Goal: Task Accomplishment & Management: Manage account settings

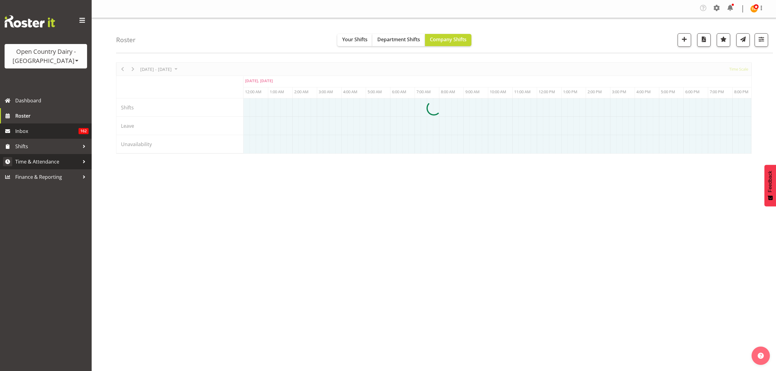
click at [70, 163] on span "Time & Attendance" at bounding box center [47, 161] width 64 height 9
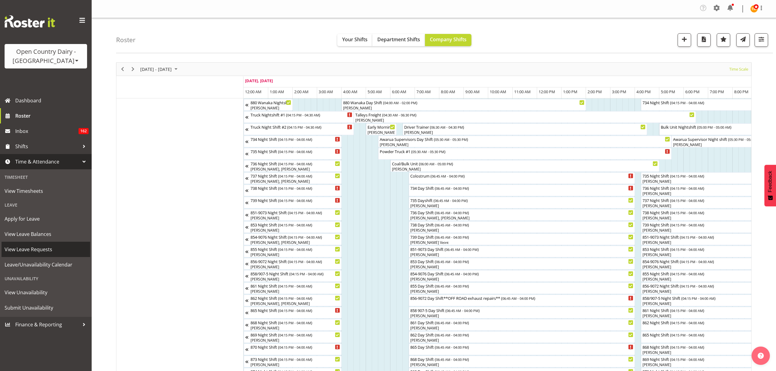
click at [47, 246] on span "View Leave Requests" at bounding box center [46, 249] width 83 height 9
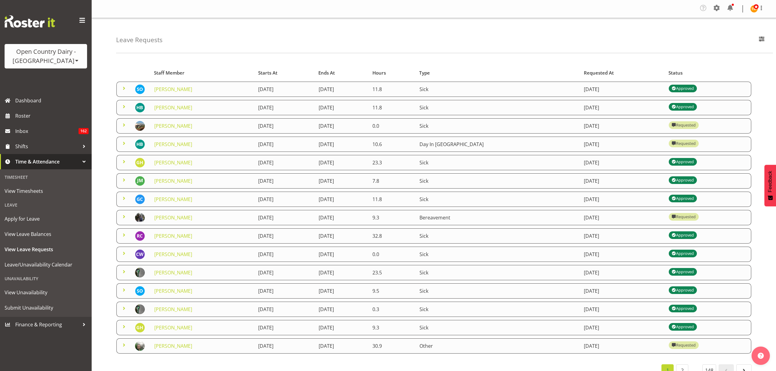
click at [120, 144] on span at bounding box center [123, 143] width 7 height 7
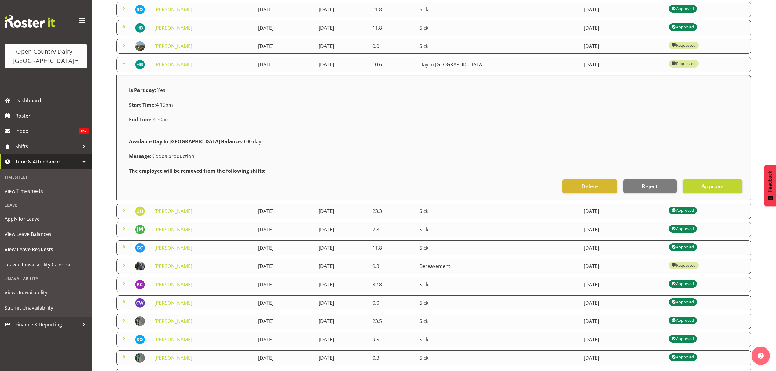
scroll to position [81, 0]
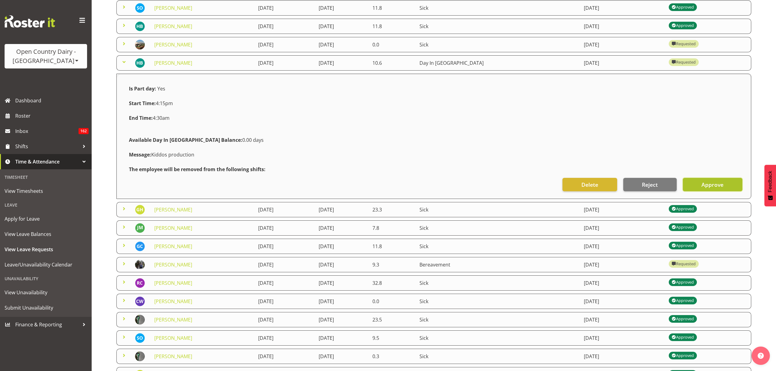
click at [714, 179] on button "Approve" at bounding box center [713, 184] width 60 height 13
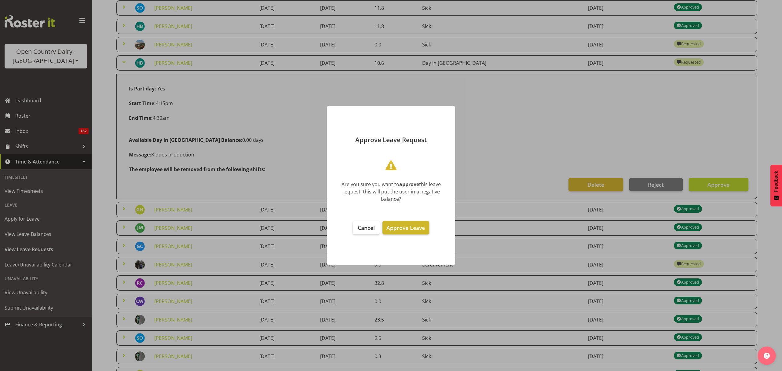
click at [403, 229] on span "Approve Leave" at bounding box center [406, 227] width 39 height 7
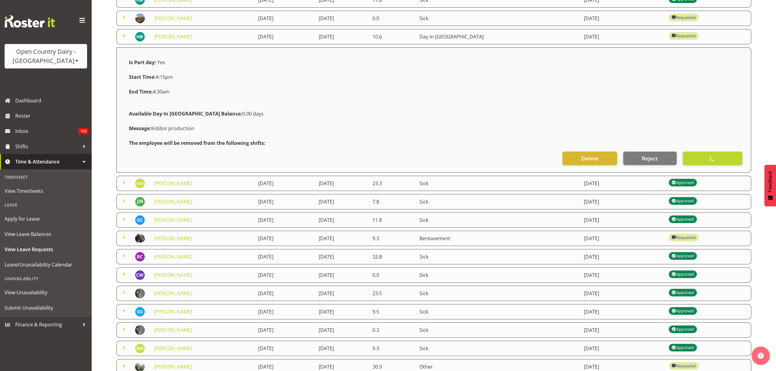
scroll to position [122, 0]
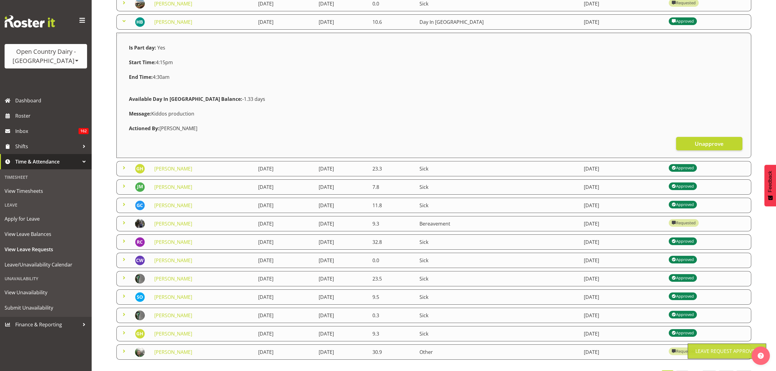
click at [125, 221] on span at bounding box center [123, 222] width 7 height 7
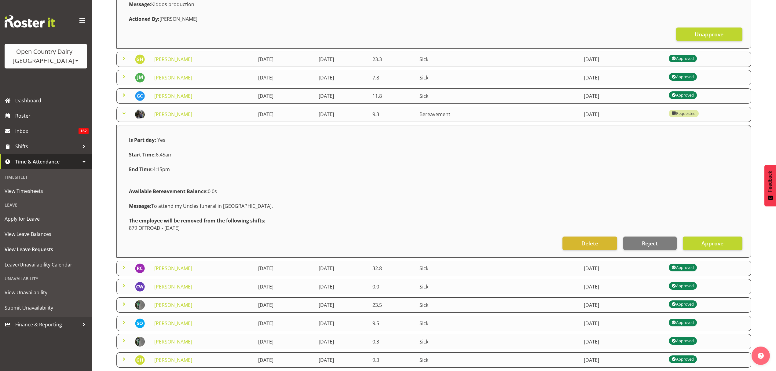
scroll to position [244, 0]
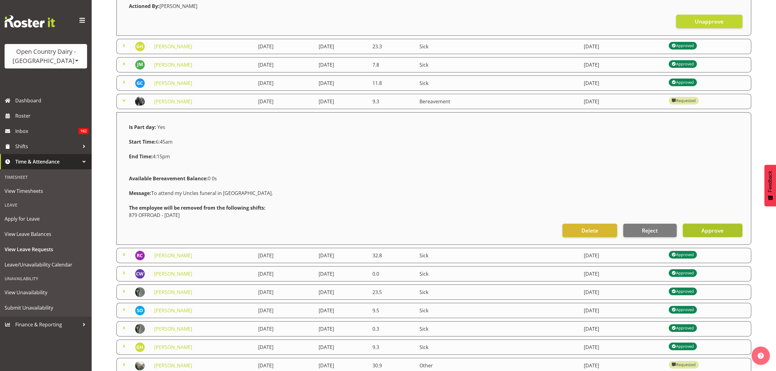
click at [708, 227] on span "Approve" at bounding box center [713, 230] width 22 height 8
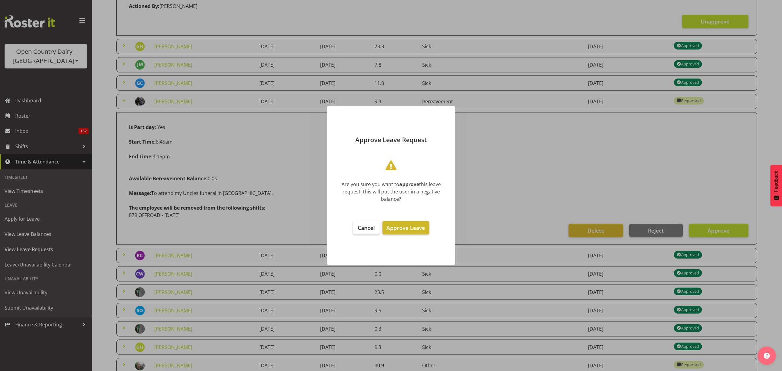
click at [428, 228] on button "Approve Leave" at bounding box center [406, 227] width 46 height 13
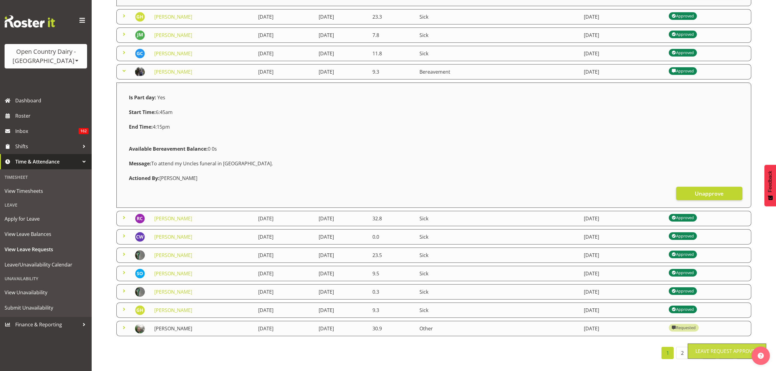
scroll to position [280, 0]
click at [685, 347] on link "2" at bounding box center [682, 353] width 12 height 12
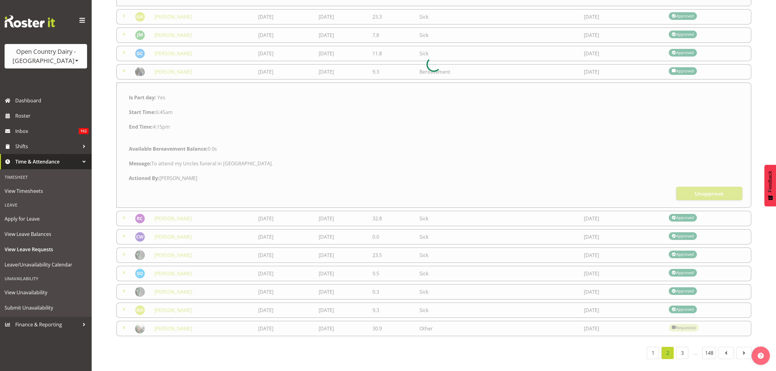
scroll to position [24, 0]
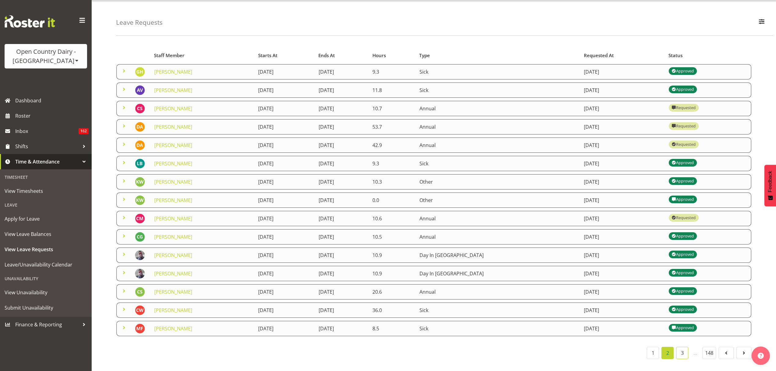
click at [680, 347] on link "3" at bounding box center [682, 353] width 12 height 12
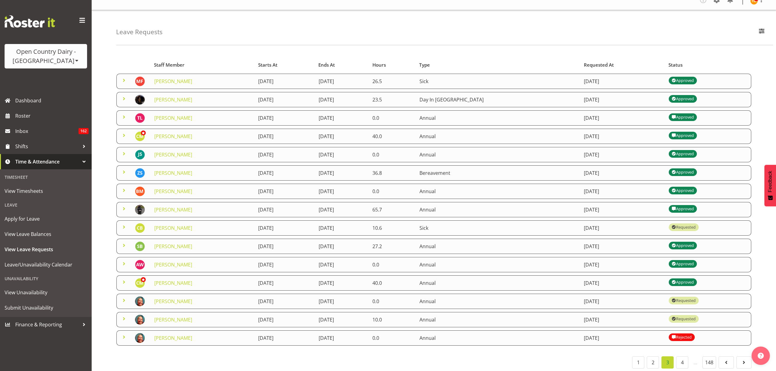
scroll to position [0, 0]
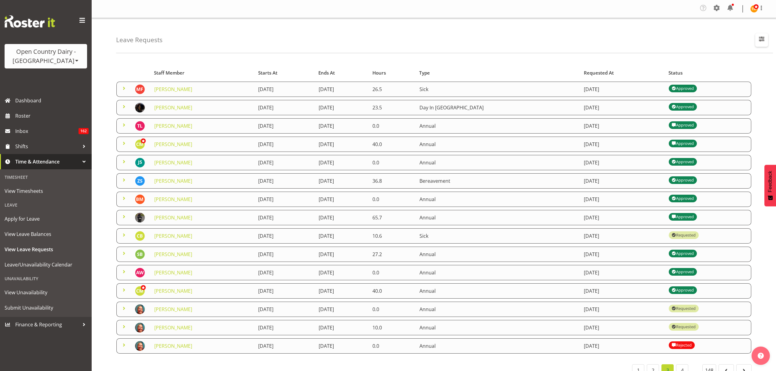
click at [767, 39] on button "button" at bounding box center [761, 39] width 13 height 13
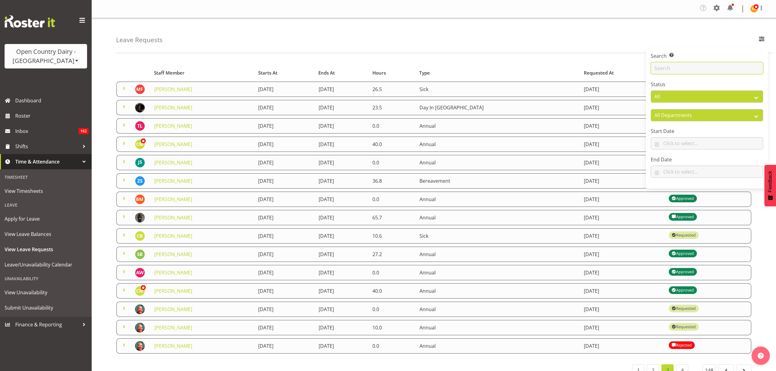
click at [732, 70] on input "text" at bounding box center [707, 68] width 112 height 12
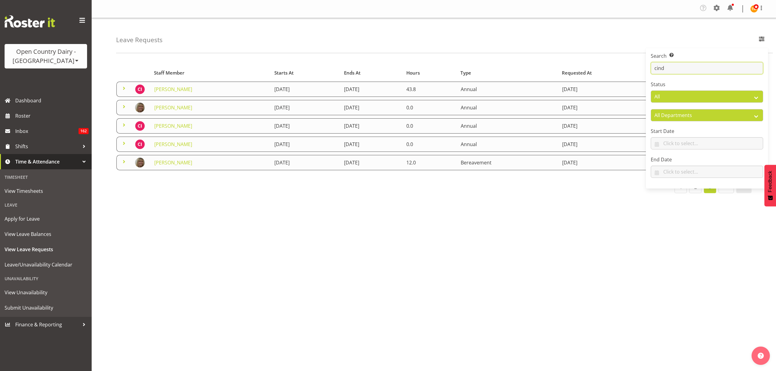
type input "cind"
click at [284, 23] on div "Leave Requests Search Search for a particular employee cind Status All Approved…" at bounding box center [444, 35] width 657 height 35
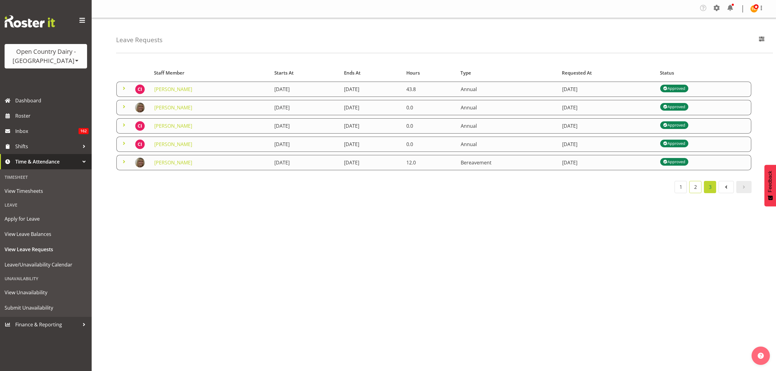
click at [691, 187] on link "2" at bounding box center [695, 187] width 12 height 12
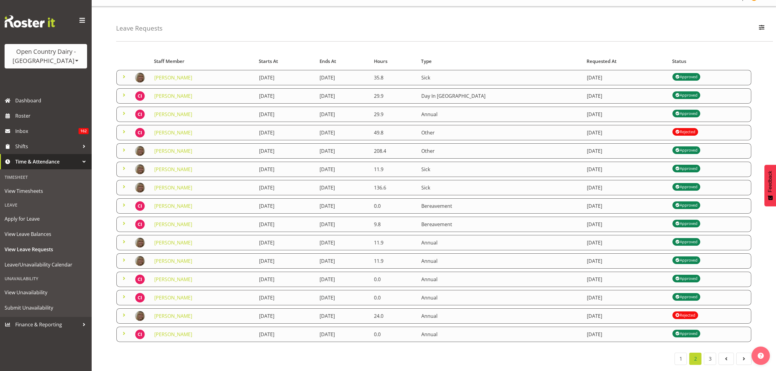
scroll to position [24, 0]
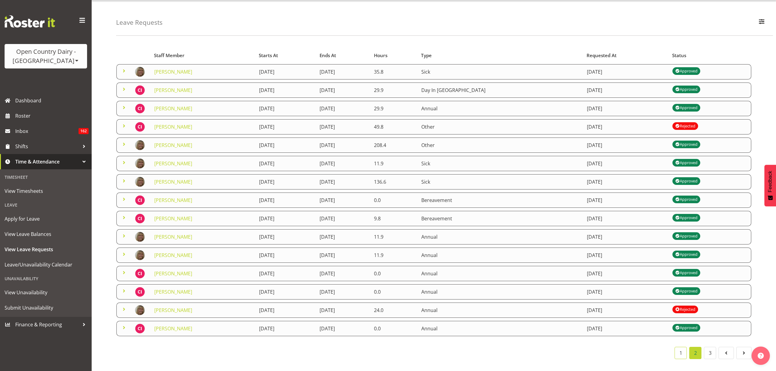
click at [680, 352] on link "1" at bounding box center [681, 353] width 12 height 12
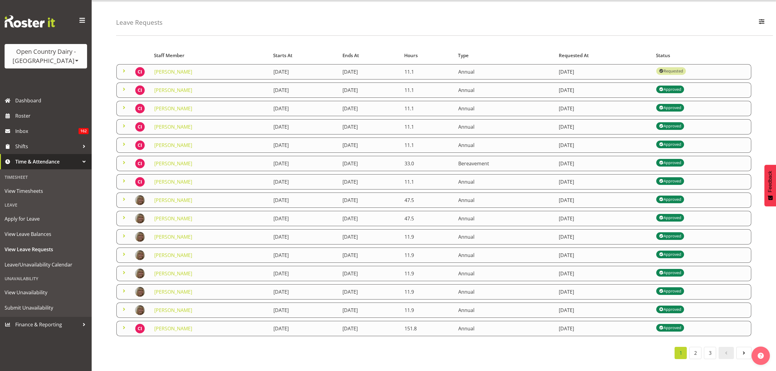
click at [123, 67] on span at bounding box center [123, 70] width 7 height 7
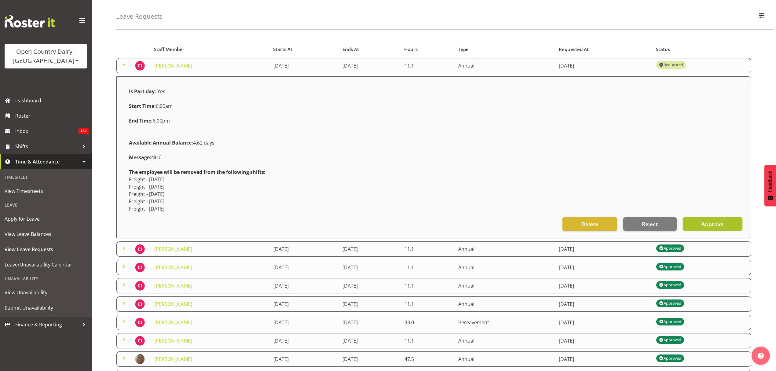
click at [730, 228] on button "Approve" at bounding box center [713, 223] width 60 height 13
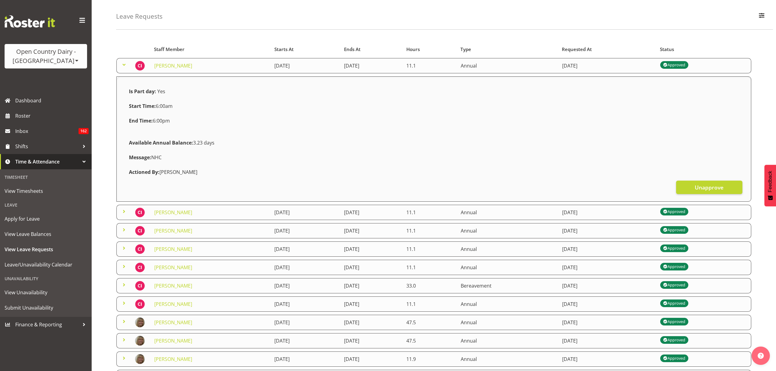
click at [120, 65] on td at bounding box center [123, 65] width 15 height 15
click at [124, 66] on span at bounding box center [123, 64] width 7 height 7
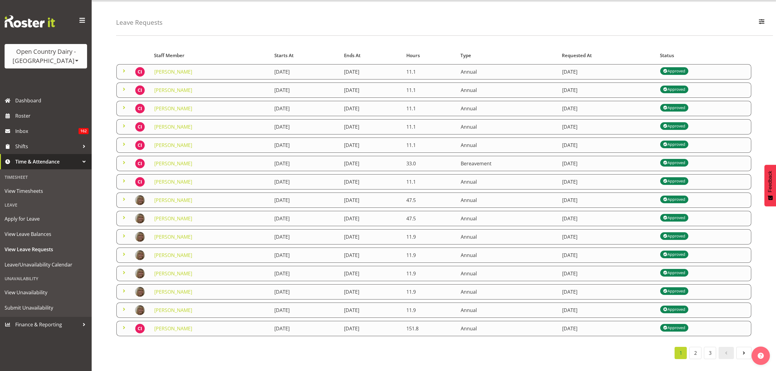
scroll to position [0, 0]
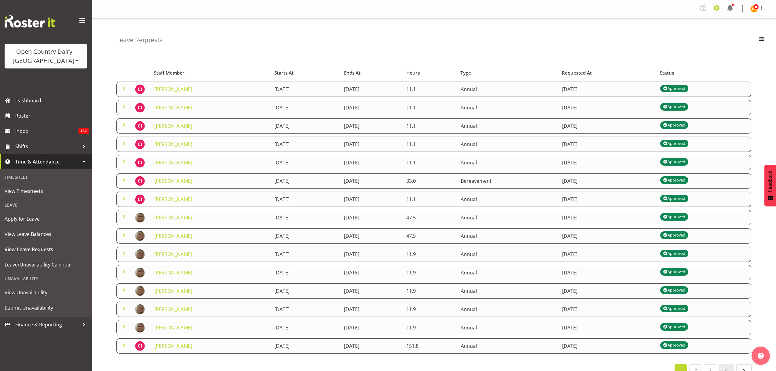
click at [717, 6] on span at bounding box center [717, 8] width 10 height 10
click at [512, 57] on div "Leave Requests Search Search for a particular employee cind Status All Approved…" at bounding box center [434, 203] width 685 height 370
click at [713, 5] on span at bounding box center [717, 8] width 10 height 10
click at [679, 66] on link "Employees" at bounding box center [679, 67] width 85 height 11
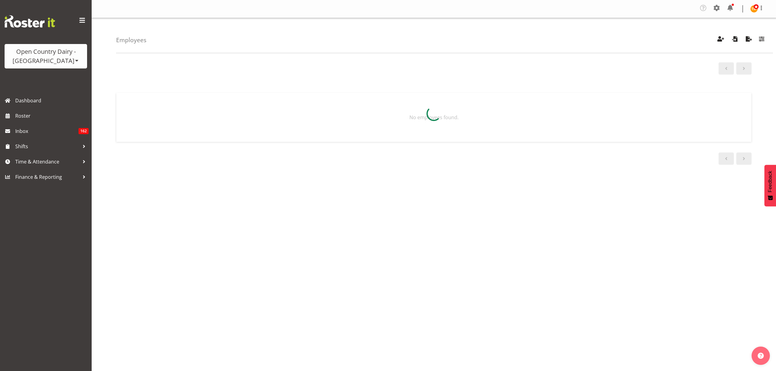
click at [766, 38] on span "button" at bounding box center [762, 39] width 8 height 8
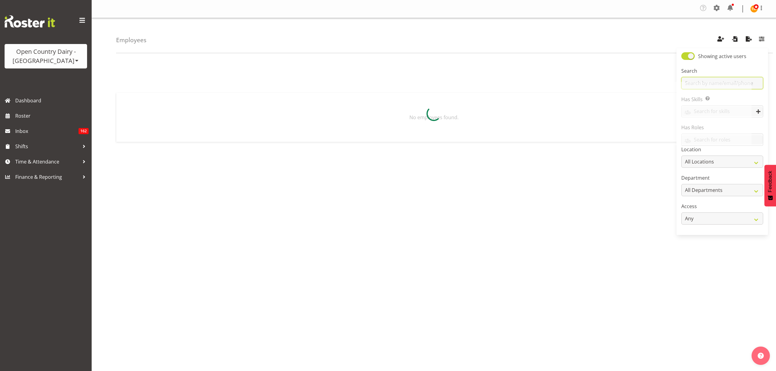
click at [757, 82] on input "text" at bounding box center [722, 83] width 82 height 12
type input "cindy"
click at [224, 97] on td "Cindy Irvine Driver" at bounding box center [209, 106] width 142 height 27
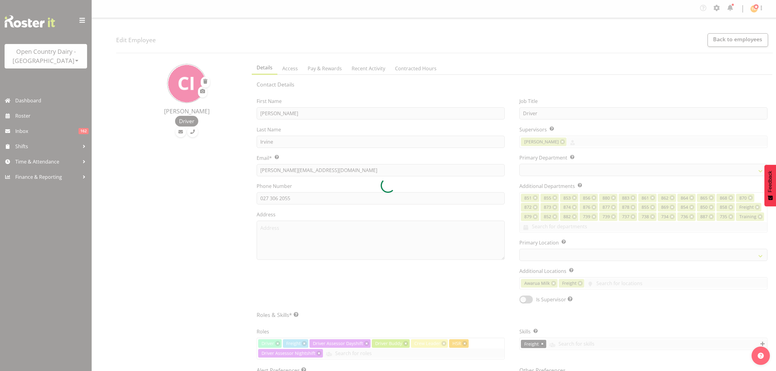
select select "TimelineWeek"
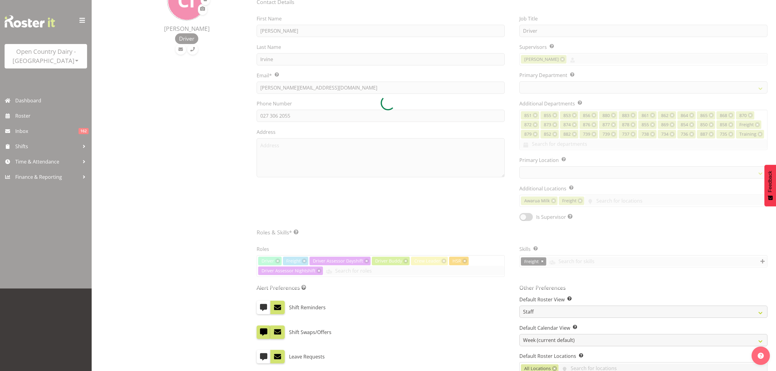
scroll to position [122, 0]
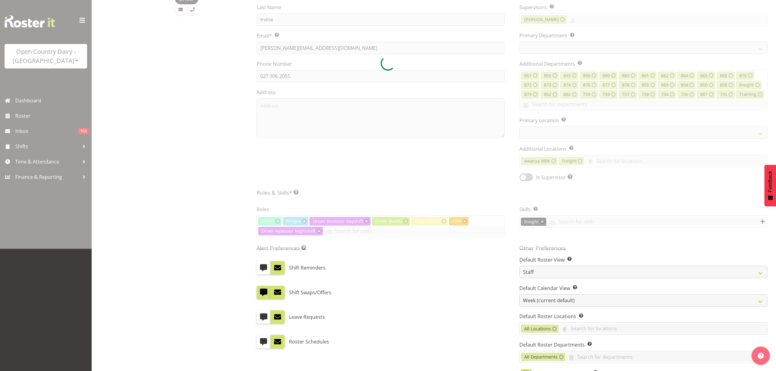
select select
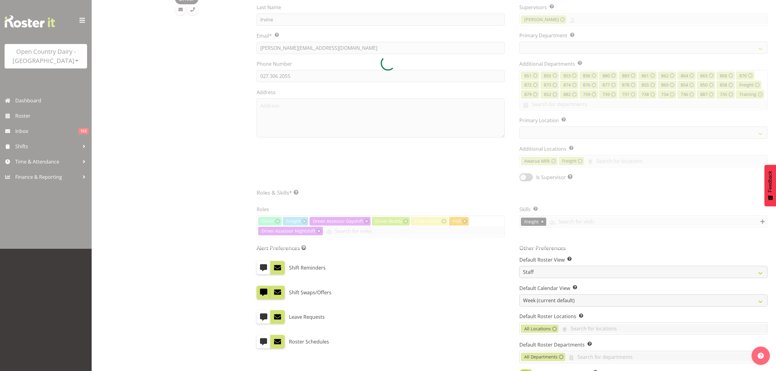
select select
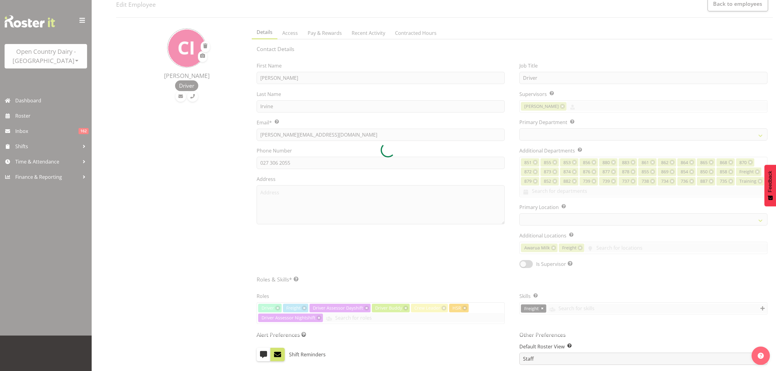
select select
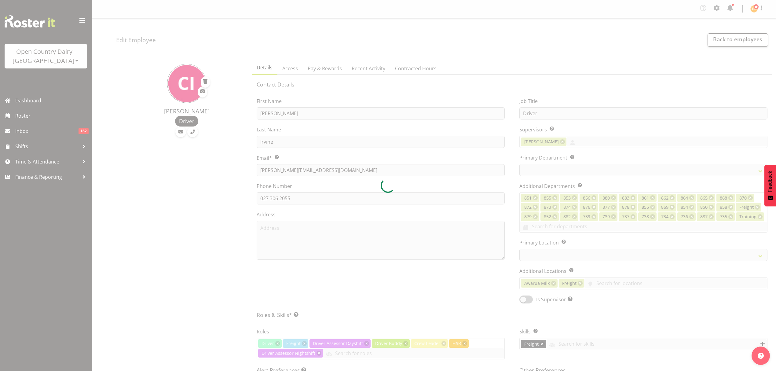
select select "993"
select select "702"
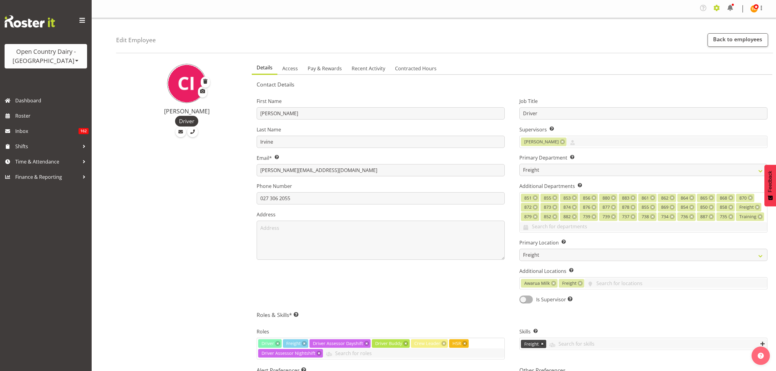
click at [721, 11] on span at bounding box center [717, 8] width 10 height 10
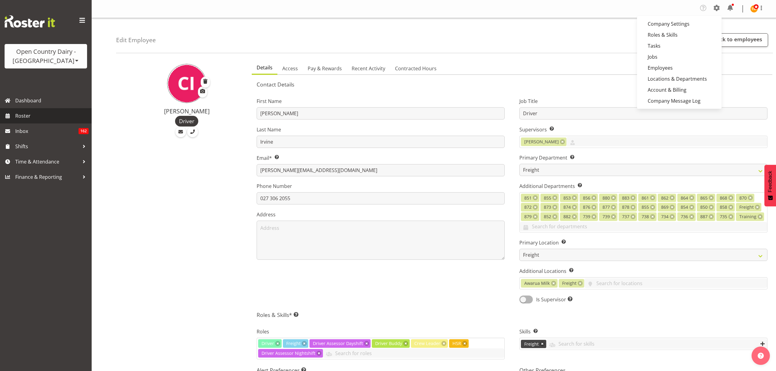
click at [55, 114] on span "Roster" at bounding box center [51, 115] width 73 height 9
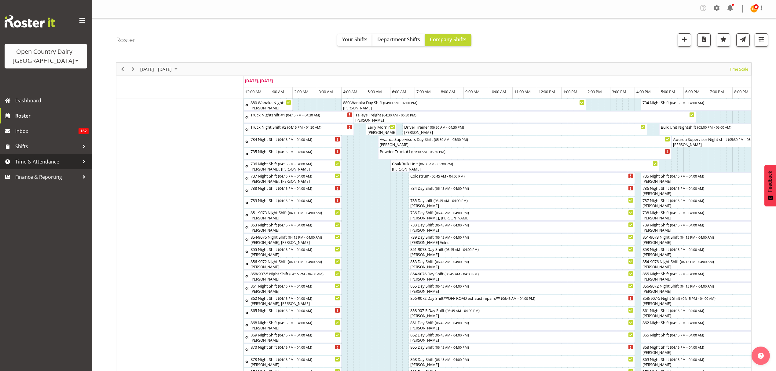
click at [58, 156] on link "Time & Attendance" at bounding box center [46, 161] width 92 height 15
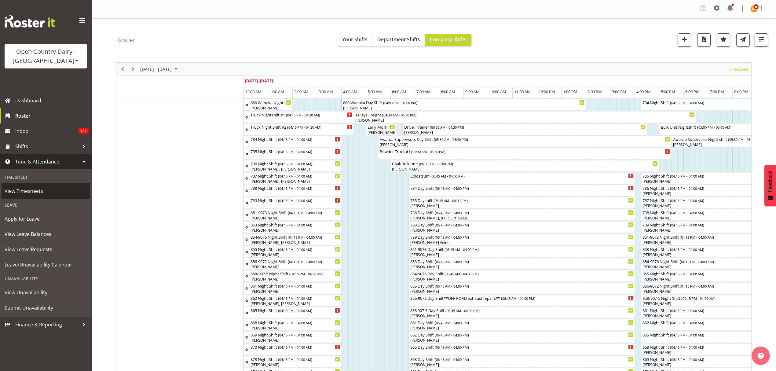
click at [50, 186] on link "View Timesheets" at bounding box center [46, 190] width 89 height 15
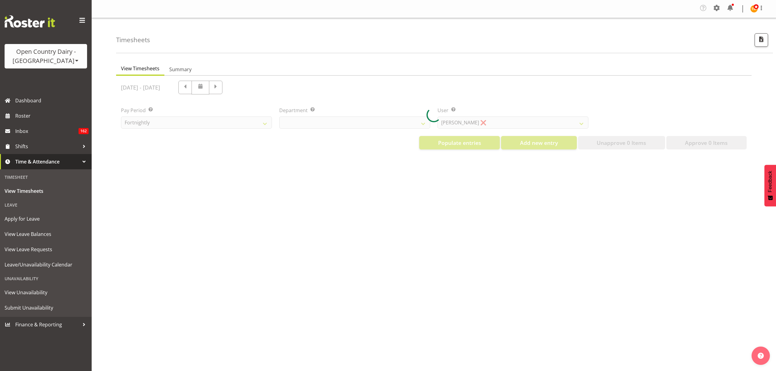
select select "699"
select select "8449"
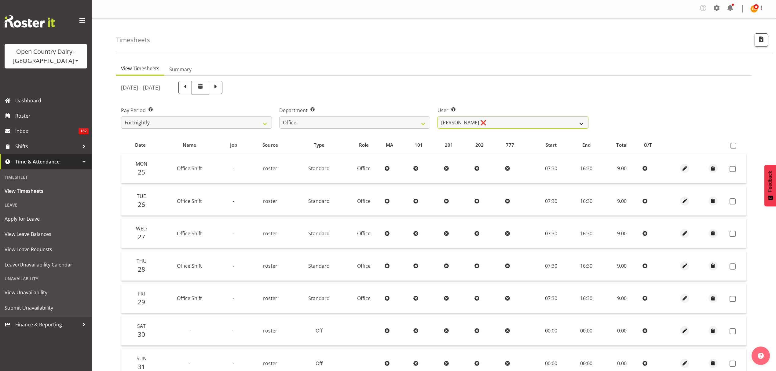
click at [463, 120] on select "[PERSON_NAME] ❌ [PERSON_NAME] ❌ [PERSON_NAME] ❌ [PERSON_NAME] ❌ [PERSON_NAME] ❌…" at bounding box center [513, 122] width 151 height 12
click at [384, 118] on select "734 735 736 737 738 739 851 852 853 854 855 856 858 861 862 865 868 869 870 873" at bounding box center [354, 122] width 151 height 12
select select "702"
click at [279, 117] on select "734 735 736 737 738 739 851 852 853 854 855 856 858 861 862 865 868 869 870 873" at bounding box center [354, 122] width 151 height 12
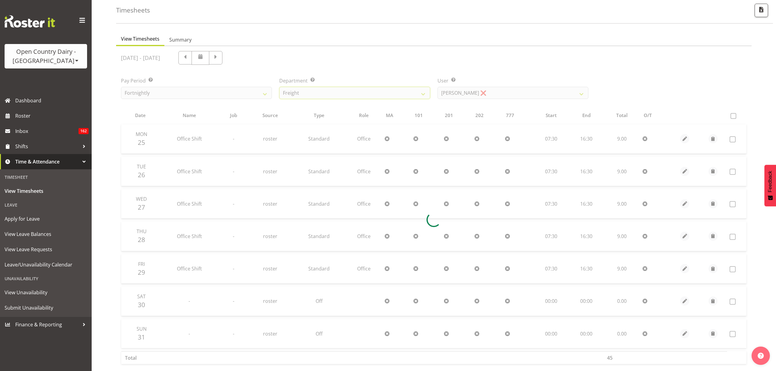
scroll to position [61, 0]
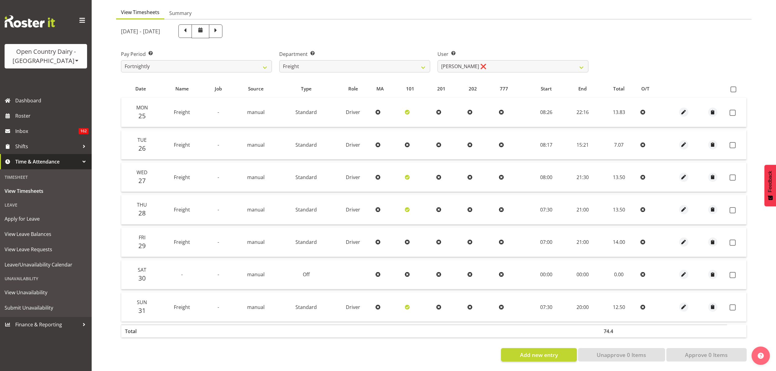
click at [739, 83] on th at bounding box center [736, 89] width 19 height 12
click at [735, 86] on span at bounding box center [734, 89] width 6 height 6
click at [735, 87] on input "checkbox" at bounding box center [733, 89] width 4 height 4
checkbox input "true"
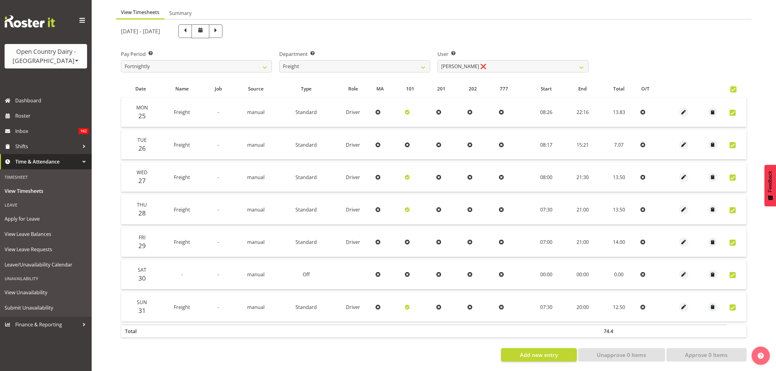
checkbox input "true"
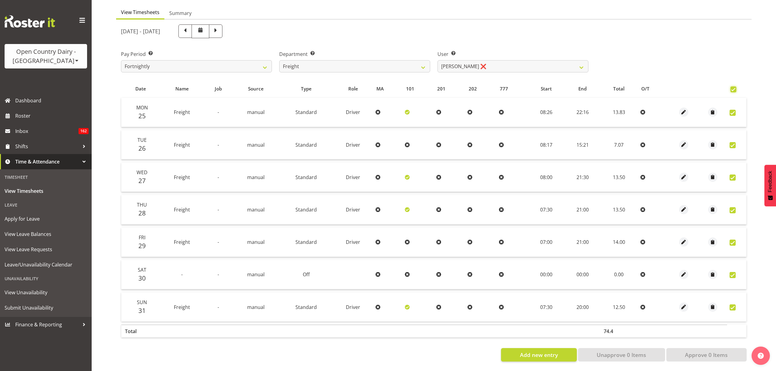
checkbox input "true"
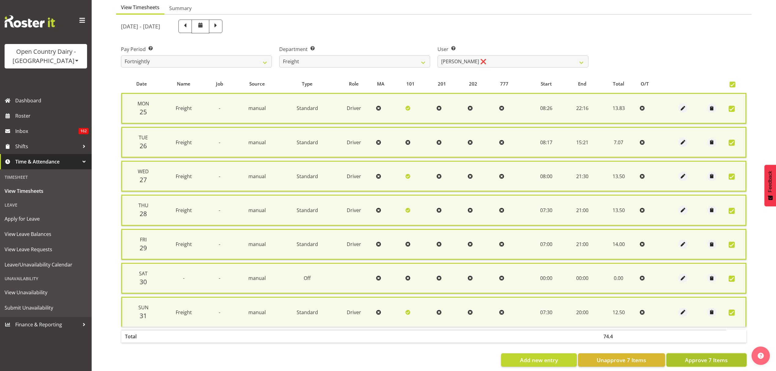
click at [711, 356] on span "Approve 7 Items" at bounding box center [706, 360] width 43 height 8
checkbox input "false"
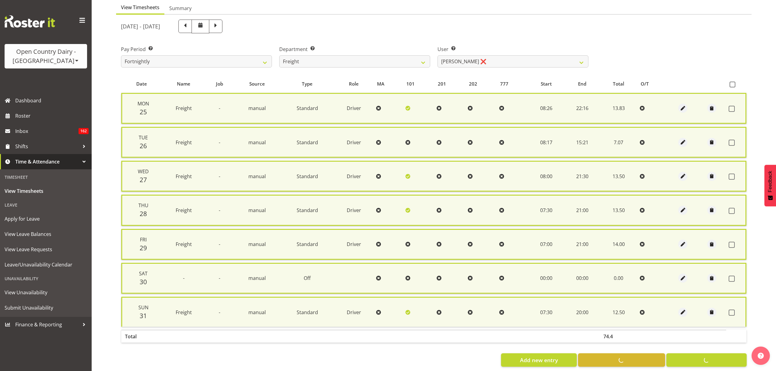
checkbox input "false"
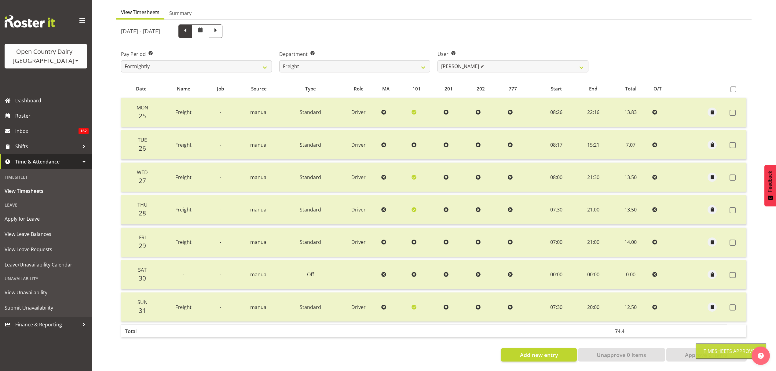
click at [192, 31] on span at bounding box center [184, 30] width 13 height 13
select select
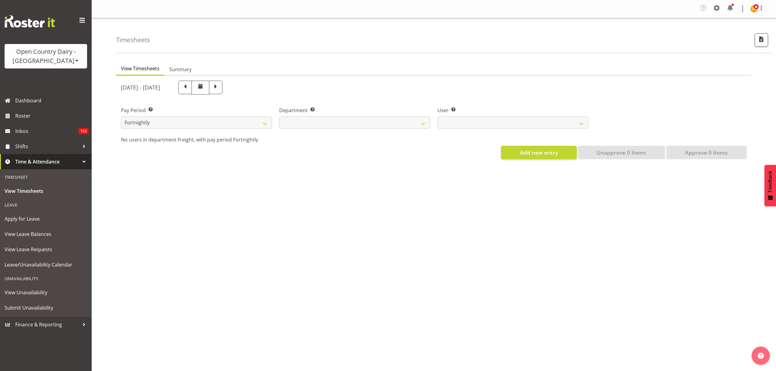
scroll to position [0, 0]
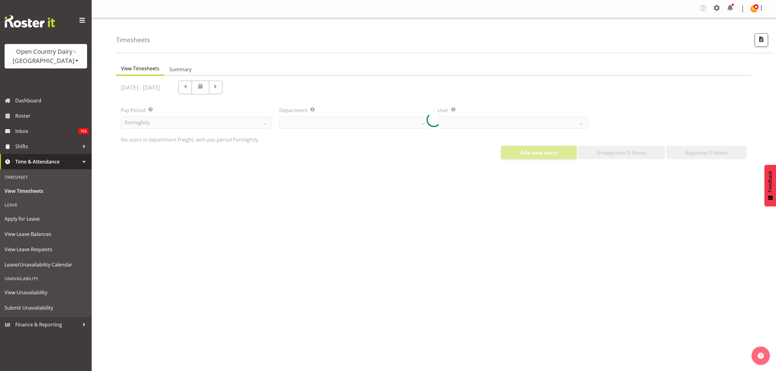
select select "702"
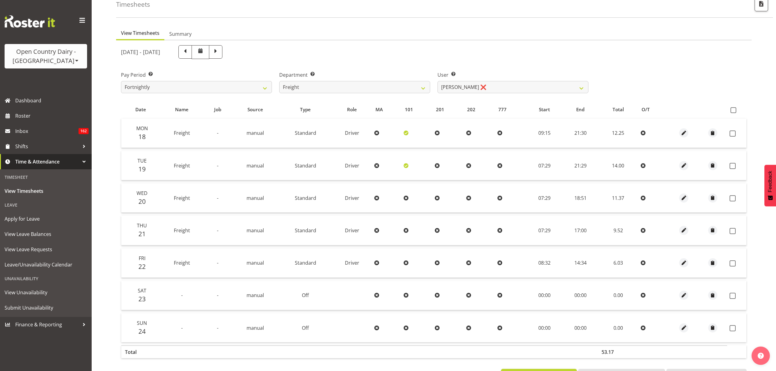
scroll to position [61, 0]
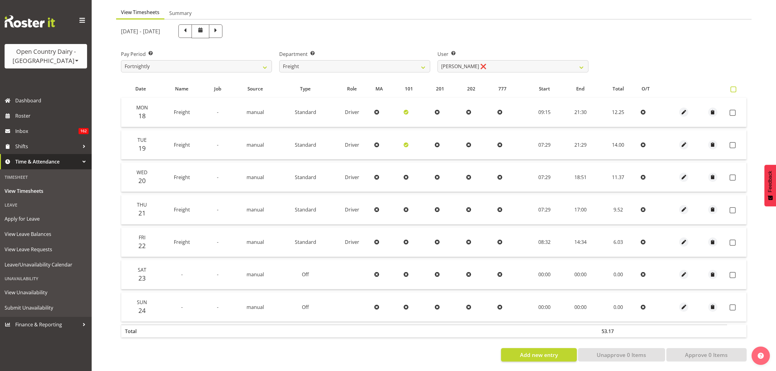
click at [734, 86] on span at bounding box center [734, 89] width 6 height 6
click at [734, 87] on input "checkbox" at bounding box center [733, 89] width 4 height 4
checkbox input "true"
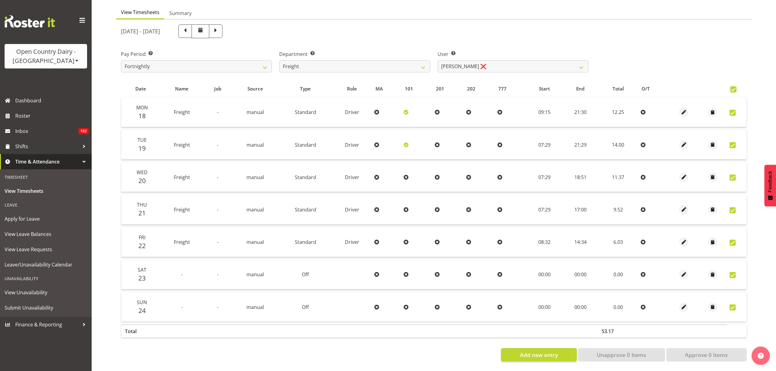
checkbox input "true"
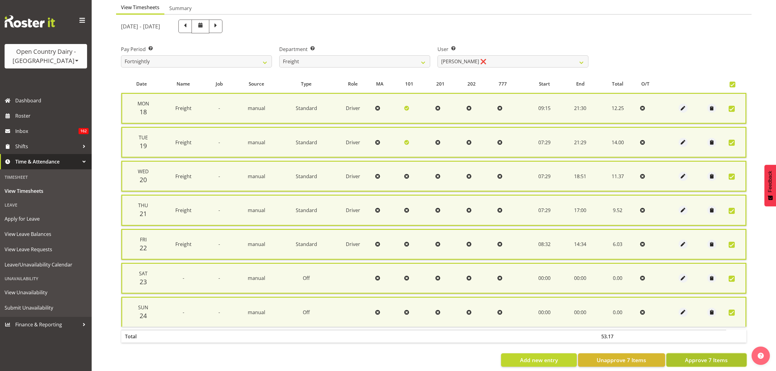
click at [701, 356] on span "Approve 7 Items" at bounding box center [706, 360] width 43 height 8
checkbox input "false"
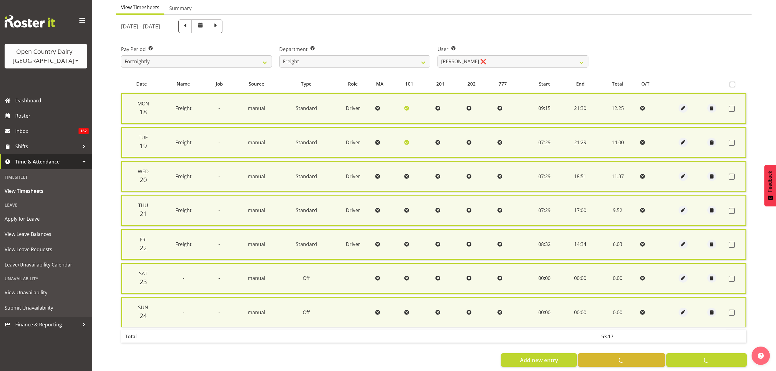
checkbox input "false"
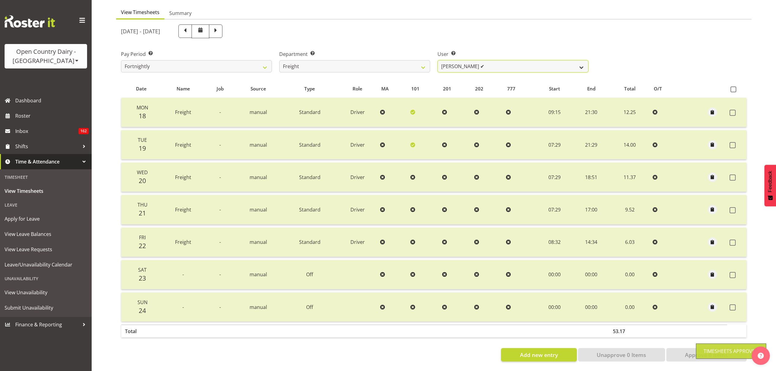
click at [454, 64] on select "Andy Earnshaw ✔ Arthur Jelley ❌ Blair Symon ❌ Brett (Spotty) McMurdo ❌ Cindy Ir…" at bounding box center [513, 66] width 151 height 12
select select "7427"
click at [438, 60] on select "Andy Earnshaw ✔ Arthur Jelley ❌ Blair Symon ❌ Brett (Spotty) McMurdo ❌ Cindy Ir…" at bounding box center [513, 66] width 151 height 12
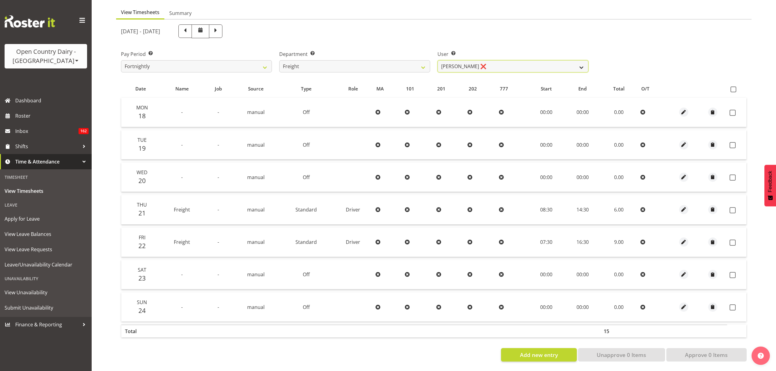
click at [557, 65] on select "Andy Earnshaw ✔ Arthur Jelley ❌ Blair Symon ❌ Brett (Spotty) McMurdo ❌ Cindy Ir…" at bounding box center [513, 66] width 151 height 12
click at [736, 86] on span at bounding box center [734, 89] width 6 height 6
click at [735, 87] on input "checkbox" at bounding box center [733, 89] width 4 height 4
checkbox input "true"
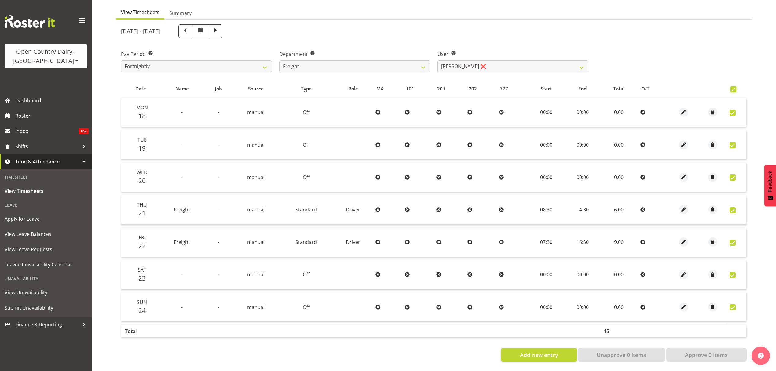
checkbox input "true"
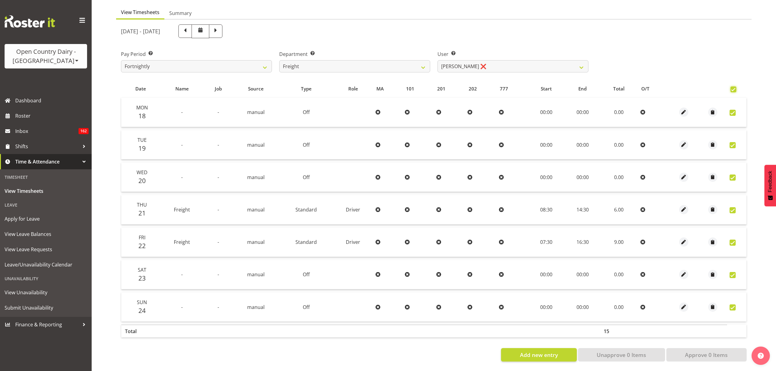
checkbox input "true"
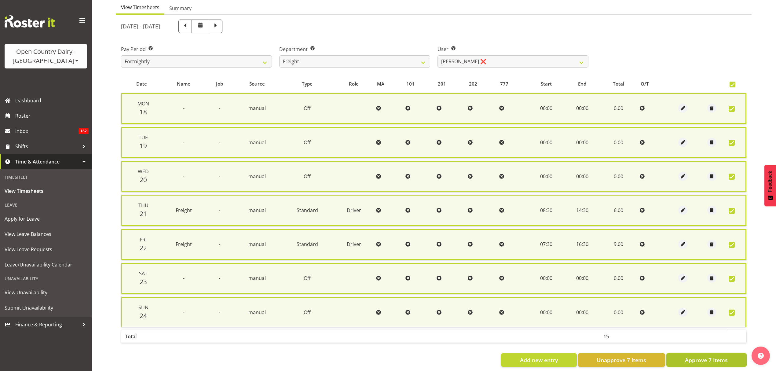
click at [721, 356] on span "Approve 7 Items" at bounding box center [706, 360] width 43 height 8
checkbox input "false"
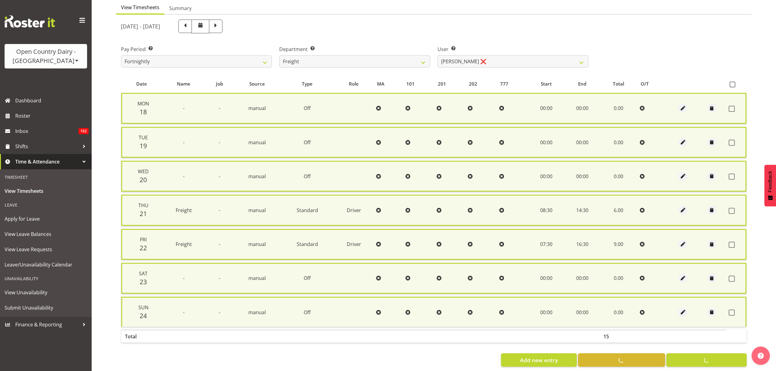
checkbox input "false"
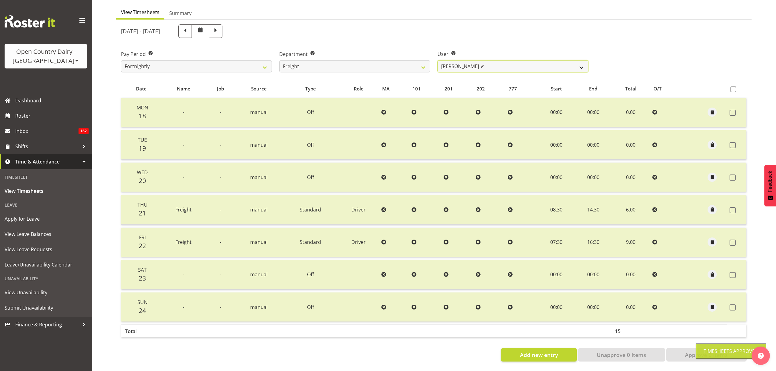
click at [522, 62] on select "Andy Earnshaw ✔ Arthur Jelley ✔ Blair Symon ❌ Brett (Spotty) McMurdo ❌ Cindy Ir…" at bounding box center [513, 66] width 151 height 12
select select "11249"
click at [438, 60] on select "Andy Earnshaw ✔ Arthur Jelley ✔ Blair Symon ❌ Brett (Spotty) McMurdo ❌ Cindy Ir…" at bounding box center [513, 66] width 151 height 12
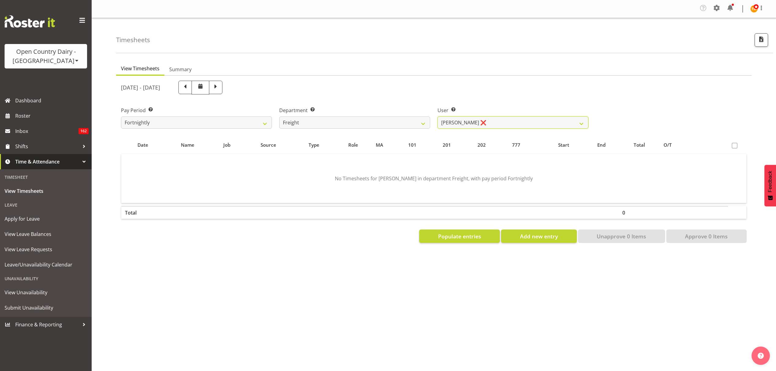
scroll to position [0, 0]
click at [482, 236] on button "Populate entries" at bounding box center [459, 235] width 81 height 13
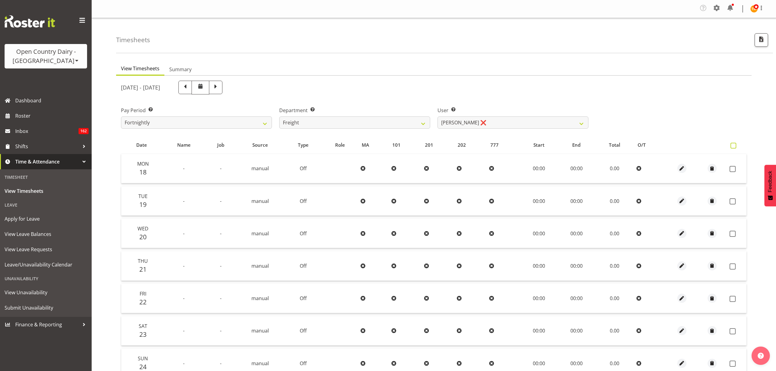
click at [735, 147] on span at bounding box center [734, 146] width 6 height 6
click at [735, 147] on input "checkbox" at bounding box center [733, 146] width 4 height 4
checkbox input "true"
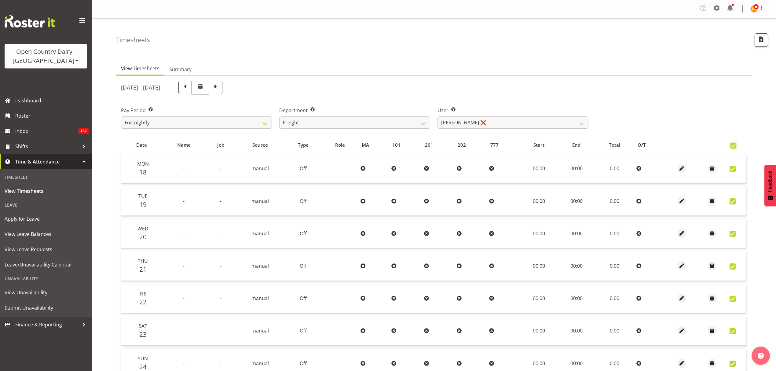
checkbox input "true"
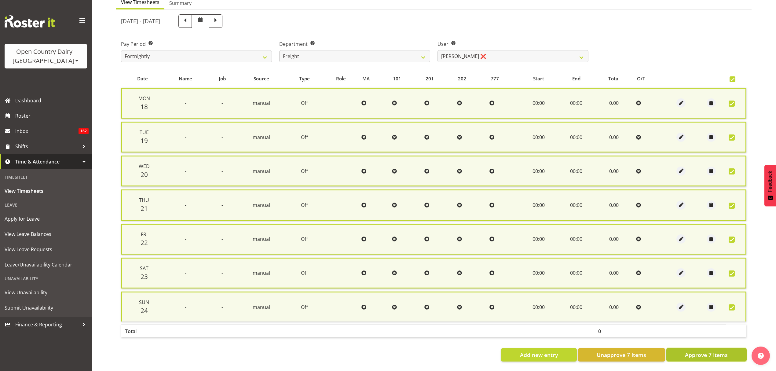
click at [702, 352] on span "Approve 7 Items" at bounding box center [706, 355] width 43 height 8
checkbox input "false"
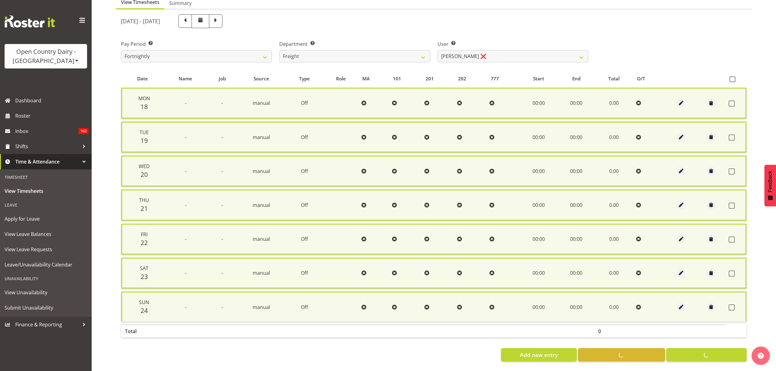
checkbox input "false"
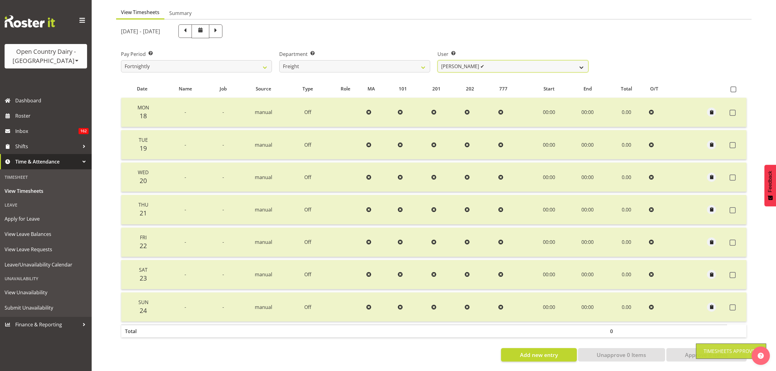
click at [480, 66] on select "Andy Earnshaw ✔ Arthur Jelley ✔ Blair Symon ✔ Brett (Spotty) McMurdo ❌ Cindy Ir…" at bounding box center [513, 66] width 151 height 12
select select "7385"
click at [438, 60] on select "Andy Earnshaw ✔ Arthur Jelley ✔ Blair Symon ✔ Brett (Spotty) McMurdo ❌ Cindy Ir…" at bounding box center [513, 66] width 151 height 12
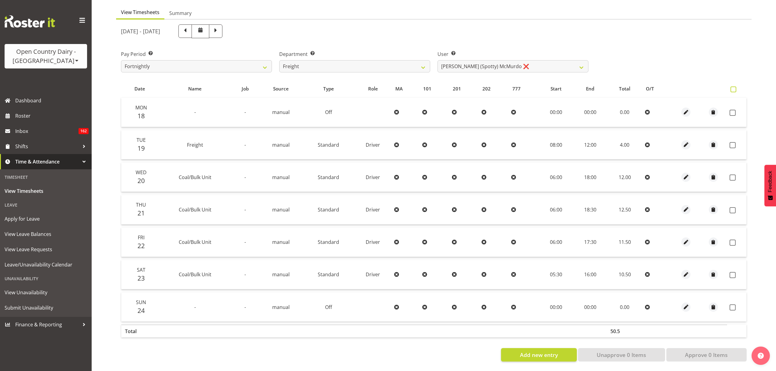
click at [735, 86] on span at bounding box center [734, 89] width 6 height 6
click at [735, 87] on input "checkbox" at bounding box center [733, 89] width 4 height 4
checkbox input "true"
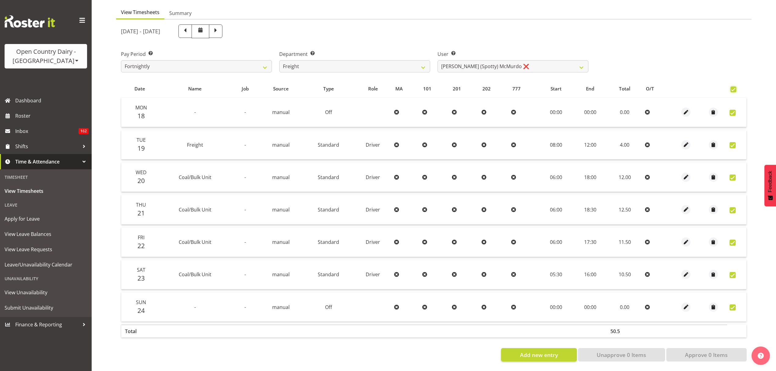
checkbox input "true"
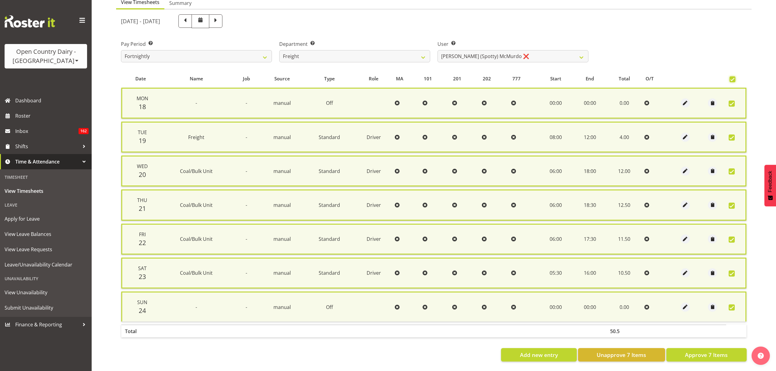
scroll to position [69, 0]
click at [696, 351] on span "Approve 7 Items" at bounding box center [706, 355] width 43 height 8
checkbox input "false"
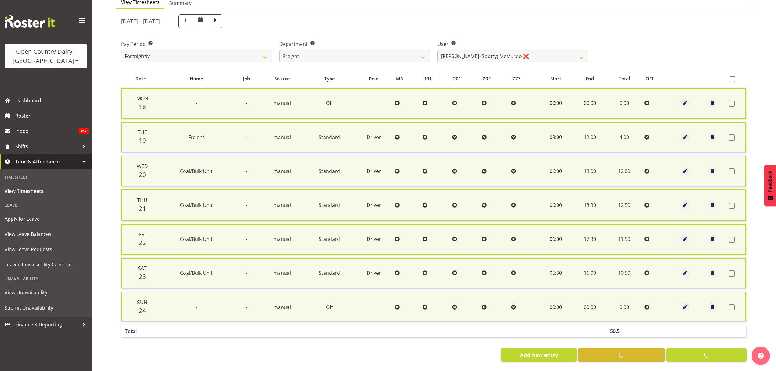
checkbox input "false"
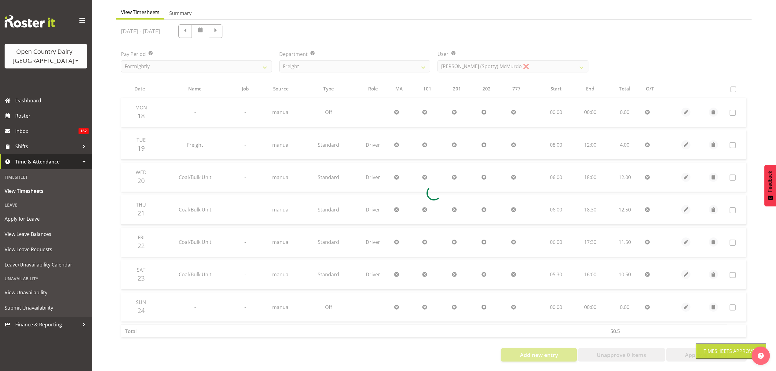
scroll to position [61, 0]
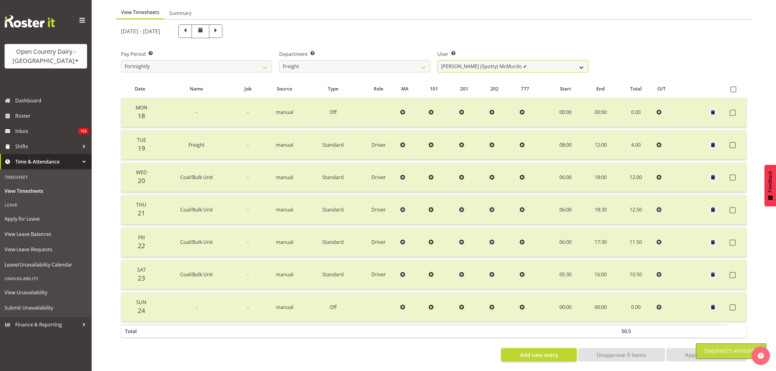
click at [471, 64] on select "Andy Earnshaw ✔ Arthur Jelley ✔ Blair Symon ✔ Brett (Spotty) McMurdo ✔ Cindy Ir…" at bounding box center [513, 66] width 151 height 12
select select "7405"
click at [438, 60] on select "Andy Earnshaw ✔ Arthur Jelley ✔ Blair Symon ✔ Brett (Spotty) McMurdo ✔ Cindy Ir…" at bounding box center [513, 66] width 151 height 12
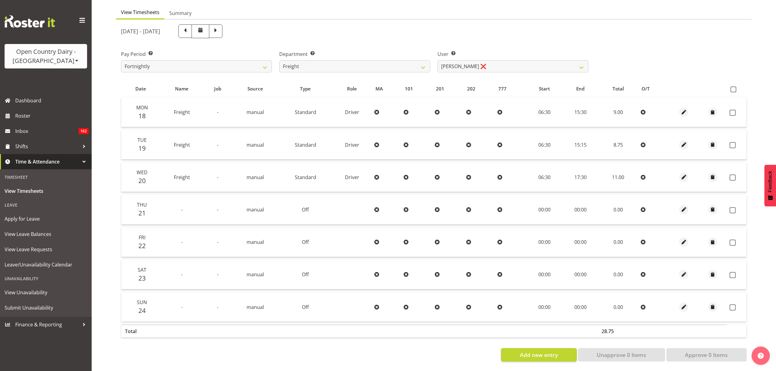
click at [730, 83] on th at bounding box center [736, 89] width 19 height 12
click at [736, 86] on label at bounding box center [735, 89] width 9 height 6
click at [735, 87] on input "checkbox" at bounding box center [733, 89] width 4 height 4
checkbox input "true"
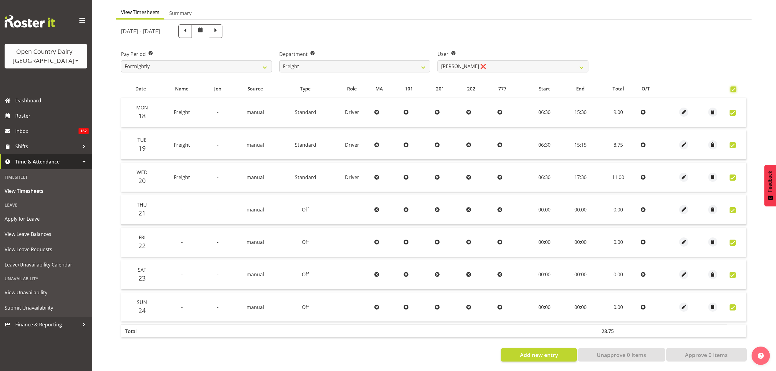
checkbox input "true"
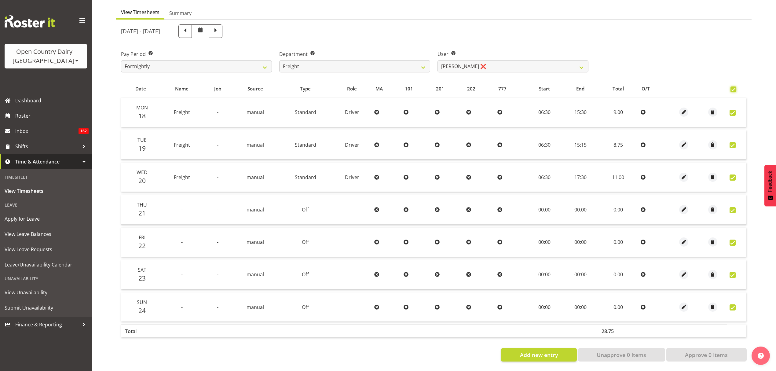
checkbox input "true"
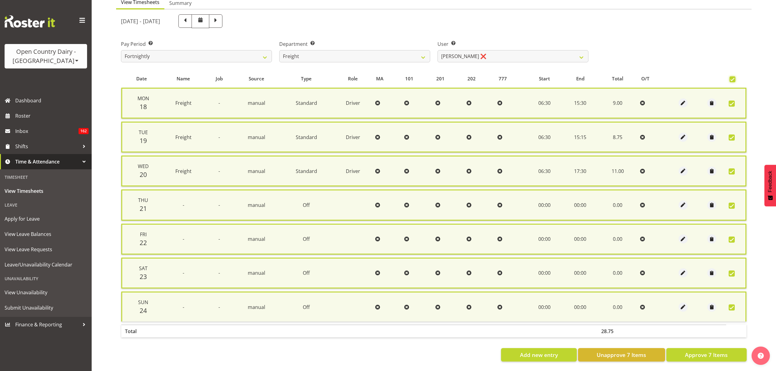
scroll to position [69, 0]
click at [708, 351] on span "Approve 7 Items" at bounding box center [706, 355] width 43 height 8
checkbox input "false"
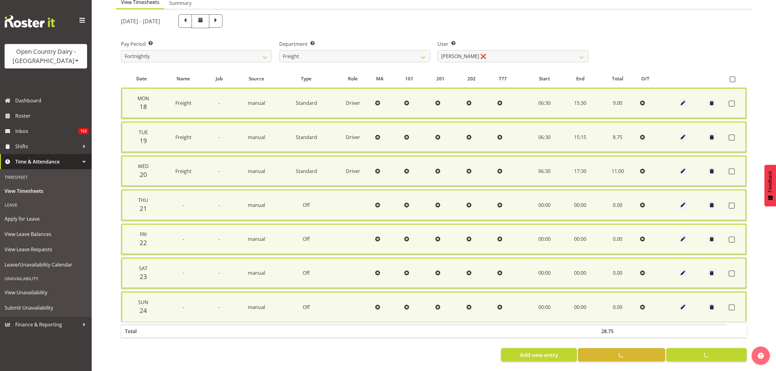
checkbox input "false"
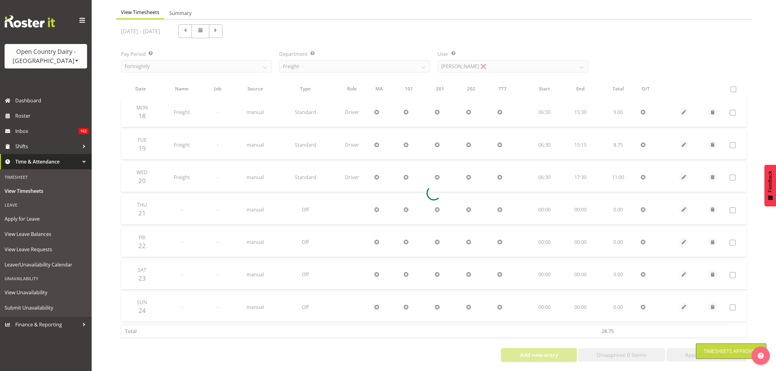
scroll to position [61, 0]
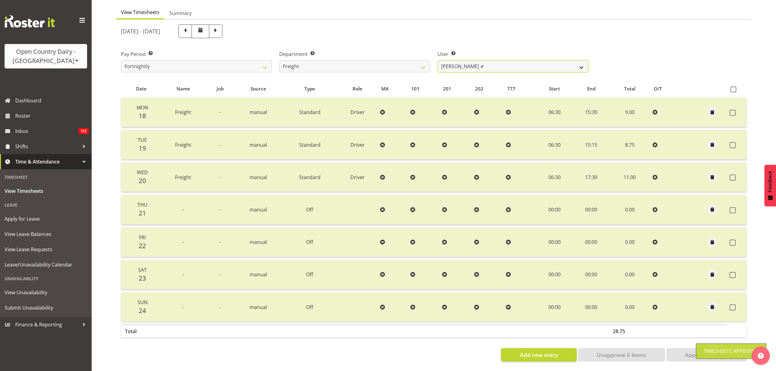
click at [476, 64] on select "Andy Earnshaw ✔ Arthur Jelley ✔ Blair Symon ✔ Brett (Spotty) McMurdo ✔ Cindy Ir…" at bounding box center [513, 66] width 151 height 12
click at [438, 60] on select "Andy Earnshaw ✔ Arthur Jelley ✔ Blair Symon ✔ Brett (Spotty) McMurdo ✔ Cindy Ir…" at bounding box center [513, 66] width 151 height 12
click at [565, 63] on select "Andy Earnshaw ✔ Arthur Jelley ✔ Blair Symon ✔ Brett (Spotty) McMurdo ✔ Cindy Ir…" at bounding box center [513, 66] width 151 height 12
select select "7436"
click at [438, 60] on select "Andy Earnshaw ✔ Arthur Jelley ✔ Blair Symon ✔ Brett (Spotty) McMurdo ✔ Cindy Ir…" at bounding box center [513, 66] width 151 height 12
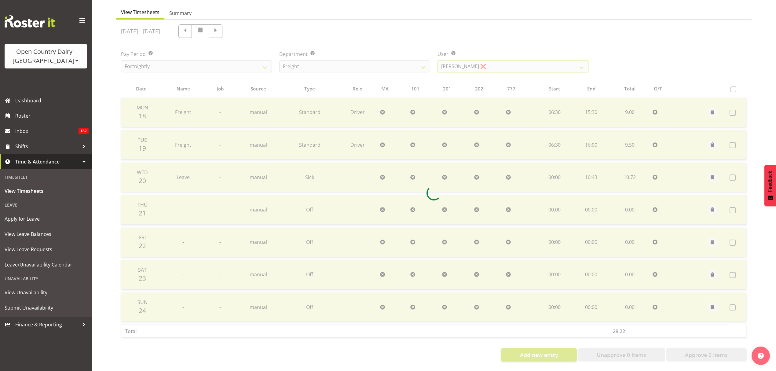
scroll to position [0, 0]
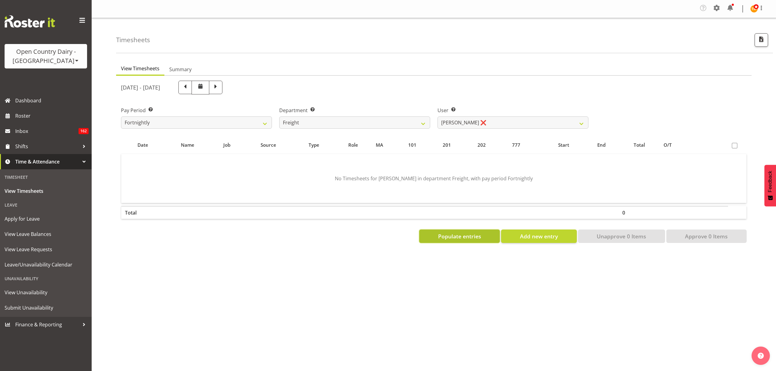
click at [444, 233] on span "Populate entries" at bounding box center [459, 236] width 43 height 8
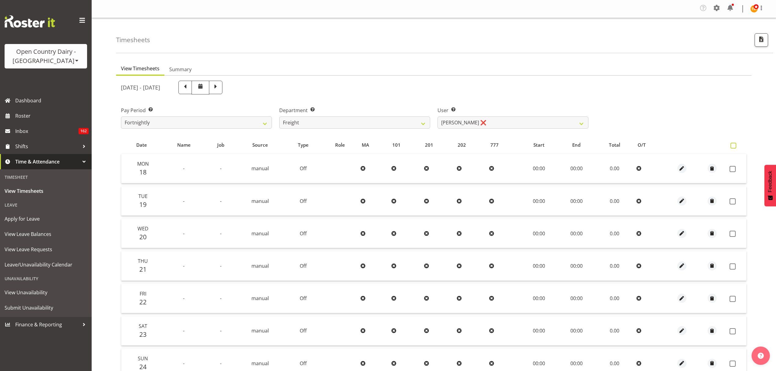
click at [732, 144] on span at bounding box center [734, 146] width 6 height 6
click at [732, 144] on input "checkbox" at bounding box center [733, 146] width 4 height 4
checkbox input "true"
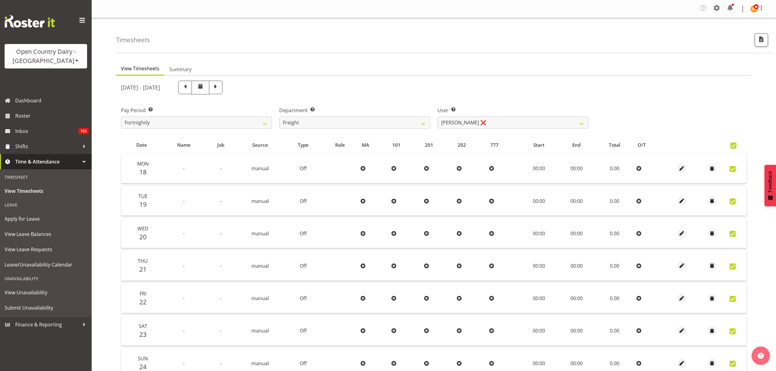
checkbox input "true"
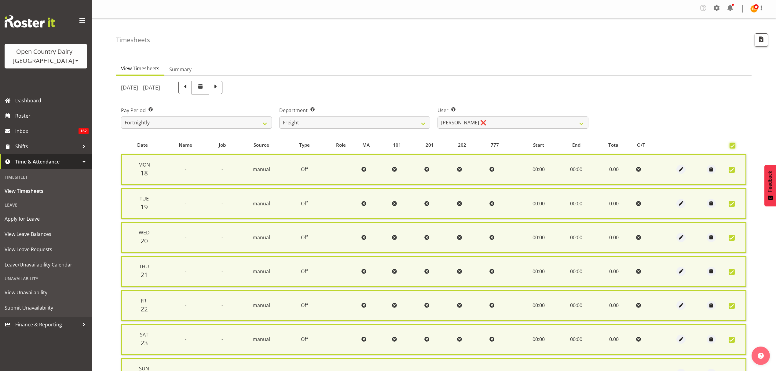
scroll to position [69, 0]
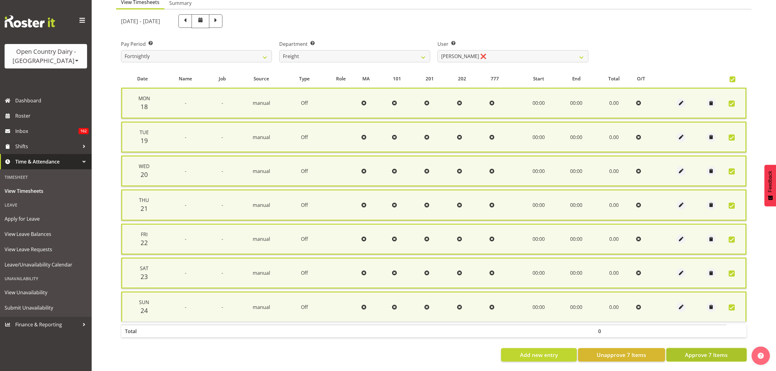
click at [709, 351] on span "Approve 7 Items" at bounding box center [706, 355] width 43 height 8
checkbox input "false"
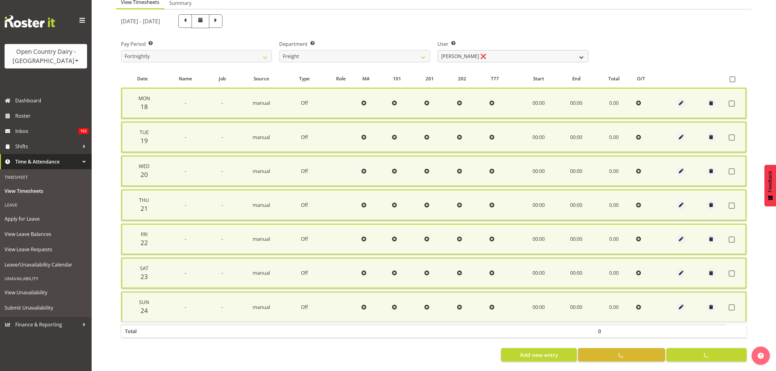
checkbox input "false"
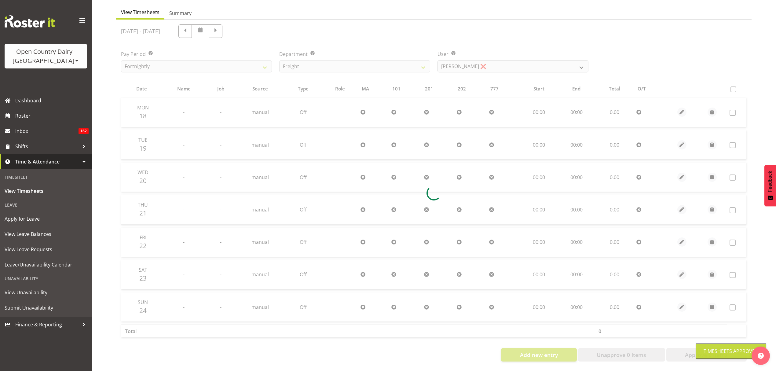
scroll to position [61, 0]
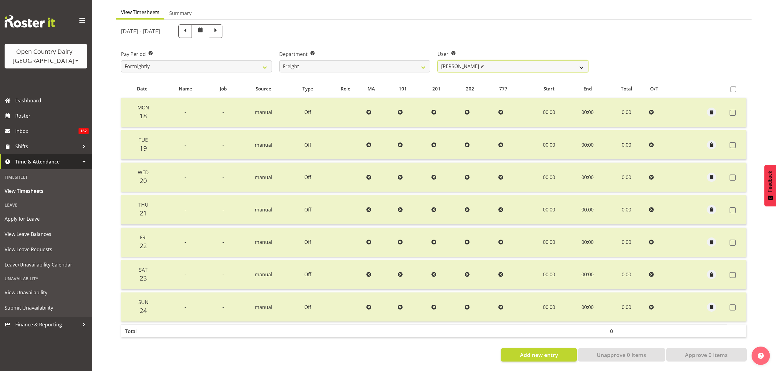
click at [496, 60] on select "Andy Earnshaw ✔ Arthur Jelley ✔ Blair Symon ✔ Brett (Spotty) McMurdo ✔ Cindy Ir…" at bounding box center [513, 66] width 151 height 12
select select "7410"
click at [438, 60] on select "Andy Earnshaw ✔ Arthur Jelley ✔ Blair Symon ✔ Brett (Spotty) McMurdo ✔ Cindy Ir…" at bounding box center [513, 66] width 151 height 12
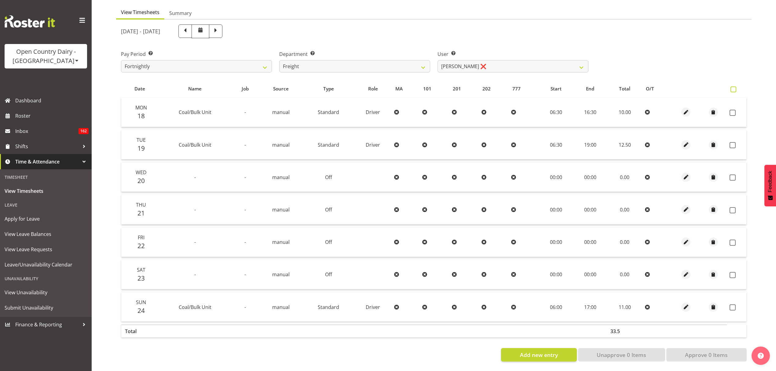
click at [731, 86] on span at bounding box center [734, 89] width 6 height 6
click at [731, 87] on input "checkbox" at bounding box center [733, 89] width 4 height 4
checkbox input "true"
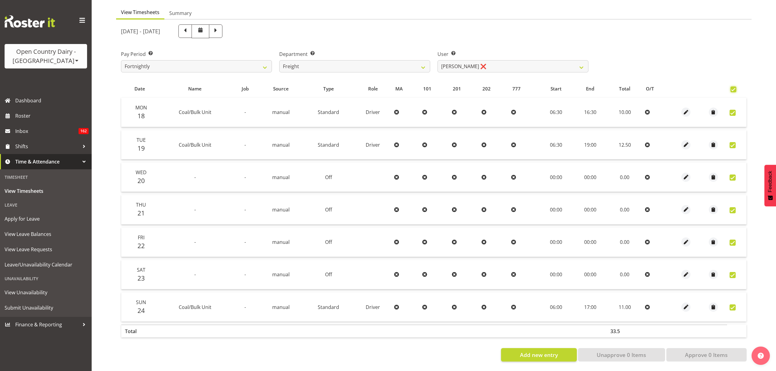
checkbox input "true"
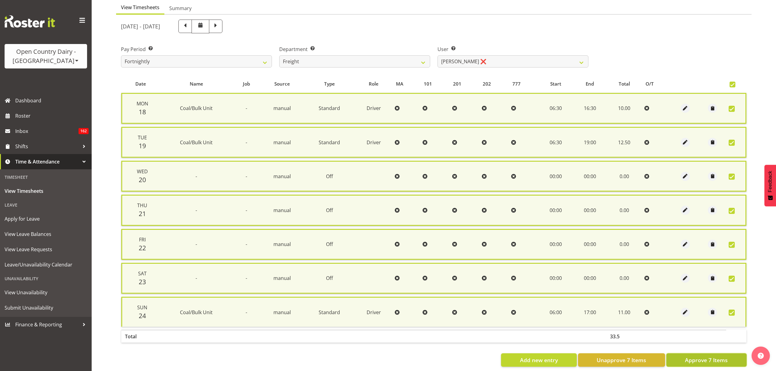
click at [705, 356] on span "Approve 7 Items" at bounding box center [706, 360] width 43 height 8
checkbox input "false"
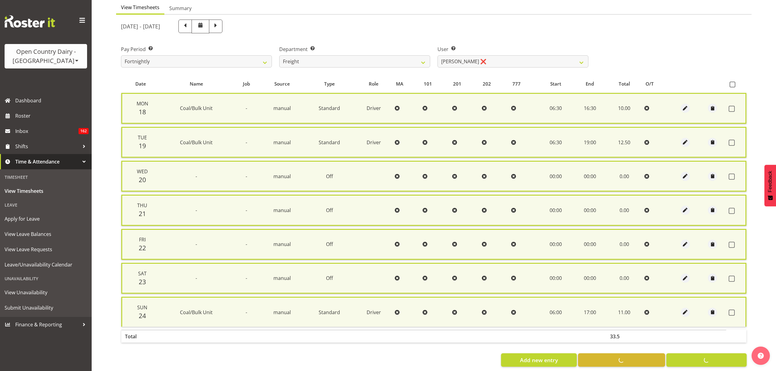
checkbox input "false"
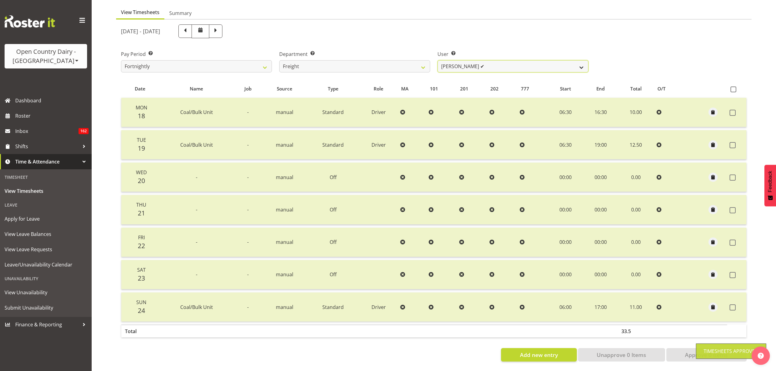
click at [507, 64] on select "Andy Earnshaw ✔ Arthur Jelley ✔ Blair Symon ✔ Brett (Spotty) McMurdo ✔ Cindy Ir…" at bounding box center [513, 66] width 151 height 12
click at [510, 67] on select "Andy Earnshaw ✔ Arthur Jelley ✔ Blair Symon ✔ Brett (Spotty) McMurdo ✔ Cindy Ir…" at bounding box center [513, 66] width 151 height 12
select select "11798"
click at [438, 60] on select "Andy Earnshaw ✔ Arthur Jelley ✔ Blair Symon ✔ Brett (Spotty) McMurdo ✔ Cindy Ir…" at bounding box center [513, 66] width 151 height 12
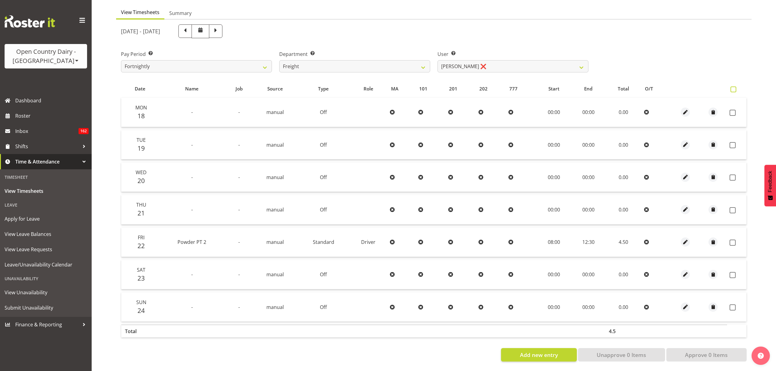
click at [733, 86] on span at bounding box center [734, 89] width 6 height 6
click at [733, 87] on input "checkbox" at bounding box center [733, 89] width 4 height 4
checkbox input "true"
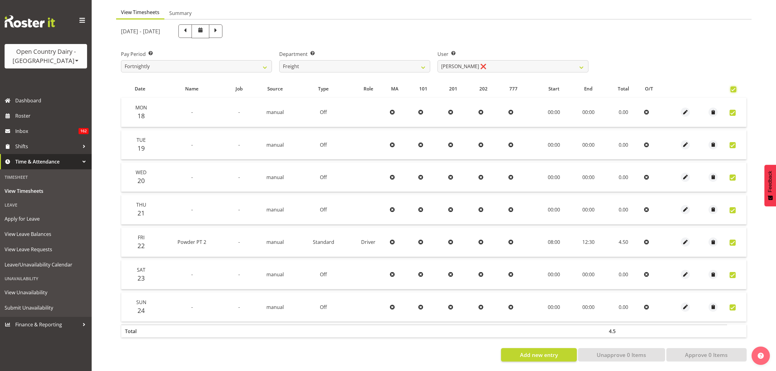
checkbox input "true"
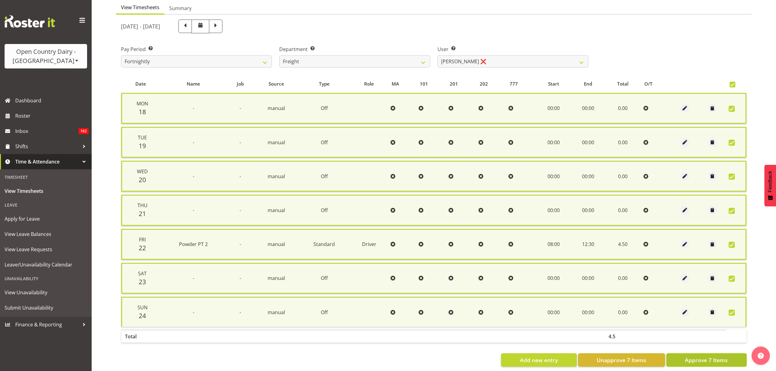
click at [700, 356] on span "Approve 7 Items" at bounding box center [706, 360] width 43 height 8
checkbox input "false"
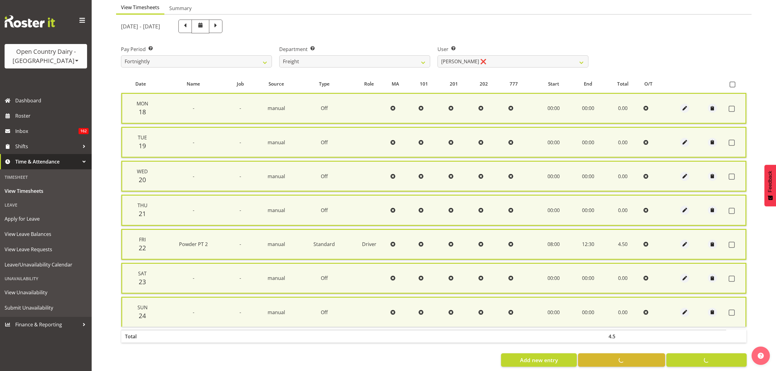
checkbox input "false"
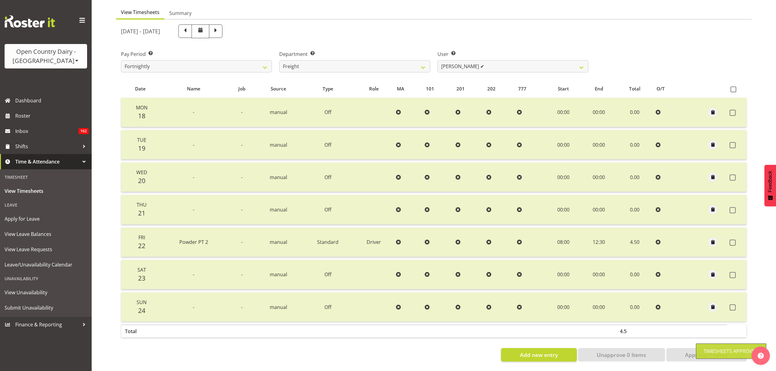
click at [486, 64] on div "August 18th - August 24th 2025 Pay Period Select which pay period you would lik…" at bounding box center [434, 191] width 626 height 341
click at [486, 65] on select "Andy Earnshaw ✔ Arthur Jelley ✔ Blair Symon ✔ Brett (Spotty) McMurdo ✔ Cindy Ir…" at bounding box center [513, 66] width 151 height 12
select select "7462"
click at [438, 60] on select "Andy Earnshaw ✔ Arthur Jelley ✔ Blair Symon ✔ Brett (Spotty) McMurdo ✔ Cindy Ir…" at bounding box center [513, 66] width 151 height 12
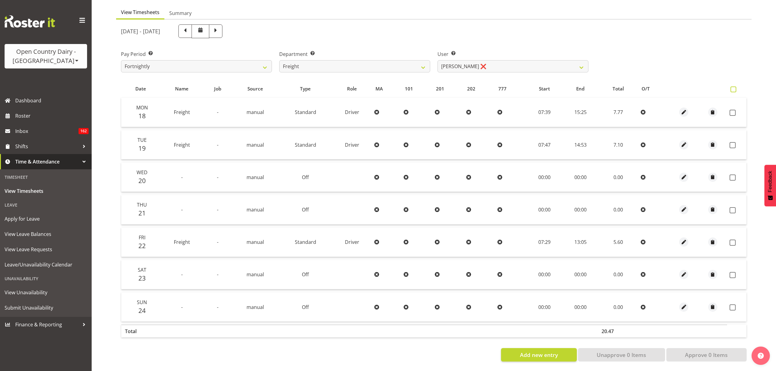
click at [734, 86] on span at bounding box center [734, 89] width 6 height 6
click at [734, 87] on input "checkbox" at bounding box center [733, 89] width 4 height 4
checkbox input "true"
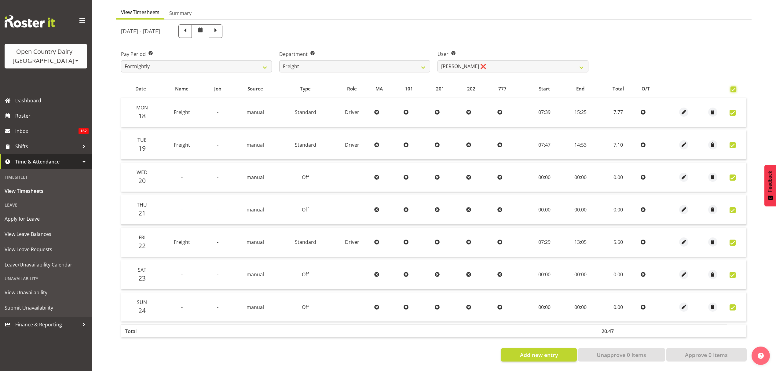
checkbox input "true"
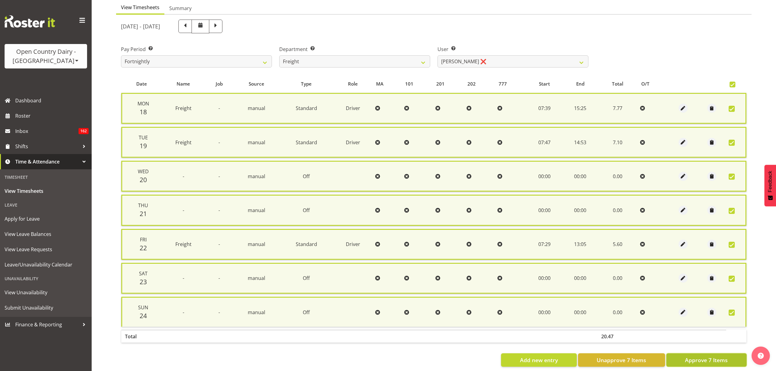
click at [696, 359] on span "Approve 7 Items" at bounding box center [706, 360] width 43 height 8
checkbox input "false"
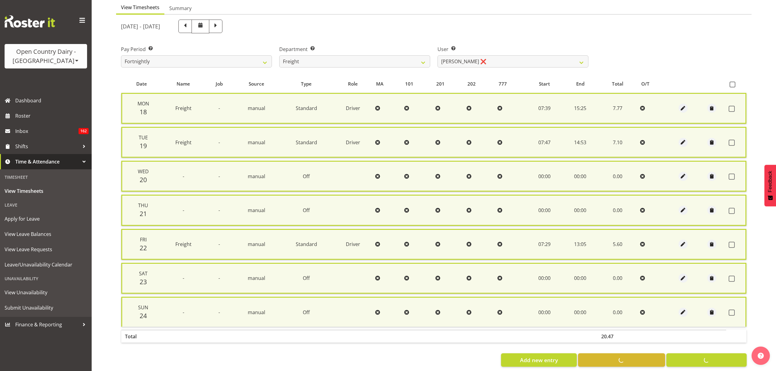
checkbox input "false"
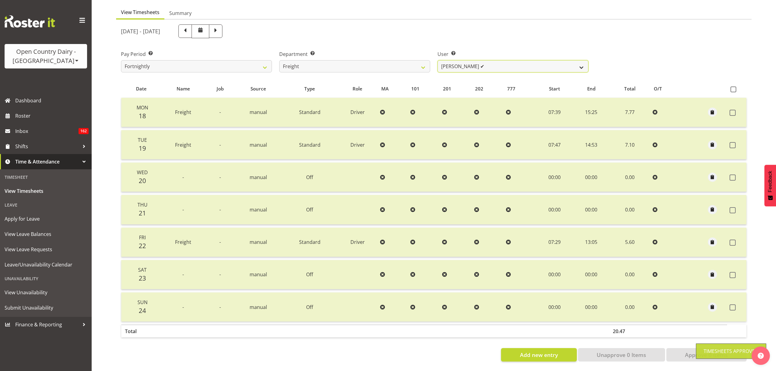
click at [477, 65] on select "Andy Earnshaw ✔ Arthur Jelley ✔ Blair Symon ✔ Brett (Spotty) McMurdo ✔ Cindy Ir…" at bounding box center [513, 66] width 151 height 12
select select "7463"
click at [438, 60] on select "Andy Earnshaw ✔ Arthur Jelley ✔ Blair Symon ✔ Brett (Spotty) McMurdo ✔ Cindy Ir…" at bounding box center [513, 66] width 151 height 12
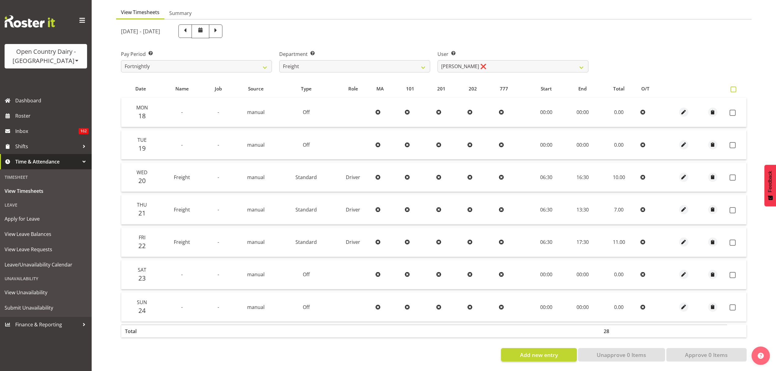
click at [735, 86] on span at bounding box center [734, 89] width 6 height 6
click at [735, 87] on input "checkbox" at bounding box center [733, 89] width 4 height 4
checkbox input "true"
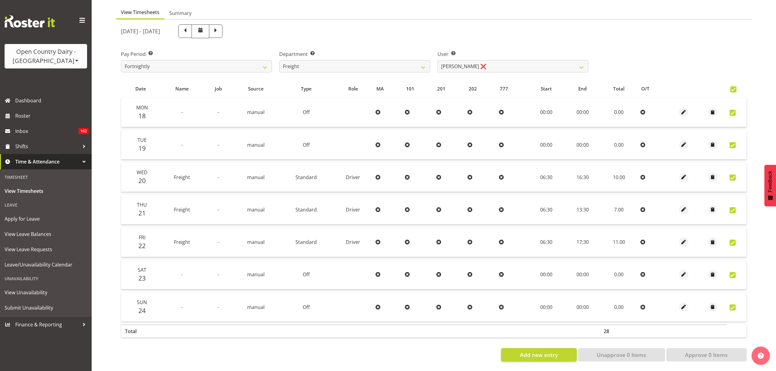
checkbox input "true"
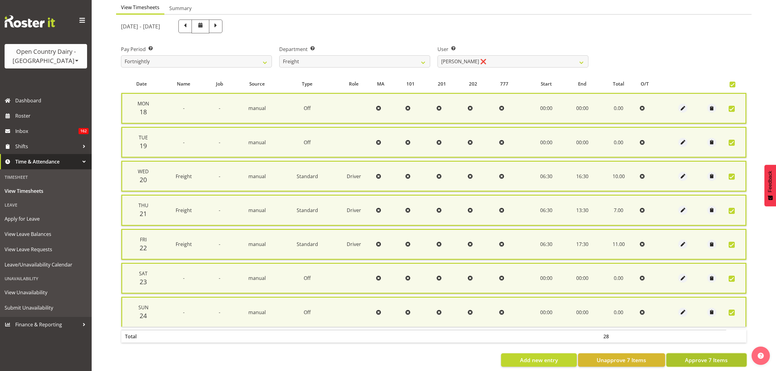
click at [691, 353] on button "Approve 7 Items" at bounding box center [706, 359] width 80 height 13
checkbox input "false"
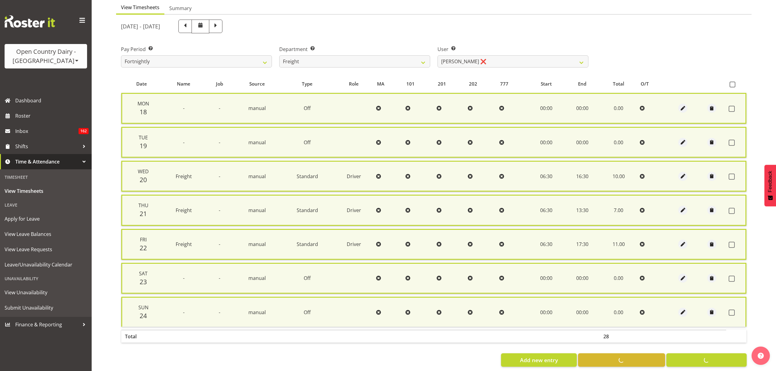
checkbox input "false"
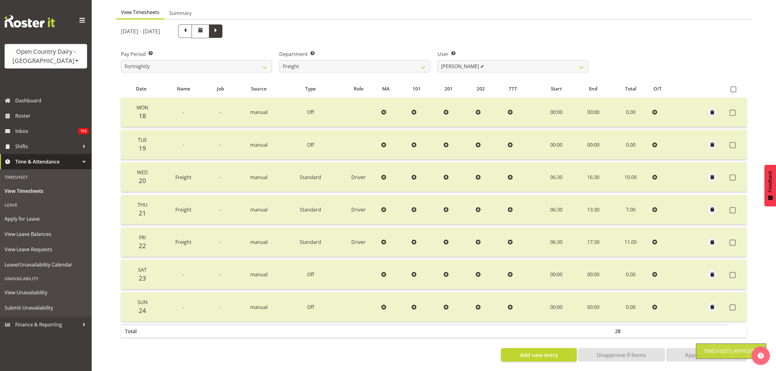
click at [220, 27] on span at bounding box center [216, 31] width 8 height 8
select select
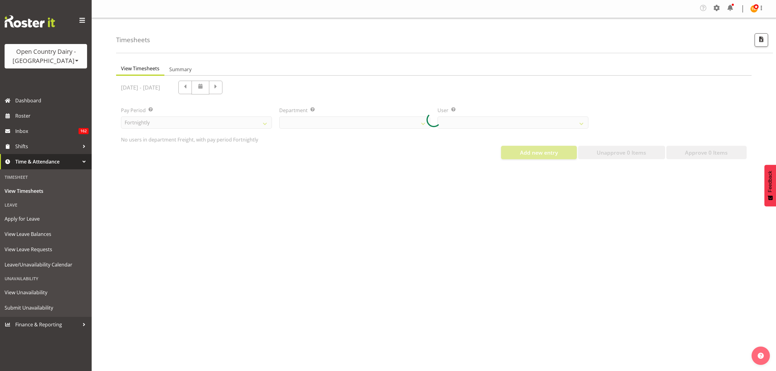
select select "702"
select select "7463"
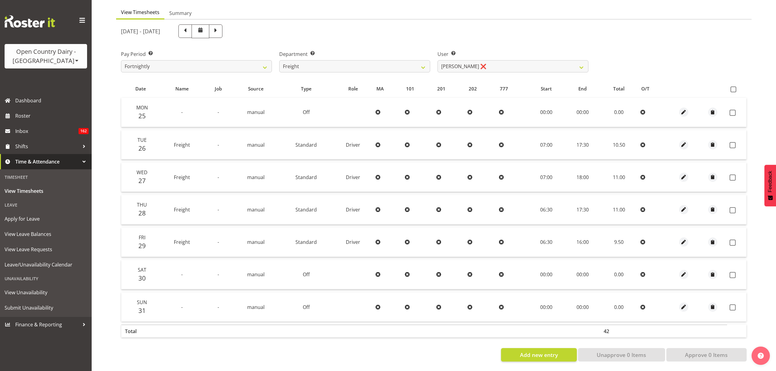
scroll to position [61, 0]
click at [738, 86] on label at bounding box center [735, 89] width 9 height 6
click at [735, 87] on input "checkbox" at bounding box center [733, 89] width 4 height 4
checkbox input "true"
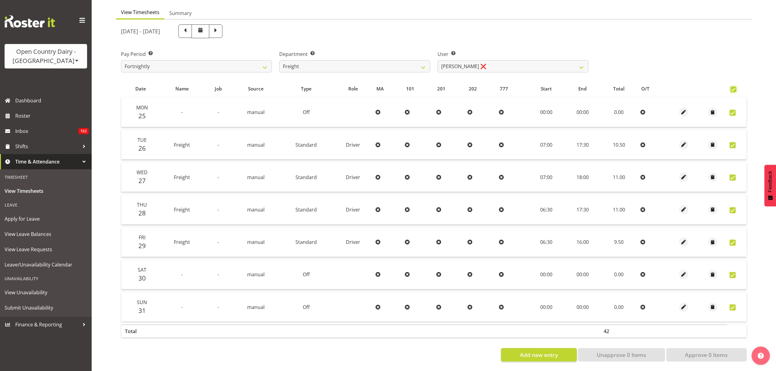
checkbox input "true"
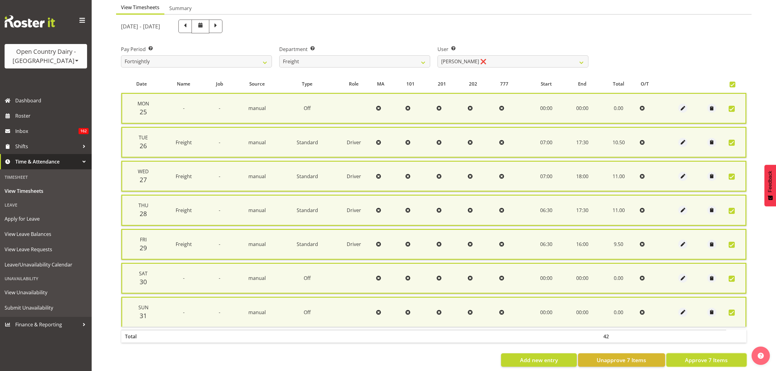
drag, startPoint x: 687, startPoint y: 354, endPoint x: 686, endPoint y: 343, distance: 11.7
click at [688, 356] on span "Approve 7 Items" at bounding box center [706, 360] width 43 height 8
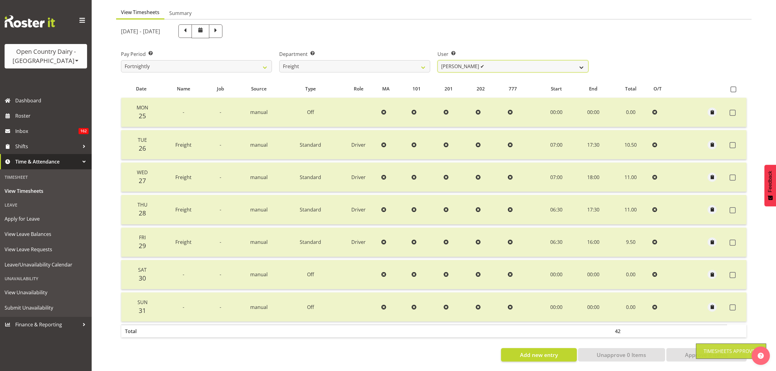
click at [483, 65] on select "Andy Earnshaw ✔ Arthur Jelley ❌ Blair Symon ❌ Brett (Spotty) McMurdo ❌ Cindy Ir…" at bounding box center [513, 66] width 151 height 12
click at [438, 60] on select "Andy Earnshaw ✔ Arthur Jelley ❌ Blair Symon ❌ Brett (Spotty) McMurdo ❌ Cindy Ir…" at bounding box center [513, 66] width 151 height 12
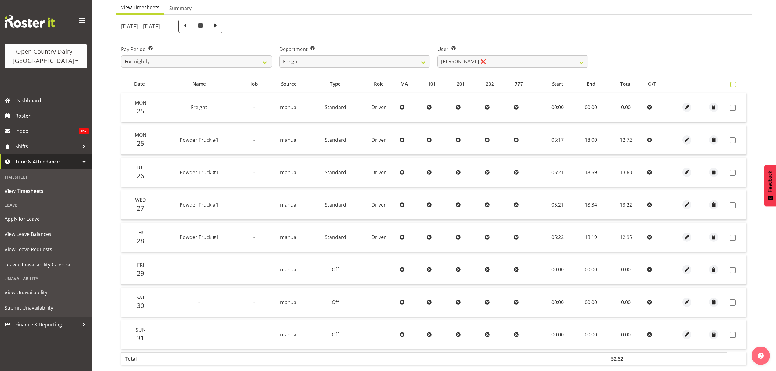
click at [735, 87] on span at bounding box center [734, 85] width 6 height 6
click at [735, 86] on input "checkbox" at bounding box center [733, 85] width 4 height 4
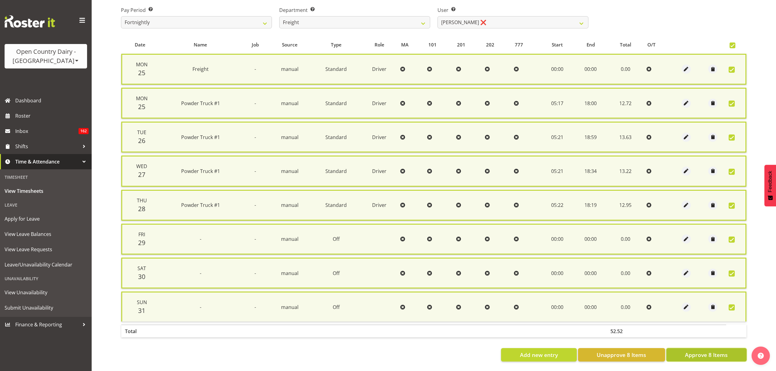
click at [703, 352] on span "Approve 8 Items" at bounding box center [706, 355] width 43 height 8
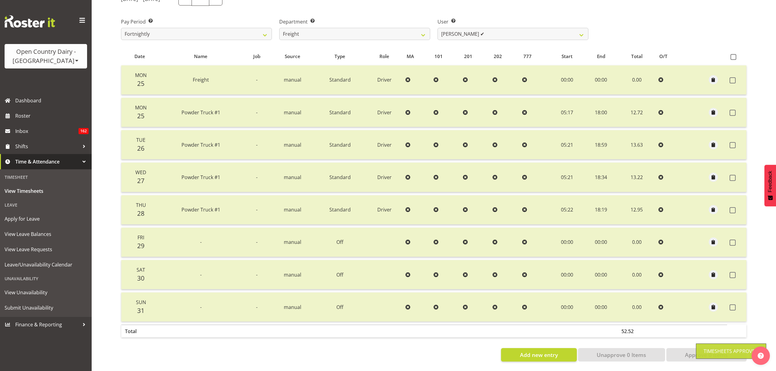
click at [458, 32] on div at bounding box center [434, 176] width 636 height 379
click at [458, 32] on select "Andy Earnshaw ✔ Arthur Jelley ❌ Blair Symon ❌ Brett (Spotty) McMurdo ❌ Cindy Ir…" at bounding box center [513, 34] width 151 height 12
click at [438, 28] on select "Andy Earnshaw ✔ Arthur Jelley ❌ Blair Symon ❌ Brett (Spotty) McMurdo ❌ Cindy Ir…" at bounding box center [513, 34] width 151 height 12
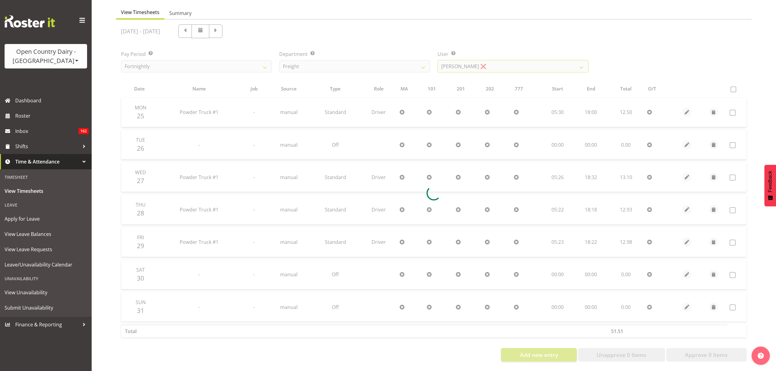
scroll to position [61, 0]
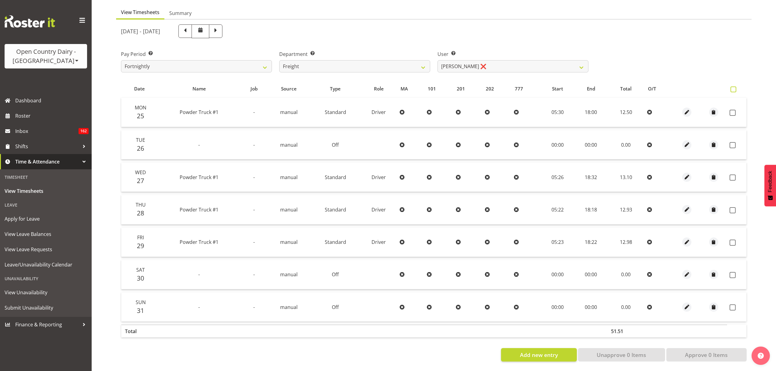
click at [736, 87] on span at bounding box center [734, 89] width 6 height 6
click at [735, 87] on input "checkbox" at bounding box center [733, 89] width 4 height 4
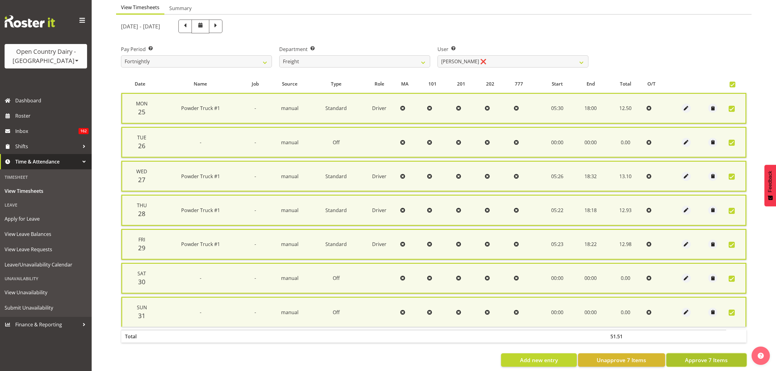
click at [694, 357] on span "Approve 7 Items" at bounding box center [706, 360] width 43 height 8
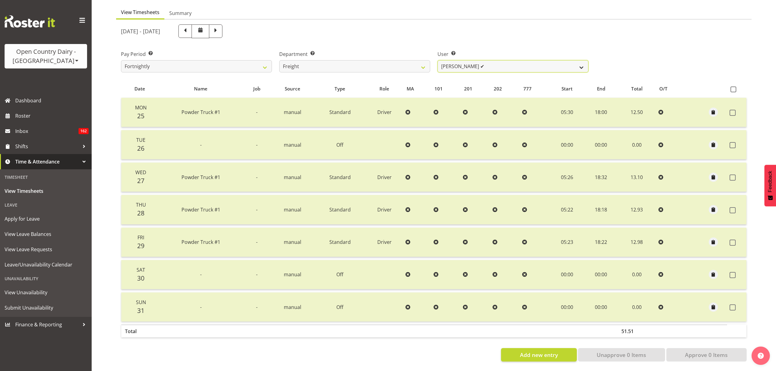
click at [469, 62] on select "Andy Earnshaw ✔ Arthur Jelley ❌ Blair Symon ❌ Brett (Spotty) McMurdo ❌ Cindy Ir…" at bounding box center [513, 66] width 151 height 12
click at [438, 60] on select "Andy Earnshaw ✔ Arthur Jelley ❌ Blair Symon ❌ Brett (Spotty) McMurdo ❌ Cindy Ir…" at bounding box center [513, 66] width 151 height 12
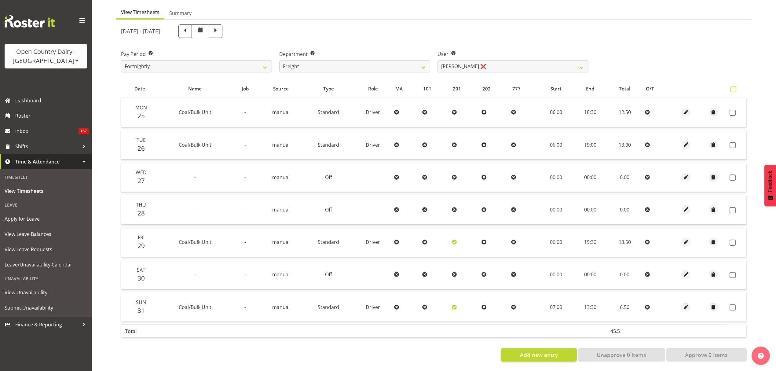
click at [731, 86] on span at bounding box center [734, 89] width 6 height 6
click at [731, 87] on input "checkbox" at bounding box center [733, 89] width 4 height 4
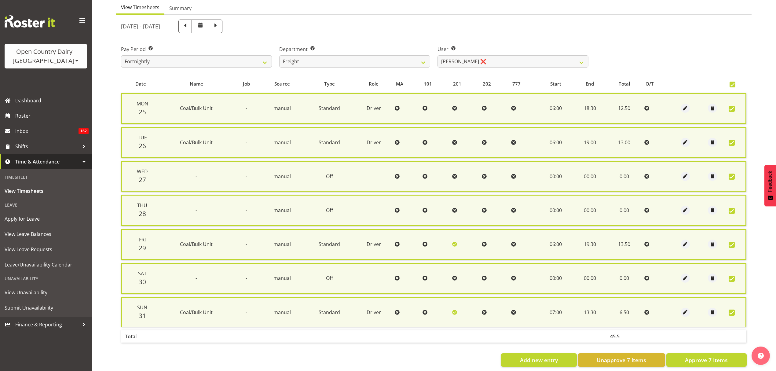
click at [705, 350] on div "Date Name Job Source Type Role MA 101 201 202 777 Start End Total O/T Mon 25 Co…" at bounding box center [434, 221] width 626 height 292
click at [706, 356] on span "Approve 7 Items" at bounding box center [706, 360] width 43 height 8
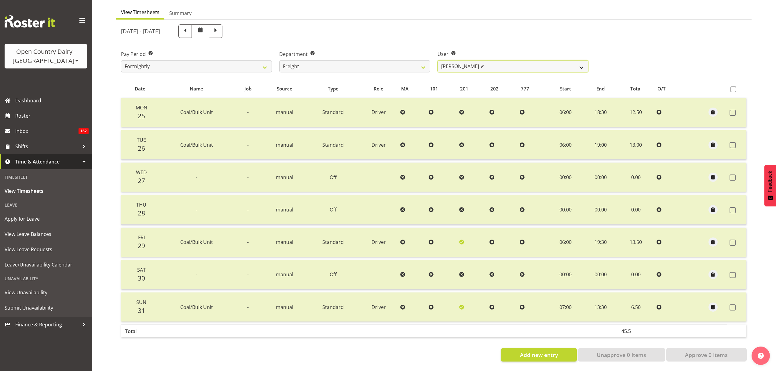
click at [528, 63] on select "Andy Earnshaw ✔ Arthur Jelley ❌ Blair Symon ❌ Brett (Spotty) McMurdo ❌ Cindy Ir…" at bounding box center [513, 66] width 151 height 12
click at [438, 60] on select "Andy Earnshaw ✔ Arthur Jelley ❌ Blair Symon ❌ Brett (Spotty) McMurdo ❌ Cindy Ir…" at bounding box center [513, 66] width 151 height 12
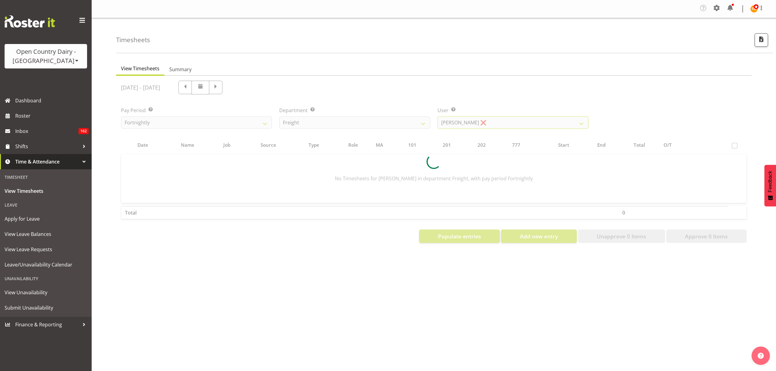
scroll to position [0, 0]
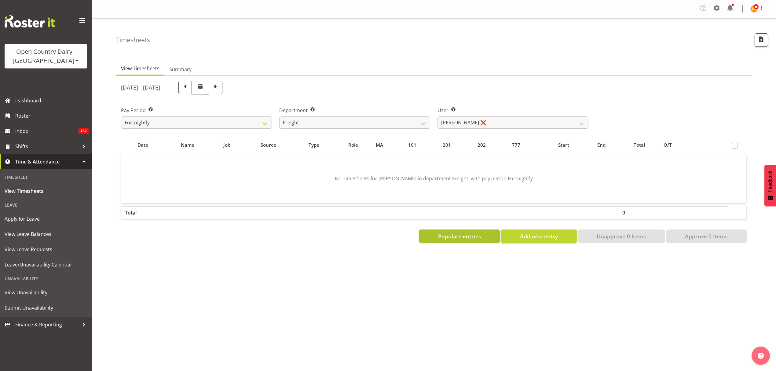
click at [488, 232] on button "Populate entries" at bounding box center [459, 235] width 81 height 13
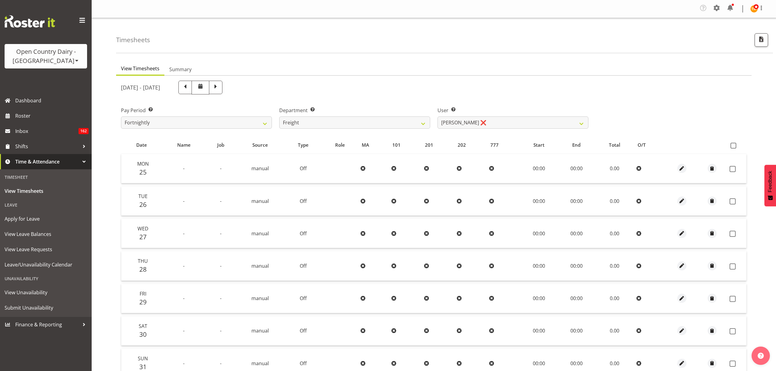
drag, startPoint x: 734, startPoint y: 145, endPoint x: 735, endPoint y: 173, distance: 27.5
click at [734, 145] on span at bounding box center [734, 146] width 6 height 6
click at [734, 145] on input "checkbox" at bounding box center [733, 146] width 4 height 4
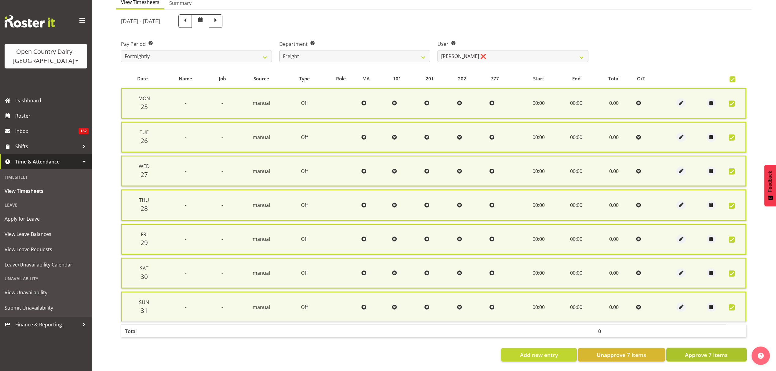
click at [702, 351] on span "Approve 7 Items" at bounding box center [706, 355] width 43 height 8
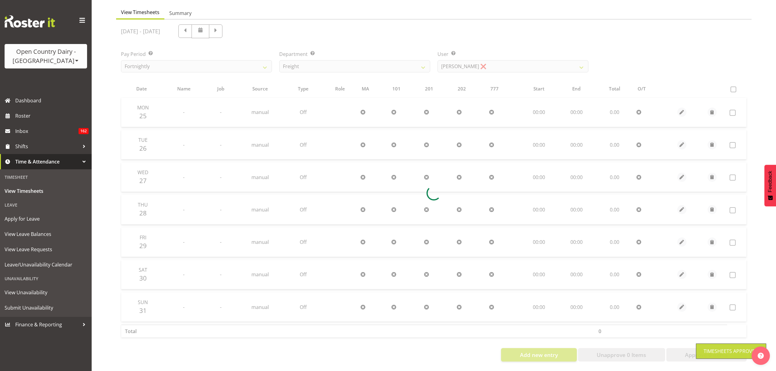
scroll to position [61, 0]
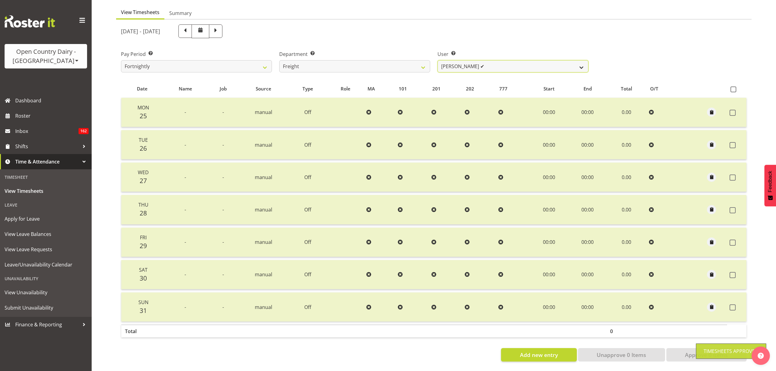
click at [501, 64] on select "Andy Earnshaw ✔ Arthur Jelley ❌ Blair Symon ❌ Brett (Spotty) McMurdo ❌ Cindy Ir…" at bounding box center [513, 66] width 151 height 12
click at [438, 60] on select "Andy Earnshaw ✔ Arthur Jelley ❌ Blair Symon ❌ Brett (Spotty) McMurdo ❌ Cindy Ir…" at bounding box center [513, 66] width 151 height 12
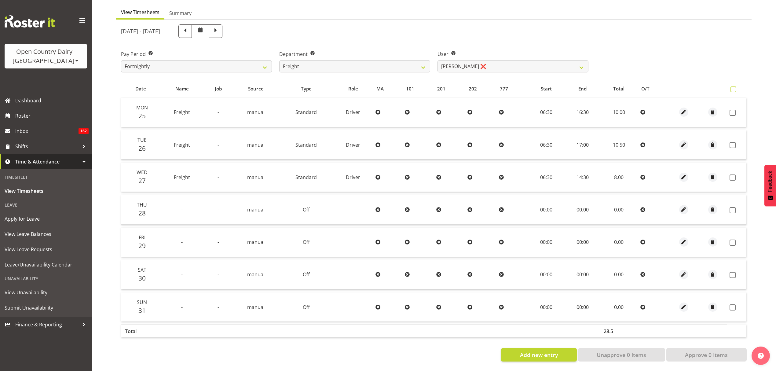
click at [737, 86] on label at bounding box center [735, 89] width 9 height 6
click at [735, 87] on input "checkbox" at bounding box center [733, 89] width 4 height 4
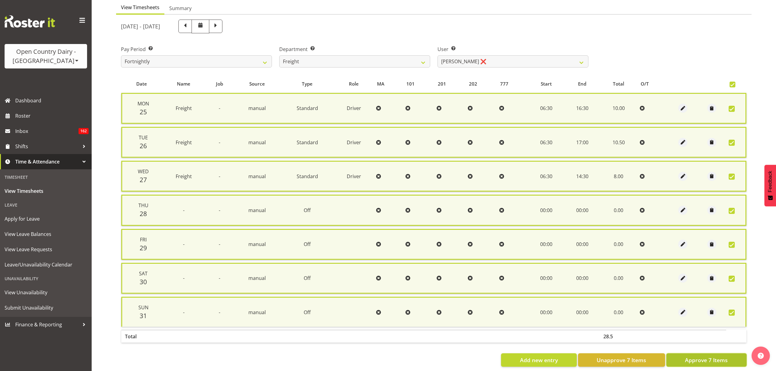
click at [705, 356] on span "Approve 7 Items" at bounding box center [706, 360] width 43 height 8
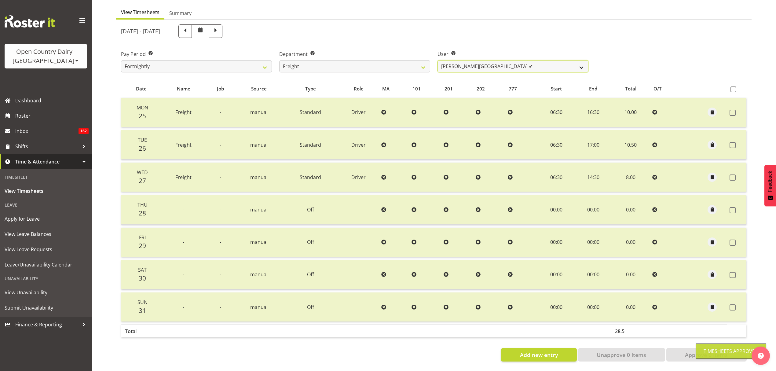
click at [449, 60] on select "Andy Earnshaw ✔ Arthur Jelley ❌ Blair Symon ❌ Brett (Spotty) McMurdo ❌ Cindy Ir…" at bounding box center [513, 66] width 151 height 12
click at [438, 60] on select "Andy Earnshaw ✔ Arthur Jelley ❌ Blair Symon ❌ Brett (Spotty) McMurdo ❌ Cindy Ir…" at bounding box center [513, 66] width 151 height 12
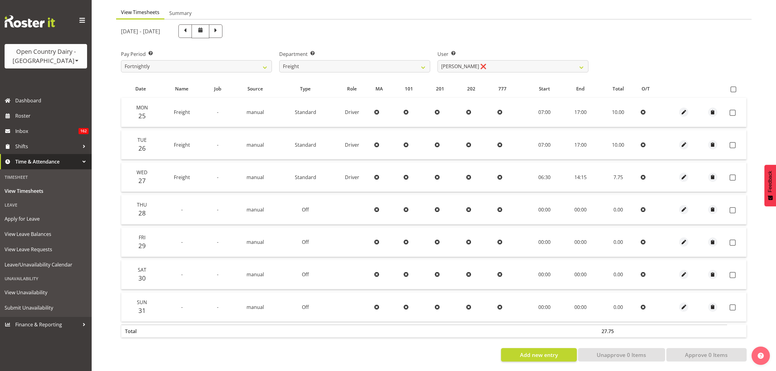
click at [736, 89] on th at bounding box center [736, 89] width 19 height 12
click at [736, 87] on span at bounding box center [734, 89] width 6 height 6
click at [735, 87] on input "checkbox" at bounding box center [733, 89] width 4 height 4
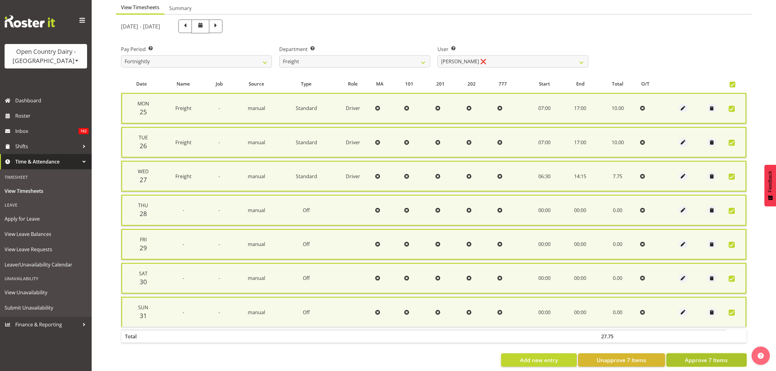
click at [732, 354] on button "Approve 7 Items" at bounding box center [706, 359] width 80 height 13
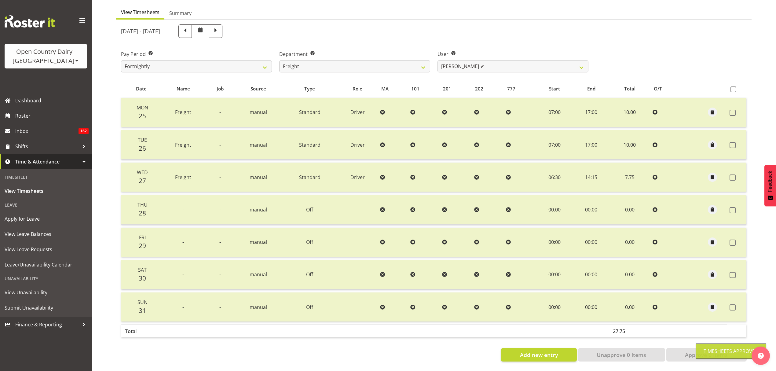
click at [523, 63] on div "August 25th - August 31st 2025 Pay Period Select which pay period you would lik…" at bounding box center [434, 191] width 626 height 341
click at [523, 63] on select "Andy Earnshaw ✔ Arthur Jelley ❌ Blair Symon ❌ Brett (Spotty) McMurdo ❌ Cindy Ir…" at bounding box center [513, 66] width 151 height 12
click at [438, 60] on select "Andy Earnshaw ✔ Arthur Jelley ❌ Blair Symon ❌ Brett (Spotty) McMurdo ❌ Cindy Ir…" at bounding box center [513, 66] width 151 height 12
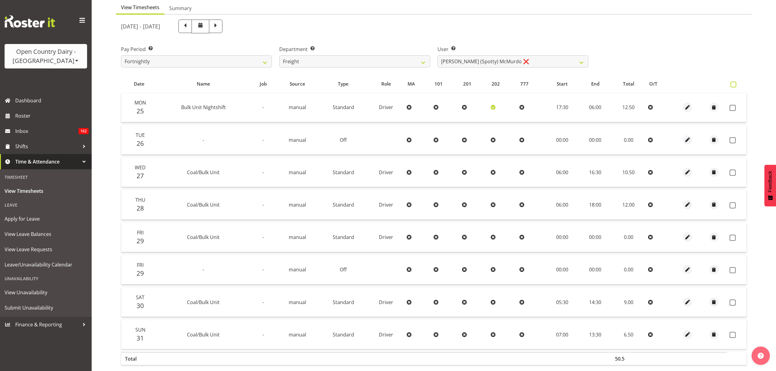
click at [735, 87] on span at bounding box center [734, 85] width 6 height 6
click at [735, 86] on input "checkbox" at bounding box center [733, 85] width 4 height 4
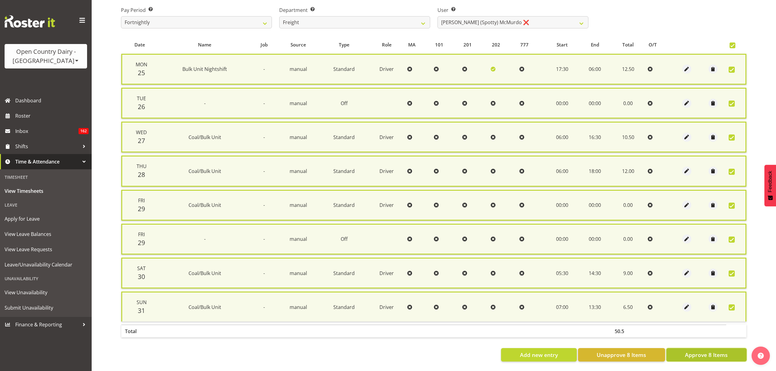
click at [706, 351] on span "Approve 8 Items" at bounding box center [706, 355] width 43 height 8
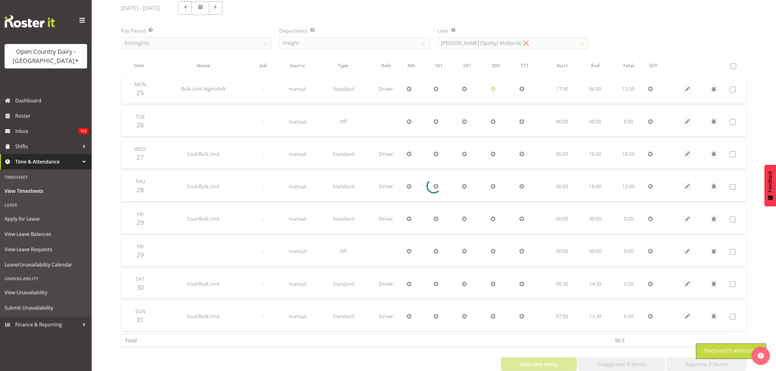
scroll to position [15, 0]
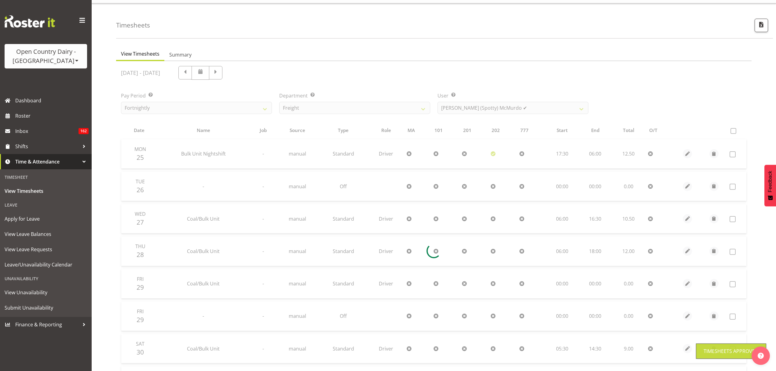
click at [501, 111] on div at bounding box center [434, 250] width 636 height 379
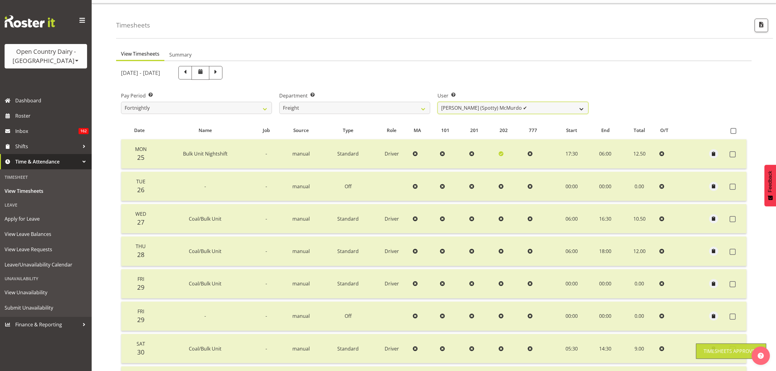
click at [501, 111] on select "Andy Earnshaw ✔ Arthur Jelley ❌ Blair Symon ❌ Brett (Spotty) McMurdo ✔ Cindy Ir…" at bounding box center [513, 108] width 151 height 12
click at [438, 102] on select "Andy Earnshaw ✔ Arthur Jelley ❌ Blair Symon ❌ Brett (Spotty) McMurdo ✔ Cindy Ir…" at bounding box center [513, 108] width 151 height 12
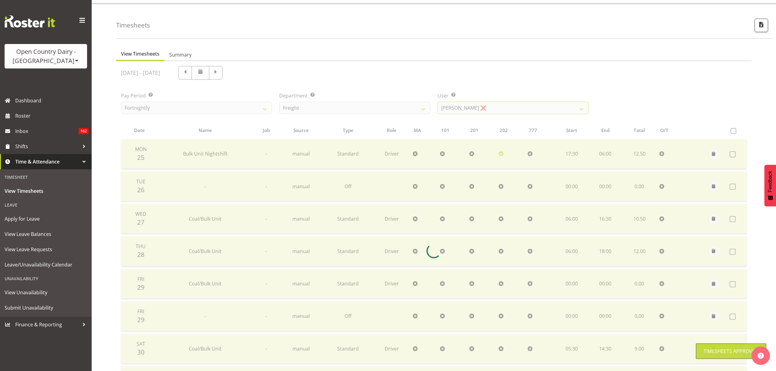
scroll to position [0, 0]
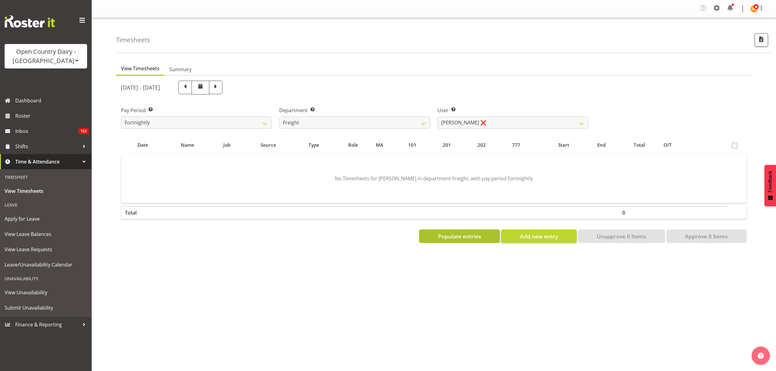
click at [466, 242] on button "Populate entries" at bounding box center [459, 235] width 81 height 13
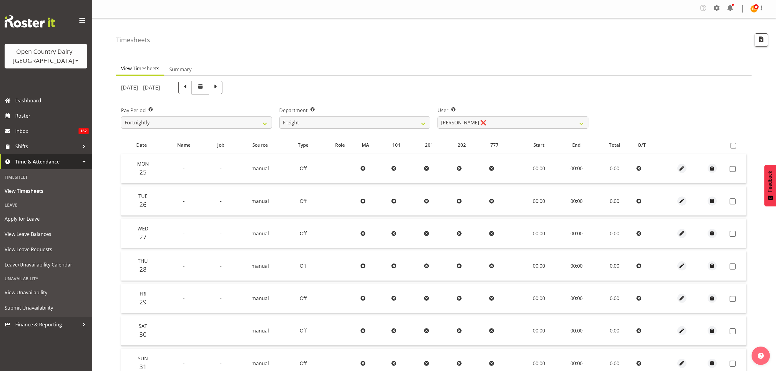
click at [730, 146] on th at bounding box center [736, 145] width 19 height 12
click at [734, 146] on span at bounding box center [734, 146] width 6 height 6
click at [734, 146] on input "checkbox" at bounding box center [733, 146] width 4 height 4
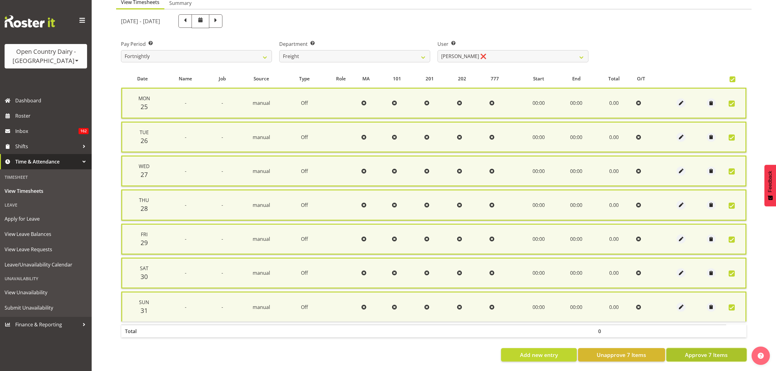
click at [701, 351] on span "Approve 7 Items" at bounding box center [706, 355] width 43 height 8
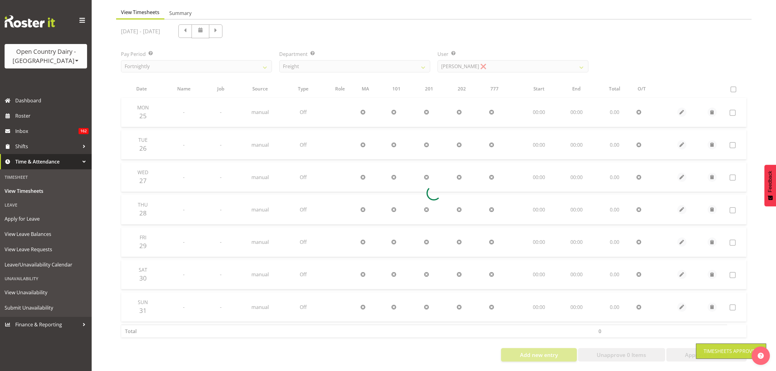
scroll to position [61, 0]
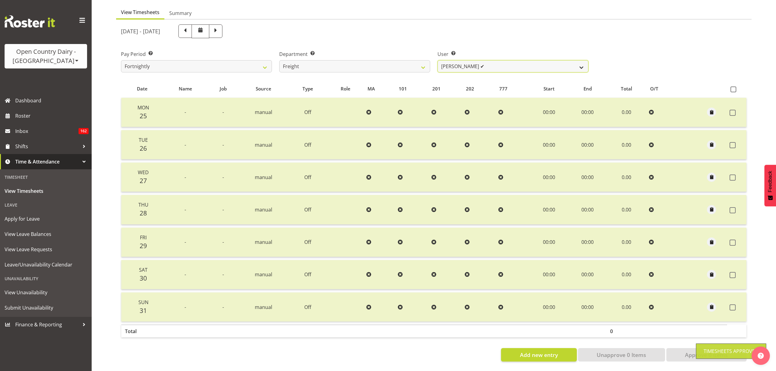
click at [482, 61] on select "Andy Earnshaw ✔ Arthur Jelley ❌ Blair Symon ✔ Brett (Spotty) McMurdo ✔ Cindy Ir…" at bounding box center [513, 66] width 151 height 12
click at [438, 60] on select "Andy Earnshaw ✔ Arthur Jelley ❌ Blair Symon ✔ Brett (Spotty) McMurdo ✔ Cindy Ir…" at bounding box center [513, 66] width 151 height 12
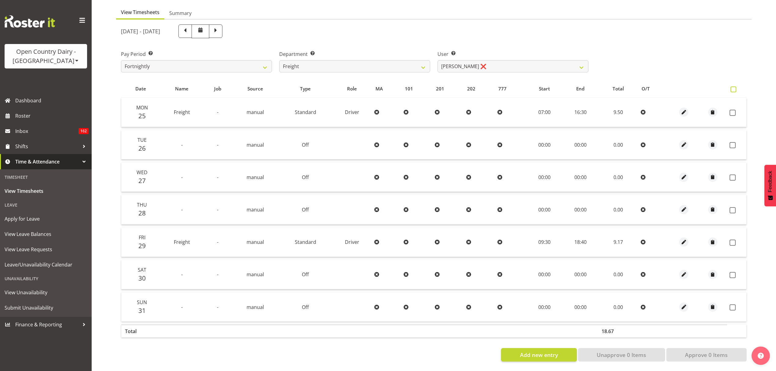
click at [732, 86] on span at bounding box center [734, 89] width 6 height 6
click at [732, 87] on input "checkbox" at bounding box center [733, 89] width 4 height 4
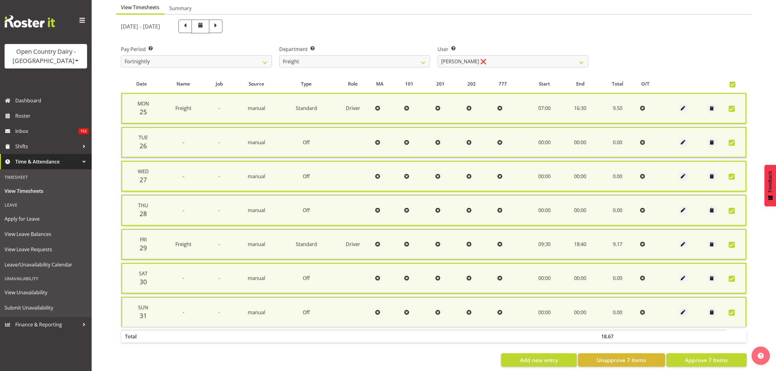
click at [695, 349] on div "Date Name Job Source Type Role MA 101 201 202 777 Start End Total O/T Mon 25 Fr…" at bounding box center [434, 221] width 626 height 292
click at [696, 356] on span "Approve 7 Items" at bounding box center [706, 360] width 43 height 8
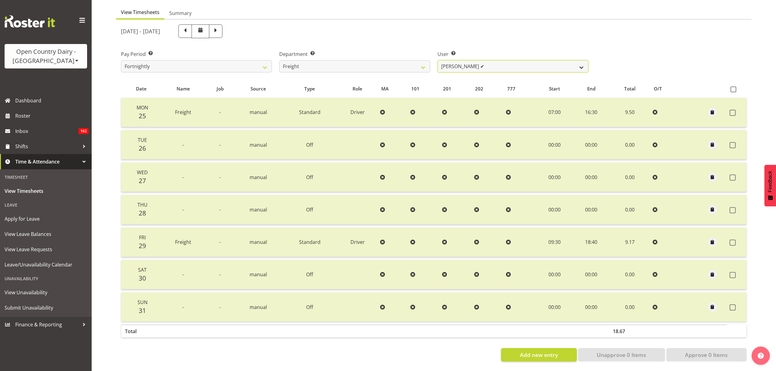
click at [449, 60] on select "Andy Earnshaw ✔ Arthur Jelley ✔ Blair Symon ✔ Brett (Spotty) McMurdo ✔ Cindy Ir…" at bounding box center [513, 66] width 151 height 12
click at [400, 66] on select "734 735 736 737 738 739 851 852 853 854 855 856 858 861 862 865 868 869 870 873" at bounding box center [354, 66] width 151 height 12
click at [279, 60] on select "734 735 736 737 738 739 851 852 853 854 855 856 858 861 862 865 868 869 870 873" at bounding box center [354, 66] width 151 height 12
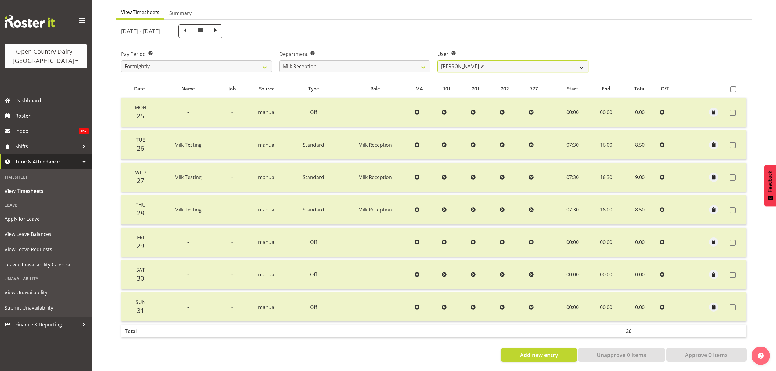
click at [504, 61] on select "Brent Reidy ✔" at bounding box center [513, 66] width 151 height 12
click at [374, 65] on select "734 735 736 737 738 739 851 852 853 854 855 856 858 861 862 865 868 869 870 873" at bounding box center [354, 66] width 151 height 12
click at [279, 60] on select "734 735 736 737 738 739 851 852 853 854 855 856 858 861 862 865 868 869 870 873" at bounding box center [354, 66] width 151 height 12
click at [457, 65] on select "Brent Reidy ✔" at bounding box center [513, 66] width 151 height 12
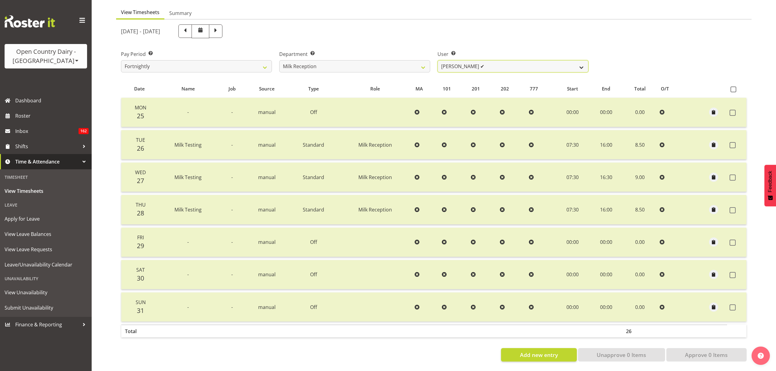
click at [457, 65] on select "Brent Reidy ✔" at bounding box center [513, 66] width 151 height 12
click at [403, 63] on select "734 735 736 737 738 739 851 852 853 854 855 856 858 861 862 865 868 869 870 873" at bounding box center [354, 66] width 151 height 12
click at [394, 66] on select "734 735 736 737 738 739 851 852 853 854 855 856 858 861 862 865 868 869 870 873" at bounding box center [354, 66] width 151 height 12
click at [382, 68] on div "Department Select which department you would like to view. 734 735 736 737 738 …" at bounding box center [355, 59] width 158 height 34
click at [373, 63] on select "734 735 736 737 738 739 851 852 853 854 855 856 858 861 862 865 868 869 870 873" at bounding box center [354, 66] width 151 height 12
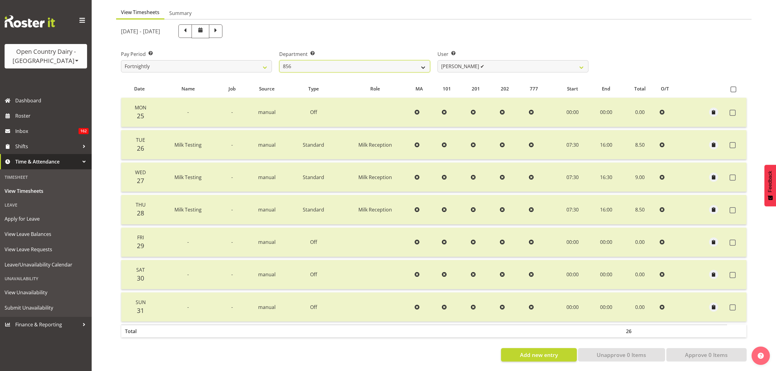
click at [279, 60] on select "734 735 736 737 738 739 851 852 853 854 855 856 858 861 862 865 868 869 870 873" at bounding box center [354, 66] width 151 height 12
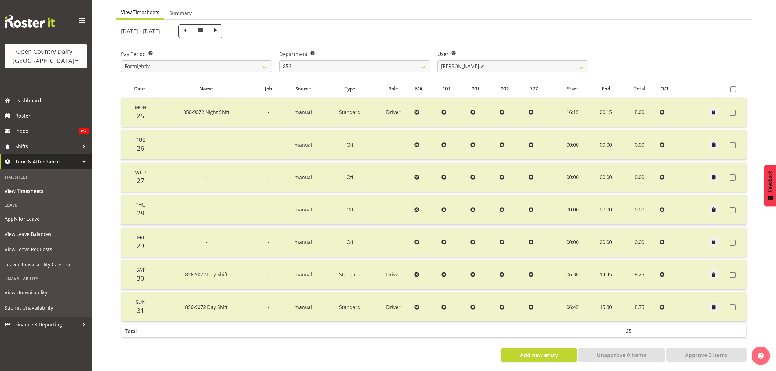
click at [189, 27] on span at bounding box center [185, 31] width 8 height 8
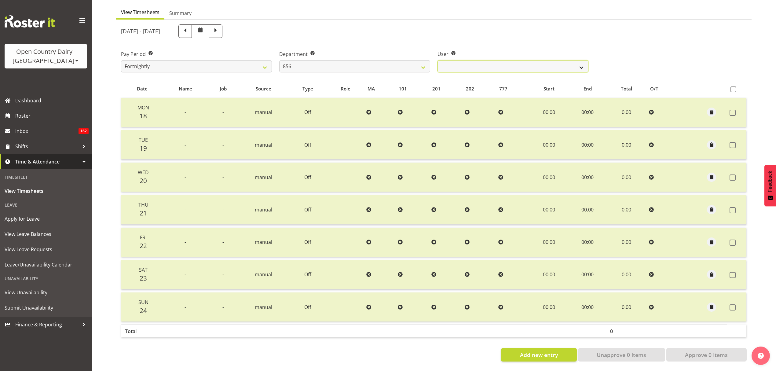
click at [460, 60] on select "Bradley Parkhill ✔ James Matheson ✔ Jason Vercoe ✔ Tony Lee ✔" at bounding box center [513, 66] width 151 height 12
click at [438, 60] on select "Bradley Parkhill ✔ James Matheson ✔ Jason Vercoe ✔ Tony Lee ✔" at bounding box center [513, 66] width 151 height 12
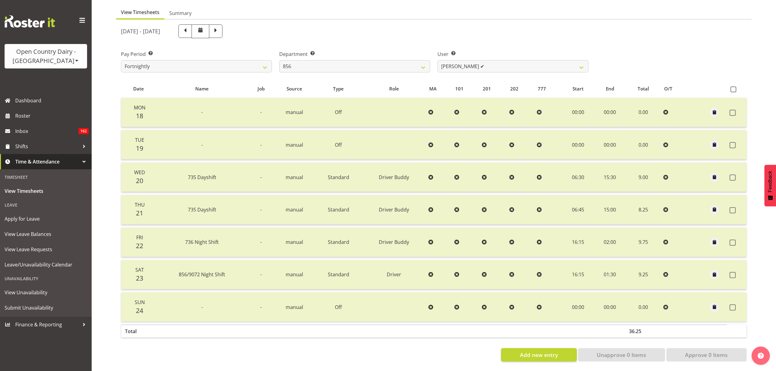
click at [505, 74] on div "August 18th - August 24th 2025 Pay Period Select which pay period you would lik…" at bounding box center [434, 191] width 626 height 341
click at [504, 68] on div "User Select user. Note: This is filtered down by the previous two drop-down ite…" at bounding box center [513, 59] width 158 height 34
click at [502, 68] on div "User Select user. Note: This is filtered down by the previous two drop-down ite…" at bounding box center [513, 59] width 158 height 34
click at [501, 63] on select "Bradley Parkhill ✔ James Matheson ✔ Jason Vercoe ✔ Tony Lee ✔" at bounding box center [513, 66] width 151 height 12
click at [438, 60] on select "Bradley Parkhill ✔ James Matheson ✔ Jason Vercoe ✔ Tony Lee ✔" at bounding box center [513, 66] width 151 height 12
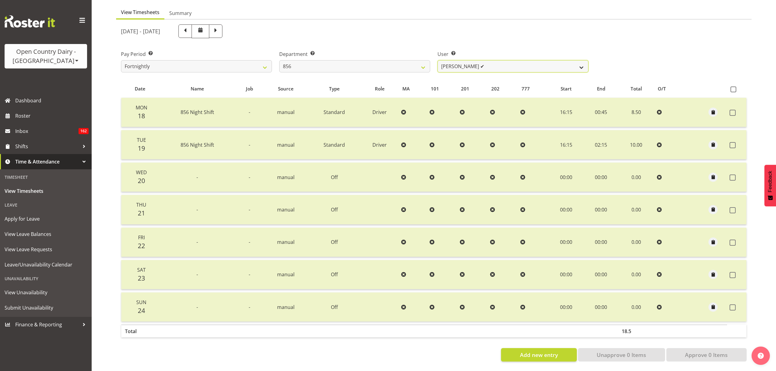
click at [491, 66] on select "Bradley Parkhill ✔ James Matheson ✔ Jason Vercoe ✔ Tony Lee ✔" at bounding box center [513, 66] width 151 height 12
click at [438, 60] on select "Bradley Parkhill ✔ James Matheson ✔ Jason Vercoe ✔ Tony Lee ✔" at bounding box center [513, 66] width 151 height 12
click at [450, 62] on select "Bradley Parkhill ✔ James Matheson ✔ Jason Vercoe ✔ Tony Lee ✔" at bounding box center [513, 66] width 151 height 12
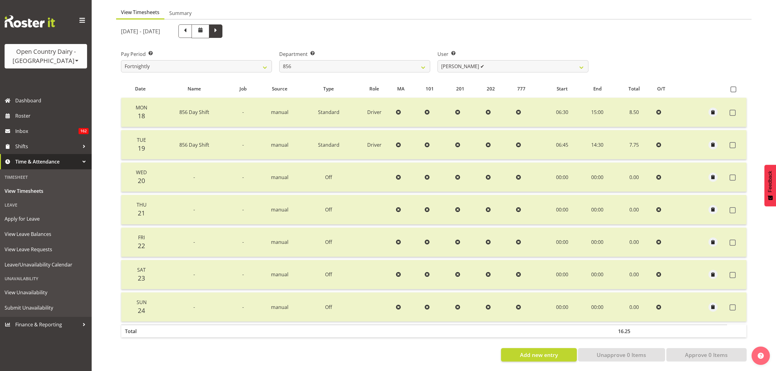
click at [222, 26] on span at bounding box center [215, 30] width 13 height 13
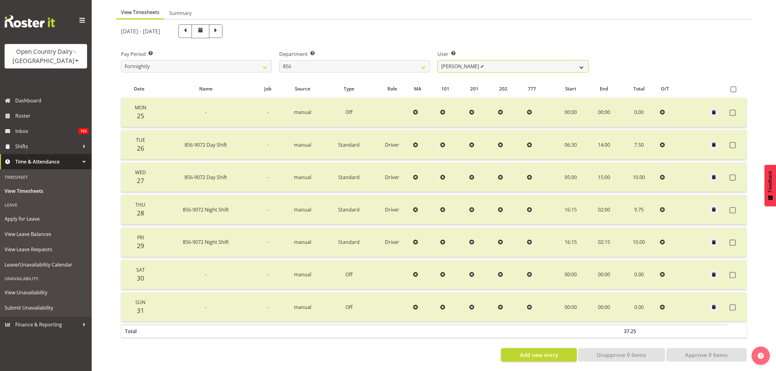
click at [477, 60] on select "Bradley Parkhill ✔ James Matheson ✔ Jason Vercoe ✔ Tony Lee ✔" at bounding box center [513, 66] width 151 height 12
click at [438, 60] on select "Bradley Parkhill ✔ James Matheson ✔ Jason Vercoe ✔ Tony Lee ✔" at bounding box center [513, 66] width 151 height 12
click at [461, 63] on select "Bradley Parkhill ✔ James Matheson ✔ Jason Vercoe ✔ Tony Lee ✔" at bounding box center [513, 66] width 151 height 12
click at [438, 60] on select "Bradley Parkhill ✔ James Matheson ✔ Jason Vercoe ✔ Tony Lee ✔" at bounding box center [513, 66] width 151 height 12
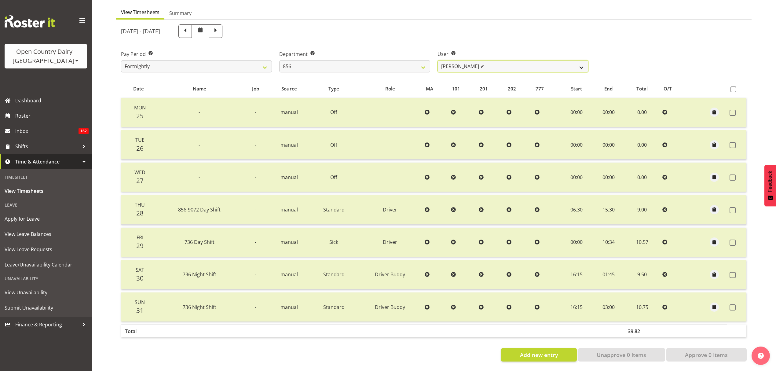
click at [466, 64] on select "Bradley Parkhill ✔ James Matheson ✔ Jason Vercoe ✔ Tony Lee ✔" at bounding box center [513, 66] width 151 height 12
click at [438, 60] on select "Bradley Parkhill ✔ James Matheson ✔ Jason Vercoe ✔ Tony Lee ✔" at bounding box center [513, 66] width 151 height 12
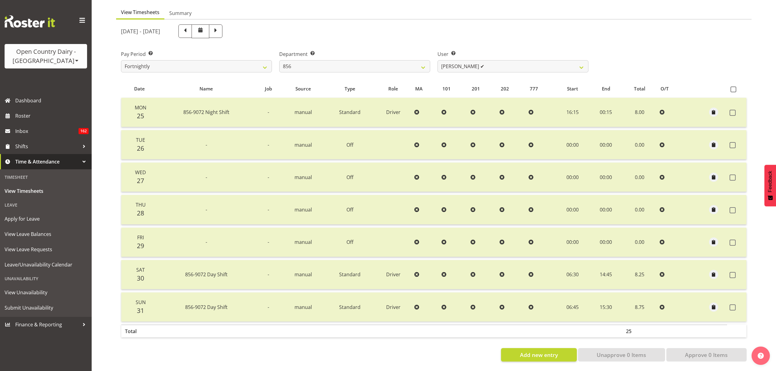
click at [495, 70] on div "User Select user. Note: This is filtered down by the previous two drop-down ite…" at bounding box center [513, 59] width 158 height 34
click at [495, 68] on select "Bradley Parkhill ✔ James Matheson ✔ Jason Vercoe ✔ Tony Lee ✔" at bounding box center [513, 66] width 151 height 12
click at [438, 60] on select "Bradley Parkhill ✔ James Matheson ✔ Jason Vercoe ✔ Tony Lee ✔" at bounding box center [513, 66] width 151 height 12
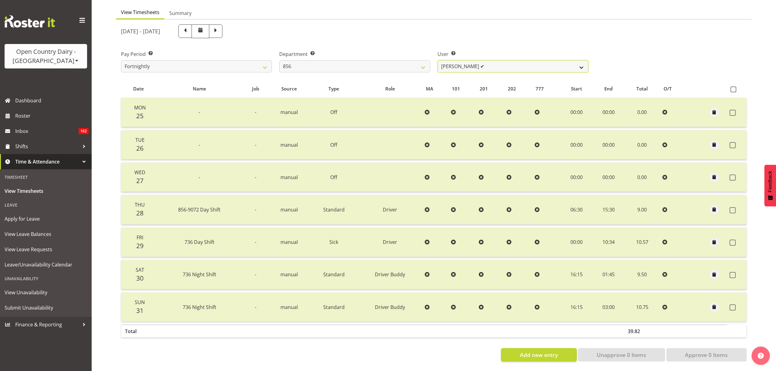
click at [487, 64] on select "Bradley Parkhill ✔ James Matheson ✔ Jason Vercoe ✔ Tony Lee ✔" at bounding box center [513, 66] width 151 height 12
click at [421, 67] on select "734 735 736 737 738 739 851 852 853 854 855 856 858 861 862 865 868 869 870 873" at bounding box center [354, 66] width 151 height 12
click at [279, 60] on select "734 735 736 737 738 739 851 852 853 854 855 856 858 861 862 865 868 869 870 873" at bounding box center [354, 66] width 151 height 12
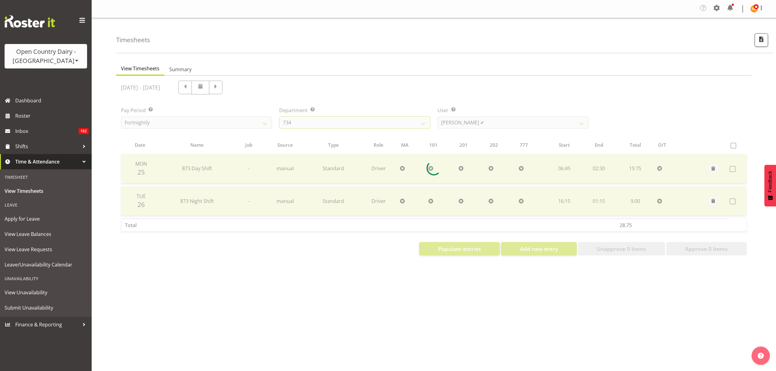
scroll to position [0, 0]
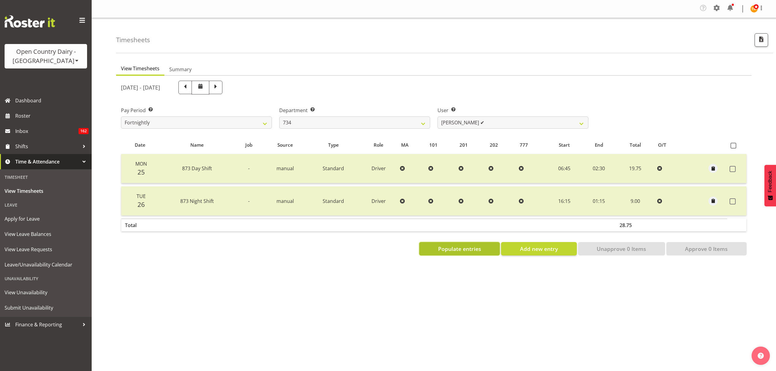
click at [477, 251] on span "Populate entries" at bounding box center [459, 249] width 43 height 8
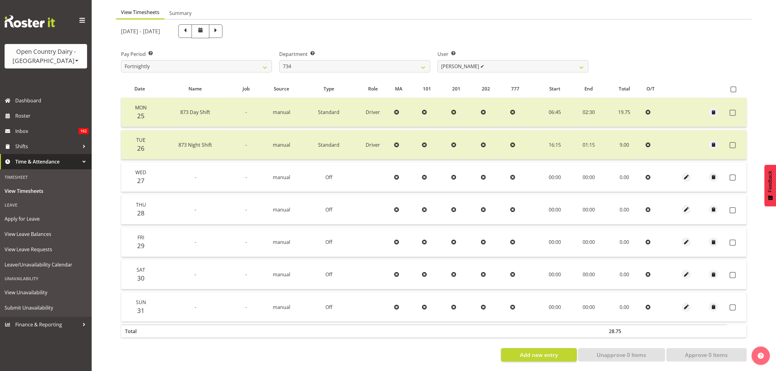
scroll to position [61, 0]
click at [733, 86] on span at bounding box center [734, 89] width 6 height 6
click at [733, 87] on input "checkbox" at bounding box center [733, 89] width 4 height 4
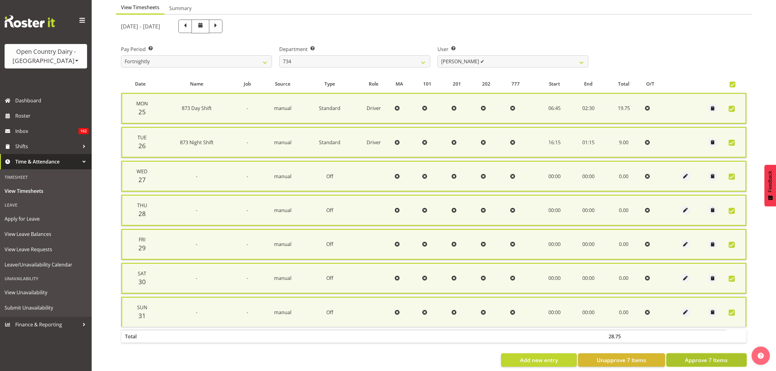
click at [690, 363] on button "Approve 7 Items" at bounding box center [706, 359] width 80 height 13
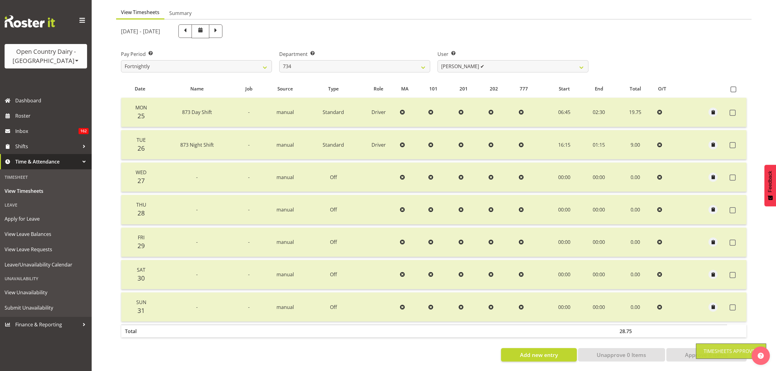
click at [262, 28] on div "August 25th - August 31st 2025" at bounding box center [355, 31] width 468 height 14
click at [189, 29] on span at bounding box center [185, 31] width 8 height 8
click at [474, 64] on select "Justin Spicer ✔ Ryan Thompson ✔ Tracey Chittock ❌ Zachary Shanks ✔" at bounding box center [513, 66] width 151 height 12
click at [438, 60] on select "Justin Spicer ✔ Ryan Thompson ✔ Tracey Chittock ❌ Zachary Shanks ✔" at bounding box center [513, 66] width 151 height 12
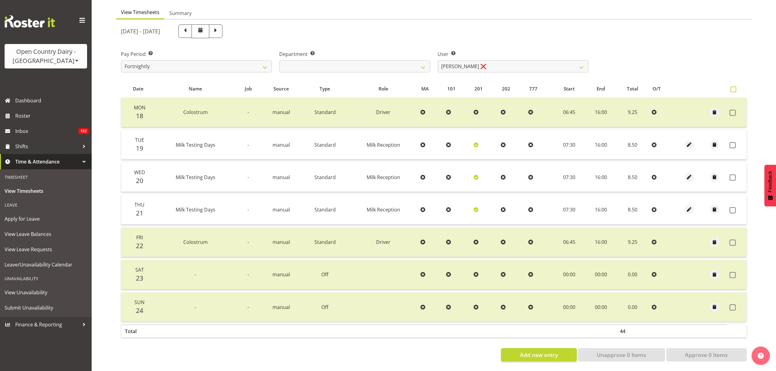
click at [733, 86] on span at bounding box center [734, 89] width 6 height 6
click at [733, 87] on input "checkbox" at bounding box center [733, 89] width 4 height 4
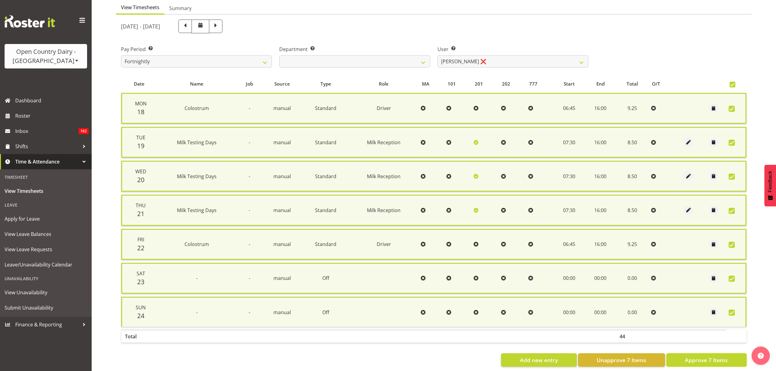
click at [707, 357] on span "Approve 7 Items" at bounding box center [706, 360] width 43 height 8
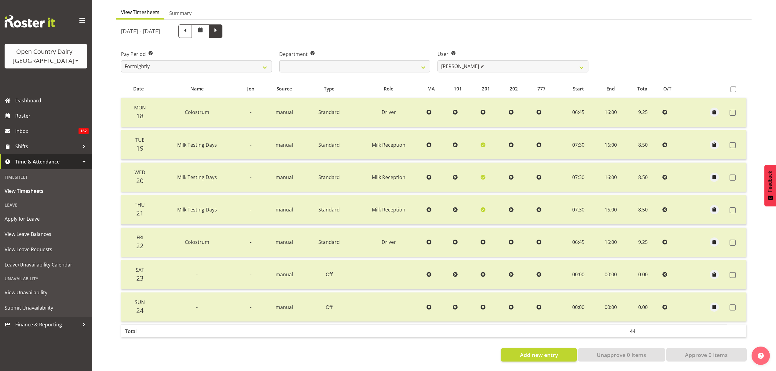
click at [220, 27] on span at bounding box center [216, 31] width 8 height 8
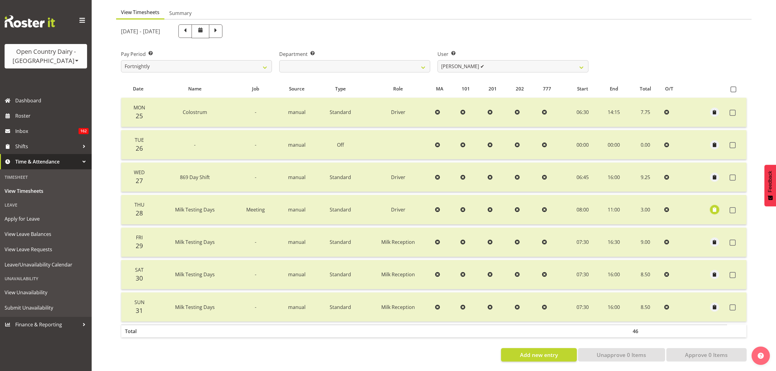
click at [713, 207] on span "button" at bounding box center [714, 209] width 7 height 7
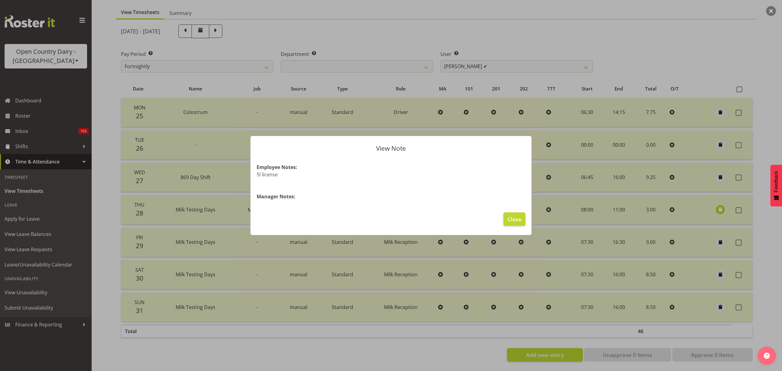
click at [707, 209] on div at bounding box center [391, 185] width 782 height 371
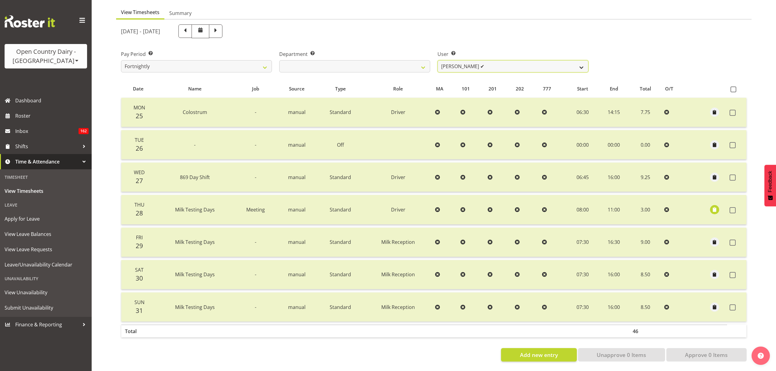
click at [453, 60] on select "Justin Spicer ✔ Ryan Thompson ✔ Tracey Chittock ✔ Zachary Shanks ✔" at bounding box center [513, 66] width 151 height 12
click at [453, 61] on select "Justin Spicer ✔ Ryan Thompson ✔ Tracey Chittock ✔ Zachary Shanks ✔" at bounding box center [513, 66] width 151 height 12
click at [438, 60] on select "Justin Spicer ✔ Ryan Thompson ✔ Tracey Chittock ✔ Zachary Shanks ✔" at bounding box center [513, 66] width 151 height 12
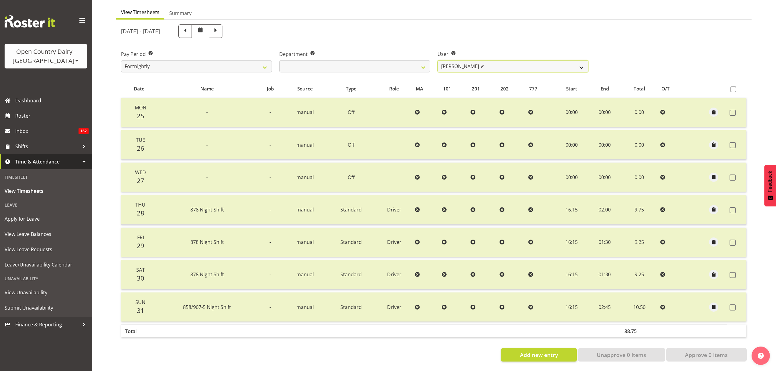
click at [517, 64] on select "Justin Spicer ✔ Ryan Thompson ✔ Tracey Chittock ✔ Zachary Shanks ✔" at bounding box center [513, 66] width 151 height 12
click at [518, 60] on select "Justin Spicer ✔ Ryan Thompson ✔ Tracey Chittock ✔ Zachary Shanks ✔" at bounding box center [513, 66] width 151 height 12
click at [520, 50] on label "User Select user. Note: This is filtered down by the previous two drop-down ite…" at bounding box center [513, 53] width 151 height 7
click at [490, 67] on select "Justin Spicer ✔ Ryan Thompson ✔ Tracey Chittock ✔ Zachary Shanks ✔" at bounding box center [513, 66] width 151 height 12
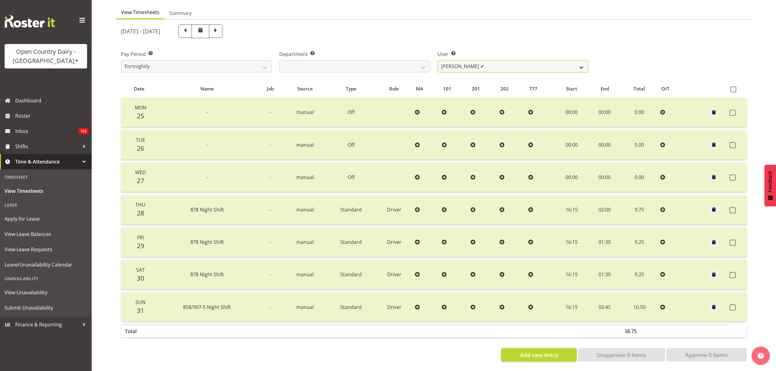
click at [490, 67] on select "Justin Spicer ✔ Ryan Thompson ✔ Tracey Chittock ✔ Zachary Shanks ✔" at bounding box center [513, 66] width 151 height 12
click at [411, 63] on select "734 735 736 737 738 739 851 852 853 854 855 856 858 861 862 865 868 869 870 873" at bounding box center [354, 66] width 151 height 12
click at [411, 62] on select "734 735 736 737 738 739 851 852 853 854 855 856 858 861 862 865 868 869 870 873" at bounding box center [354, 66] width 151 height 12
click at [189, 30] on span at bounding box center [185, 31] width 8 height 8
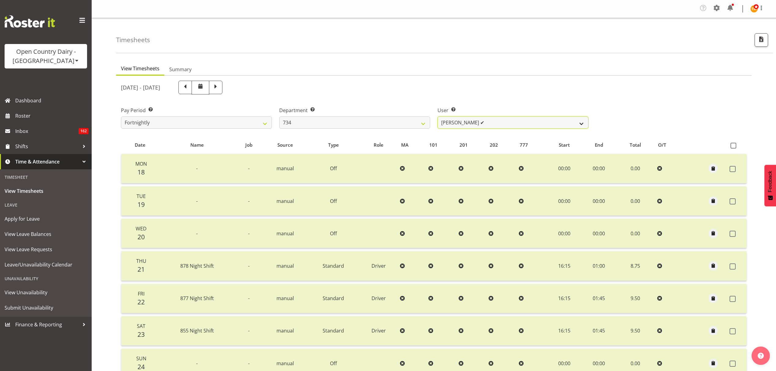
click at [473, 121] on select "Justin Spicer ✔ Ryan Thompson ✔ Tracey Chittock ✔ Zachary Shanks ✔" at bounding box center [513, 122] width 151 height 12
click at [474, 121] on select "Justin Spicer ✔ Ryan Thompson ✔ Tracey Chittock ✔ Zachary Shanks ✔" at bounding box center [513, 122] width 151 height 12
click at [386, 124] on select "734 735 736 737 738 739 851 852 853 854 855 856 858 861 862 865 868 869 870 873" at bounding box center [354, 122] width 151 height 12
click at [279, 117] on select "734 735 736 737 738 739 851 852 853 854 855 856 858 861 862 865 868 869 870 873" at bounding box center [354, 122] width 151 height 12
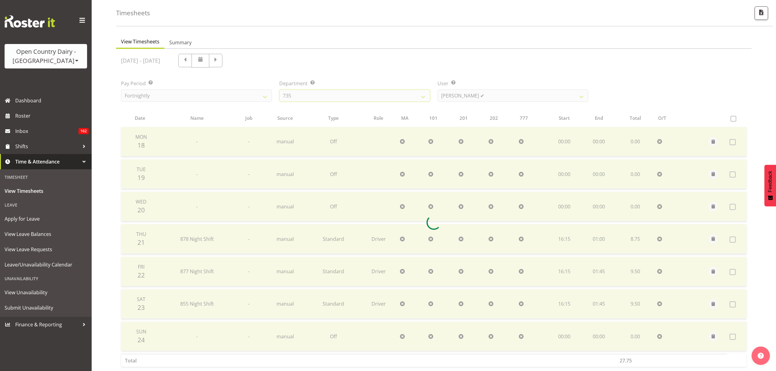
scroll to position [61, 0]
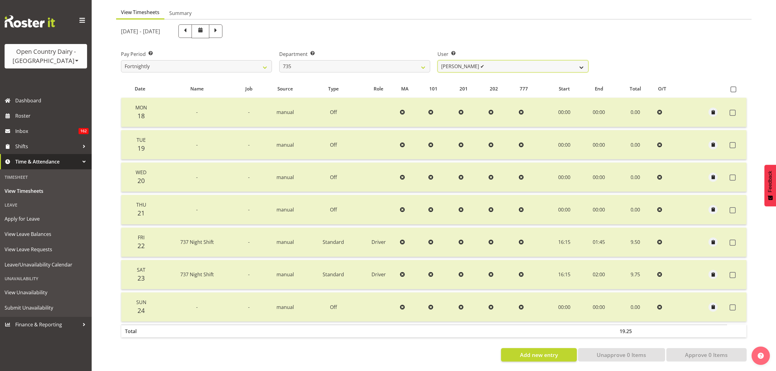
click at [492, 63] on select "Brian Neas ✔ Cherie Williams ✔ Christopher Sutherland ❌ Stuart Craig ✔" at bounding box center [513, 66] width 151 height 12
click at [438, 60] on select "Brian Neas ✔ Cherie Williams ✔ Christopher Sutherland ❌ Stuart Craig ✔" at bounding box center [513, 66] width 151 height 12
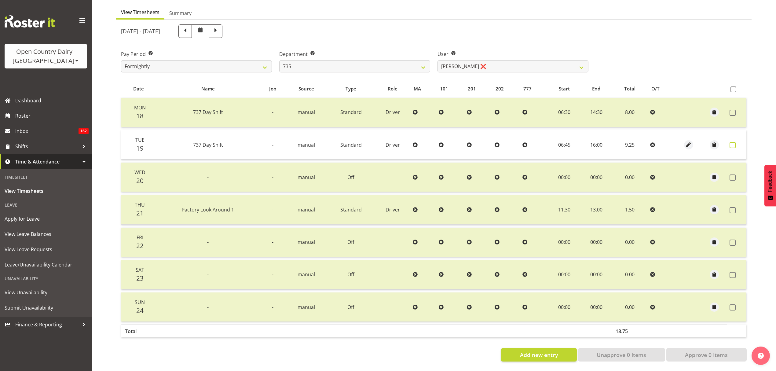
click at [734, 142] on span at bounding box center [733, 145] width 6 height 6
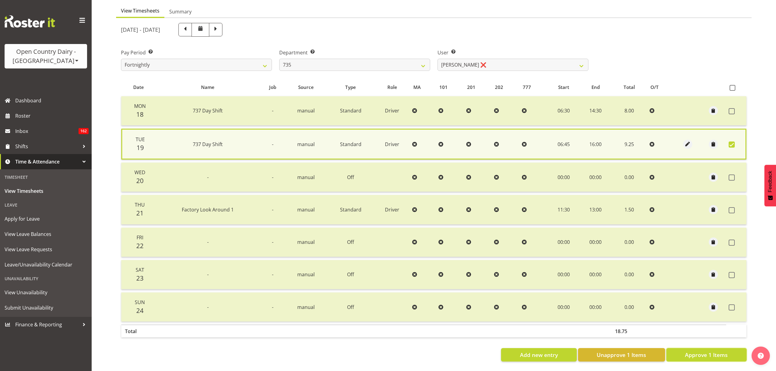
click at [731, 349] on button "Approve 1 Items" at bounding box center [706, 354] width 80 height 13
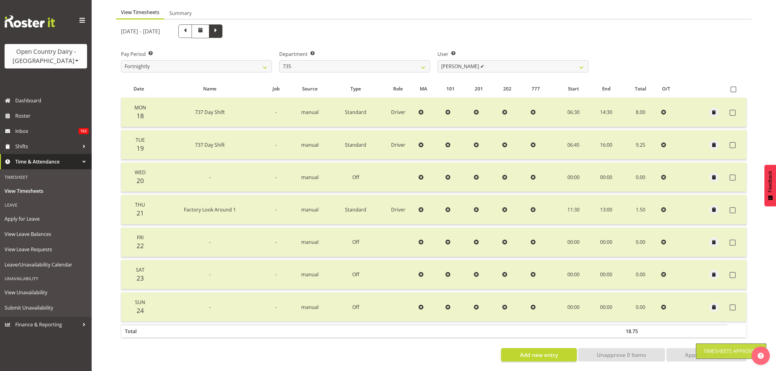
click at [220, 29] on span at bounding box center [216, 31] width 8 height 8
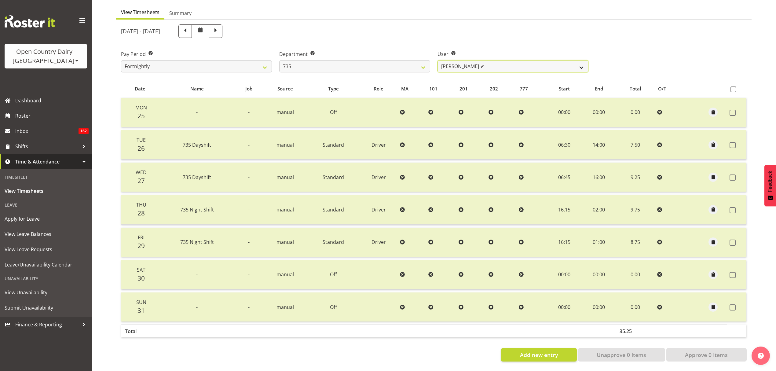
click at [446, 60] on select "Brian Neas ✔ Cherie Williams ✔ Christopher Sutherland ✔ Stuart Craig ✔" at bounding box center [513, 66] width 151 height 12
click at [412, 65] on select "734 735 736 737 738 739 851 852 853 854 855 856 858 861 862 865 868 869 870 873" at bounding box center [354, 66] width 151 height 12
click at [279, 60] on select "734 735 736 737 738 739 851 852 853 854 855 856 858 861 862 865 868 869 870 873" at bounding box center [354, 66] width 151 height 12
click at [455, 64] on select "Andy Van Brecht ✔ Gavin Hamilton ✔ Jamie Seaton ✔ Kerrod Ward ❌" at bounding box center [513, 66] width 151 height 12
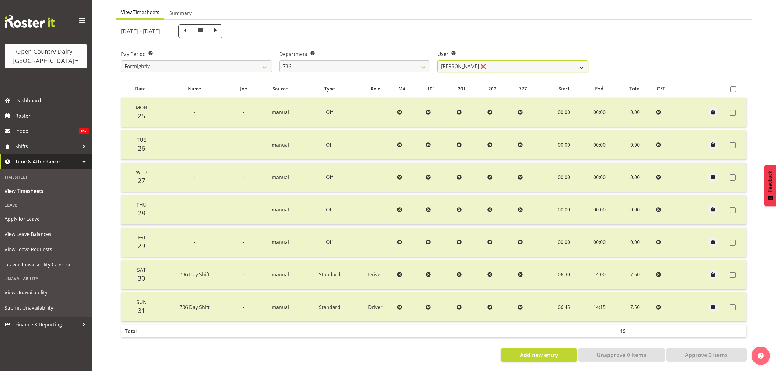
click at [438, 60] on select "Andy Van Brecht ✔ Gavin Hamilton ✔ Jamie Seaton ✔ Kerrod Ward ❌" at bounding box center [513, 66] width 151 height 12
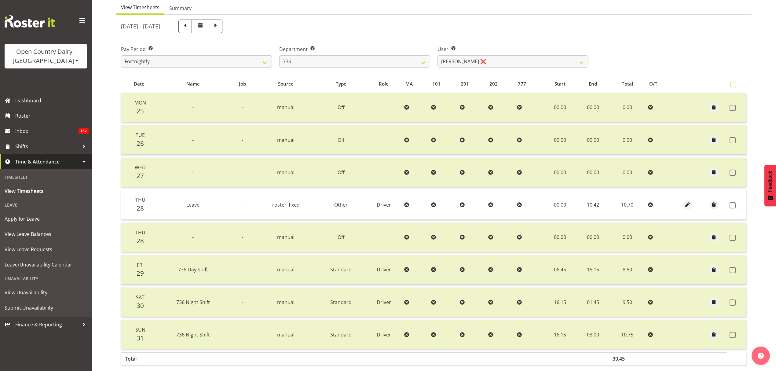
click at [736, 84] on label at bounding box center [735, 85] width 9 height 6
click at [735, 84] on input "checkbox" at bounding box center [733, 85] width 4 height 4
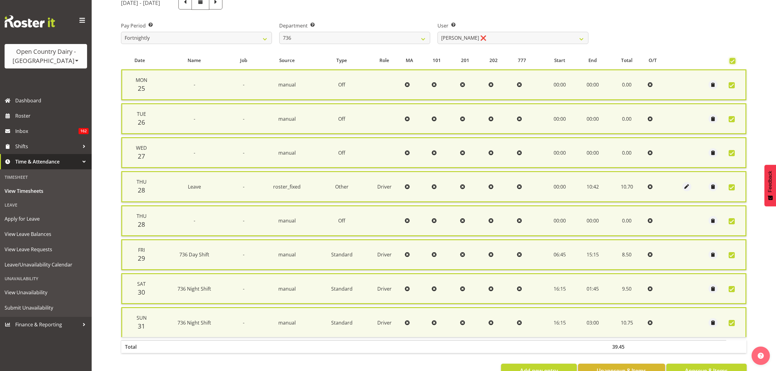
scroll to position [103, 0]
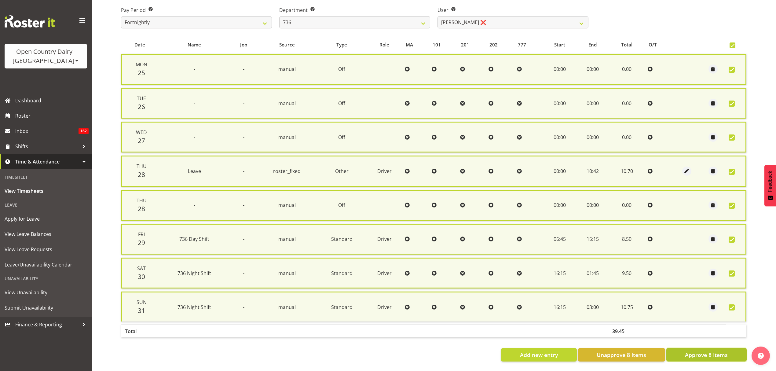
click at [726, 351] on span "Approve 8 Items" at bounding box center [706, 355] width 43 height 8
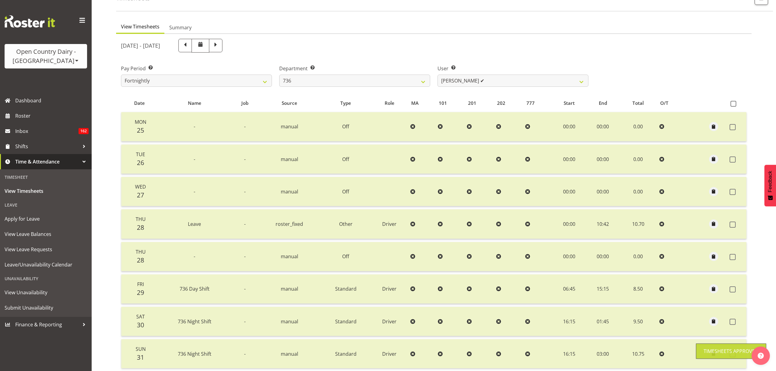
scroll to position [12, 0]
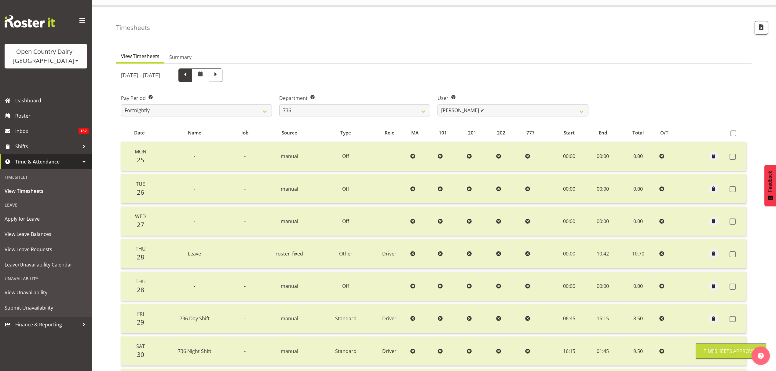
click at [192, 78] on span at bounding box center [184, 74] width 13 height 13
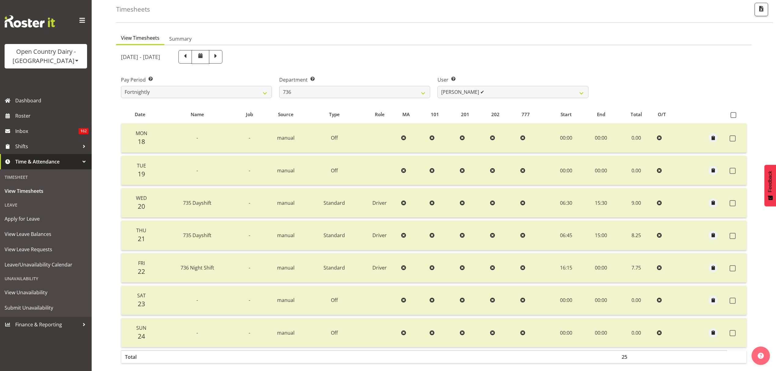
scroll to position [61, 0]
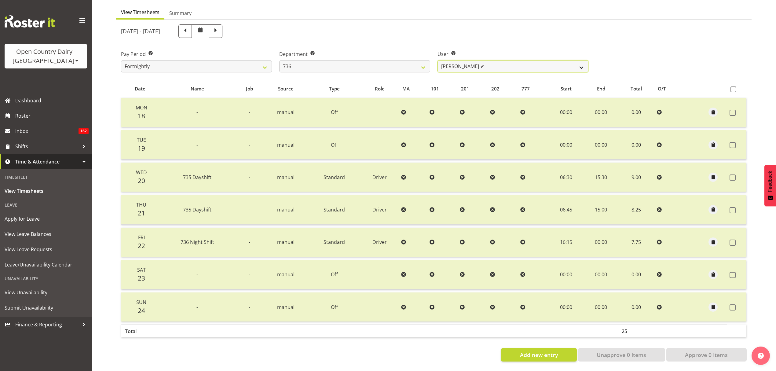
click at [475, 61] on select "Andy Van Brecht ✔ Gavin Hamilton ✔ Jamie Seaton ✔ Kerrod Ward ✔" at bounding box center [513, 66] width 151 height 12
click at [361, 62] on select "734 735 736 737 738 739 851 852 853 854 855 856 858 861 862 865 868 869 870 873" at bounding box center [354, 66] width 151 height 12
click at [279, 60] on select "734 735 736 737 738 739 851 852 853 854 855 856 858 861 862 865 868 869 870 873" at bounding box center [354, 66] width 151 height 12
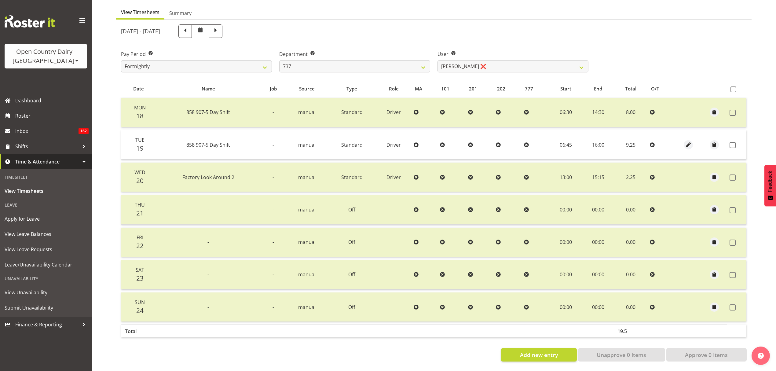
click at [732, 143] on td at bounding box center [736, 144] width 19 height 29
click at [737, 144] on td at bounding box center [736, 144] width 19 height 29
click at [736, 142] on label at bounding box center [734, 145] width 9 height 6
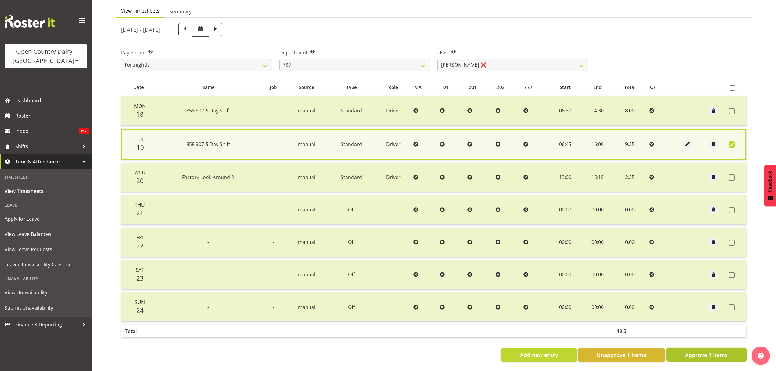
click at [729, 356] on button "Approve 1 Items" at bounding box center [706, 354] width 80 height 13
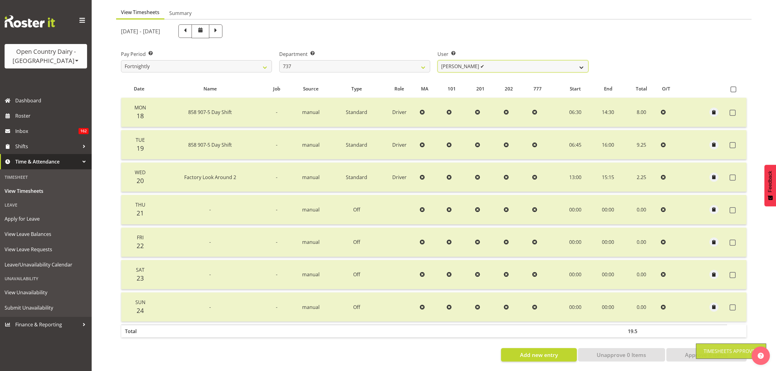
click at [495, 64] on select "Andrew Crawford ✔ Ashley Bragg ✔ Jack Townley ✔ Richard Turnbull ✔" at bounding box center [513, 66] width 151 height 12
drag, startPoint x: 495, startPoint y: 64, endPoint x: 479, endPoint y: 64, distance: 15.9
click at [495, 64] on select "Andrew Crawford ✔ Ashley Bragg ✔ Jack Townley ✔ Richard Turnbull ✔" at bounding box center [513, 66] width 151 height 12
click at [220, 28] on span at bounding box center [216, 31] width 8 height 8
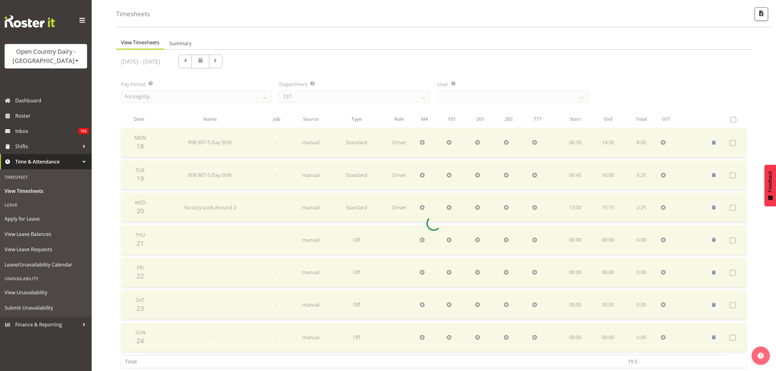
scroll to position [41, 0]
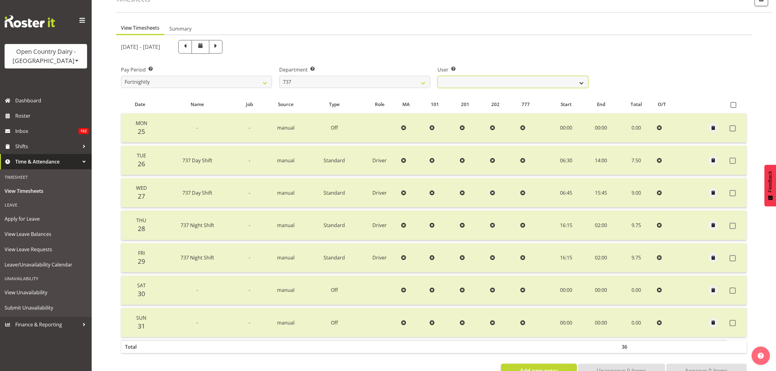
click at [491, 84] on select "Andrew Crawford ✔ Ashley Bragg ✔ Jack Townley ✔ Richard Turnbull ❌" at bounding box center [513, 82] width 151 height 12
click at [438, 76] on select "Andrew Crawford ✔ Ashley Bragg ✔ Jack Townley ✔ Richard Turnbull ❌" at bounding box center [513, 82] width 151 height 12
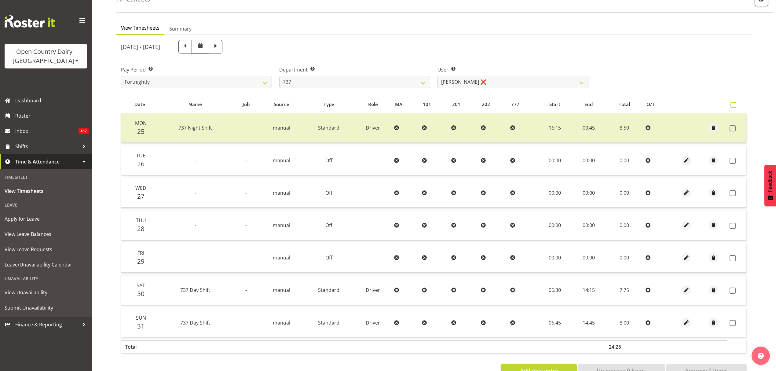
click at [732, 108] on span at bounding box center [734, 105] width 6 height 6
click at [732, 107] on input "checkbox" at bounding box center [733, 105] width 4 height 4
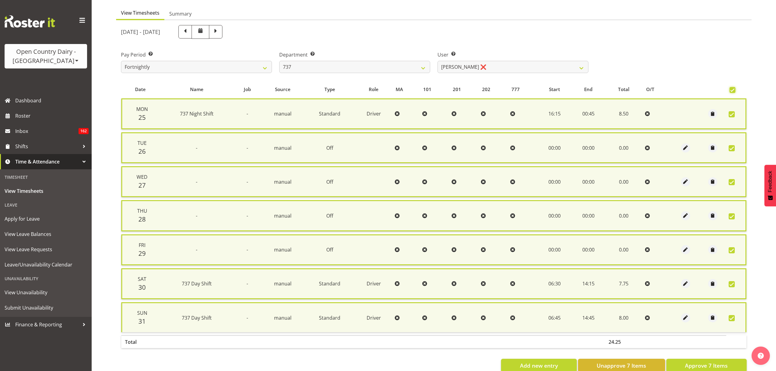
scroll to position [69, 0]
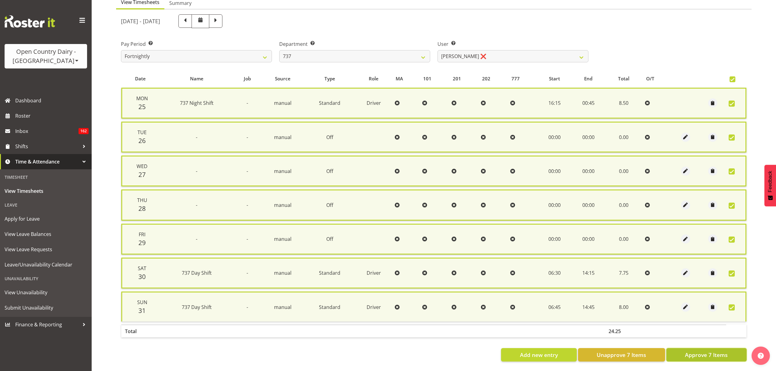
click at [705, 351] on span "Approve 7 Items" at bounding box center [706, 355] width 43 height 8
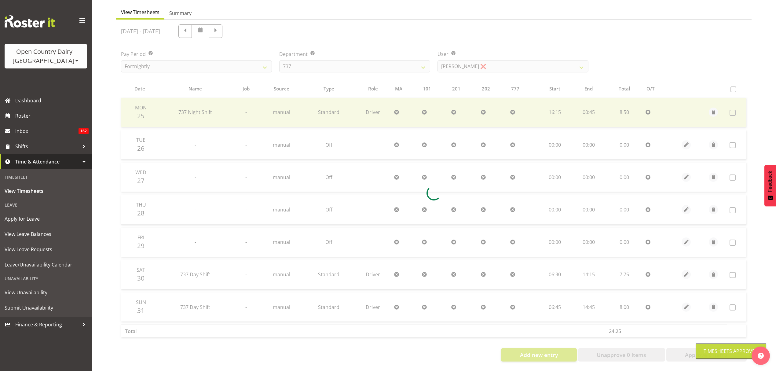
scroll to position [61, 0]
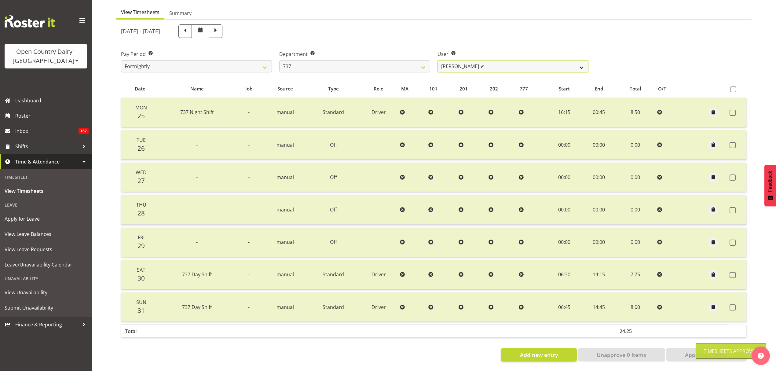
click at [448, 63] on select "Andrew Crawford ✔ Ashley Bragg ✔ Jack Townley ✔ Richard Turnbull ✔" at bounding box center [513, 66] width 151 height 12
click at [368, 42] on div "Department Select which department you would like to view. 734 735 736 737 738 …" at bounding box center [355, 59] width 158 height 34
click at [366, 60] on select "734 735 736 737 738 739 851 852 853 854 855 856 858 861 862 865 868 869 870 873" at bounding box center [354, 66] width 151 height 12
click at [279, 60] on select "734 735 736 737 738 739 851 852 853 854 855 856 858 861 862 865 868 869 870 873" at bounding box center [354, 66] width 151 height 12
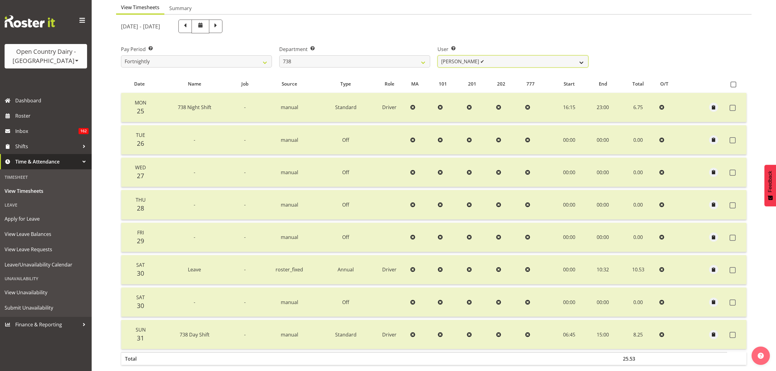
click at [493, 63] on select "Christopher Gamble ✔ Marcy Tuuta ✔ Raymond Campbell ✔ Tama Irvine ✔" at bounding box center [513, 61] width 151 height 12
click at [493, 64] on select "Christopher Gamble ✔ Marcy Tuuta ✔ Raymond Campbell ✔ Tama Irvine ✔" at bounding box center [513, 61] width 151 height 12
click at [192, 27] on span at bounding box center [184, 26] width 13 height 13
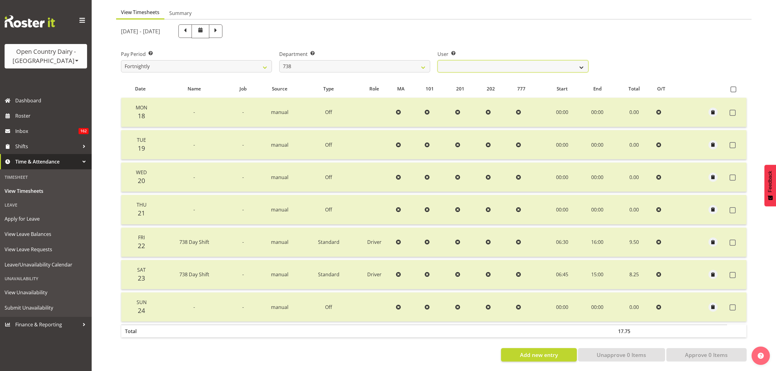
click at [486, 60] on select "Christopher Gamble ✔ Marcy Tuuta ✔ Raymond Campbell ✔ Tama Irvine ✔" at bounding box center [513, 66] width 151 height 12
click at [357, 60] on select "734 735 736 737 738 739 851 852 853 854 855 856 858 861 862 865 868 869 870 873" at bounding box center [354, 66] width 151 height 12
click at [279, 60] on select "734 735 736 737 738 739 851 852 853 854 855 856 858 861 862 865 868 869 870 873" at bounding box center [354, 66] width 151 height 12
click at [500, 60] on select "Erika McNaught ✔ Rachel Fletcher ❌ Rick Murphy ✔ Tish Veint ✔" at bounding box center [513, 66] width 151 height 12
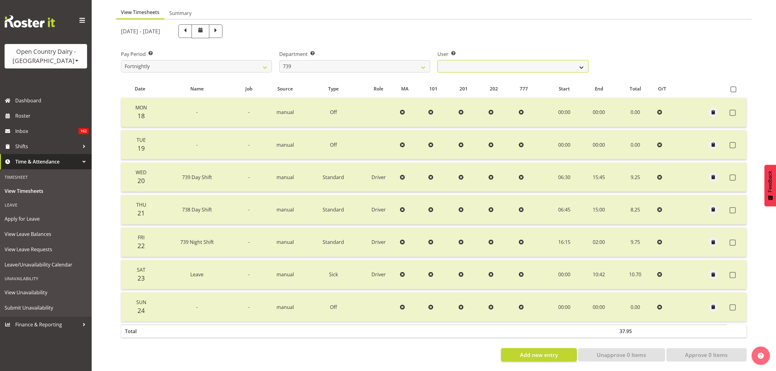
click at [503, 66] on select "Erika McNaught ✔ Rachel Fletcher ❌ Rick Murphy ✔ Tish Veint ✔" at bounding box center [513, 66] width 151 height 12
click at [438, 60] on select "Erika McNaught ✔ Rachel Fletcher ❌ Rick Murphy ✔ Tish Veint ✔" at bounding box center [513, 66] width 151 height 12
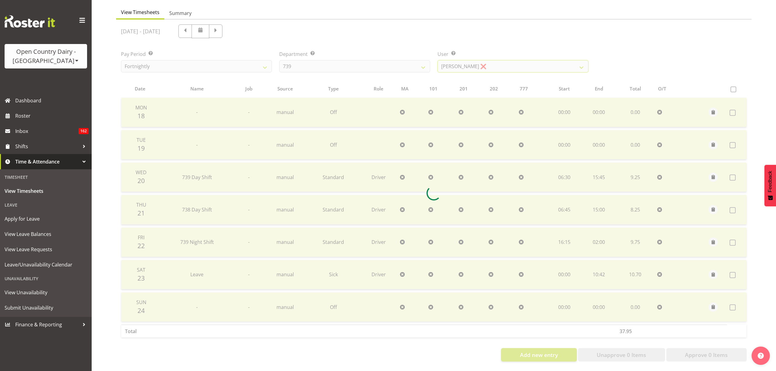
scroll to position [0, 0]
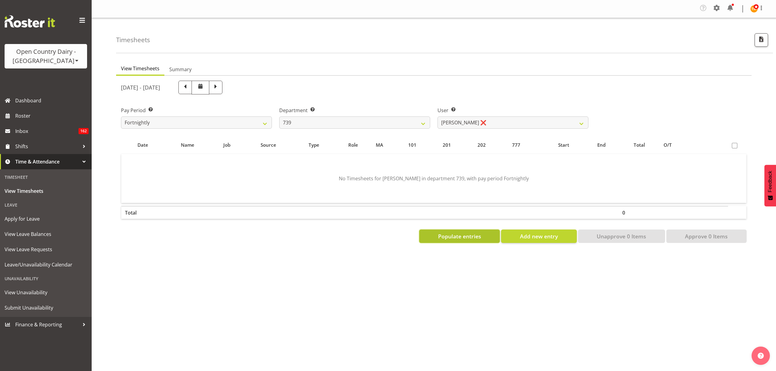
click at [443, 235] on span "Populate entries" at bounding box center [459, 236] width 43 height 8
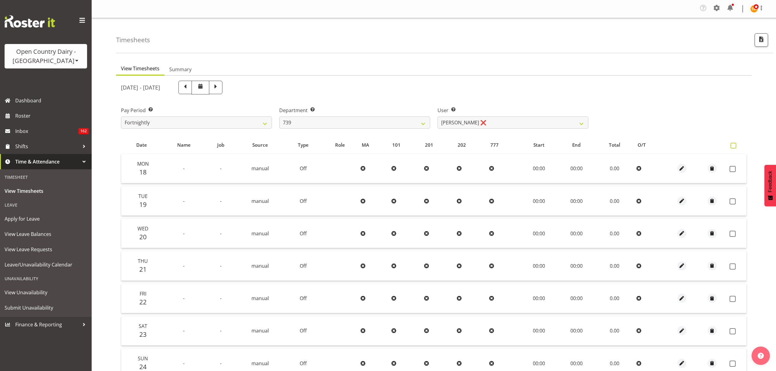
click at [731, 148] on span at bounding box center [734, 146] width 6 height 6
click at [731, 148] on input "checkbox" at bounding box center [733, 146] width 4 height 4
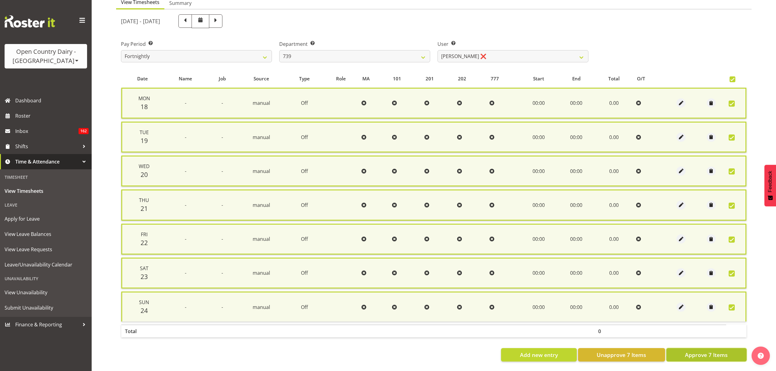
click at [704, 351] on span "Approve 7 Items" at bounding box center [706, 355] width 43 height 8
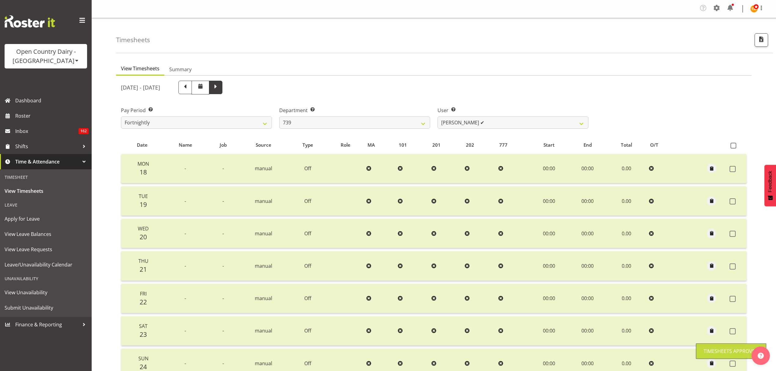
click at [222, 85] on span at bounding box center [215, 87] width 13 height 13
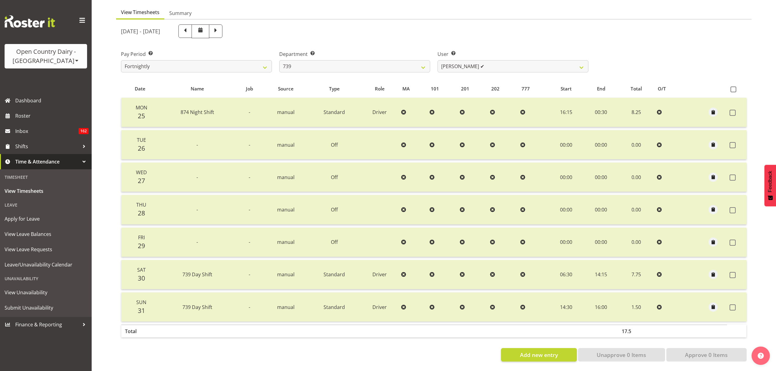
scroll to position [61, 0]
click at [471, 63] on select "Erika McNaught ✔ Rachel Fletcher ✔ Rick Murphy ✔ Tish Veint ✔" at bounding box center [513, 66] width 151 height 12
click at [390, 64] on select "734 735 736 737 738 739 851 852 853 854 855 856 858 861 862 865 868 869 870 873" at bounding box center [354, 66] width 151 height 12
click at [279, 60] on select "734 735 736 737 738 739 851 852 853 854 855 856 858 861 862 865 868 869 870 873" at bounding box center [354, 66] width 151 height 12
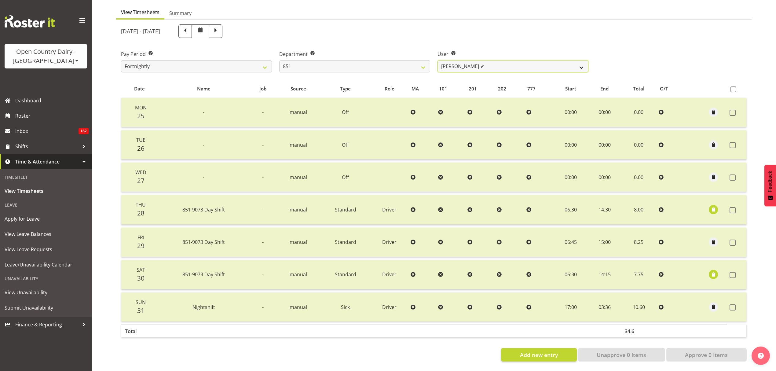
click at [466, 60] on select "Hayden Batt ✔ Martin Black ✔ Stacey Wilson ❌" at bounding box center [513, 66] width 151 height 12
click at [438, 60] on select "Hayden Batt ✔ Martin Black ✔ Stacey Wilson ❌" at bounding box center [513, 66] width 151 height 12
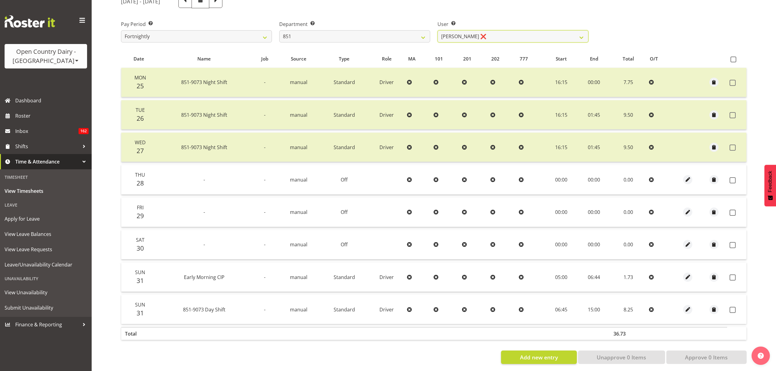
scroll to position [94, 0]
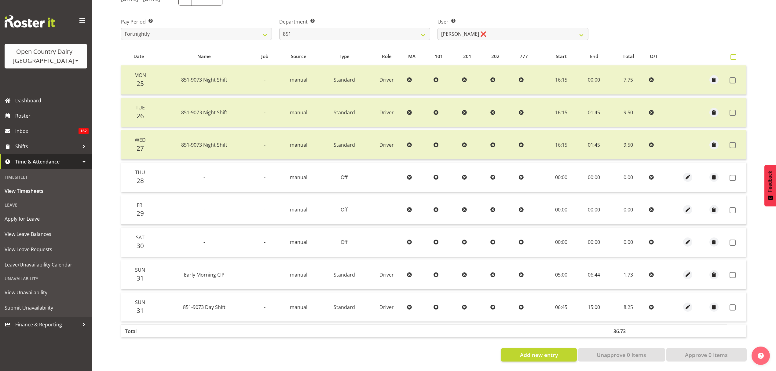
click at [739, 54] on label at bounding box center [735, 57] width 9 height 6
click at [735, 55] on input "checkbox" at bounding box center [733, 57] width 4 height 4
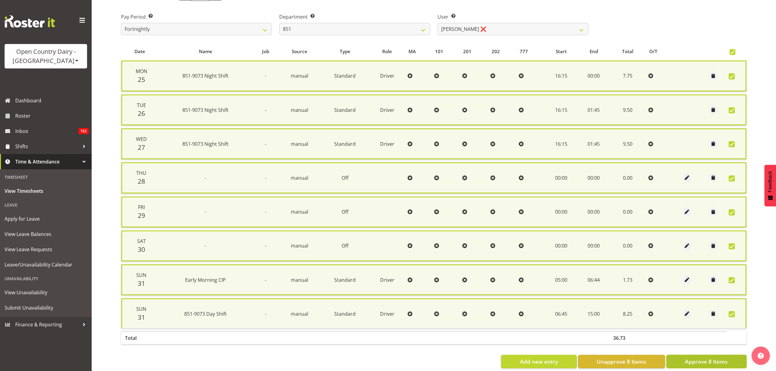
click at [706, 355] on button "Approve 8 Items" at bounding box center [706, 361] width 80 height 13
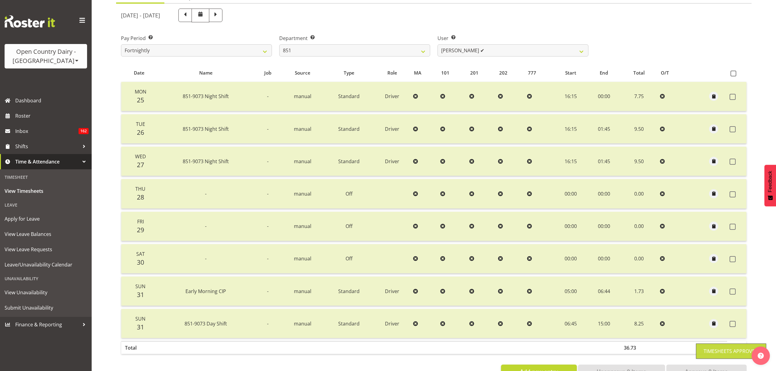
scroll to position [53, 0]
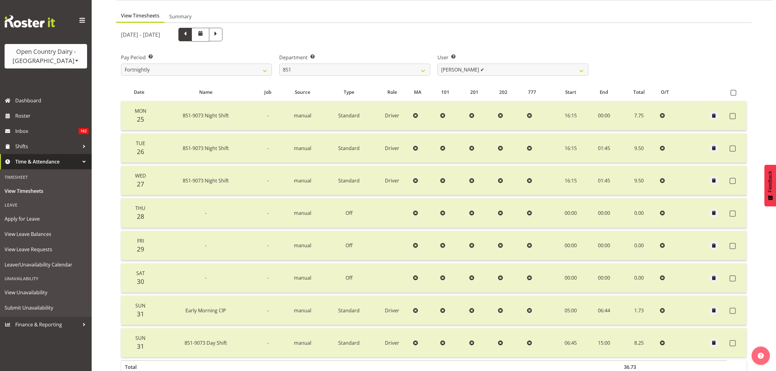
click at [189, 34] on span at bounding box center [185, 34] width 8 height 8
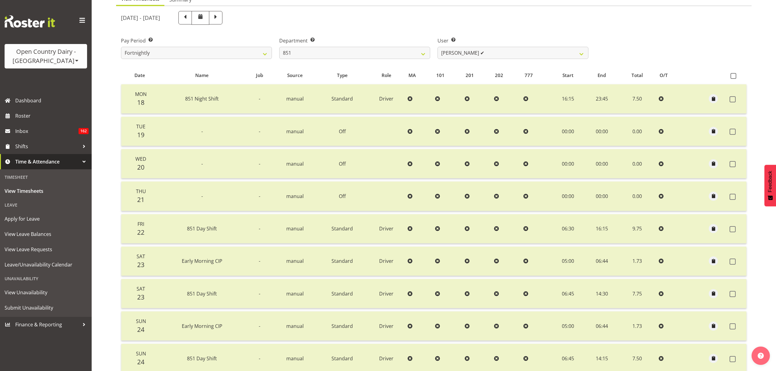
scroll to position [4, 0]
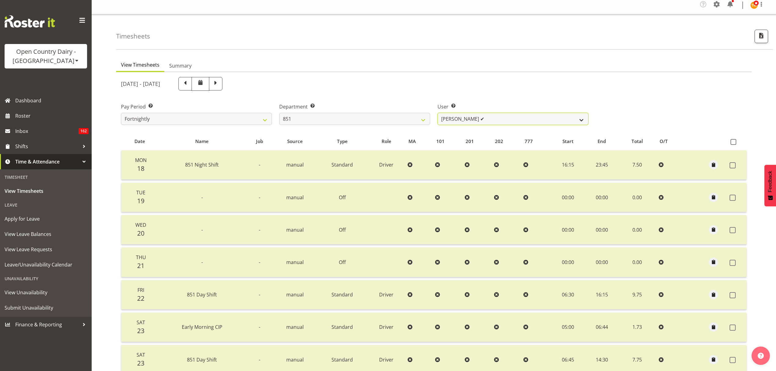
click at [485, 123] on select "Hayden Batt ❌ Martin Black ✔ Stacey Wilson ✔" at bounding box center [513, 119] width 151 height 12
click at [438, 113] on select "Hayden Batt ❌ Martin Black ✔ Stacey Wilson ✔" at bounding box center [513, 119] width 151 height 12
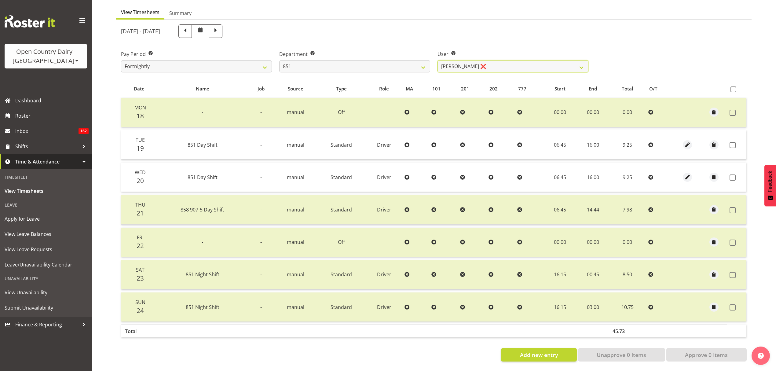
scroll to position [61, 0]
click at [731, 86] on span at bounding box center [734, 89] width 6 height 6
click at [731, 87] on input "checkbox" at bounding box center [733, 89] width 4 height 4
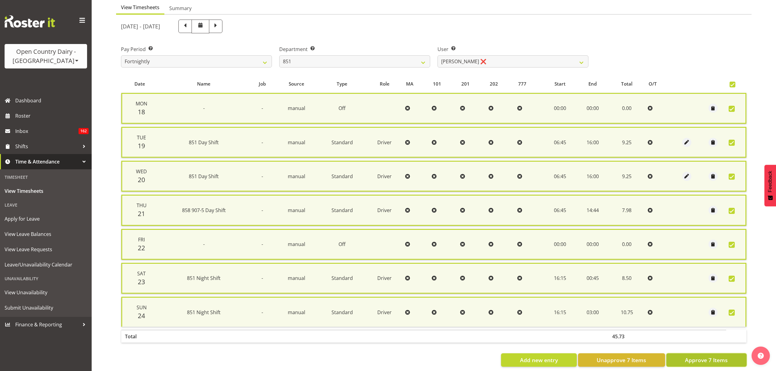
click at [703, 357] on span "Approve 7 Items" at bounding box center [706, 360] width 43 height 8
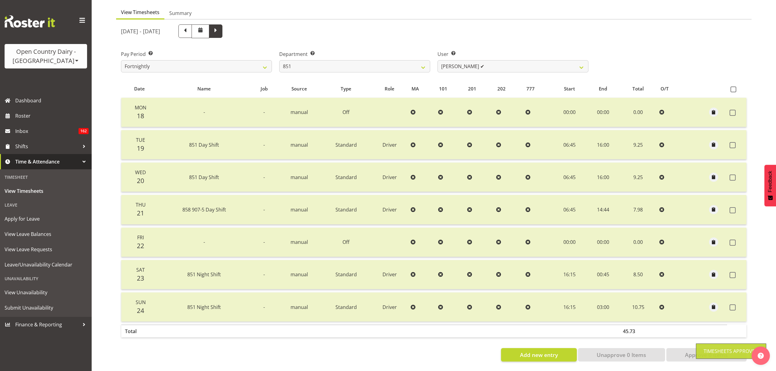
click at [220, 27] on span at bounding box center [216, 31] width 8 height 8
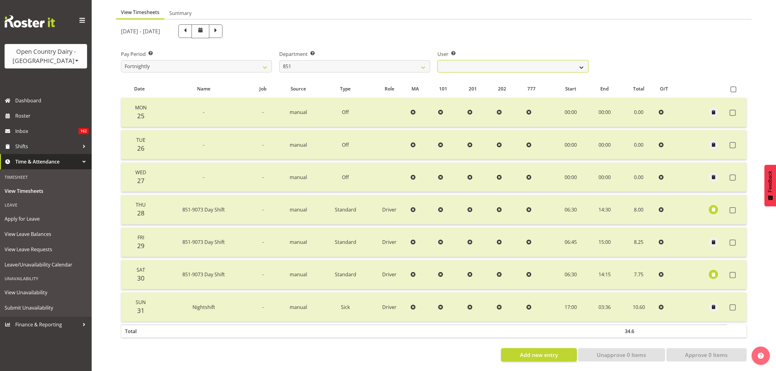
click at [468, 62] on select "Hayden Batt ✔ Martin Black ✔ Stacey Wilson ✔" at bounding box center [513, 66] width 151 height 12
click at [412, 63] on select "734 735 736 737 738 739 851 852 853 854 855 856 858 861 862 865 868 869 870 873" at bounding box center [354, 66] width 151 height 12
click at [279, 60] on select "734 735 736 737 738 739 851 852 853 854 855 856 858 861 862 865 868 869 870 873" at bounding box center [354, 66] width 151 height 12
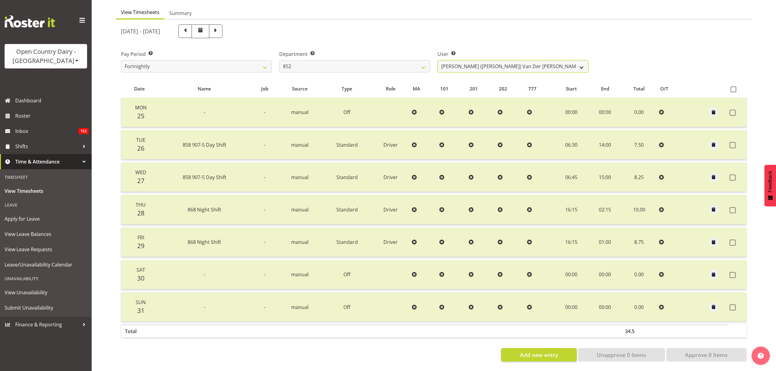
click at [472, 60] on select "Gert (Gerry) Van Der Berg ✔ Glenn Tither ❌ Jason Gough ✔ Richard Aitken ✔" at bounding box center [513, 66] width 151 height 12
click at [438, 60] on select "Gert (Gerry) Van Der Berg ✔ Glenn Tither ❌ Jason Gough ✔ Richard Aitken ✔" at bounding box center [513, 66] width 151 height 12
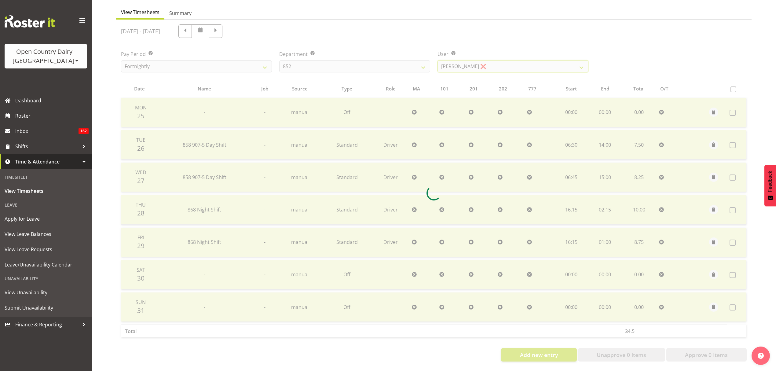
scroll to position [0, 0]
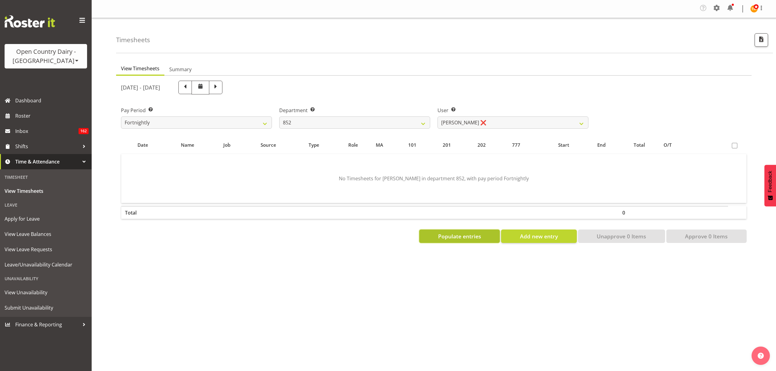
click at [482, 231] on button "Populate entries" at bounding box center [459, 235] width 81 height 13
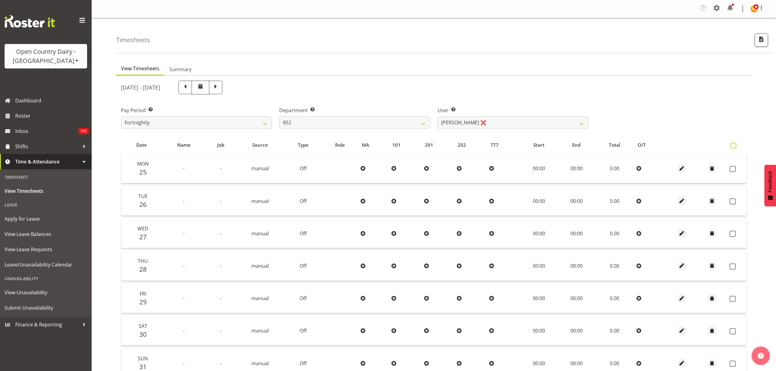
click at [736, 146] on label at bounding box center [735, 146] width 9 height 6
click at [735, 146] on input "checkbox" at bounding box center [733, 146] width 4 height 4
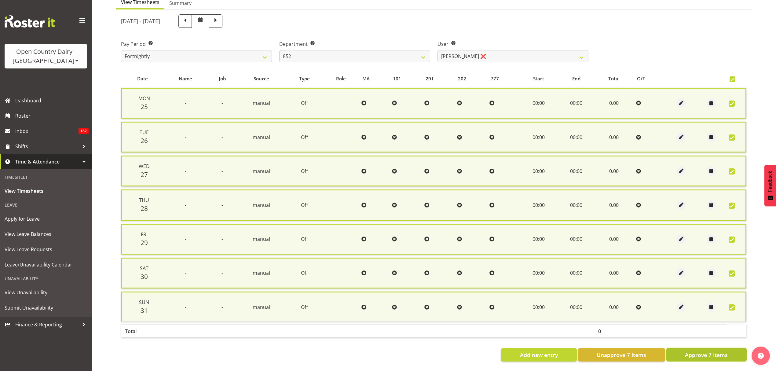
click at [700, 351] on span "Approve 7 Items" at bounding box center [706, 355] width 43 height 8
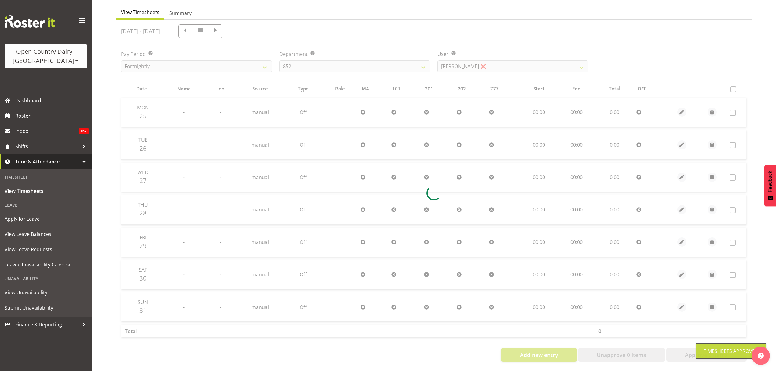
scroll to position [61, 0]
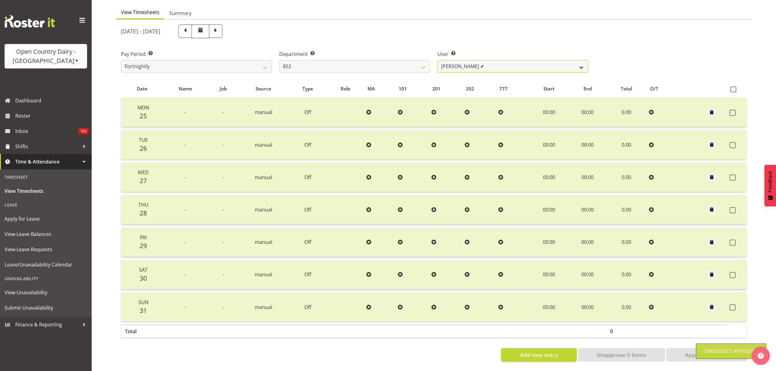
click at [483, 60] on select "Gert (Gerry) Van Der Berg ✔ Glenn Tither ✔ Jason Gough ✔ Richard Aitken ✔" at bounding box center [513, 66] width 151 height 12
click at [222, 28] on span at bounding box center [215, 30] width 13 height 13
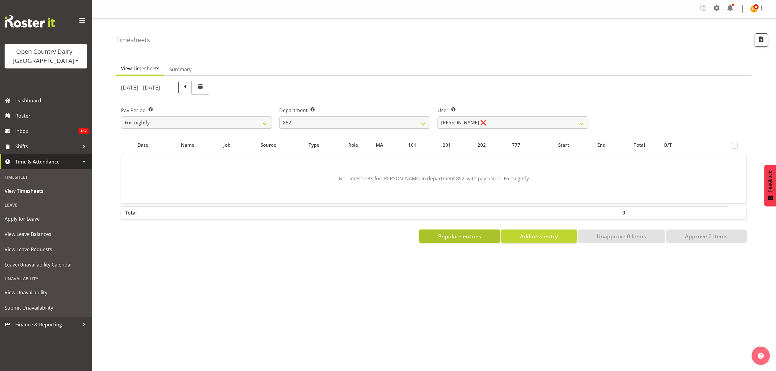
click at [471, 238] on span "Populate entries" at bounding box center [459, 236] width 43 height 8
click at [735, 144] on span at bounding box center [735, 146] width 6 height 6
click at [469, 235] on span "Populate entries" at bounding box center [459, 236] width 43 height 8
click at [477, 120] on select "Gert (Gerry) Van Der Berg ❌ Glenn Tither ❌ Jason Gough ❌ Richard Aitken ❌" at bounding box center [513, 122] width 151 height 12
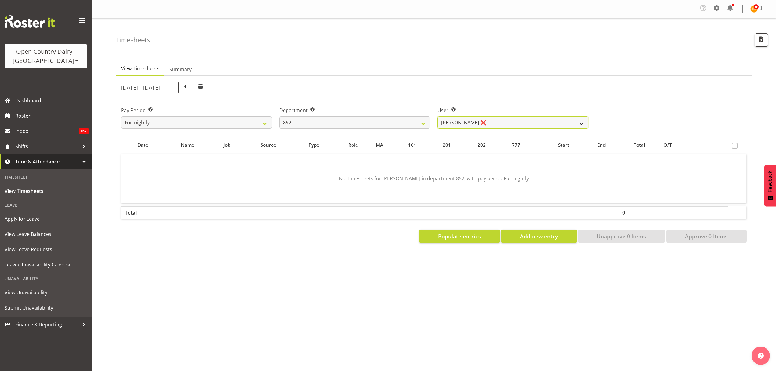
click at [477, 122] on select "Gert (Gerry) Van Der Berg ❌ Glenn Tither ❌ Jason Gough ❌ Richard Aitken ❌" at bounding box center [513, 122] width 151 height 12
click at [189, 88] on span at bounding box center [185, 87] width 8 height 8
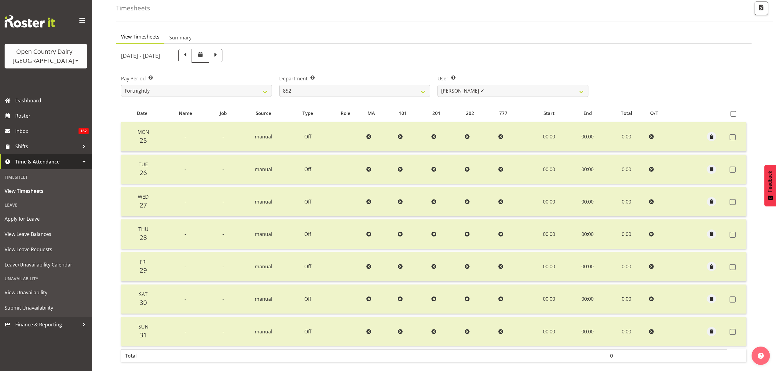
scroll to position [61, 0]
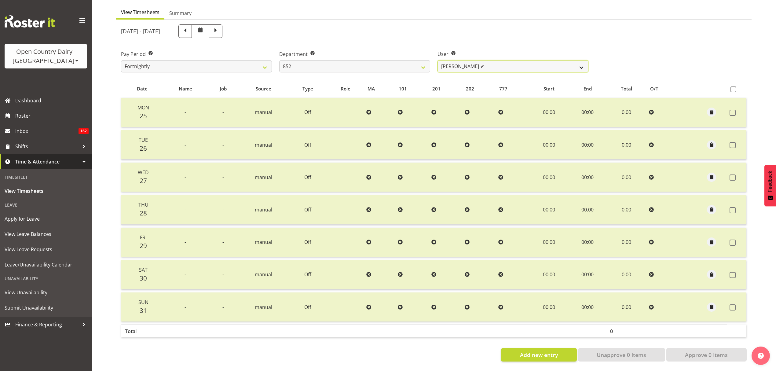
click at [479, 65] on select "Gert (Gerry) Van Der Berg ✔ Glenn Tither ✔ Jason Gough ✔ Richard Aitken ✔" at bounding box center [513, 66] width 151 height 12
click at [465, 60] on select "Gert (Gerry) Van Der Berg ✔ Glenn Tither ✔ Jason Gough ✔ Richard Aitken ✔" at bounding box center [513, 66] width 151 height 12
click at [364, 62] on select "734 735 736 737 738 739 851 852 853 854 855 856 858 861 862 865 868 869 870 873" at bounding box center [354, 66] width 151 height 12
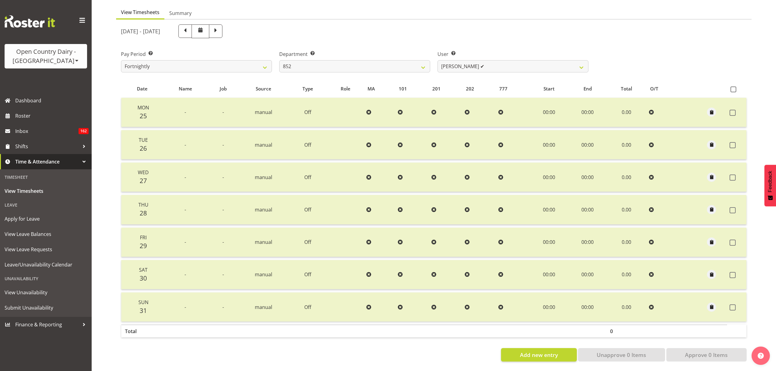
click at [216, 26] on div at bounding box center [193, 31] width 59 height 14
click at [192, 27] on span at bounding box center [184, 30] width 13 height 13
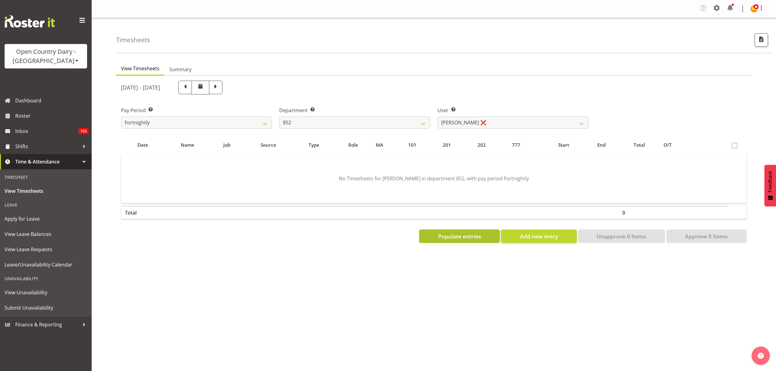
click at [464, 233] on span "Populate entries" at bounding box center [459, 236] width 43 height 8
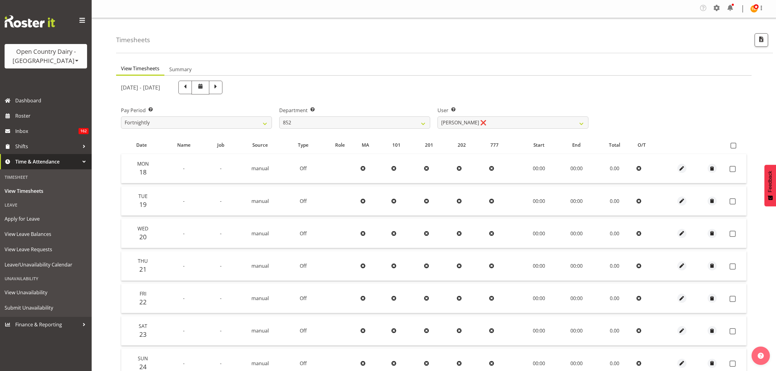
click at [732, 146] on span at bounding box center [734, 146] width 6 height 6
click at [732, 146] on input "checkbox" at bounding box center [733, 146] width 4 height 4
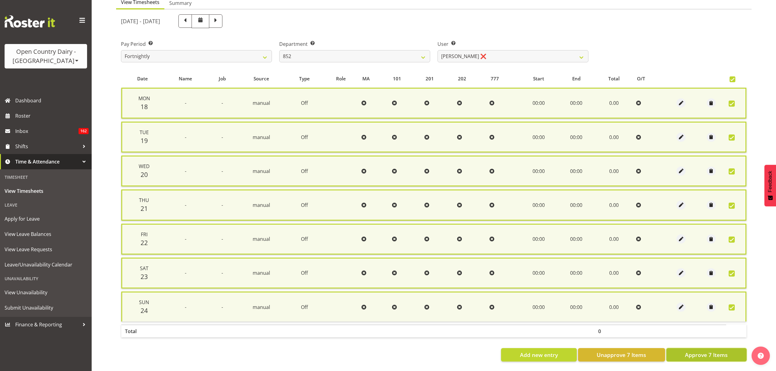
click at [696, 351] on span "Approve 7 Items" at bounding box center [706, 355] width 43 height 8
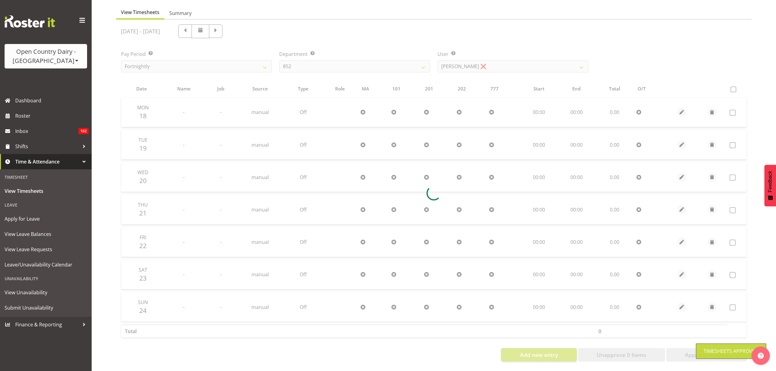
scroll to position [61, 0]
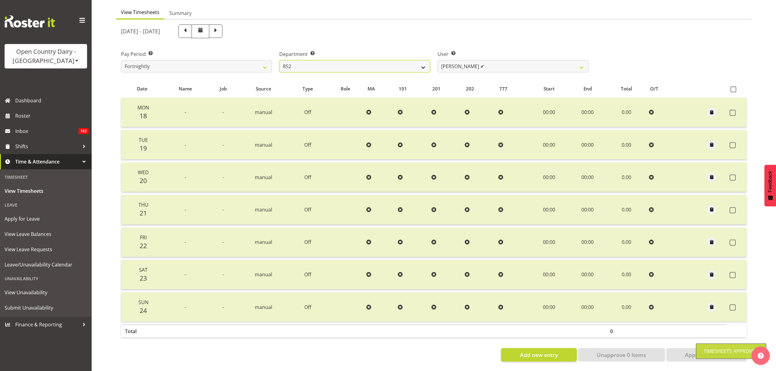
click at [416, 63] on select "734 735 736 737 738 739 851 852 853 854 855 856 858 861 862 865 868 869 870 873" at bounding box center [354, 66] width 151 height 12
click at [279, 60] on select "734 735 736 737 738 739 851 852 853 854 855 856 858 861 862 865 868 869 870 873" at bounding box center [354, 66] width 151 height 12
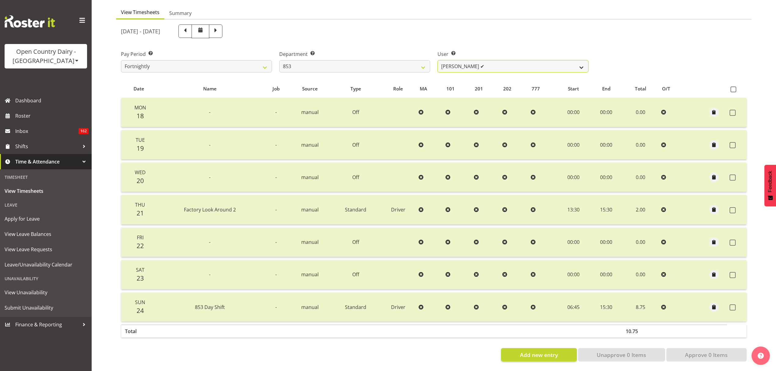
click at [465, 60] on select "Christiaan Botha ✔ Kevin Stuck ✔ Marty Powell ✔ Sean O'Neill ✔" at bounding box center [513, 66] width 151 height 12
click at [220, 30] on span at bounding box center [216, 31] width 8 height 8
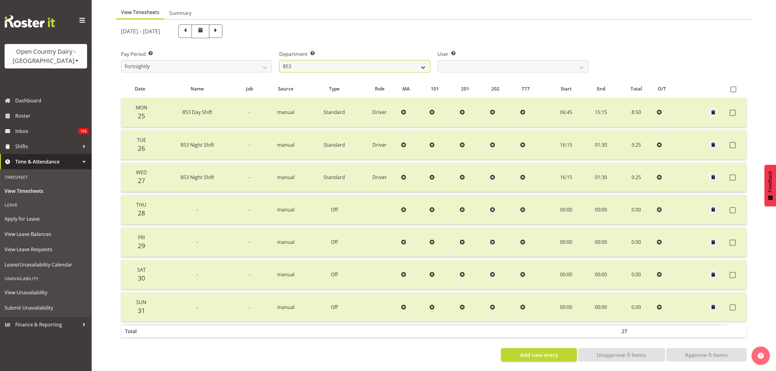
click at [414, 64] on select "734 735 736 737 738 739 851 852 853 854 855 856 858 861 862 865 868 869 870 873" at bounding box center [354, 66] width 151 height 12
click at [279, 60] on select "734 735 736 737 738 739 851 852 853 854 855 856 858 861 862 865 868 869 870 873" at bounding box center [354, 66] width 151 height 12
click at [470, 60] on select "Carl Johnstone ✔ John Rook ✔ Karl Nicol ✔ Raymond George ✔" at bounding box center [513, 66] width 151 height 12
click at [189, 30] on span at bounding box center [185, 31] width 8 height 8
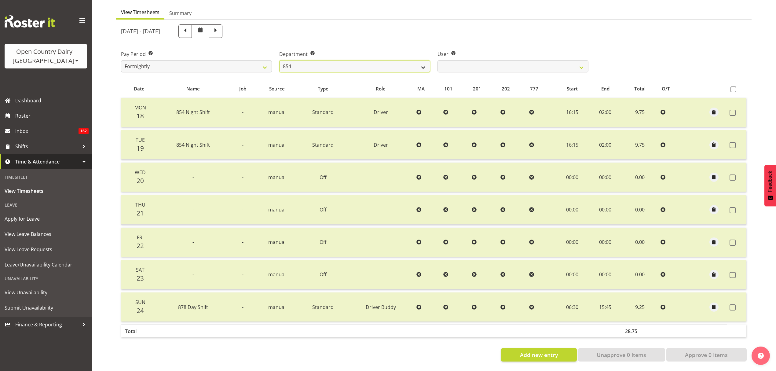
click at [414, 66] on select "734 735 736 737 738 739 851 852 853 854 855 856 858 861 862 865 868 869 870 873" at bounding box center [354, 66] width 151 height 12
click at [458, 63] on select "Carl Johnstone ✔ John Rook ✔ Karl Nicol ✔ Raymond George ✔" at bounding box center [513, 66] width 151 height 12
drag, startPoint x: 458, startPoint y: 63, endPoint x: 428, endPoint y: 61, distance: 30.3
click at [458, 63] on select "Carl Johnstone ✔ John Rook ✔ Karl Nicol ✔ Raymond George ✔" at bounding box center [513, 66] width 151 height 12
click at [413, 60] on select "734 735 736 737 738 739 851 852 853 854 855 856 858 861 862 865 868 869 870 873" at bounding box center [354, 66] width 151 height 12
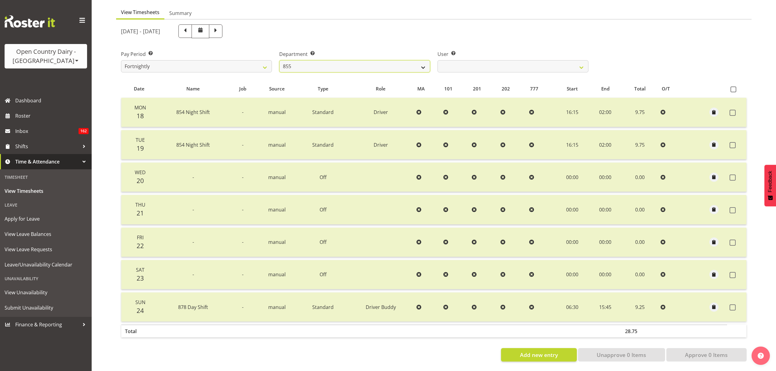
click at [279, 60] on select "734 735 736 737 738 739 851 852 853 854 855 856 858 861 862 865 868 869 870 873" at bounding box center [354, 66] width 151 height 12
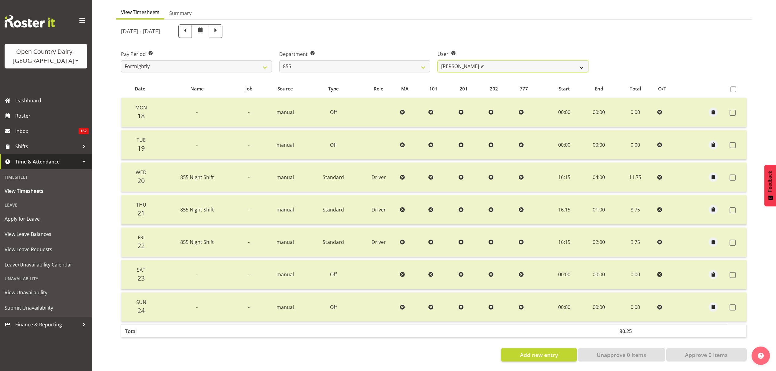
click at [469, 63] on select "Leon Harrison ✔ Nathan Vincent ❌ Wayne Jukes ✔" at bounding box center [513, 66] width 151 height 12
click at [438, 60] on select "Leon Harrison ✔ Nathan Vincent ❌ Wayne Jukes ✔" at bounding box center [513, 66] width 151 height 12
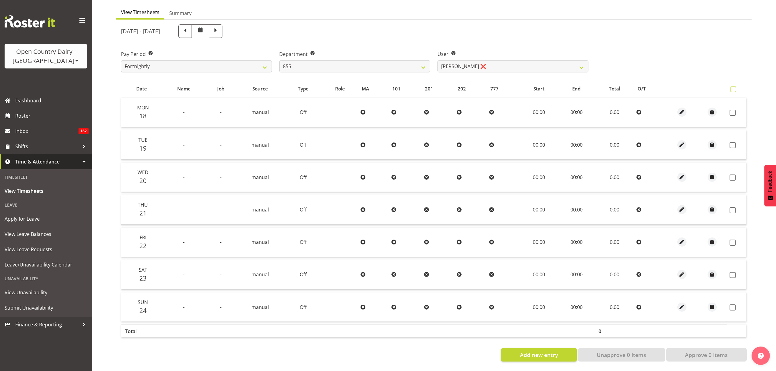
click at [736, 86] on label at bounding box center [735, 89] width 9 height 6
click at [735, 87] on input "checkbox" at bounding box center [733, 89] width 4 height 4
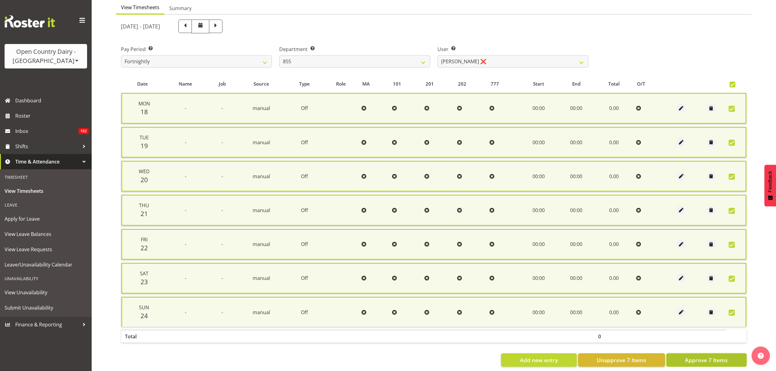
click at [680, 356] on button "Approve 7 Items" at bounding box center [706, 359] width 80 height 13
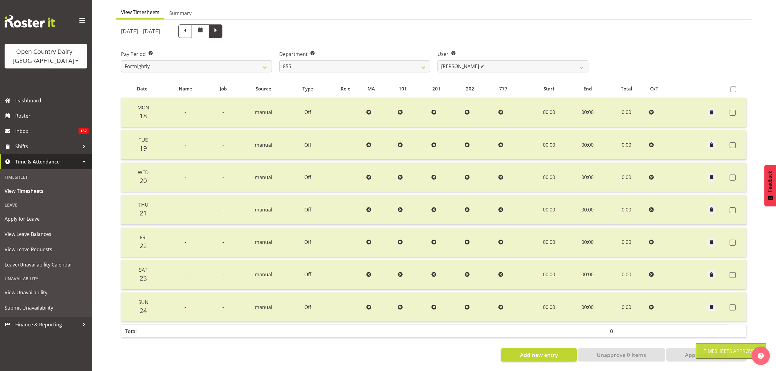
click at [220, 27] on span at bounding box center [216, 31] width 8 height 8
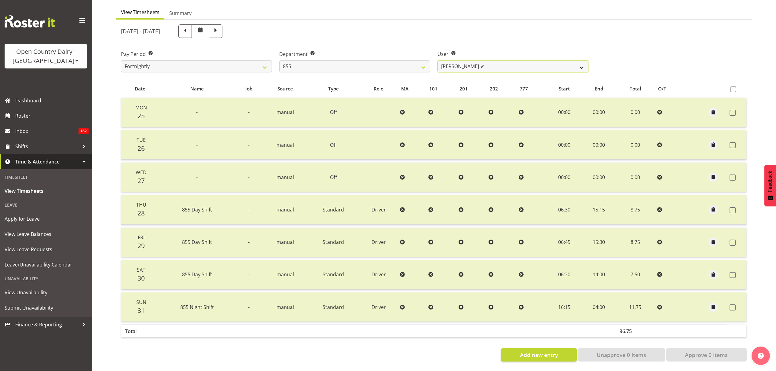
click at [488, 66] on select "Leon Harrison ✔ Nathan Vincent ✔ Wayne Jukes ✔" at bounding box center [513, 66] width 151 height 12
click at [394, 60] on select "734 735 736 737 738 739 851 852 853 854 855 856 858 861 862 865 868 869 870 873" at bounding box center [354, 66] width 151 height 12
click at [279, 60] on select "734 735 736 737 738 739 851 852 853 854 855 856 858 861 862 865 868 869 870 873" at bounding box center [354, 66] width 151 height 12
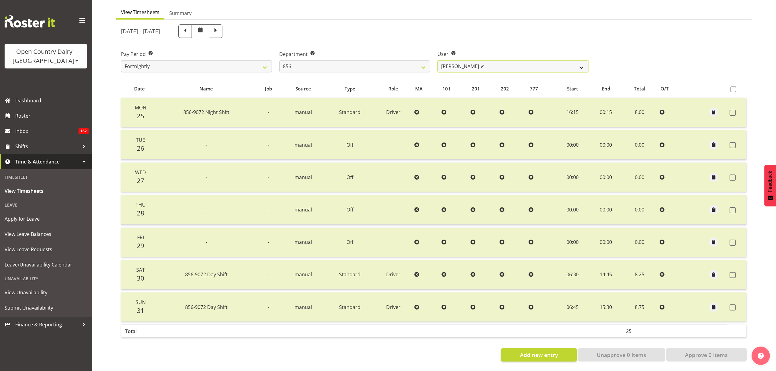
click at [473, 65] on select "Bradley Parkhill ✔ James Matheson ✔ Jason Vercoe ✔ Tony Lee ✔" at bounding box center [513, 66] width 151 height 12
click at [449, 64] on select "Bradley Parkhill ✔ James Matheson ✔ Jason Vercoe ✔ Tony Lee ✔" at bounding box center [513, 66] width 151 height 12
click at [192, 30] on span at bounding box center [184, 30] width 13 height 13
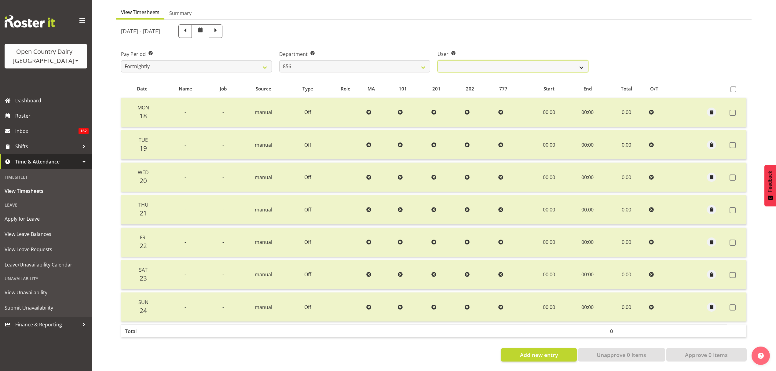
click at [497, 60] on select "Bradley Parkhill ✔ James Matheson ✔ Jason Vercoe ✔ Tony Lee ✔" at bounding box center [513, 66] width 151 height 12
drag, startPoint x: 497, startPoint y: 59, endPoint x: 487, endPoint y: 59, distance: 10.4
click at [497, 60] on select "Bradley Parkhill ✔ James Matheson ✔ Jason Vercoe ✔ Tony Lee ✔" at bounding box center [513, 66] width 151 height 12
click at [378, 52] on label "Department Select which department you would like to view." at bounding box center [354, 53] width 151 height 7
click at [379, 54] on div "Department Select which department you would like to view. 734 735 736 737 738 …" at bounding box center [354, 61] width 151 height 22
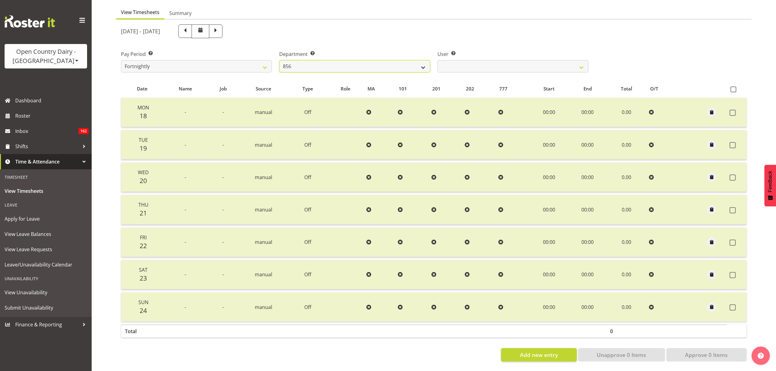
click at [380, 60] on select "734 735 736 737 738 739 851 852 853 854 855 856 858 861 862 865 868 869 870 873" at bounding box center [354, 66] width 151 height 12
click at [279, 60] on select "734 735 736 737 738 739 851 852 853 854 855 856 858 861 862 865 868 869 870 873" at bounding box center [354, 66] width 151 height 12
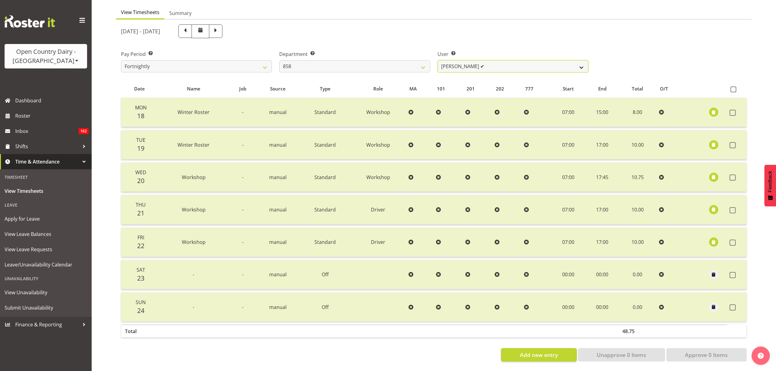
click at [484, 64] on select "Anthony Shaw ✔ Liam Bellman ✔ Neil Peters ✔" at bounding box center [513, 66] width 151 height 12
click at [347, 44] on div "Department Select which department you would like to view. 734 735 736 737 738 …" at bounding box center [355, 59] width 158 height 34
click at [220, 27] on span at bounding box center [216, 31] width 8 height 8
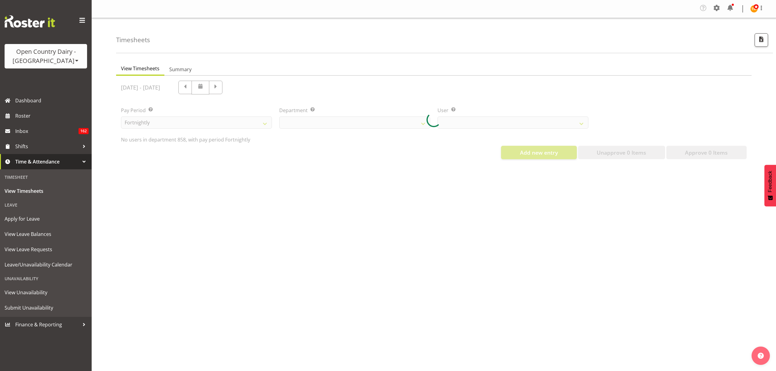
scroll to position [0, 0]
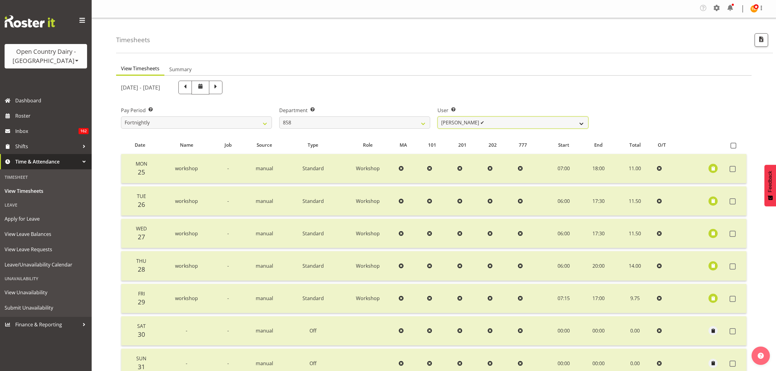
click at [474, 125] on select "Anthony Shaw ✔ Liam Bellman ✔ Neil Peters ✔" at bounding box center [513, 122] width 151 height 12
click at [474, 126] on select "Anthony Shaw ✔ Liam Bellman ✔ Neil Peters ✔" at bounding box center [513, 122] width 151 height 12
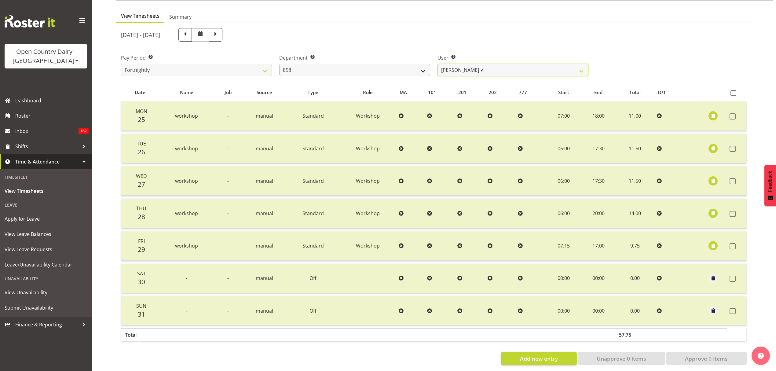
scroll to position [61, 0]
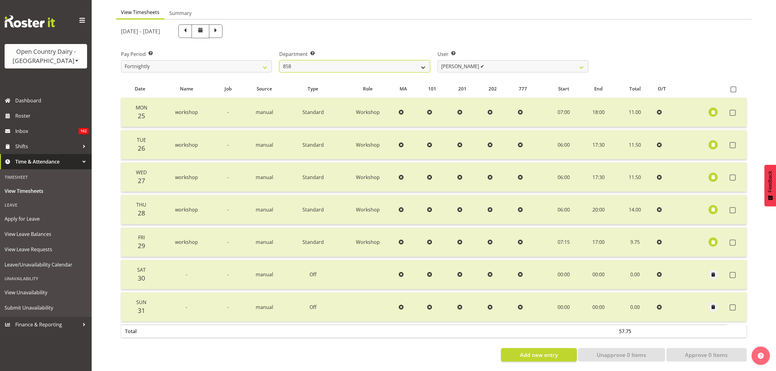
click at [337, 61] on select "734 735 736 737 738 739 851 852 853 854 855 856 858 861 862 865 868 869 870 873" at bounding box center [354, 66] width 151 height 12
click at [338, 61] on select "734 735 736 737 738 739 851 852 853 854 855 856 858 861 862 865 868 869 870 873" at bounding box center [354, 66] width 151 height 12
click at [279, 60] on select "734 735 736 737 738 739 851 852 853 854 855 856 858 861 862 865 868 869 870 873" at bounding box center [354, 66] width 151 height 12
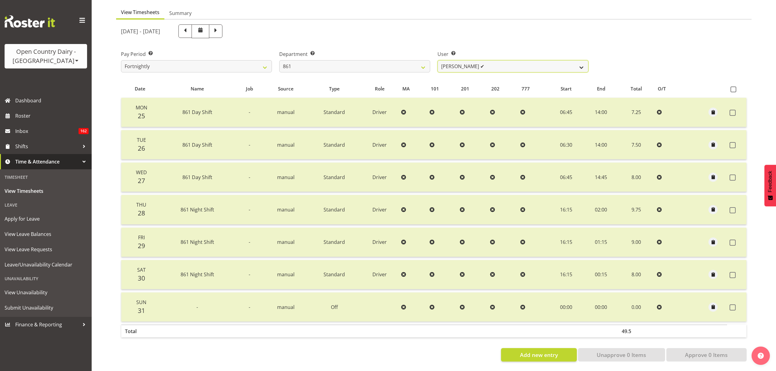
click at [448, 60] on select "Barry McIntosh ✔ Matthew Welland ✔ Philip Peek ✔" at bounding box center [513, 66] width 151 height 12
click at [428, 29] on div "August 25th - August 31st 2025" at bounding box center [355, 31] width 468 height 14
click at [465, 69] on div "User Select user. Note: This is filtered down by the previous two drop-down ite…" at bounding box center [513, 59] width 158 height 34
click at [462, 60] on select "Barry McIntosh ✔ Matthew Welland ✔ Philip Peek ✔" at bounding box center [513, 66] width 151 height 12
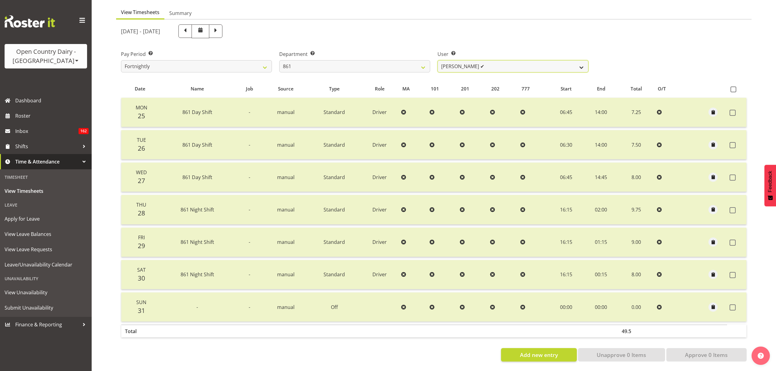
click at [462, 60] on select "Barry McIntosh ✔ Matthew Welland ✔ Philip Peek ✔" at bounding box center [513, 66] width 151 height 12
click at [403, 62] on select "734 735 736 737 738 739 851 852 853 854 855 856 858 861 862 865 868 869 870 873" at bounding box center [354, 66] width 151 height 12
click at [279, 60] on select "734 735 736 737 738 739 851 852 853 854 855 856 858 861 862 865 868 869 870 873" at bounding box center [354, 66] width 151 height 12
click at [475, 64] on select "Bennie (David) Smith ✔ Colin Schwarz ✔ Forbes O'Reilly ✔ Tracy Inder ✔" at bounding box center [513, 66] width 151 height 12
click at [473, 61] on select "Bennie (David) Smith ✔ Colin Schwarz ✔ Forbes O'Reilly ✔ Tracy Inder ✔" at bounding box center [513, 66] width 151 height 12
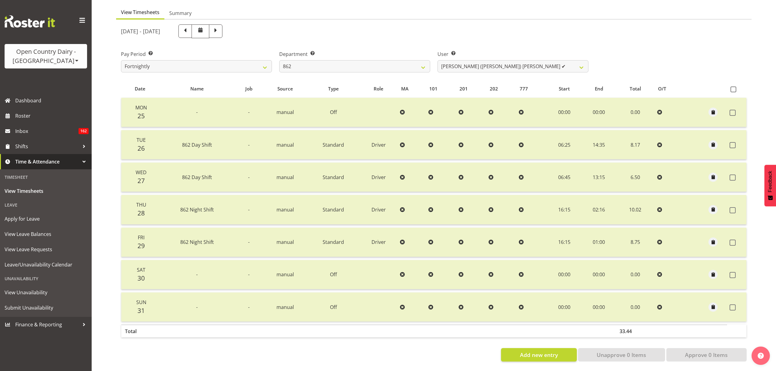
click at [439, 45] on div "User Select user. Note: This is filtered down by the previous two drop-down ite…" at bounding box center [513, 59] width 158 height 34
click at [189, 27] on span at bounding box center [185, 31] width 8 height 8
click at [475, 66] on select "Bennie (David) Smith ✔ Colin Schwarz ✔ Forbes O'Reilly ✔ Tracy Inder ✔" at bounding box center [513, 66] width 151 height 12
click at [471, 50] on label "User Select user. Note: This is filtered down by the previous two drop-down ite…" at bounding box center [513, 53] width 151 height 7
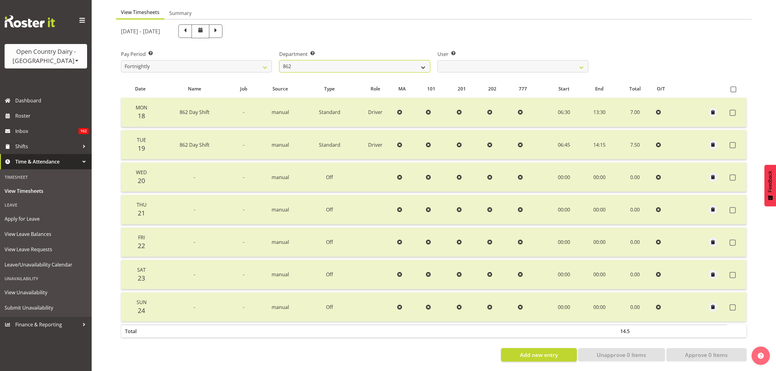
click at [427, 60] on select "734 735 736 737 738 739 851 852 853 854 855 856 858 861 862 865 868 869 870 873" at bounding box center [354, 66] width 151 height 12
click at [279, 60] on select "734 735 736 737 738 739 851 852 853 854 855 856 858 861 862 865 868 869 870 873" at bounding box center [354, 66] width 151 height 12
click at [513, 60] on select "Flavio Ferraz ✔ George Courtney ✔ Steffan Kennard ✔" at bounding box center [513, 66] width 151 height 12
click at [266, 27] on div "August 18th - August 24th 2025" at bounding box center [355, 31] width 468 height 14
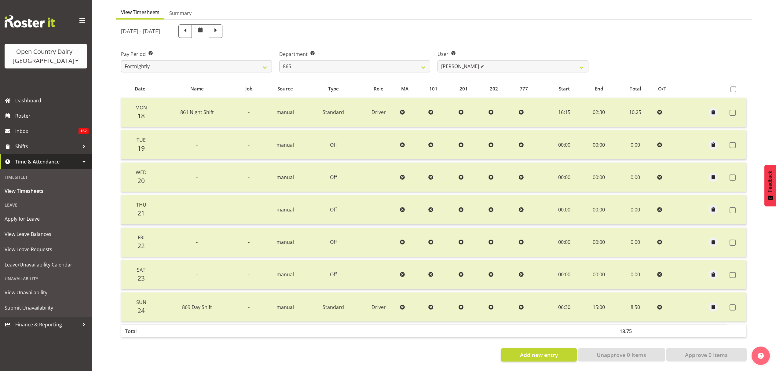
click at [263, 27] on div "August 18th - August 24th 2025" at bounding box center [355, 31] width 468 height 14
click at [222, 26] on span at bounding box center [215, 30] width 13 height 13
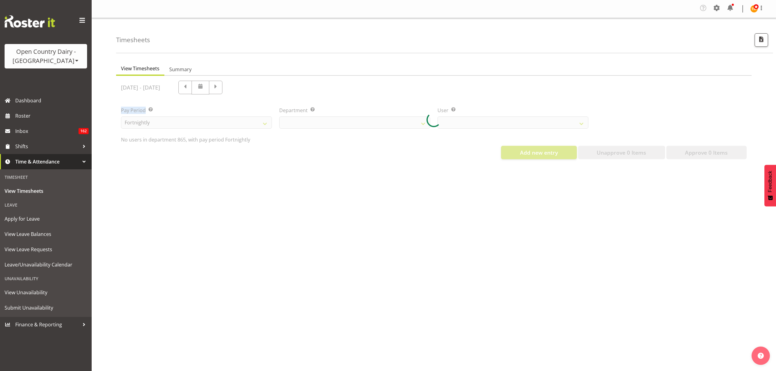
scroll to position [0, 0]
click at [347, 82] on div at bounding box center [434, 120] width 636 height 88
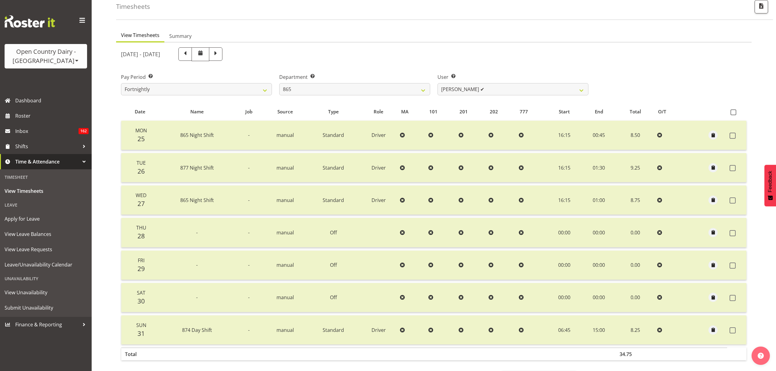
scroll to position [61, 0]
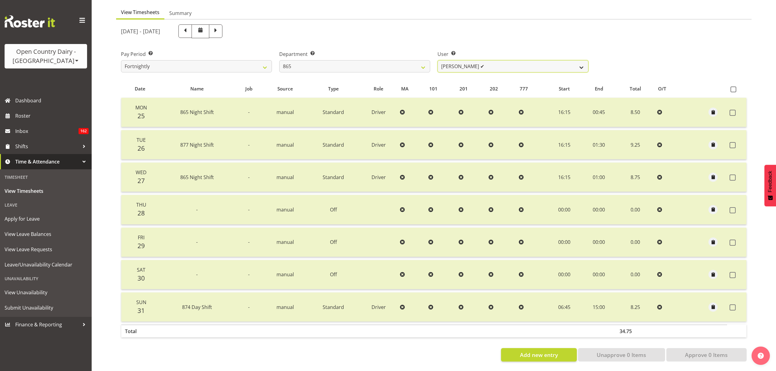
click at [449, 65] on select "Flavio Ferraz ✔ George Courtney ✔ Steffan Kennard ✔" at bounding box center [513, 66] width 151 height 12
click at [409, 61] on select "734 735 736 737 738 739 851 852 853 854 855 856 858 861 862 865 868 869 870 873" at bounding box center [354, 66] width 151 height 12
click at [279, 60] on select "734 735 736 737 738 739 851 852 853 854 855 856 858 861 862 865 868 869 870 873" at bounding box center [354, 66] width 151 height 12
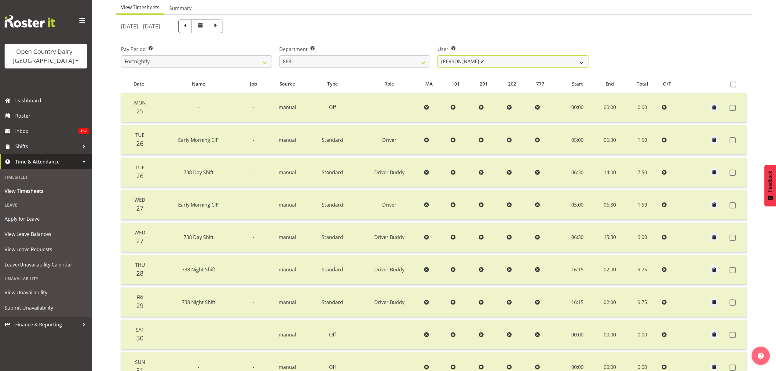
click at [475, 64] on select "Alan Rolton ✔ Cassidy Williams ✔ Christopher McIver ✔ Darin Ayling ✔" at bounding box center [513, 61] width 151 height 12
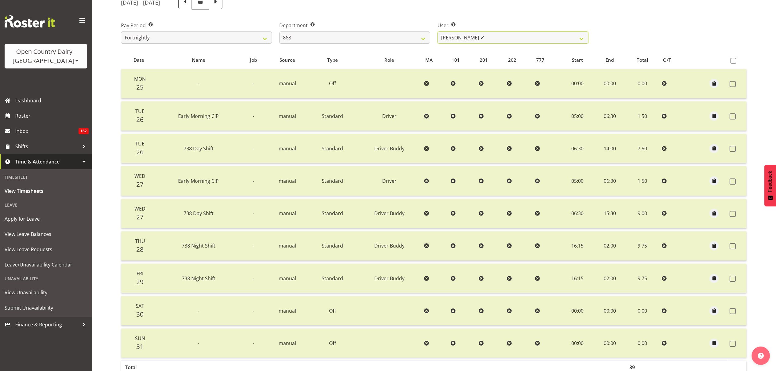
scroll to position [44, 0]
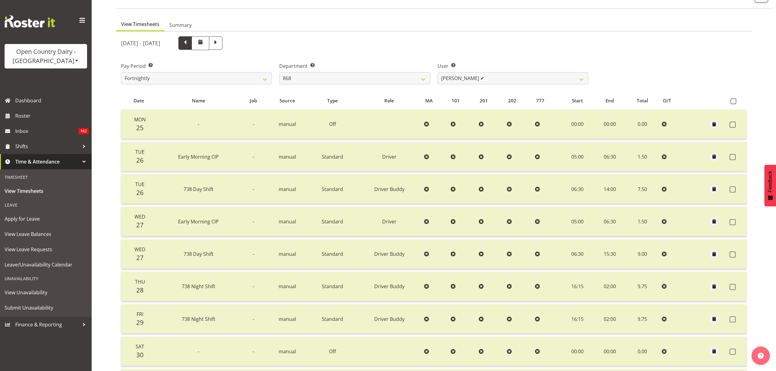
click at [192, 48] on span at bounding box center [184, 42] width 13 height 13
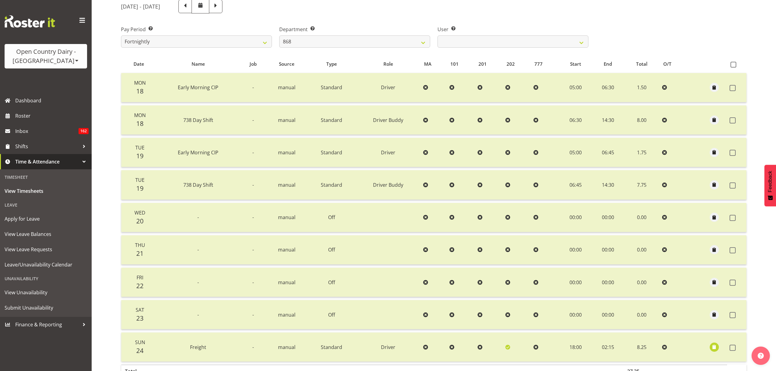
scroll to position [81, 0]
click at [403, 22] on div "Department Select which department you would like to view. 734 735 736 737 738 …" at bounding box center [355, 34] width 158 height 34
click at [411, 49] on div "Department Select which department you would like to view. 734 735 736 737 738 …" at bounding box center [355, 34] width 158 height 34
click at [409, 43] on select "734 735 736 737 738 739 851 852 853 854 855 856 858 861 862 865 868 869 870 873" at bounding box center [354, 41] width 151 height 12
click at [461, 43] on select "Alan Rolton ✔ Cassidy Williams ✔ Christopher McIver ✔ Darin Ayling ✔" at bounding box center [513, 41] width 151 height 12
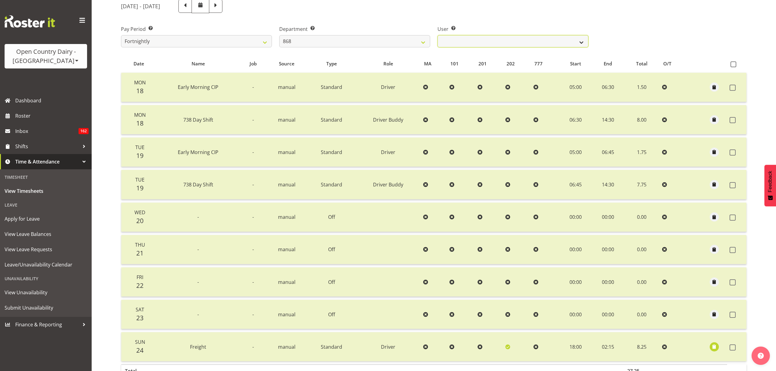
drag, startPoint x: 461, startPoint y: 43, endPoint x: 455, endPoint y: 42, distance: 5.5
click at [461, 43] on select "Alan Rolton ✔ Cassidy Williams ✔ Christopher McIver ✔ Darin Ayling ✔" at bounding box center [513, 41] width 151 height 12
click at [417, 43] on select "734 735 736 737 738 739 851 852 853 854 855 856 858 861 862 865 868 869 870 873" at bounding box center [354, 41] width 151 height 12
click at [279, 35] on select "734 735 736 737 738 739 851 852 853 854 855 856 858 861 862 865 868 869 870 873" at bounding box center [354, 41] width 151 height 12
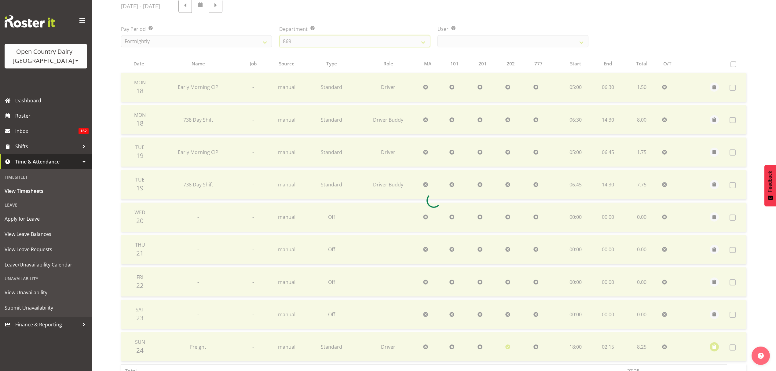
scroll to position [61, 0]
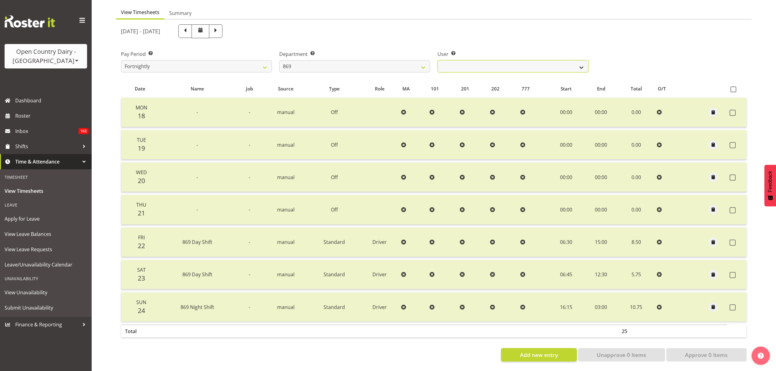
click at [485, 60] on select "Barry O'Donnell ✔ Barry Johnston ✔ Jason Soper ✔ Peter Wieczorek ✔" at bounding box center [513, 66] width 151 height 12
click at [438, 60] on select "Barry O'Donnell ✔ Barry Johnston ✔ Jason Soper ✔ Peter Wieczorek ✔" at bounding box center [513, 66] width 151 height 12
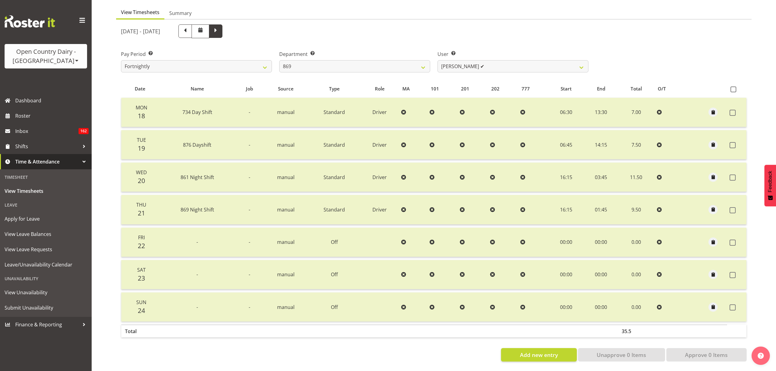
click at [222, 31] on span at bounding box center [215, 30] width 13 height 13
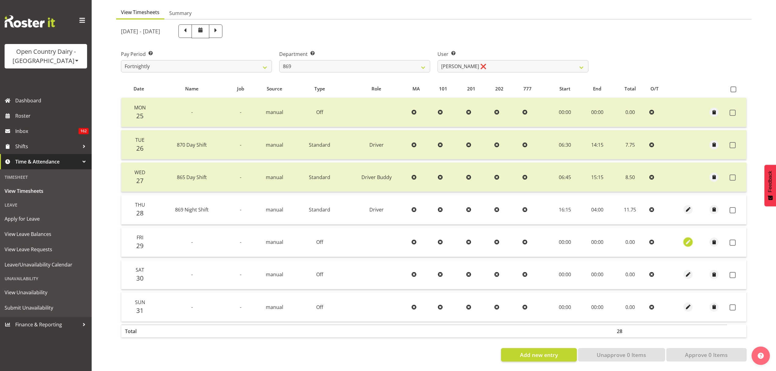
click at [687, 239] on span "button" at bounding box center [688, 242] width 7 height 7
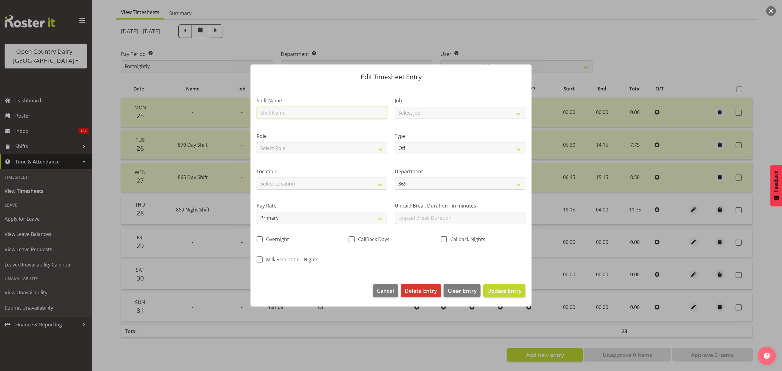
click at [323, 115] on input "text" at bounding box center [322, 113] width 131 height 12
click at [430, 112] on select "Select Job Connecting /unconnecting Trailers Meeting" at bounding box center [460, 113] width 131 height 12
click at [426, 141] on div "Type Off Standard Public Holiday Public Holiday (Worked) Day In Lieu Annual Lea…" at bounding box center [460, 143] width 131 height 22
click at [425, 147] on select "Off Standard Public Holiday Public Holiday (Worked) Day In Lieu Annual Leave Si…" at bounding box center [460, 148] width 131 height 12
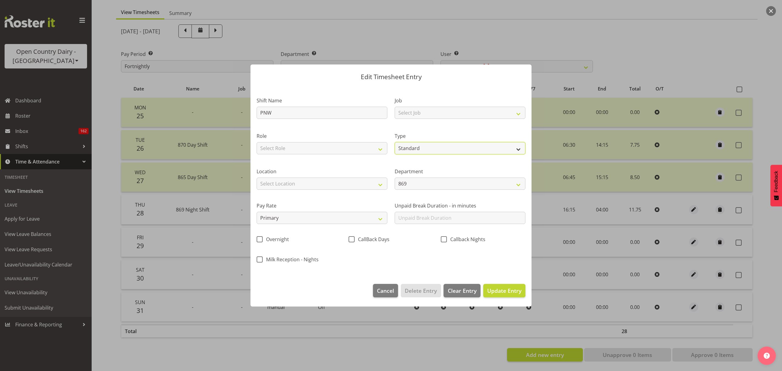
click at [395, 142] on select "Off Standard Public Holiday Public Holiday (Worked) Day In Lieu Annual Leave Si…" at bounding box center [460, 148] width 131 height 12
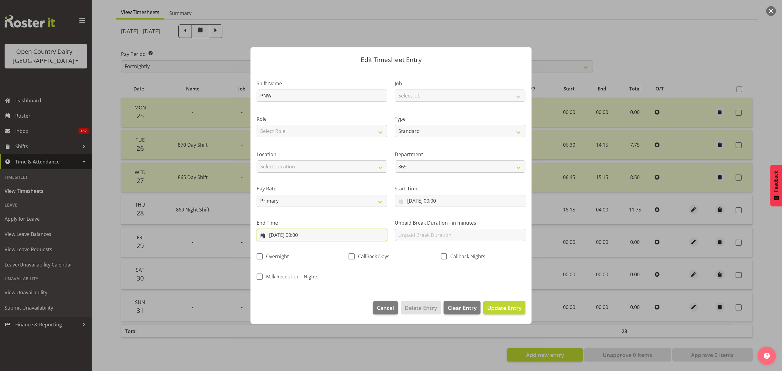
click at [339, 232] on input "29/08/2025, 00:00" at bounding box center [322, 235] width 131 height 12
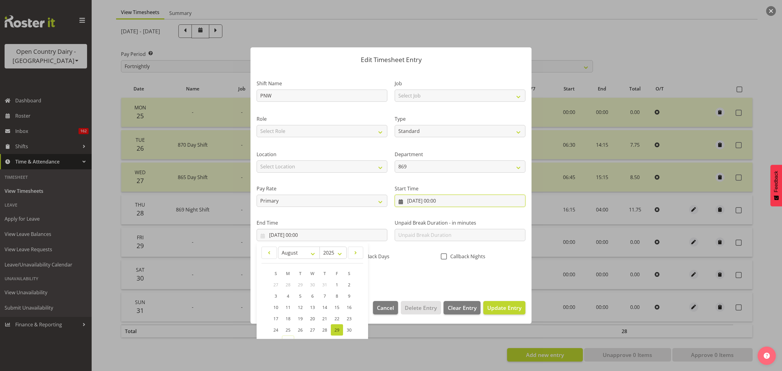
click at [405, 200] on input "29/08/2025, 00:00" at bounding box center [460, 201] width 131 height 12
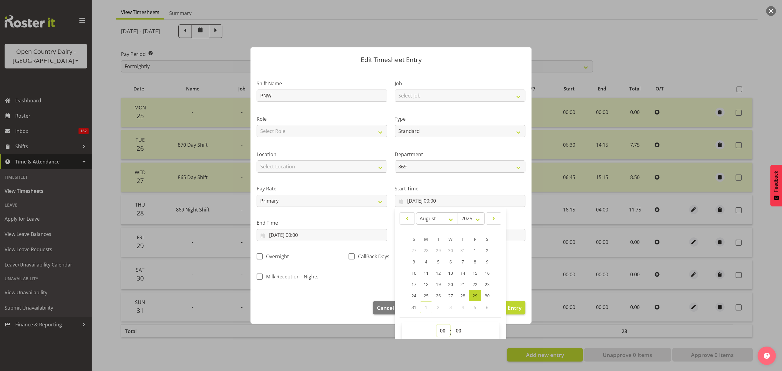
click at [442, 336] on select "00 01 02 03 04 05 06 07 08 09 10 11 12 13 14 15 16 17 18 19 20 21 22 23" at bounding box center [444, 331] width 14 height 12
click at [437, 325] on select "00 01 02 03 04 05 06 07 08 09 10 11 12 13 14 15 16 17 18 19 20 21 22 23" at bounding box center [444, 331] width 14 height 12
click at [458, 337] on select "00 01 02 03 04 05 06 07 08 09 10 11 12 13 14 15 16 17 18 19 20 21 22 23 24 25 2…" at bounding box center [460, 331] width 14 height 12
click at [453, 325] on select "00 01 02 03 04 05 06 07 08 09 10 11 12 13 14 15 16 17 18 19 20 21 22 23 24 25 2…" at bounding box center [460, 331] width 14 height 12
click at [319, 219] on label "End Time" at bounding box center [322, 222] width 131 height 7
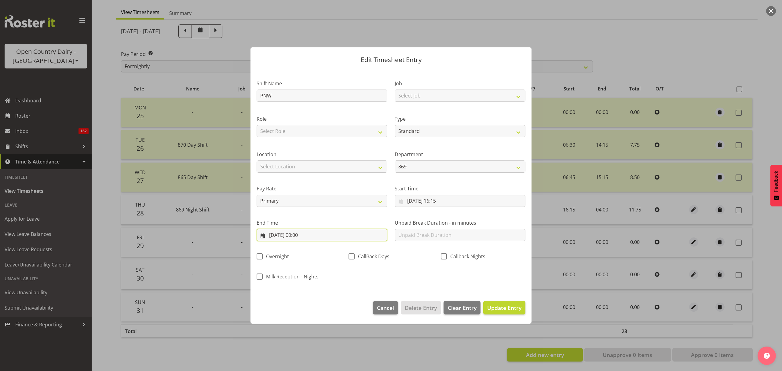
click at [303, 239] on input "29/08/2025, 00:00" at bounding box center [322, 235] width 131 height 12
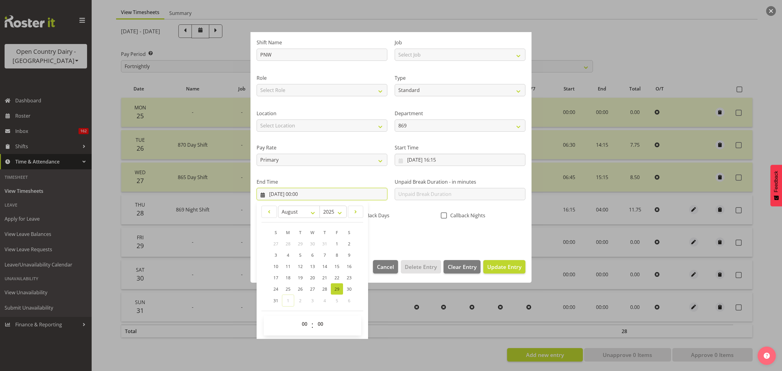
scroll to position [42, 0]
click at [351, 291] on link "30" at bounding box center [349, 288] width 12 height 11
click at [306, 323] on select "00 01 02 03 04 05 06 07 08 09 10 11 12 13 14 15 16 17 18 19 20 21 22 23" at bounding box center [306, 323] width 14 height 12
click at [299, 318] on select "00 01 02 03 04 05 06 07 08 09 10 11 12 13 14 15 16 17 18 19 20 21 22 23" at bounding box center [306, 323] width 14 height 12
click at [498, 261] on button "Update Entry" at bounding box center [504, 265] width 42 height 13
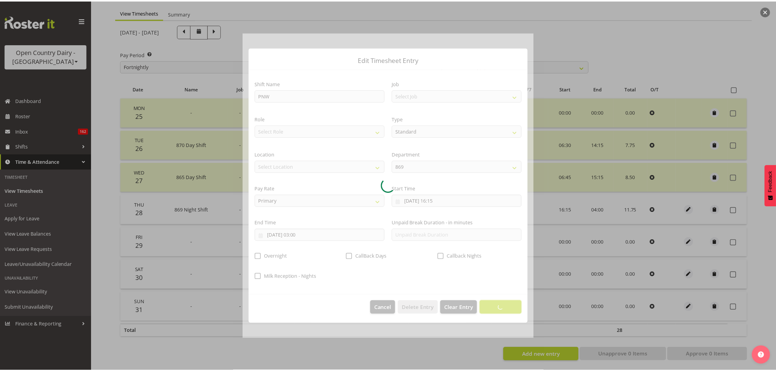
scroll to position [0, 0]
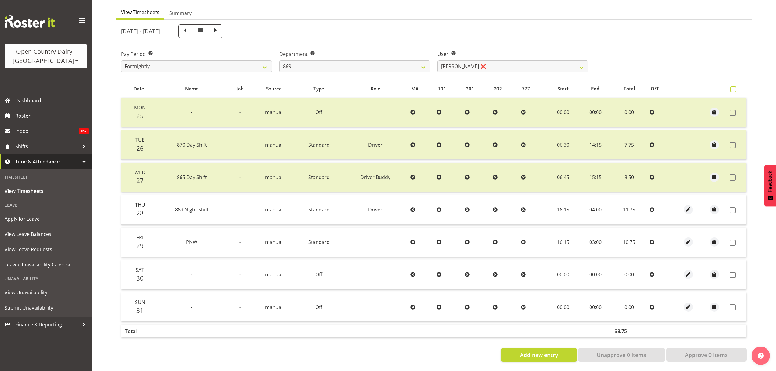
click at [735, 86] on span at bounding box center [734, 89] width 6 height 6
click at [735, 87] on input "checkbox" at bounding box center [733, 89] width 4 height 4
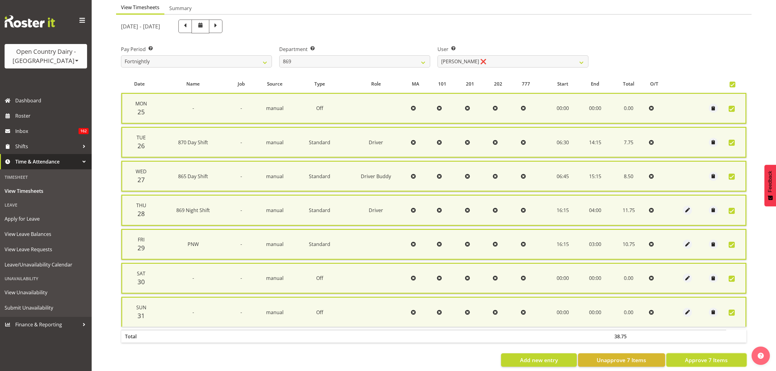
click at [711, 356] on span "Approve 7 Items" at bounding box center [706, 360] width 43 height 8
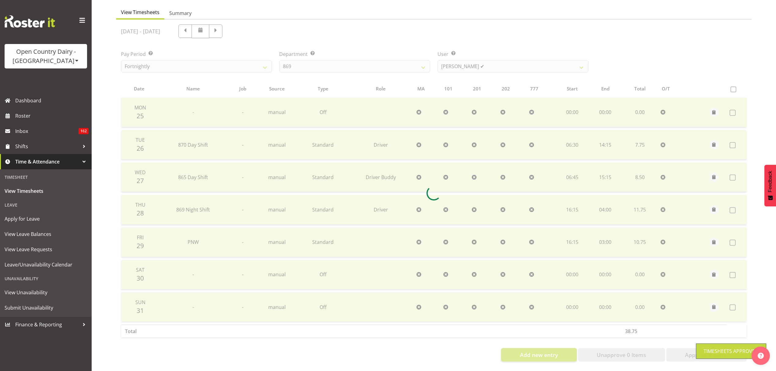
click at [459, 69] on div at bounding box center [434, 193] width 636 height 347
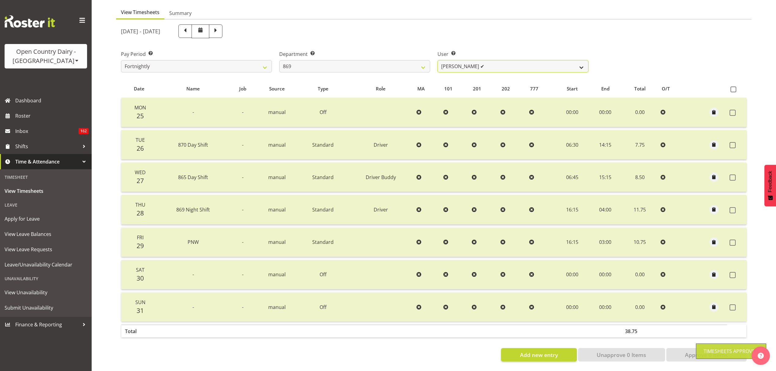
click at [459, 67] on select "Barry O'Donnell ✔ Barry Johnston ✔ Jason Soper ✔ Peter Wieczorek ✔" at bounding box center [513, 66] width 151 height 12
click at [189, 27] on span at bounding box center [185, 31] width 8 height 8
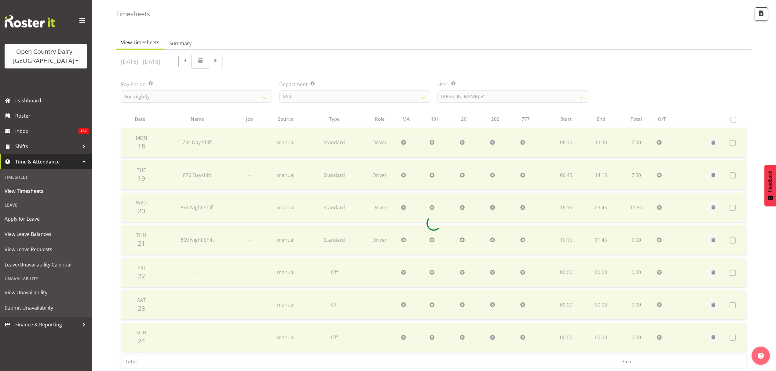
scroll to position [61, 0]
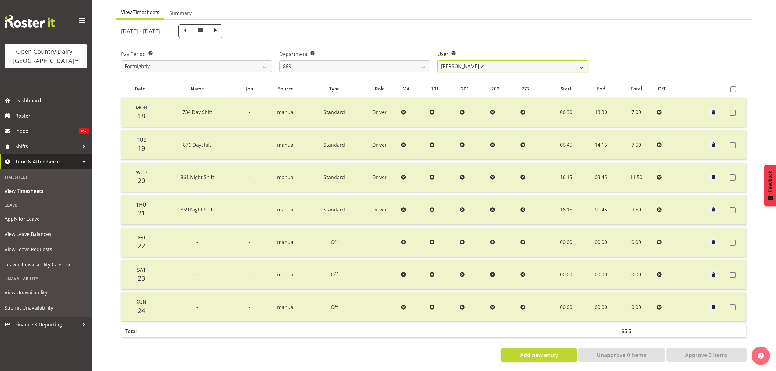
click at [450, 67] on select "Barry O'Donnell ✔ Barry Johnston ✔ Jason Soper ✔ Peter Wieczorek ✔" at bounding box center [513, 66] width 151 height 12
click at [395, 64] on select "734 735 736 737 738 739 851 852 853 854 855 856 858 861 862 865 868 869 870 873" at bounding box center [354, 66] width 151 height 12
click at [279, 60] on select "734 735 736 737 738 739 851 852 853 854 855 856 858 861 862 865 868 869 870 873" at bounding box center [354, 66] width 151 height 12
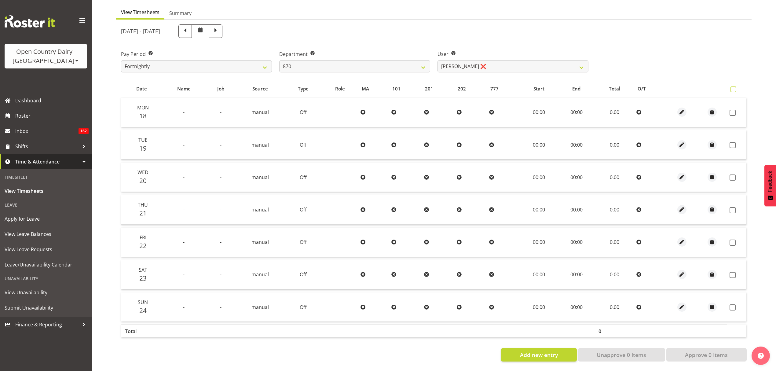
click at [738, 86] on label at bounding box center [735, 89] width 9 height 6
click at [735, 87] on input "checkbox" at bounding box center [733, 89] width 4 height 4
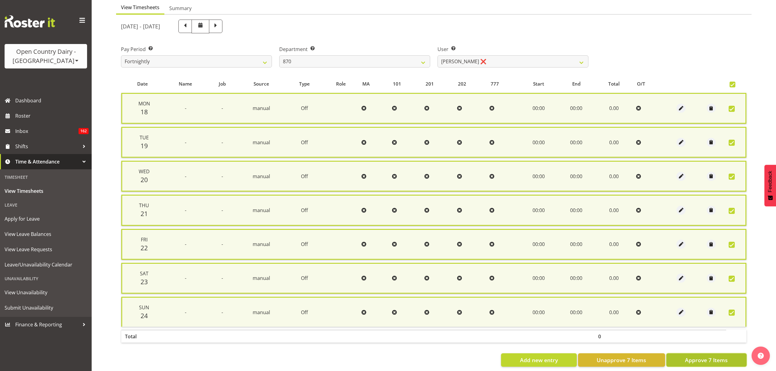
click at [716, 358] on span "Approve 7 Items" at bounding box center [706, 360] width 43 height 8
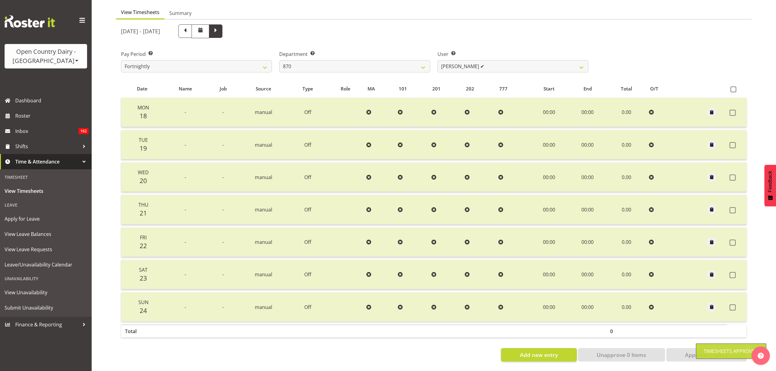
click at [222, 30] on span at bounding box center [215, 30] width 13 height 13
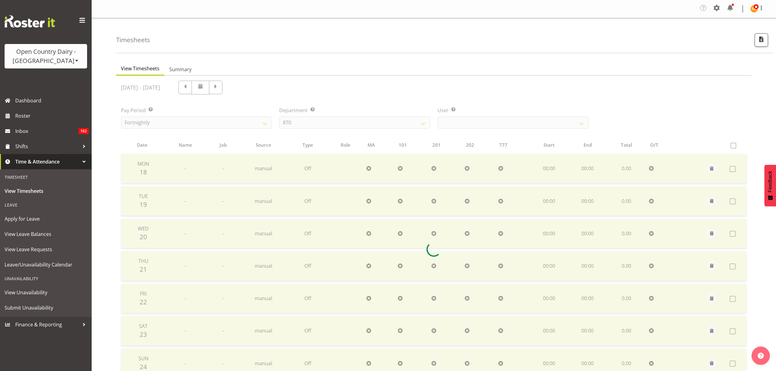
scroll to position [0, 0]
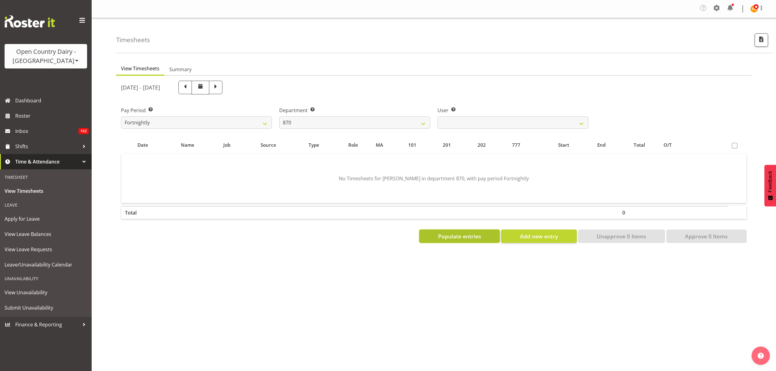
click at [440, 238] on span "Populate entries" at bounding box center [459, 236] width 43 height 8
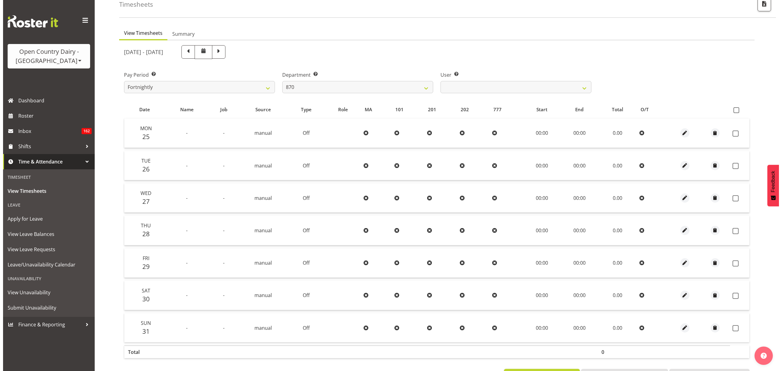
scroll to position [61, 0]
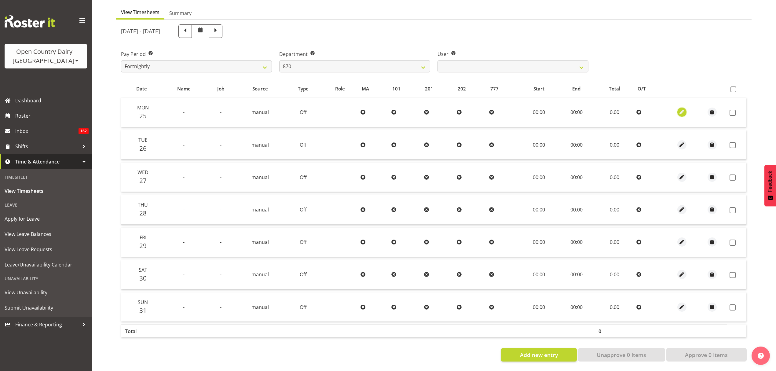
click at [681, 109] on span "button" at bounding box center [681, 112] width 7 height 7
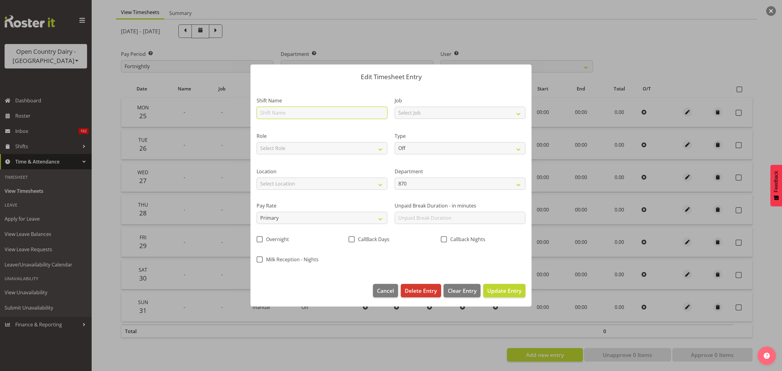
click at [282, 114] on input "text" at bounding box center [322, 113] width 131 height 12
click at [336, 147] on select "Select Role Driver HSR Driver Buddy" at bounding box center [322, 148] width 131 height 12
drag, startPoint x: 336, startPoint y: 148, endPoint x: 341, endPoint y: 149, distance: 5.3
click at [336, 148] on select "Select Role Driver HSR Driver Buddy" at bounding box center [322, 148] width 131 height 12
click at [447, 154] on select "Off Standard Public Holiday Public Holiday (Worked) Day In Lieu Annual Leave Si…" at bounding box center [460, 148] width 131 height 12
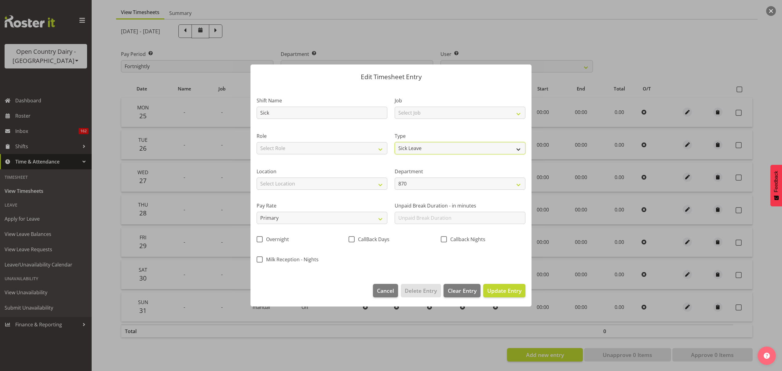
click at [395, 142] on select "Off Standard Public Holiday Public Holiday (Worked) Day In Lieu Annual Leave Si…" at bounding box center [460, 148] width 131 height 12
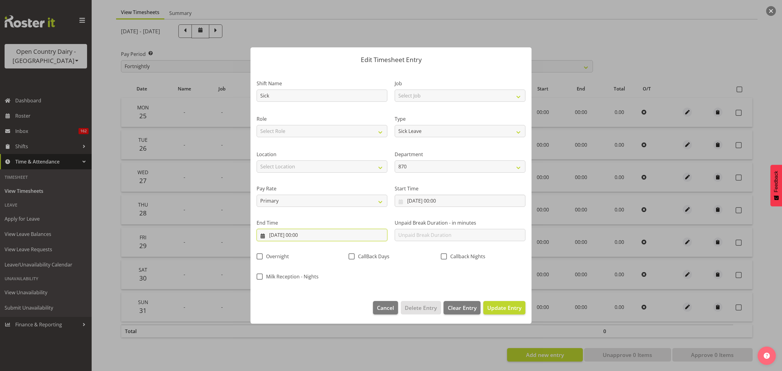
click at [317, 239] on input "25/08/2025, 00:00" at bounding box center [322, 235] width 131 height 12
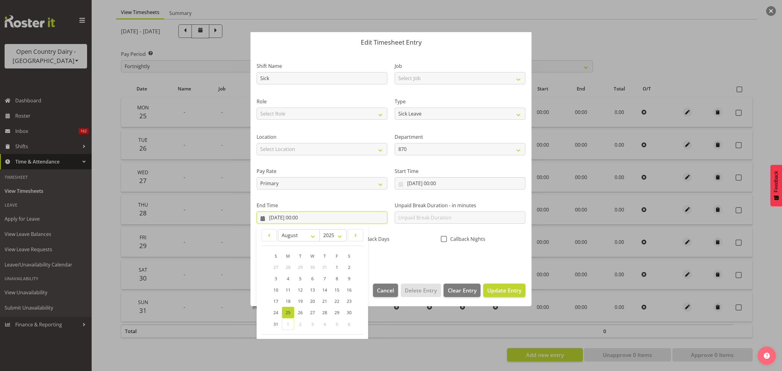
scroll to position [42, 0]
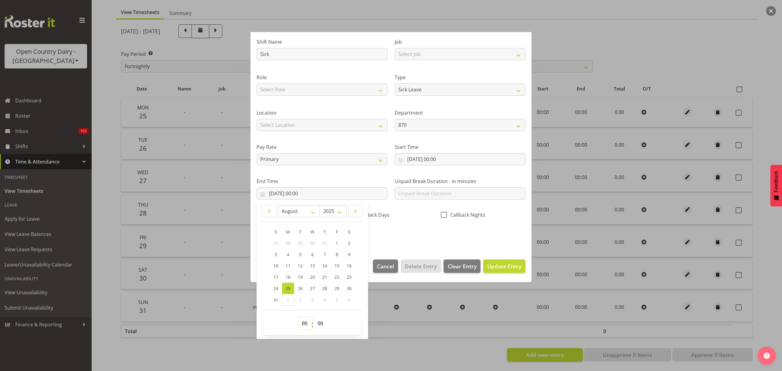
click at [301, 328] on select "00 01 02 03 04 05 06 07 08 09 10 11 12 13 14 15 16 17 18 19 20 21 22 23" at bounding box center [306, 323] width 14 height 12
click at [299, 318] on select "00 01 02 03 04 05 06 07 08 09 10 11 12 13 14 15 16 17 18 19 20 21 22 23" at bounding box center [306, 323] width 14 height 12
click at [322, 323] on select "00 01 02 03 04 05 06 07 08 09 10 11 12 13 14 15 16 17 18 19 20 21 22 23 24 25 2…" at bounding box center [321, 323] width 14 height 12
click at [314, 318] on select "00 01 02 03 04 05 06 07 08 09 10 11 12 13 14 15 16 17 18 19 20 21 22 23 24 25 2…" at bounding box center [321, 323] width 14 height 12
click at [509, 261] on button "Update Entry" at bounding box center [504, 265] width 42 height 13
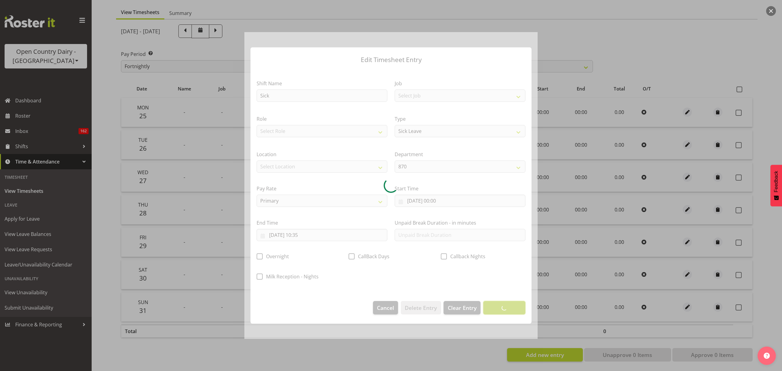
scroll to position [0, 0]
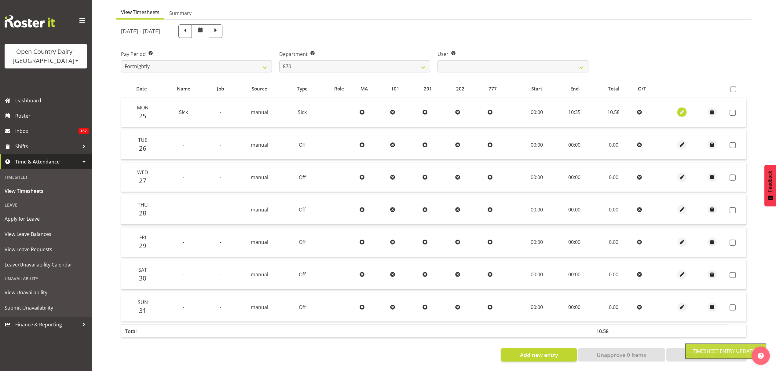
click at [681, 109] on span "button" at bounding box center [682, 112] width 7 height 7
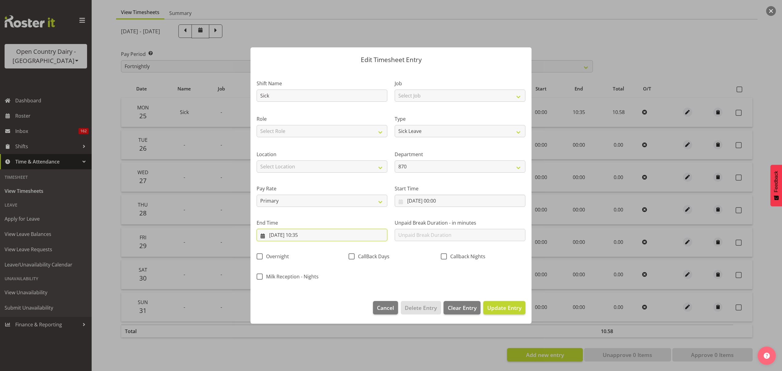
click at [334, 237] on input "25/08/2025, 10:35" at bounding box center [322, 235] width 131 height 12
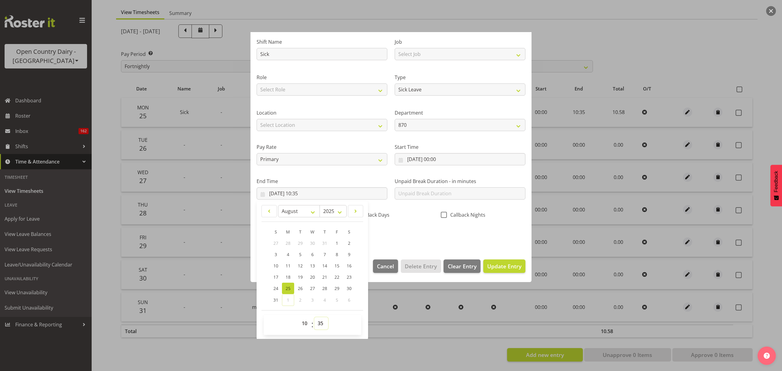
click at [321, 325] on select "00 01 02 03 04 05 06 07 08 09 10 11 12 13 14 15 16 17 18 19 20 21 22 23 24 25 2…" at bounding box center [321, 323] width 14 height 12
click at [314, 318] on select "00 01 02 03 04 05 06 07 08 09 10 11 12 13 14 15 16 17 18 19 20 21 22 23 24 25 2…" at bounding box center [321, 323] width 14 height 12
click at [509, 263] on span "Update Entry" at bounding box center [504, 266] width 34 height 7
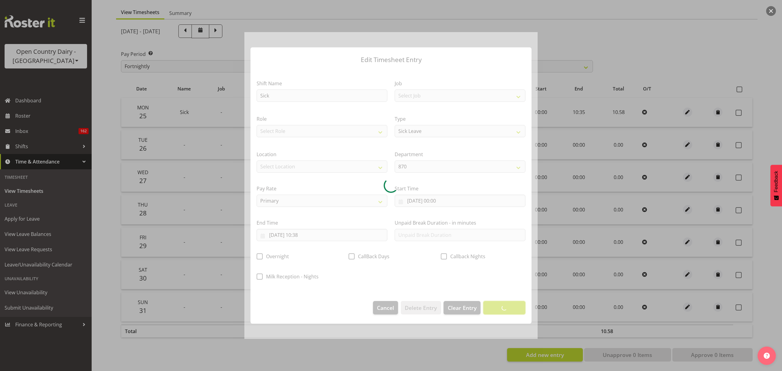
scroll to position [0, 0]
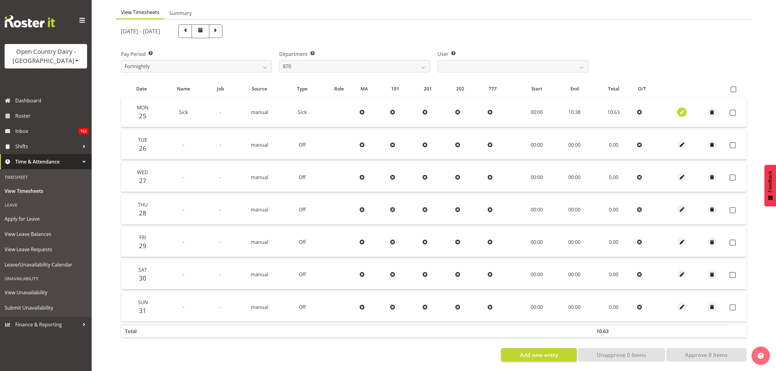
click at [681, 109] on span "button" at bounding box center [682, 112] width 7 height 7
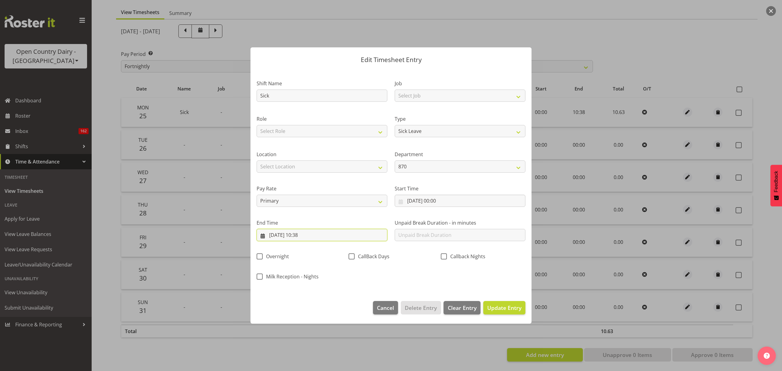
click at [322, 236] on input "25/08/2025, 10:38" at bounding box center [322, 235] width 131 height 12
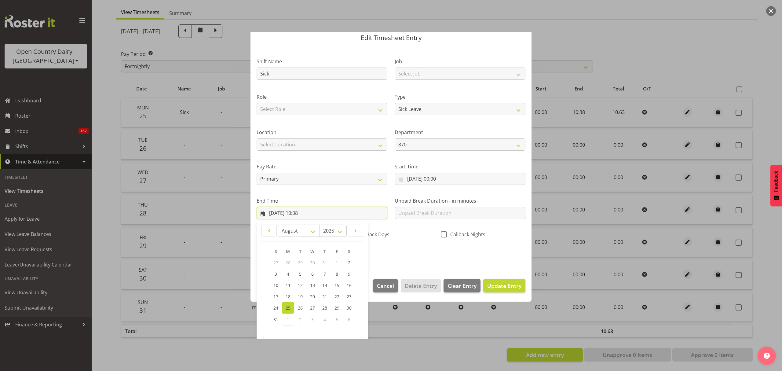
scroll to position [42, 0]
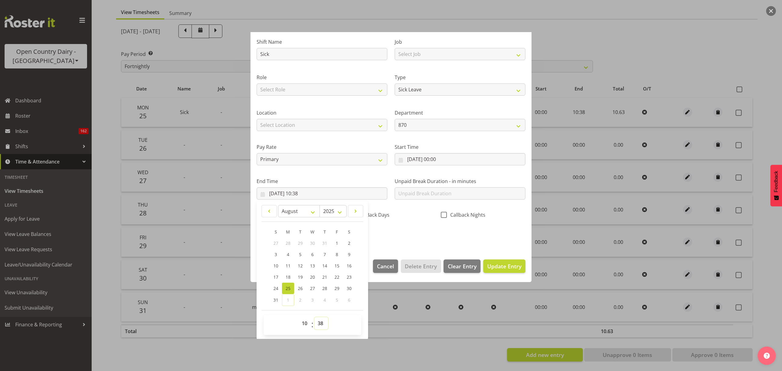
click at [324, 325] on select "00 01 02 03 04 05 06 07 08 09 10 11 12 13 14 15 16 17 18 19 20 21 22 23 24 25 2…" at bounding box center [321, 323] width 14 height 12
click at [314, 318] on select "00 01 02 03 04 05 06 07 08 09 10 11 12 13 14 15 16 17 18 19 20 21 22 23 24 25 2…" at bounding box center [321, 323] width 14 height 12
click at [504, 262] on button "Update Entry" at bounding box center [504, 265] width 42 height 13
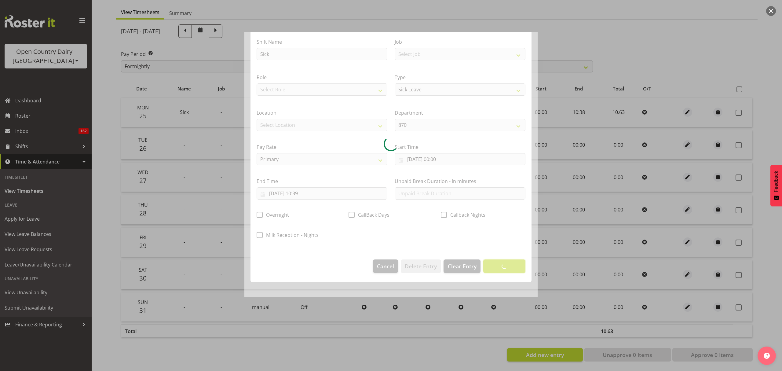
scroll to position [0, 0]
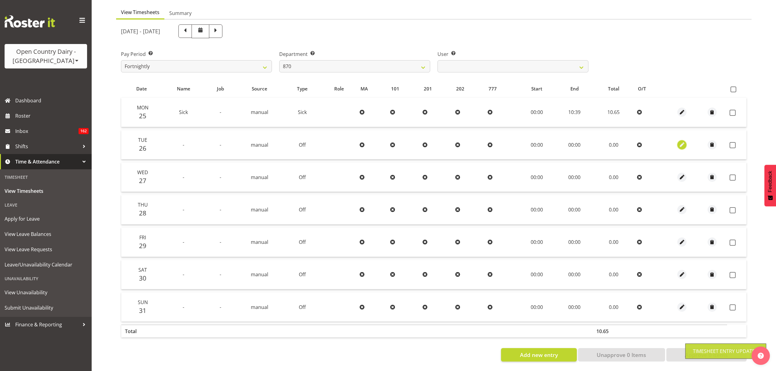
click at [680, 141] on span "button" at bounding box center [682, 144] width 7 height 7
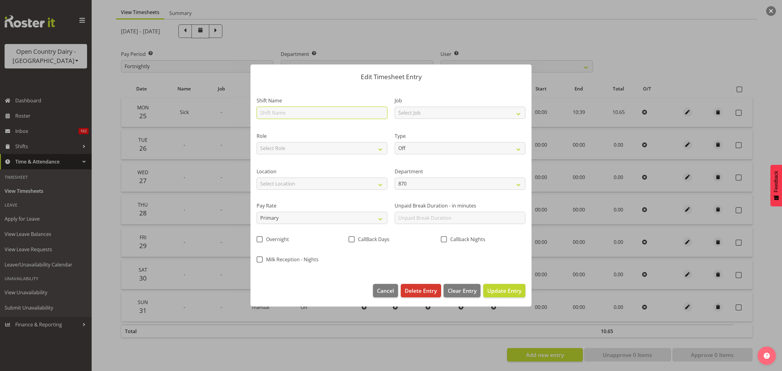
click at [305, 112] on input "text" at bounding box center [322, 113] width 131 height 12
click at [473, 149] on select "Off Standard Public Holiday Public Holiday (Worked) Day In Lieu Annual Leave Si…" at bounding box center [460, 148] width 131 height 12
click at [395, 142] on select "Off Standard Public Holiday Public Holiday (Worked) Day In Lieu Annual Leave Si…" at bounding box center [460, 148] width 131 height 12
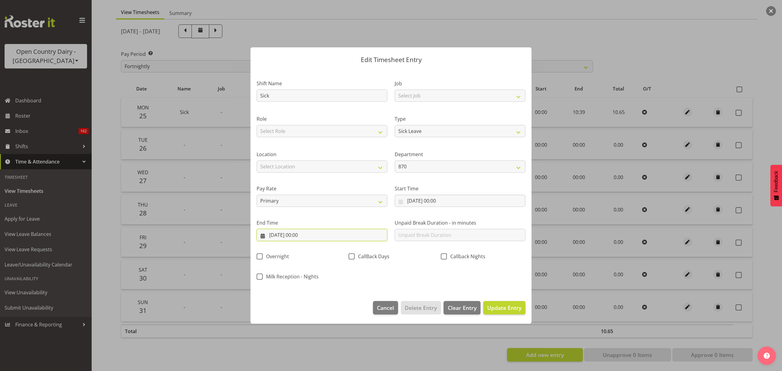
click at [317, 237] on input "26/08/2025, 00:00" at bounding box center [322, 235] width 131 height 12
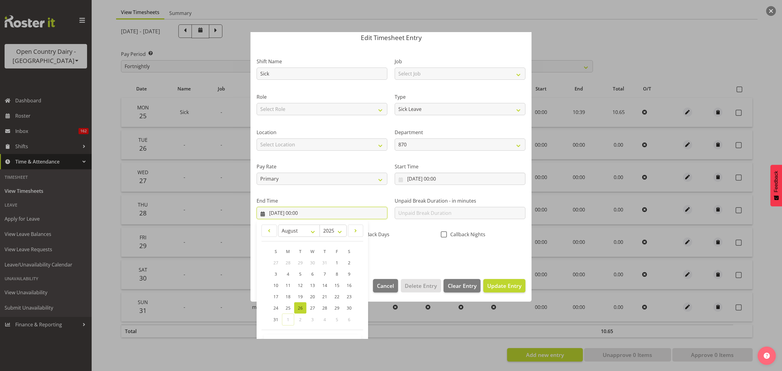
scroll to position [42, 0]
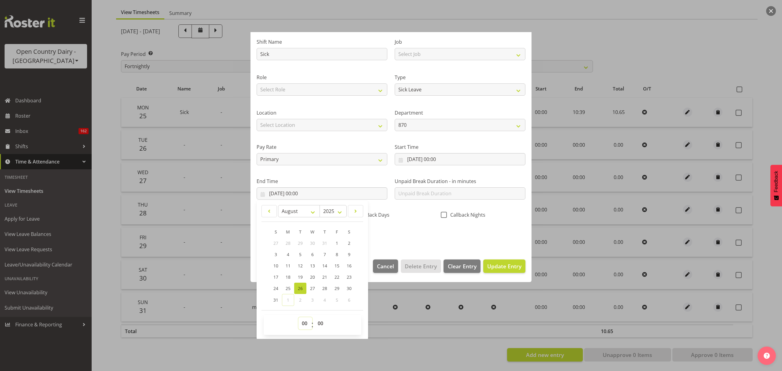
click at [303, 323] on select "00 01 02 03 04 05 06 07 08 09 10 11 12 13 14 15 16 17 18 19 20 21 22 23" at bounding box center [306, 323] width 14 height 12
click at [299, 318] on select "00 01 02 03 04 05 06 07 08 09 10 11 12 13 14 15 16 17 18 19 20 21 22 23" at bounding box center [306, 323] width 14 height 12
click at [325, 327] on select "00 01 02 03 04 05 06 07 08 09 10 11 12 13 14 15 16 17 18 19 20 21 22 23 24 25 2…" at bounding box center [321, 323] width 14 height 12
click at [314, 318] on select "00 01 02 03 04 05 06 07 08 09 10 11 12 13 14 15 16 17 18 19 20 21 22 23 24 25 2…" at bounding box center [321, 323] width 14 height 12
click at [487, 268] on span "Update Entry" at bounding box center [504, 266] width 34 height 7
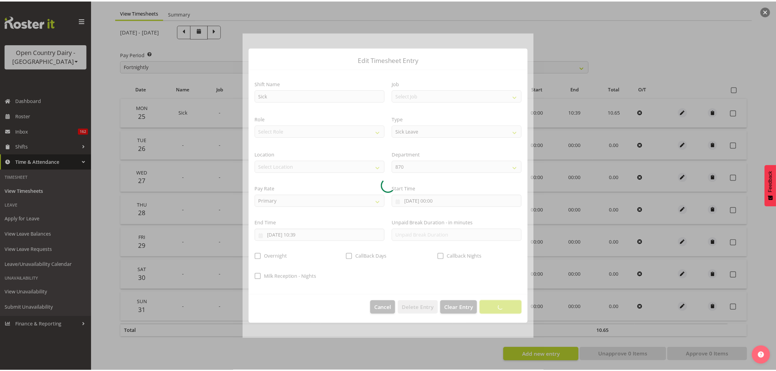
scroll to position [0, 0]
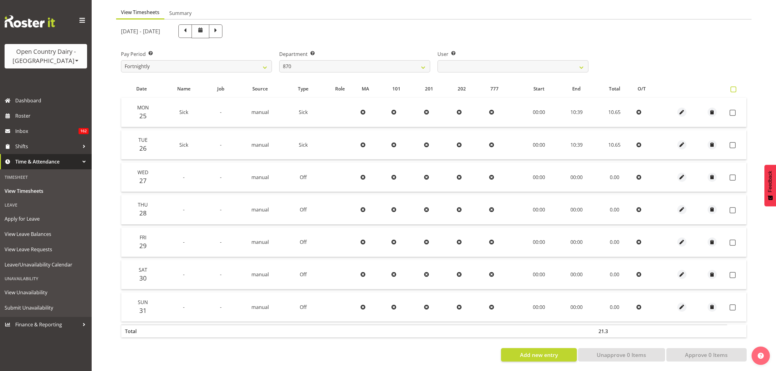
click at [735, 86] on span at bounding box center [734, 89] width 6 height 6
click at [735, 87] on input "checkbox" at bounding box center [733, 89] width 4 height 4
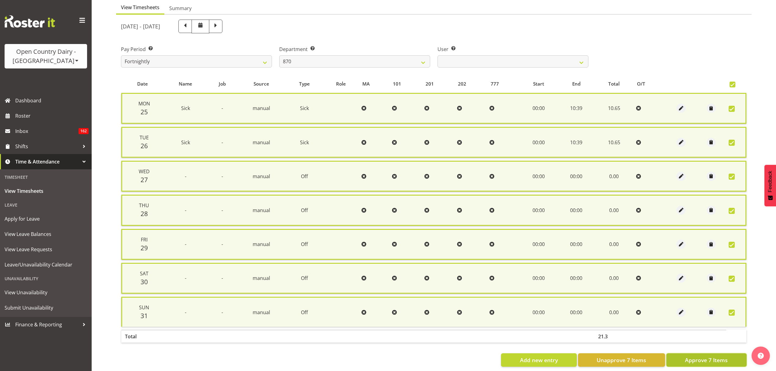
click at [707, 356] on span "Approve 7 Items" at bounding box center [706, 360] width 43 height 8
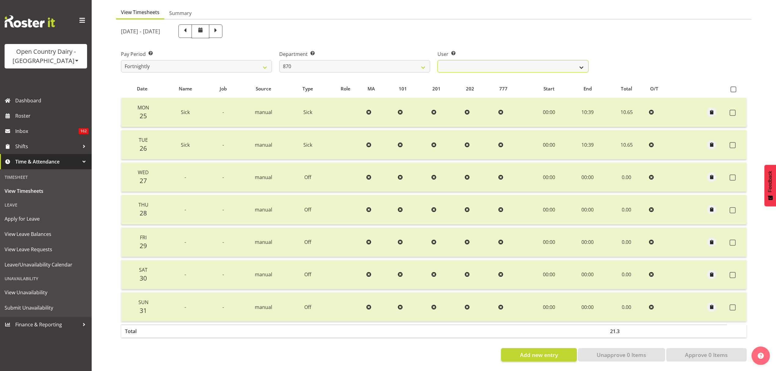
click at [534, 60] on select "Andy Haywood ✔ David Young ❌ Stewart Matheson ❌" at bounding box center [513, 66] width 151 height 12
click at [438, 60] on select "Andy Haywood ✔ David Young ❌ Stewart Matheson ❌" at bounding box center [513, 66] width 151 height 12
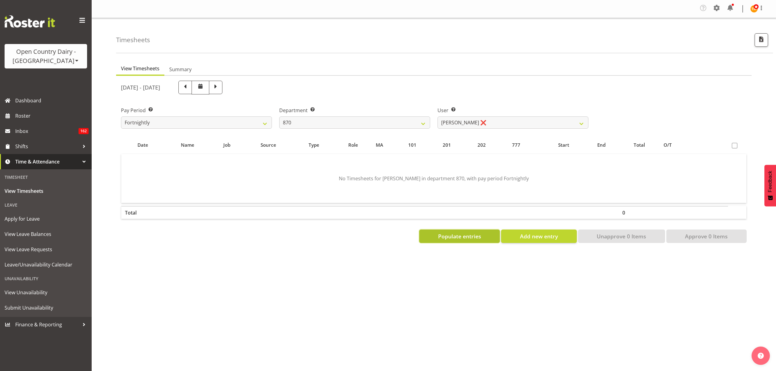
click at [476, 237] on span "Populate entries" at bounding box center [459, 236] width 43 height 8
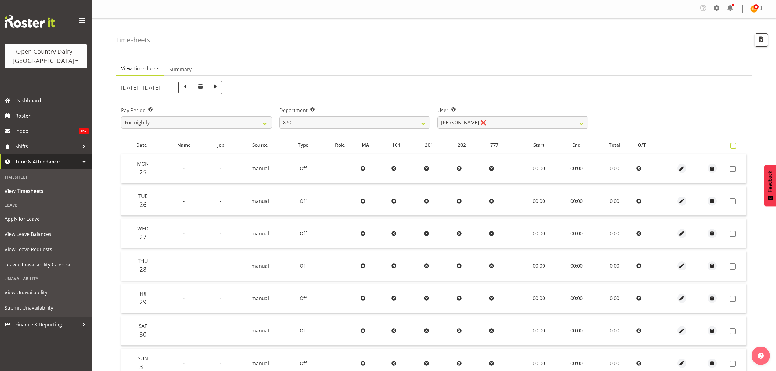
click at [735, 146] on span at bounding box center [734, 146] width 6 height 6
click at [735, 146] on input "checkbox" at bounding box center [733, 146] width 4 height 4
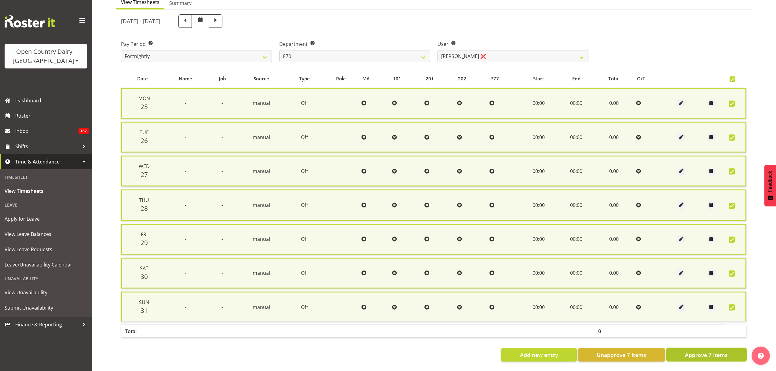
click at [709, 351] on span "Approve 7 Items" at bounding box center [706, 355] width 43 height 8
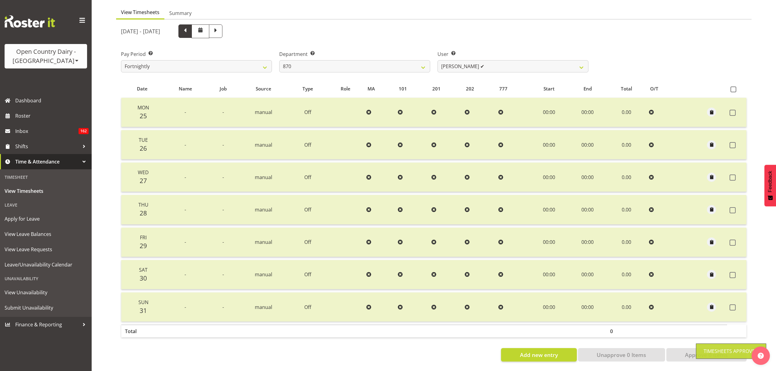
click at [189, 29] on span at bounding box center [185, 31] width 8 height 8
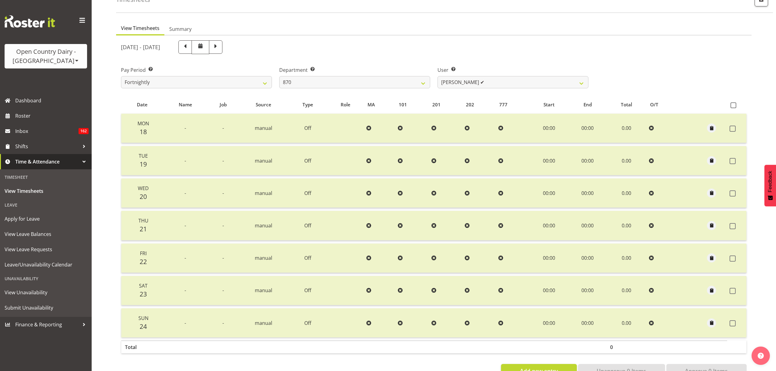
scroll to position [20, 0]
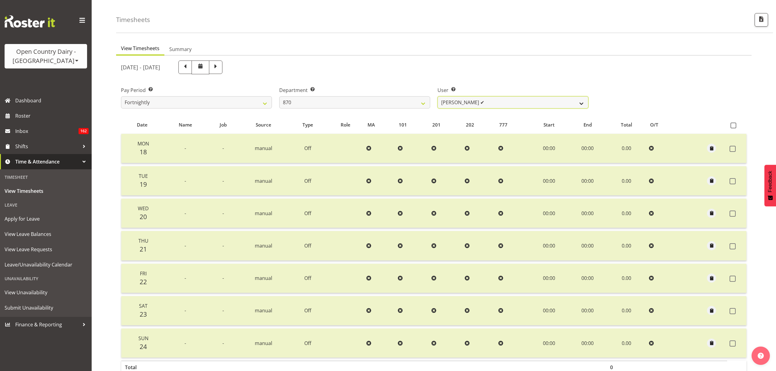
click at [482, 98] on select "Andy Haywood ✔ David Young ✔ Stewart Matheson ❌" at bounding box center [513, 102] width 151 height 12
click at [481, 103] on select "Andy Haywood ✔ David Young ✔ Stewart Matheson ❌" at bounding box center [513, 102] width 151 height 12
click at [438, 96] on select "Andy Haywood ✔ David Young ✔ Stewart Matheson ❌" at bounding box center [513, 102] width 151 height 12
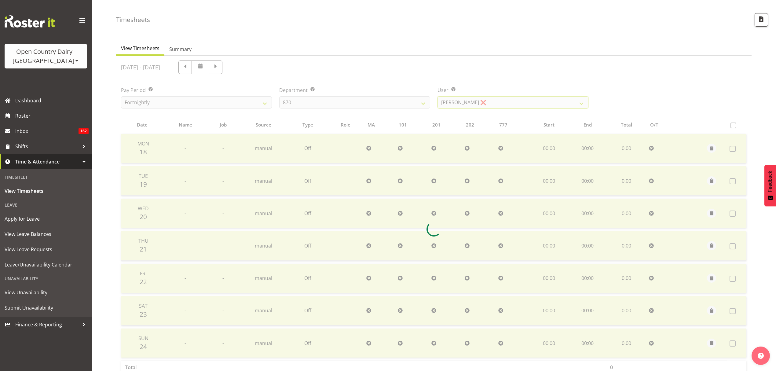
scroll to position [0, 0]
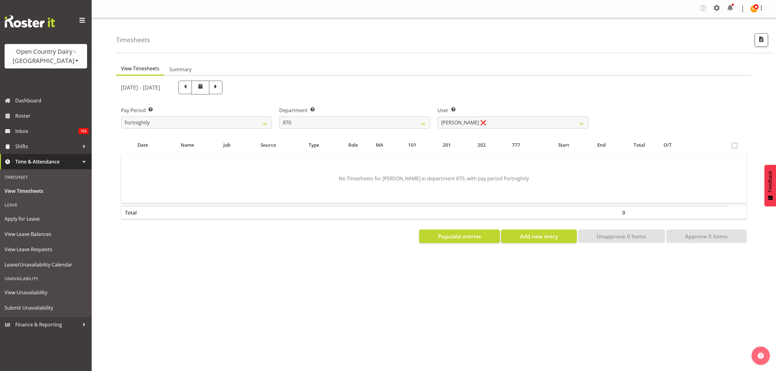
click at [429, 229] on div "Date Name Job Source Type Role MA 101 201 202 777 Start End Total O/T No Timesh…" at bounding box center [434, 189] width 626 height 107
click at [479, 232] on span "Populate entries" at bounding box center [459, 236] width 43 height 8
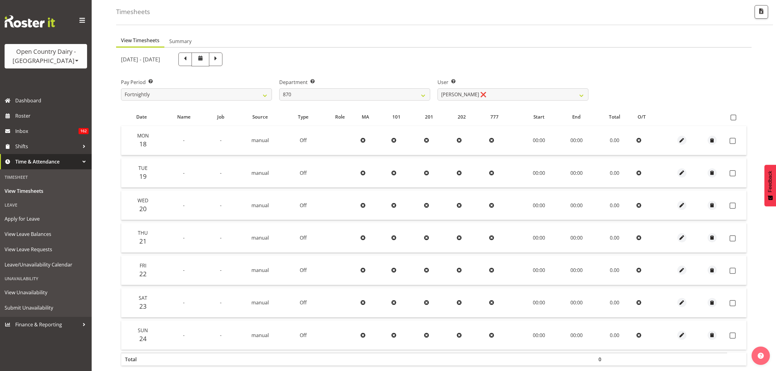
scroll to position [41, 0]
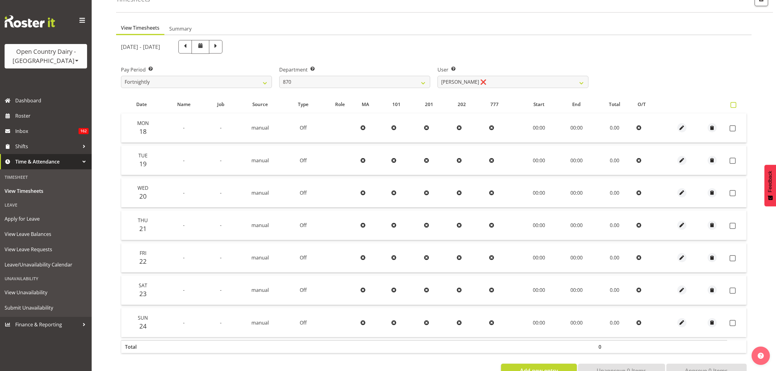
click at [733, 103] on span at bounding box center [734, 105] width 6 height 6
click at [733, 103] on input "checkbox" at bounding box center [733, 105] width 4 height 4
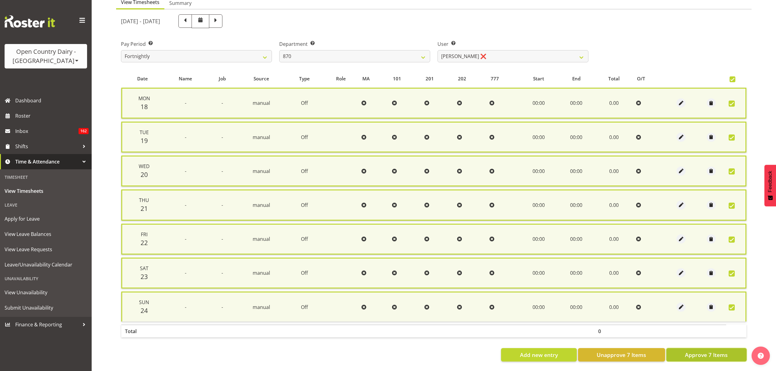
click at [695, 351] on span "Approve 7 Items" at bounding box center [706, 355] width 43 height 8
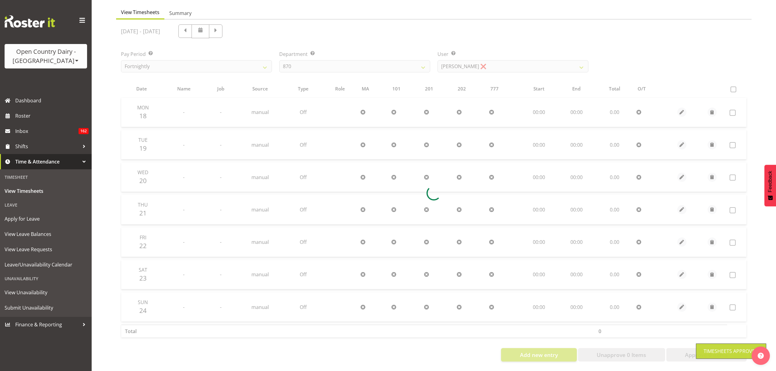
scroll to position [61, 0]
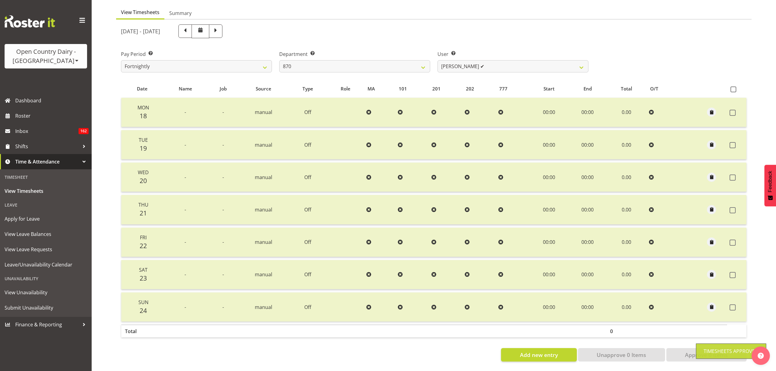
click at [220, 27] on span at bounding box center [216, 31] width 8 height 8
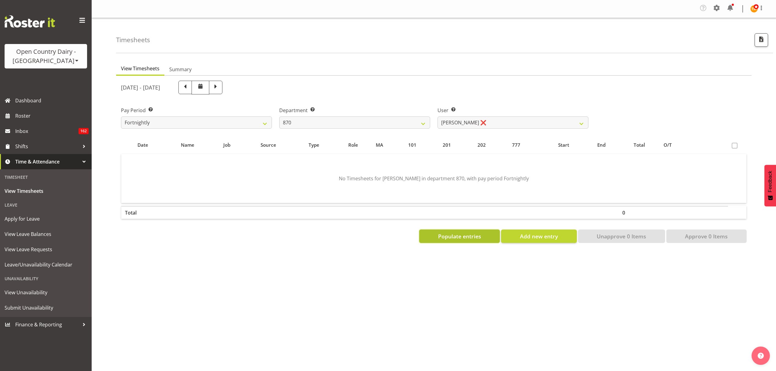
click at [484, 235] on button "Populate entries" at bounding box center [459, 235] width 81 height 13
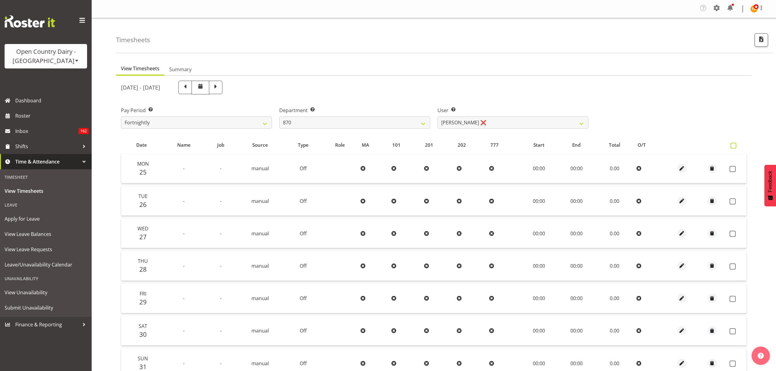
click at [735, 146] on span at bounding box center [734, 146] width 6 height 6
click at [735, 146] on input "checkbox" at bounding box center [733, 146] width 4 height 4
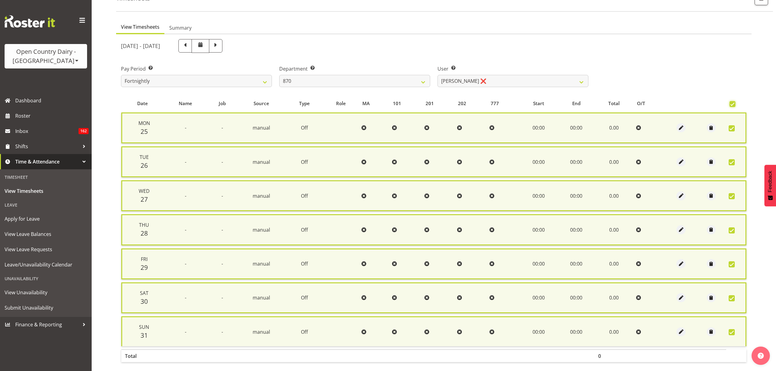
scroll to position [69, 0]
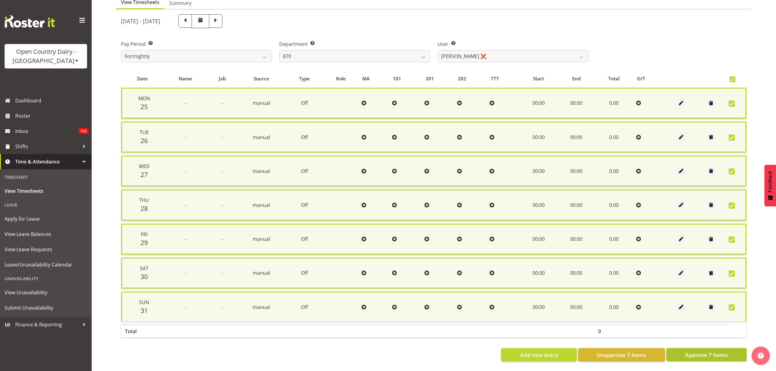
click at [700, 354] on button "Approve 7 Items" at bounding box center [706, 354] width 80 height 13
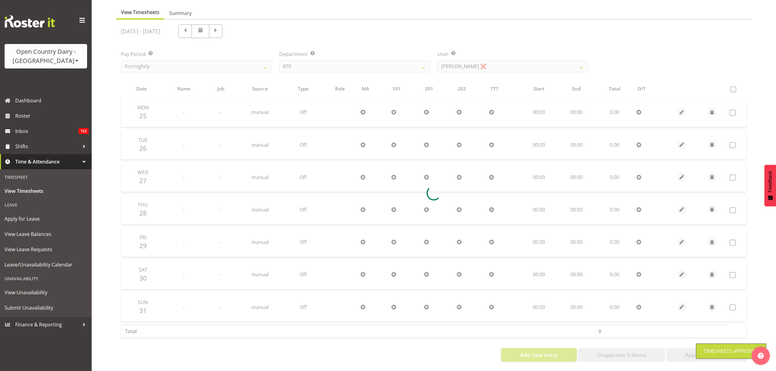
scroll to position [61, 0]
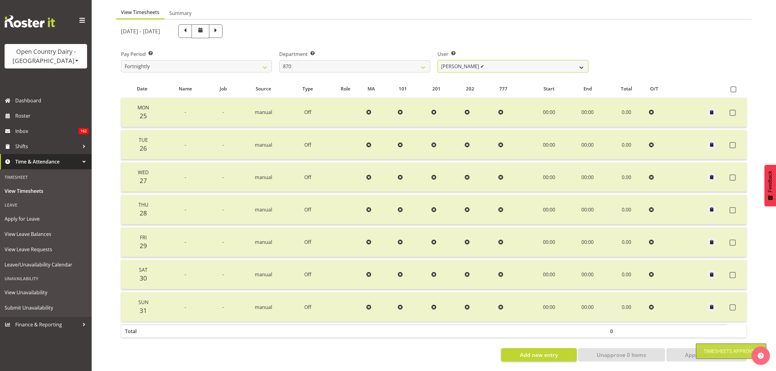
click at [498, 64] on select "Andy Haywood ✔ David Young ✔ Stewart Matheson ✔" at bounding box center [513, 66] width 151 height 12
click at [497, 66] on select "Andy Haywood ✔ David Young ✔ Stewart Matheson ✔" at bounding box center [513, 66] width 151 height 12
click at [402, 44] on div "Department Select which department you would like to view. 734 735 736 737 738 …" at bounding box center [355, 59] width 158 height 34
click at [471, 60] on select "Andy Haywood ✔ David Young ✔ Stewart Matheson ✔" at bounding box center [513, 66] width 151 height 12
drag, startPoint x: 471, startPoint y: 58, endPoint x: 447, endPoint y: 61, distance: 24.0
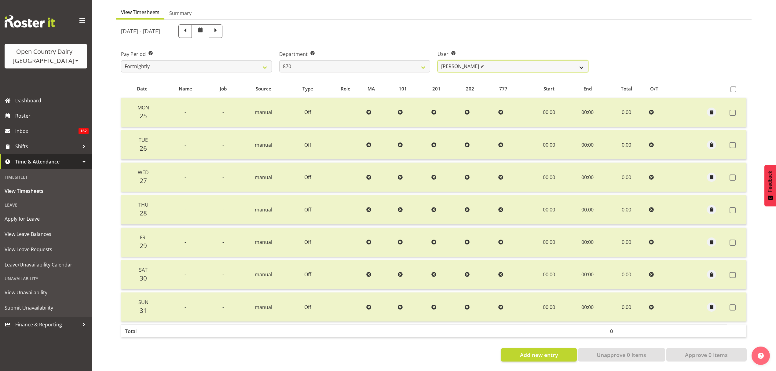
click at [471, 60] on select "Andy Haywood ✔ David Young ✔ Stewart Matheson ✔" at bounding box center [513, 66] width 151 height 12
click at [382, 62] on select "734 735 736 737 738 739 851 852 853 854 855 856 858 861 862 865 868 869 870 873" at bounding box center [354, 66] width 151 height 12
click at [279, 60] on select "734 735 736 737 738 739 851 852 853 854 855 856 858 861 862 865 868 869 870 873" at bounding box center [354, 66] width 151 height 12
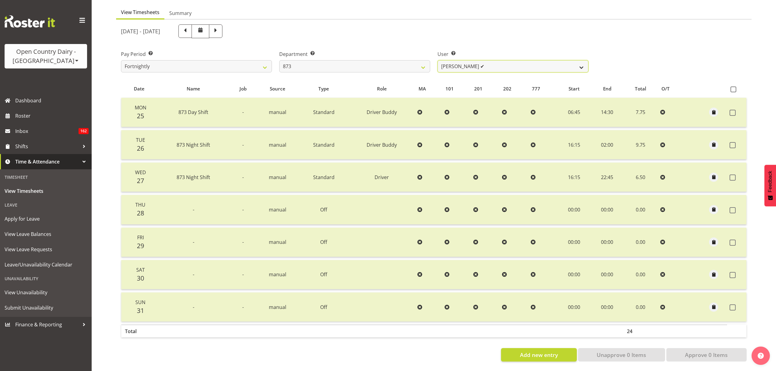
click at [462, 63] on select "Andrew Henderson ✔ Ricky Popham ✔ Stacy MacAskill ✔ Trish Nicol ✔" at bounding box center [513, 66] width 151 height 12
click at [446, 65] on select "Andrew Henderson ✔ Ricky Popham ✔ Stacy MacAskill ✔ Trish Nicol ✔" at bounding box center [513, 66] width 151 height 12
click at [189, 27] on span at bounding box center [185, 31] width 8 height 8
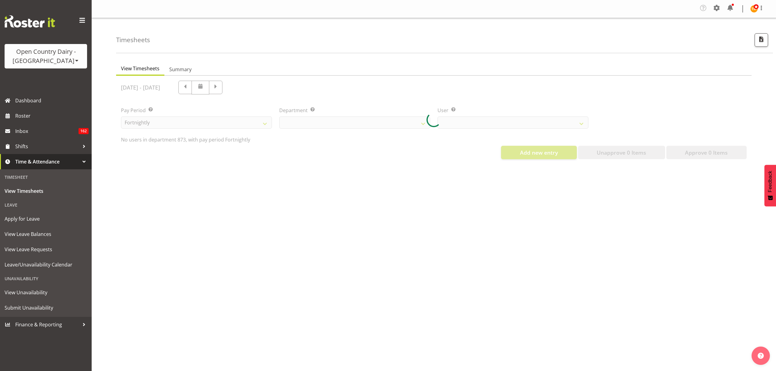
scroll to position [0, 0]
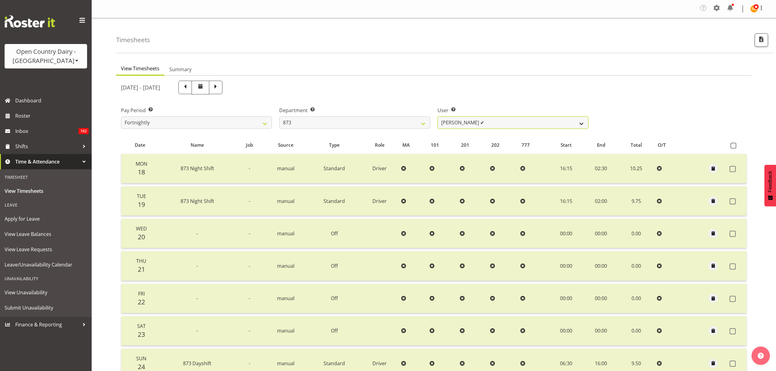
click at [489, 123] on select "Andrew Henderson ✔ Ricky Popham ✔ Stacy MacAskill ✔ Trish Nicol ✔" at bounding box center [513, 122] width 151 height 12
click at [452, 126] on select "Andrew Henderson ✔ Ricky Popham ✔ Stacy MacAskill ✔ Trish Nicol ✔" at bounding box center [513, 122] width 151 height 12
drag, startPoint x: 453, startPoint y: 126, endPoint x: 449, endPoint y: 127, distance: 3.6
click at [453, 126] on select "Andrew Henderson ✔ Ricky Popham ✔ Stacy MacAskill ✔ Trish Nicol ✔" at bounding box center [513, 122] width 151 height 12
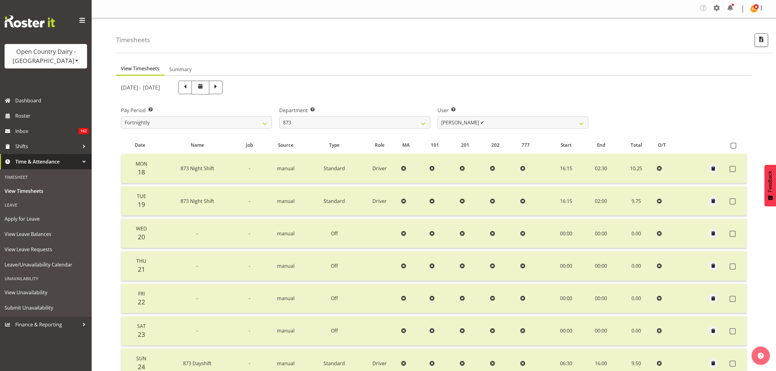
click at [423, 130] on div "Department Select which department you would like to view. 734 735 736 737 738 …" at bounding box center [355, 115] width 158 height 34
click at [418, 123] on select "734 735 736 737 738 739 851 852 853 854 855 856 858 861 862 865 868 869 870 873" at bounding box center [354, 122] width 151 height 12
click at [279, 117] on select "734 735 736 737 738 739 851 852 853 854 855 856 858 861 862 865 868 869 870 873" at bounding box center [354, 122] width 151 height 12
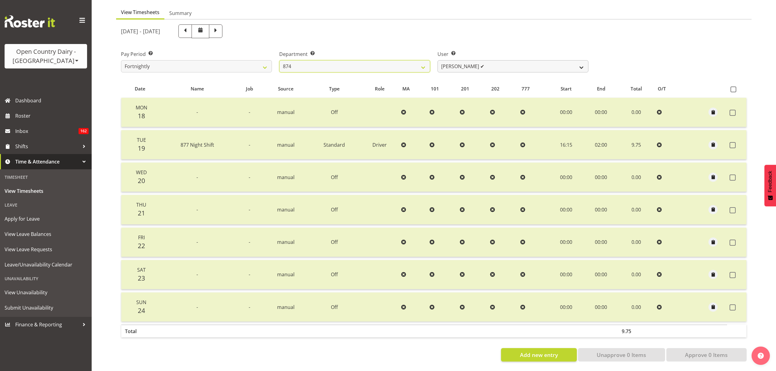
scroll to position [61, 0]
click at [492, 60] on select "Annette Parker ✔ Christopher McRae ✔ Patrick Stenton ✔ Rachel Carpenter ✔" at bounding box center [513, 66] width 151 height 12
click at [490, 60] on select "Annette Parker ✔ Christopher McRae ✔ Patrick Stenton ✔ Rachel Carpenter ✔" at bounding box center [513, 66] width 151 height 12
click at [220, 27] on span at bounding box center [216, 31] width 8 height 8
click at [499, 60] on select "Annette Parker ✔ Christopher McRae ✔ Patrick Stenton ✔ Rachel Carpenter ✔" at bounding box center [513, 66] width 151 height 12
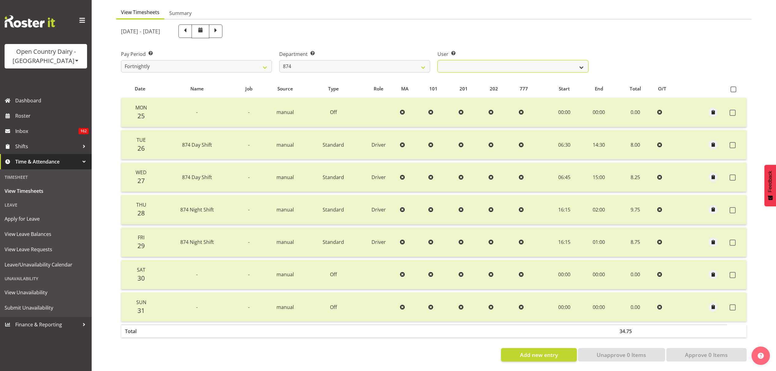
drag, startPoint x: 499, startPoint y: 57, endPoint x: 492, endPoint y: 60, distance: 7.2
click at [499, 60] on select "Annette Parker ✔ Christopher McRae ✔ Patrick Stenton ✔ Rachel Carpenter ✔" at bounding box center [513, 66] width 151 height 12
click at [369, 60] on select "734 735 736 737 738 739 851 852 853 854 855 856 858 861 862 865 868 869 870 873" at bounding box center [354, 66] width 151 height 12
click at [279, 60] on select "734 735 736 737 738 739 851 852 853 854 855 856 858 861 862 865 868 869 870 873" at bounding box center [354, 66] width 151 height 12
click at [463, 64] on select "Dean Henderson ✔ Ian Barbour ✔ John Graham ✔ Tom Rahl ✔" at bounding box center [513, 66] width 151 height 12
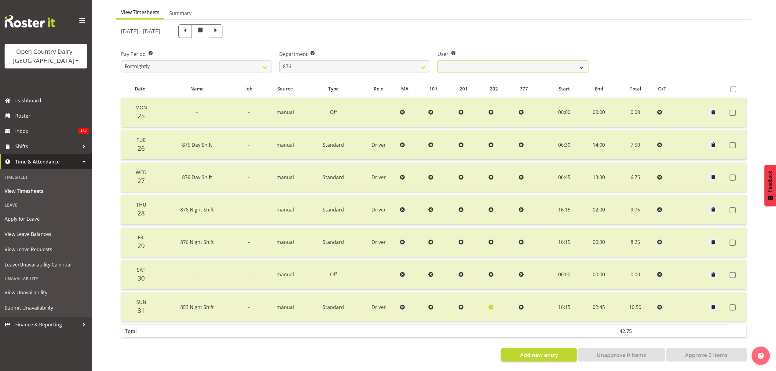
click at [463, 64] on select "Dean Henderson ✔ Ian Barbour ✔ John Graham ✔ Tom Rahl ✔" at bounding box center [513, 66] width 151 height 12
click at [189, 27] on span at bounding box center [185, 31] width 8 height 8
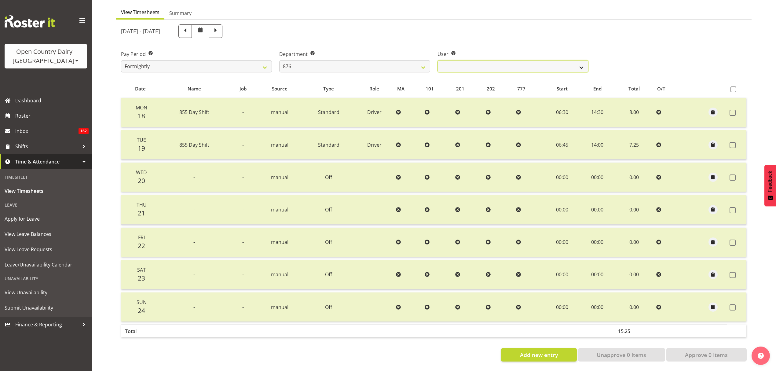
click at [496, 66] on select "Dean Henderson ✔ Ian Barbour ✔ John Graham ✔ Tom Rahl ✔" at bounding box center [513, 66] width 151 height 12
click at [496, 65] on select "Dean Henderson ✔ Ian Barbour ✔ John Graham ✔ Tom Rahl ✔" at bounding box center [513, 66] width 151 height 12
click at [398, 50] on label "Department Select which department you would like to view." at bounding box center [354, 53] width 151 height 7
click at [394, 63] on select "734 735 736 737 738 739 851 852 853 854 855 856 858 861 862 865 868 869 870 873" at bounding box center [354, 66] width 151 height 12
click at [279, 60] on select "734 735 736 737 738 739 851 852 853 854 855 856 858 861 862 865 868 869 870 873" at bounding box center [354, 66] width 151 height 12
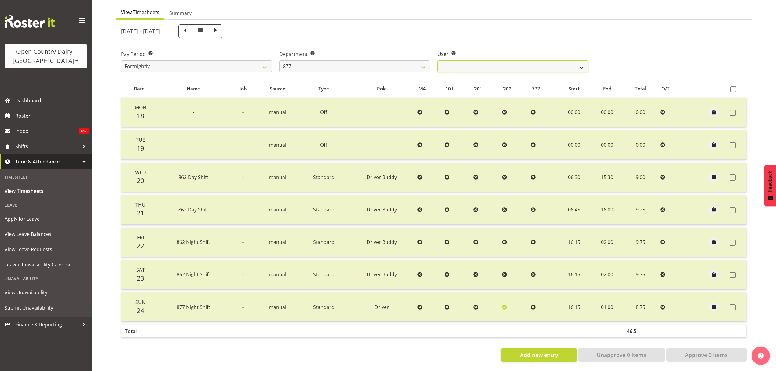
click at [457, 63] on select "Barry Shields ✔ Callum Wells ✔ Helen Bull ✔ Jase Preston ✔" at bounding box center [513, 66] width 151 height 12
drag, startPoint x: 457, startPoint y: 63, endPoint x: 449, endPoint y: 62, distance: 8.9
click at [457, 63] on select "Barry Shields ✔ Callum Wells ✔ Helen Bull ✔ Jase Preston ✔" at bounding box center [513, 66] width 151 height 12
click at [222, 26] on span at bounding box center [215, 30] width 13 height 13
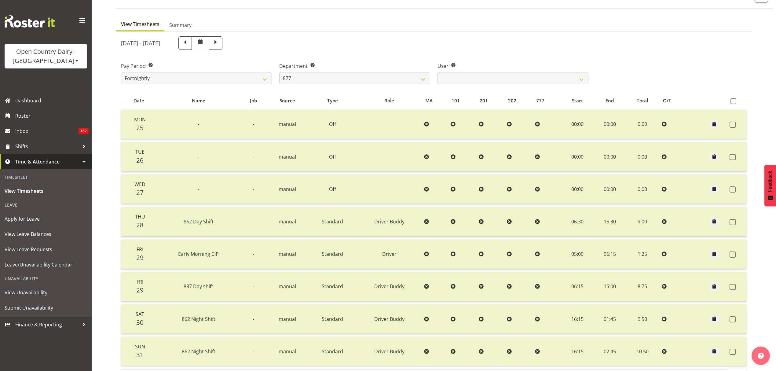
scroll to position [81, 0]
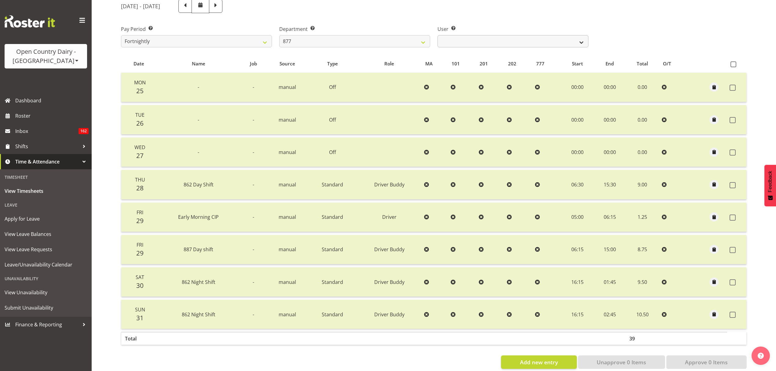
click at [497, 49] on div "User Select user. Note: This is filtered down by the previous two drop-down ite…" at bounding box center [513, 34] width 158 height 34
click at [498, 44] on select "Barry Shields ✔ Callum Wells ❌ Helen Bull ✔ Jase Preston ✔" at bounding box center [513, 41] width 151 height 12
click at [438, 35] on select "Barry Shields ✔ Callum Wells ❌ Helen Bull ✔ Jase Preston ✔" at bounding box center [513, 41] width 151 height 12
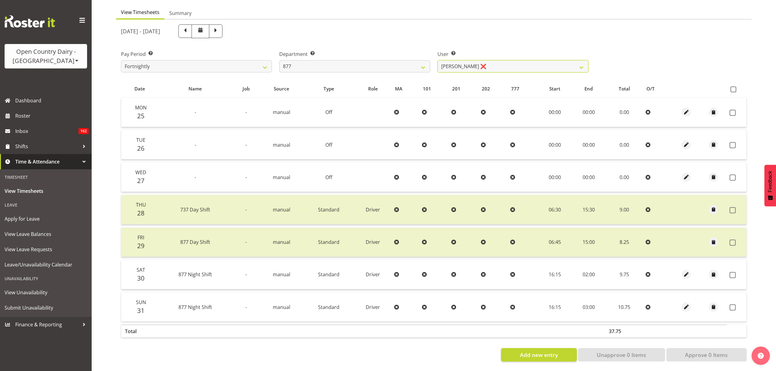
scroll to position [61, 0]
click at [735, 86] on span at bounding box center [734, 89] width 6 height 6
click at [735, 87] on input "checkbox" at bounding box center [733, 89] width 4 height 4
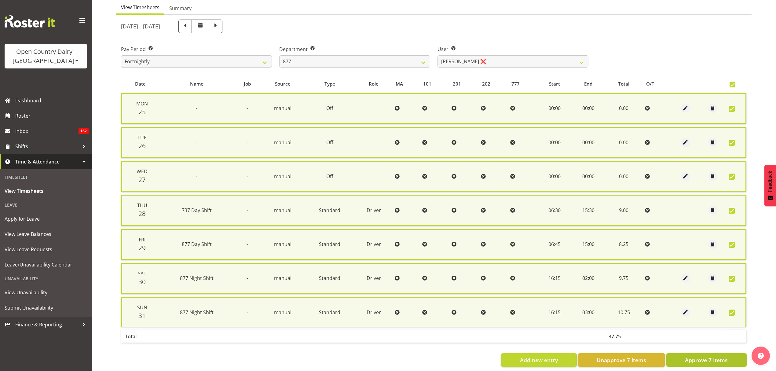
click at [732, 354] on button "Approve 7 Items" at bounding box center [706, 359] width 80 height 13
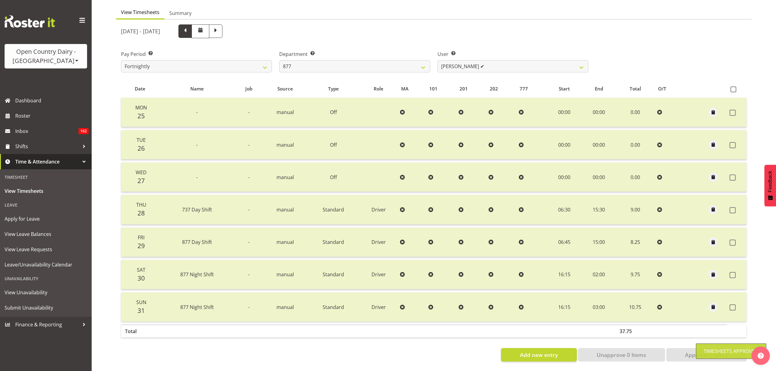
click at [189, 29] on span at bounding box center [185, 31] width 8 height 8
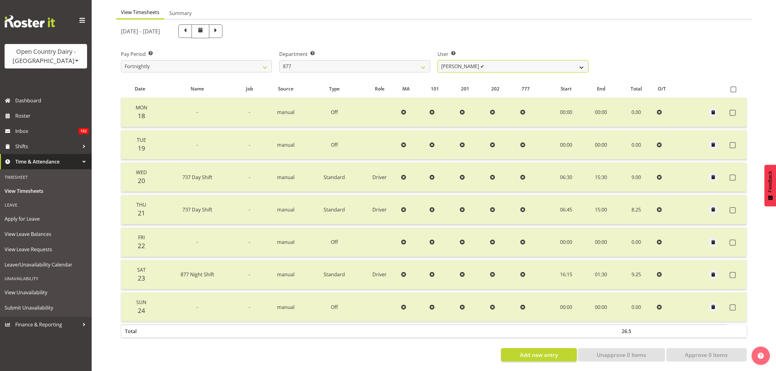
click at [461, 61] on select "Barry Shields ✔ Callum Wells ✔ Helen Bull ✔ Jase Preston ✔" at bounding box center [513, 66] width 151 height 12
drag, startPoint x: 461, startPoint y: 61, endPoint x: 457, endPoint y: 62, distance: 3.9
click at [461, 61] on select "Barry Shields ✔ Callum Wells ✔ Helen Bull ✔ Jase Preston ✔" at bounding box center [513, 66] width 151 height 12
click at [415, 61] on select "734 735 736 737 738 739 851 852 853 854 855 856 858 861 862 865 868 869 870 873" at bounding box center [354, 66] width 151 height 12
click at [279, 60] on select "734 735 736 737 738 739 851 852 853 854 855 856 858 861 862 865 868 869 870 873" at bounding box center [354, 66] width 151 height 12
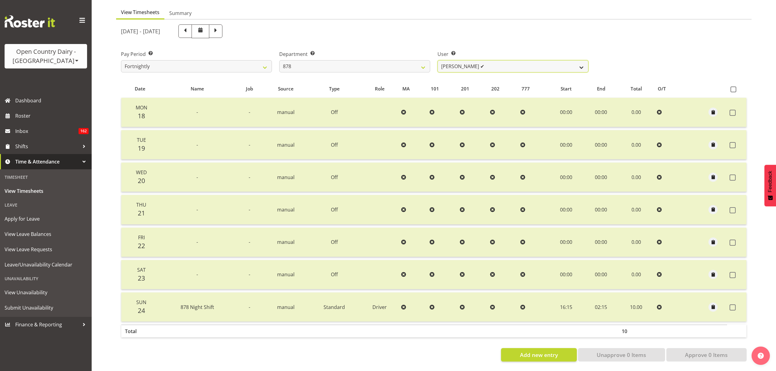
click at [500, 60] on select "Athol Warnock ✔ Dean Tither ✔ Joshua Treymane ✔ Vinkie Botha ✔" at bounding box center [513, 66] width 151 height 12
click at [335, 13] on ul "View Timesheets Summary" at bounding box center [434, 12] width 636 height 13
click at [222, 31] on span at bounding box center [215, 30] width 13 height 13
click at [501, 60] on select "Athol Warnock ✔ Dean Tither ✔ Joshua Treymane ✔ Vinkie Botha ✔" at bounding box center [513, 66] width 151 height 12
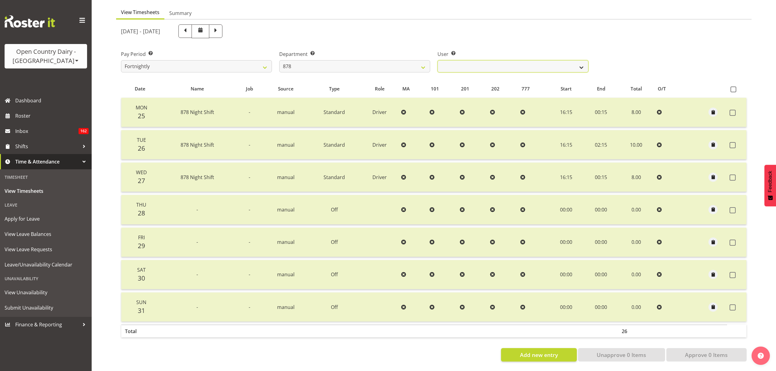
click at [494, 60] on select "Athol Warnock ✔ Dean Tither ✔ Joshua Treymane ✔ Vinkie Botha ✔" at bounding box center [513, 66] width 151 height 12
click at [398, 60] on select "734 735 736 737 738 739 851 852 853 854 855 856 858 861 862 865 868 869 870 873" at bounding box center [354, 66] width 151 height 12
click at [279, 60] on select "734 735 736 737 738 739 851 852 853 854 855 856 858 861 862 865 868 869 870 873" at bounding box center [354, 66] width 151 height 12
click at [480, 63] on select "Bryan Windle ✔ John Dalton ✔ Rodney Hamilton ✔ Tony Corr ✔" at bounding box center [513, 66] width 151 height 12
drag, startPoint x: 480, startPoint y: 63, endPoint x: 470, endPoint y: 63, distance: 10.4
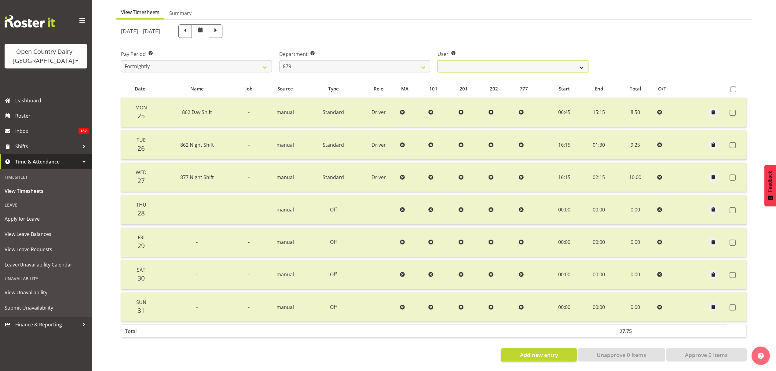
click at [480, 63] on select "Bryan Windle ✔ John Dalton ✔ Rodney Hamilton ✔ Tony Corr ✔" at bounding box center [513, 66] width 151 height 12
click at [375, 52] on label "Department Select which department you would like to view." at bounding box center [354, 53] width 151 height 7
click at [189, 27] on span at bounding box center [185, 31] width 8 height 8
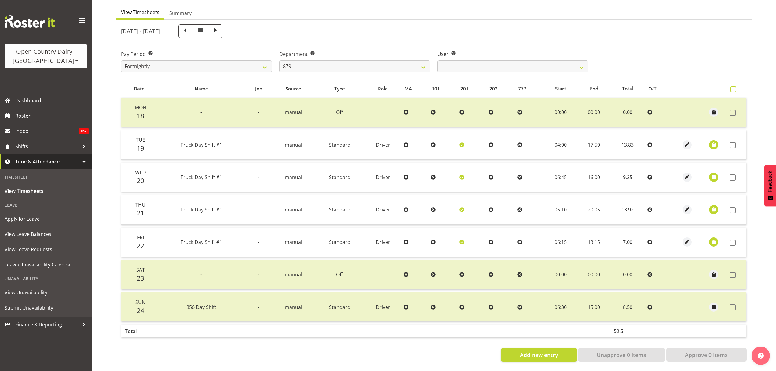
click at [734, 87] on span at bounding box center [734, 89] width 6 height 6
click at [734, 87] on input "checkbox" at bounding box center [733, 89] width 4 height 4
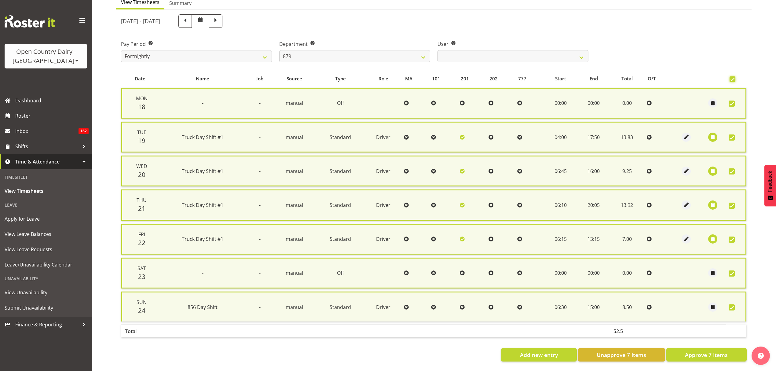
scroll to position [69, 0]
click at [703, 351] on span "Approve 7 Items" at bounding box center [706, 355] width 43 height 8
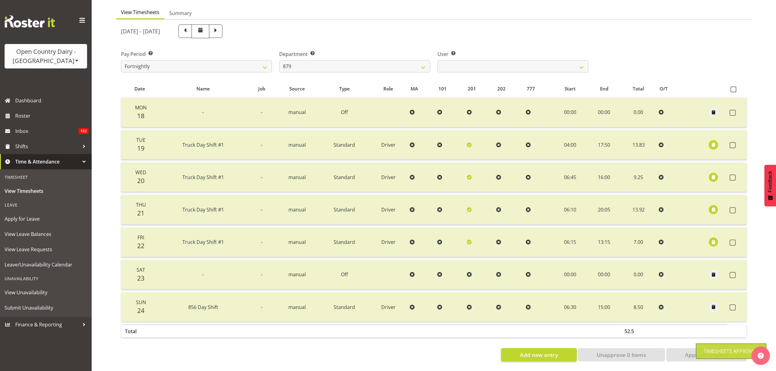
click at [713, 141] on span "button" at bounding box center [713, 144] width 7 height 7
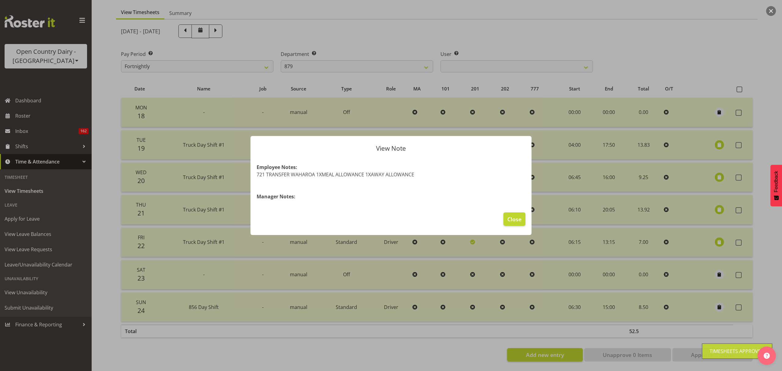
click at [705, 137] on div at bounding box center [391, 185] width 782 height 371
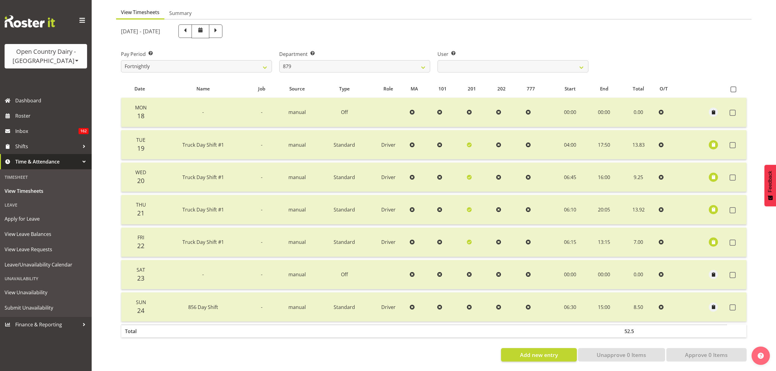
click at [344, 42] on div "Department Select which department you would like to view. 734 735 736 737 738 …" at bounding box center [355, 59] width 158 height 34
click at [220, 28] on span at bounding box center [216, 31] width 8 height 8
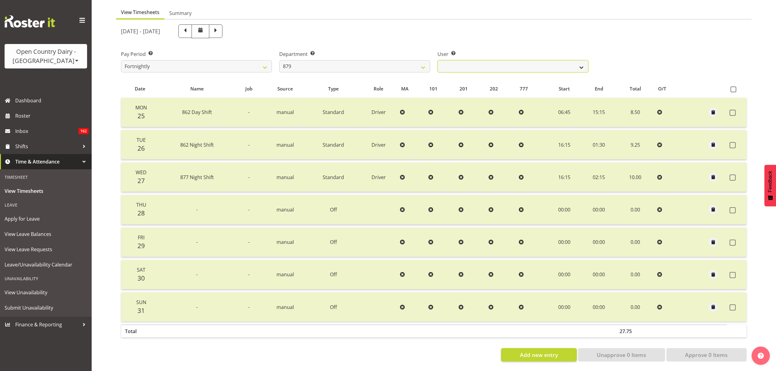
click at [444, 60] on select "Bryan Windle ✔ John Dalton ✔ Rodney Hamilton ✔ Tony Corr ✔" at bounding box center [513, 66] width 151 height 12
click at [423, 62] on select "734 735 736 737 738 739 851 852 853 854 855 856 858 861 862 865 868 869 870 873" at bounding box center [354, 66] width 151 height 12
click at [279, 60] on select "734 735 736 737 738 739 851 852 853 854 855 856 858 861 862 865 868 869 870 873" at bounding box center [354, 66] width 151 height 12
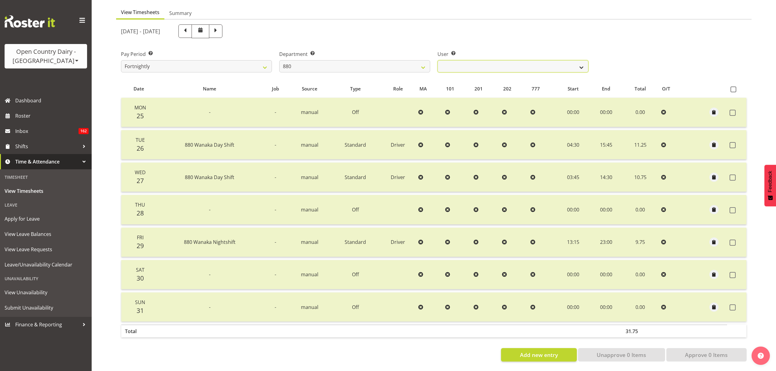
click at [492, 61] on select "Andrew Poole ✔ Philip Shanks ✔ Shaun McNaught ✔ Tania Unahi ✔" at bounding box center [513, 66] width 151 height 12
click at [374, 42] on div "Department Select which department you would like to view. 734 735 736 737 738 …" at bounding box center [355, 59] width 158 height 34
click at [192, 31] on span at bounding box center [184, 30] width 13 height 13
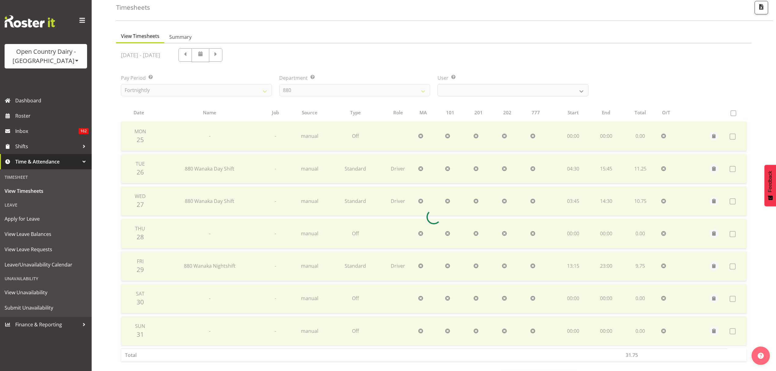
scroll to position [41, 0]
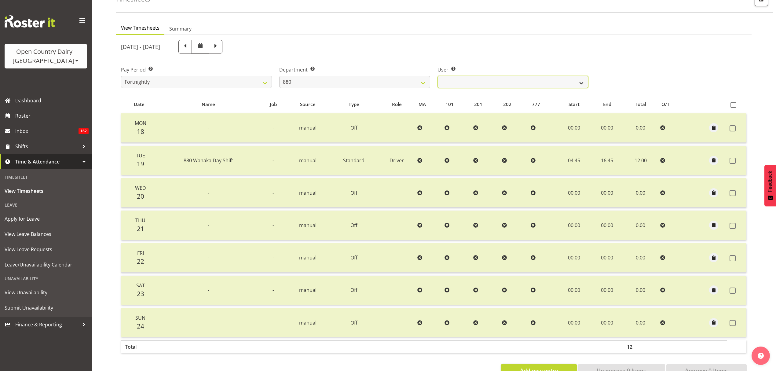
click at [515, 82] on select "Andrew Poole ✔ Philip Shanks ✔ Shaun McNaught ✔ Tania Unahi ✔" at bounding box center [513, 82] width 151 height 12
click at [377, 78] on select "734 735 736 737 738 739 851 852 853 854 855 856 858 861 862 865 868 869 870 873" at bounding box center [354, 82] width 151 height 12
click at [279, 76] on select "734 735 736 737 738 739 851 852 853 854 855 856 858 861 862 865 868 869 870 873" at bounding box center [354, 82] width 151 height 12
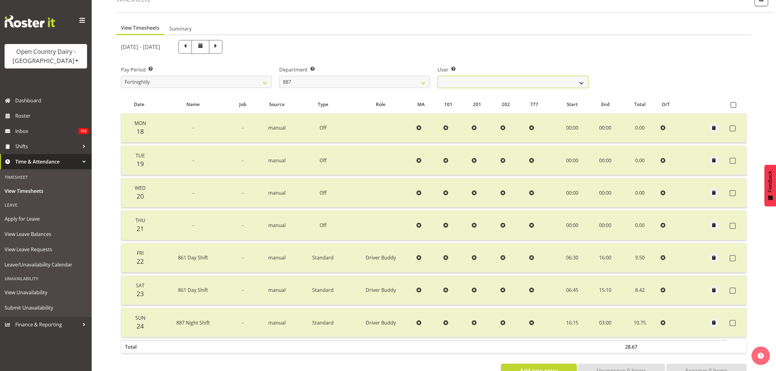
click at [470, 84] on select "Andrew Muir ✔ Bruce Spencer ✔ Neville Hoatten ✔ Warren Tempelman ✔" at bounding box center [513, 82] width 151 height 12
click at [457, 59] on div "User Select user. Note: This is filtered down by the previous two drop-down ite…" at bounding box center [513, 74] width 158 height 34
click at [220, 50] on span at bounding box center [216, 46] width 8 height 8
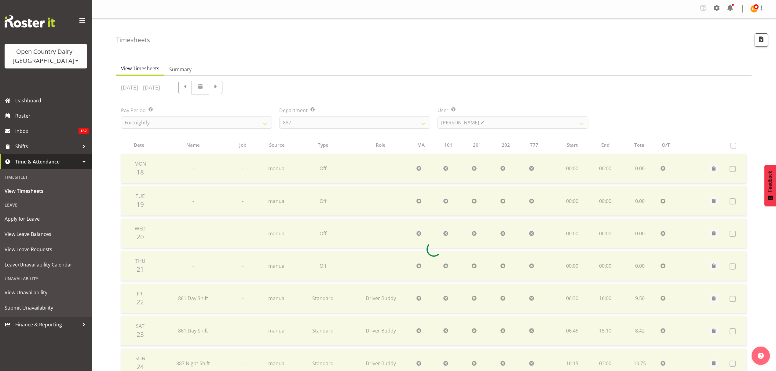
click at [463, 120] on div at bounding box center [434, 249] width 636 height 347
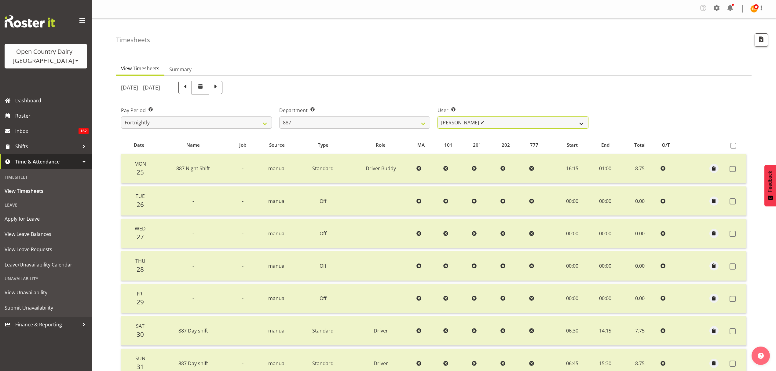
click at [463, 120] on select "Andrew Muir ✔ Bruce Spencer ❌ Neville Hoatten ✔ Warren Tempelman ✔" at bounding box center [513, 122] width 151 height 12
click at [438, 117] on select "Andrew Muir ✔ Bruce Spencer ❌ Neville Hoatten ✔ Warren Tempelman ✔" at bounding box center [513, 122] width 151 height 12
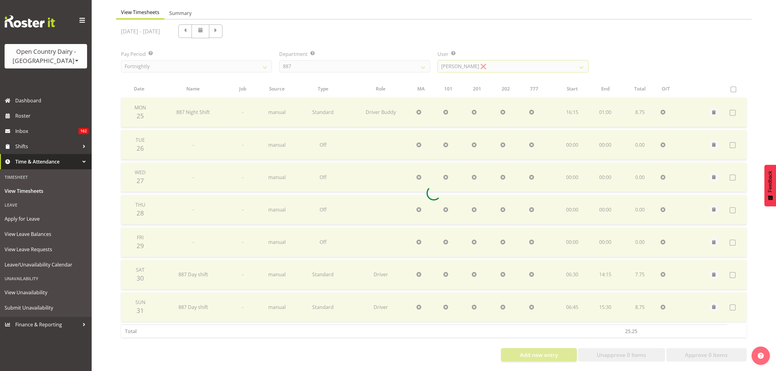
scroll to position [29, 0]
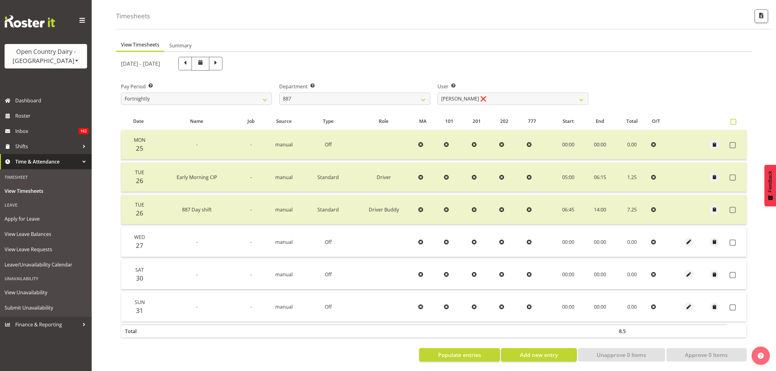
click at [736, 119] on label at bounding box center [735, 122] width 9 height 6
click at [735, 120] on input "checkbox" at bounding box center [733, 122] width 4 height 4
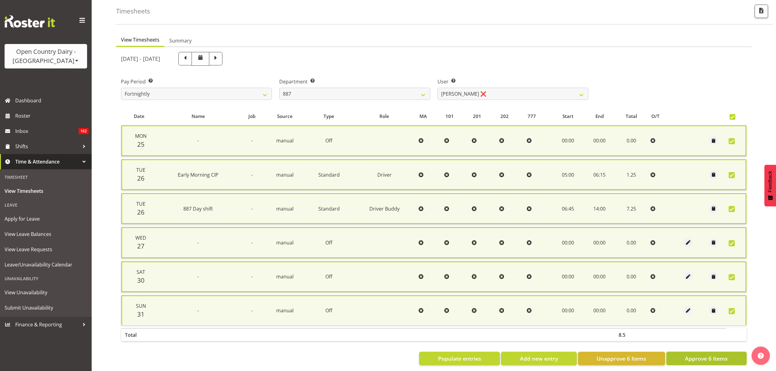
click at [727, 352] on button "Approve 6 Items" at bounding box center [706, 358] width 80 height 13
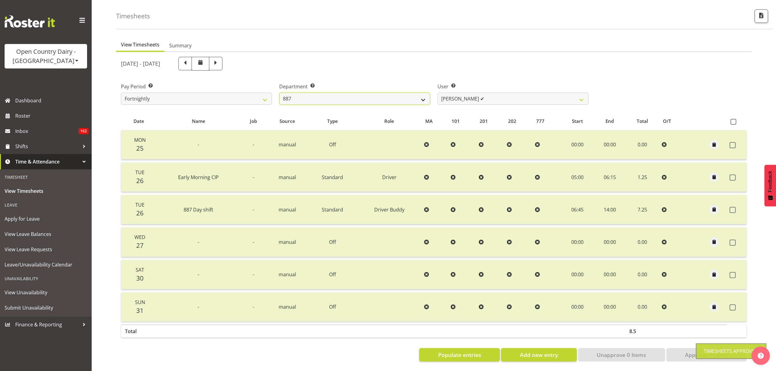
click at [403, 93] on select "734 735 736 737 738 739 851 852 853 854 855 856 858 861 862 865 868 869 870 873" at bounding box center [354, 99] width 151 height 12
click at [279, 93] on select "734 735 736 737 738 739 851 852 853 854 855 856 858 861 862 865 868 869 870 873" at bounding box center [354, 99] width 151 height 12
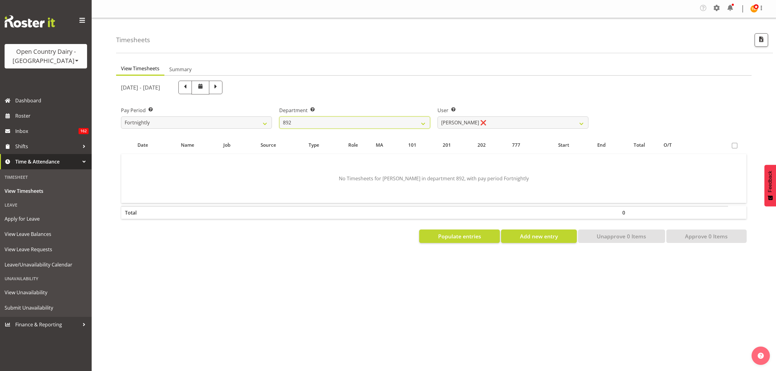
scroll to position [0, 0]
click at [474, 117] on div "User Select user. Note: This is filtered down by the previous two drop-down ite…" at bounding box center [513, 118] width 151 height 22
click at [475, 121] on select "Brittany Willis ❌ Danny Davies ✔ David McKenzie ✔ Josh Winship ✔ Reece Calvert ✔" at bounding box center [513, 122] width 151 height 12
drag, startPoint x: 471, startPoint y: 112, endPoint x: 469, endPoint y: 108, distance: 4.7
click at [471, 112] on label "User Select user. Note: This is filtered down by the previous two drop-down ite…" at bounding box center [513, 110] width 151 height 7
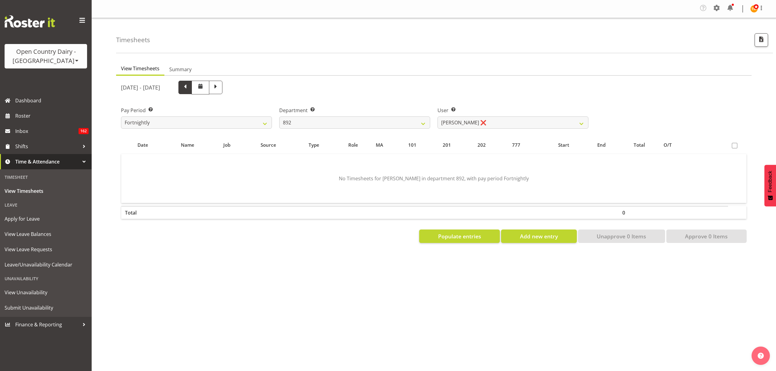
click at [189, 87] on span at bounding box center [185, 87] width 8 height 8
click at [472, 121] on select "Brittany Willis ❌ Danny Davies ✔ David McKenzie ✔ Josh Winship ✔ Reece Calvert ✔" at bounding box center [513, 122] width 151 height 12
click at [296, 120] on select "734 735 736 737 738 739 851 852 853 854 855 856 858 861 862 865 868 869 870 873" at bounding box center [354, 122] width 151 height 12
click at [279, 117] on select "734 735 736 737 738 739 851 852 853 854 855 856 858 861 862 865 868 869 870 873" at bounding box center [354, 122] width 151 height 12
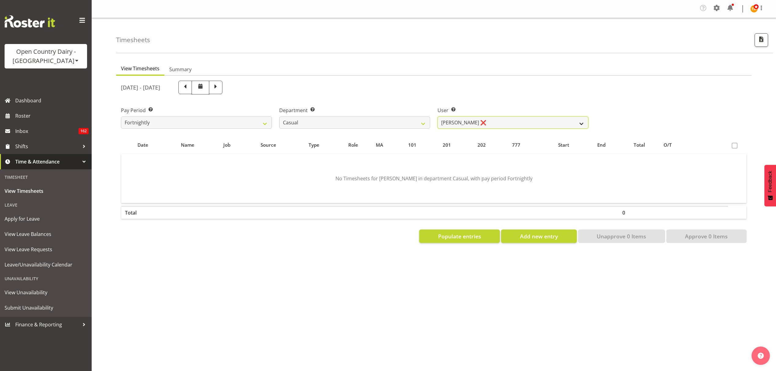
click at [477, 122] on select "Sheryl Hughan ❌" at bounding box center [513, 122] width 151 height 12
click at [476, 122] on select "Sheryl Hughan ❌" at bounding box center [513, 122] width 151 height 12
click at [354, 112] on label "Department Select which department you would like to view." at bounding box center [354, 110] width 151 height 7
click at [355, 124] on select "734 735 736 737 738 739 851 852 853 854 855 856 858 861 862 865 868 869 870 873" at bounding box center [354, 122] width 151 height 12
click at [279, 117] on select "734 735 736 737 738 739 851 852 853 854 855 856 858 861 862 865 868 869 870 873" at bounding box center [354, 122] width 151 height 12
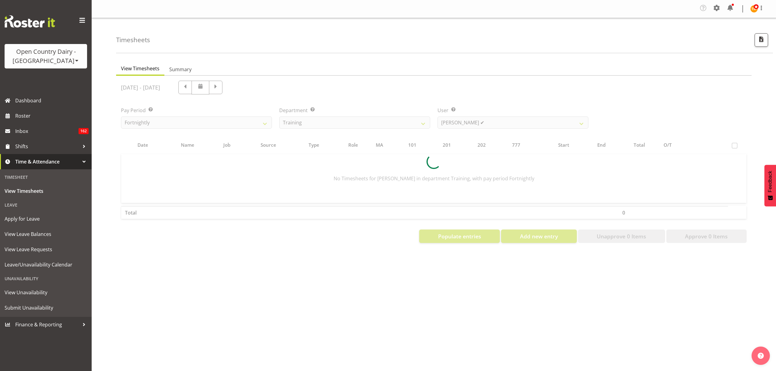
click at [342, 313] on div "Company Settings Roles & Skills Tasks Jobs Employees Locations & Departments Ac…" at bounding box center [434, 185] width 685 height 371
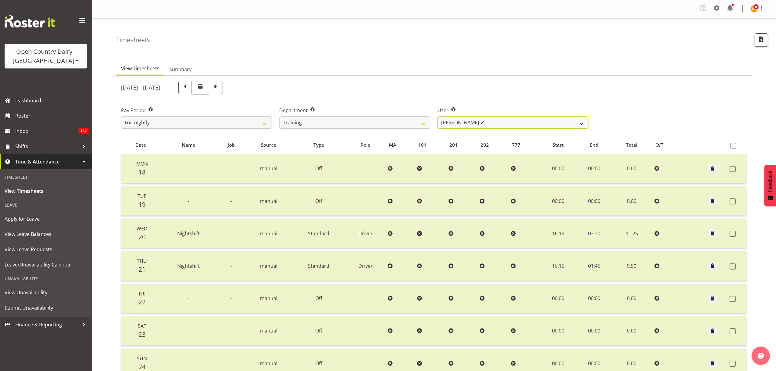
click at [453, 118] on select "Shiva Kumaran ✔" at bounding box center [513, 122] width 151 height 12
click at [422, 103] on div "Department Select which department you would like to view. 734 735 736 737 738 …" at bounding box center [355, 115] width 158 height 34
click at [222, 94] on div at bounding box center [200, 89] width 44 height 16
click at [222, 92] on span at bounding box center [215, 87] width 13 height 13
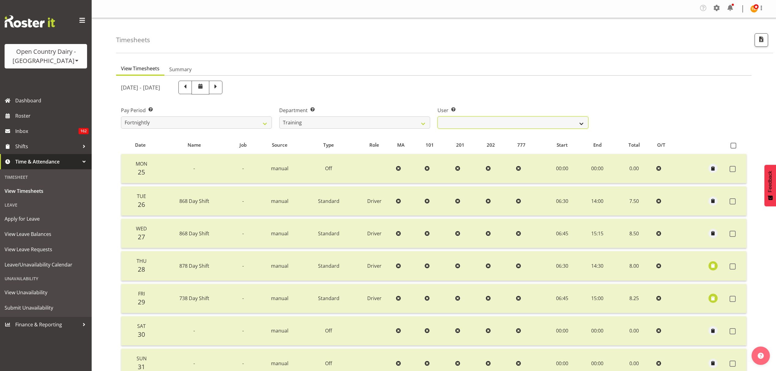
click at [506, 121] on select "Shiva Kumaran ✔" at bounding box center [513, 122] width 151 height 12
click at [370, 116] on select "734 735 736 737 738 739 851 852 853 854 855 856 858 861 862 865 868 869 870 873" at bounding box center [354, 122] width 151 height 12
click at [279, 117] on select "734 735 736 737 738 739 851 852 853 854 855 856 858 861 862 865 868 869 870 873" at bounding box center [354, 122] width 151 height 12
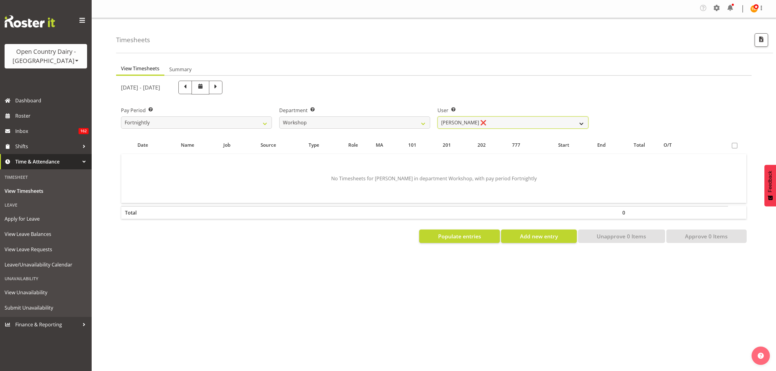
click at [469, 124] on select "John Sutherland ❌ Lorraine Dobbie ✔ Paul Hamilton ❌" at bounding box center [513, 122] width 151 height 12
click at [446, 66] on ul "View Timesheets Summary" at bounding box center [434, 68] width 636 height 13
click at [405, 130] on div "Department Select which department you would like to view. 734 735 736 737 738 …" at bounding box center [355, 115] width 158 height 34
click at [402, 127] on select "734 735 736 737 738 739 851 852 853 854 855 856 858 861 862 865 868 869 870 873" at bounding box center [354, 122] width 151 height 12
click at [279, 117] on select "734 735 736 737 738 739 851 852 853 854 855 856 858 861 862 865 868 869 870 873" at bounding box center [354, 122] width 151 height 12
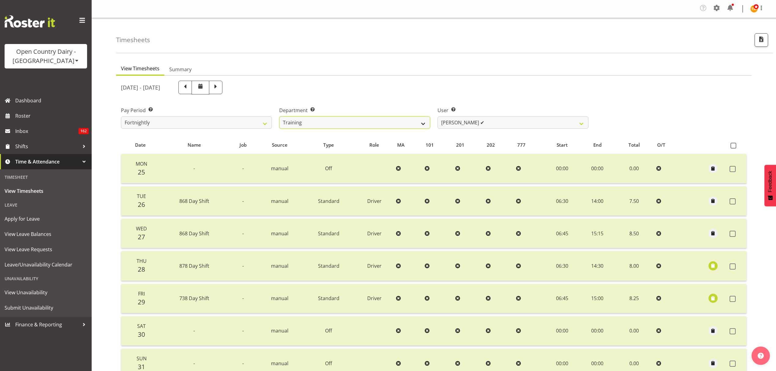
click at [423, 120] on select "734 735 736 737 738 739 851 852 853 854 855 856 858 861 862 865 868 869 870 873" at bounding box center [354, 122] width 151 height 12
click at [279, 117] on select "734 735 736 737 738 739 851 852 853 854 855 856 858 861 862 865 868 869 870 873" at bounding box center [354, 122] width 151 height 12
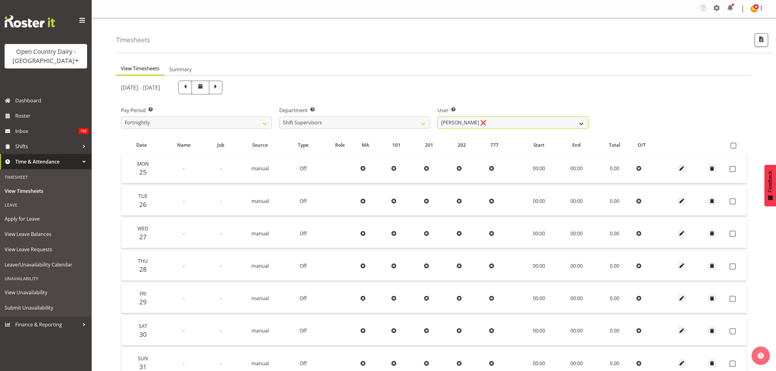
click at [493, 118] on select "Ethan Moore ❌ Laura Courtney ❌ Leonna Turner ❌ Michael Straith ❌ Vishal Vadador…" at bounding box center [513, 122] width 151 height 12
drag, startPoint x: 493, startPoint y: 118, endPoint x: 551, endPoint y: 128, distance: 58.9
click at [493, 118] on select "Ethan Moore ❌ Laura Courtney ❌ Leonna Turner ❌ Michael Straith ❌ Vishal Vadador…" at bounding box center [513, 122] width 151 height 12
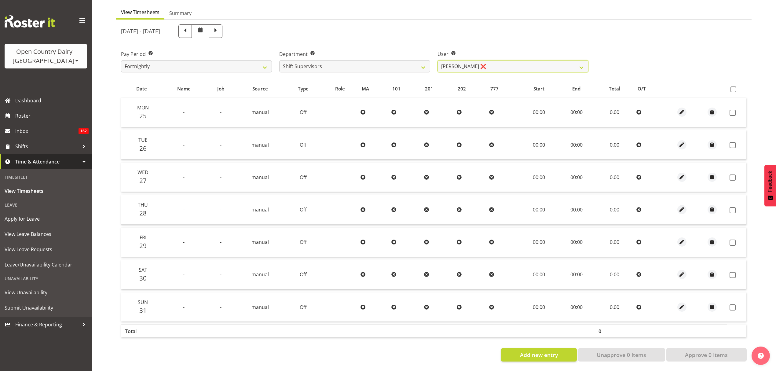
scroll to position [61, 0]
click at [732, 86] on span at bounding box center [734, 89] width 6 height 6
click at [732, 87] on input "checkbox" at bounding box center [733, 89] width 4 height 4
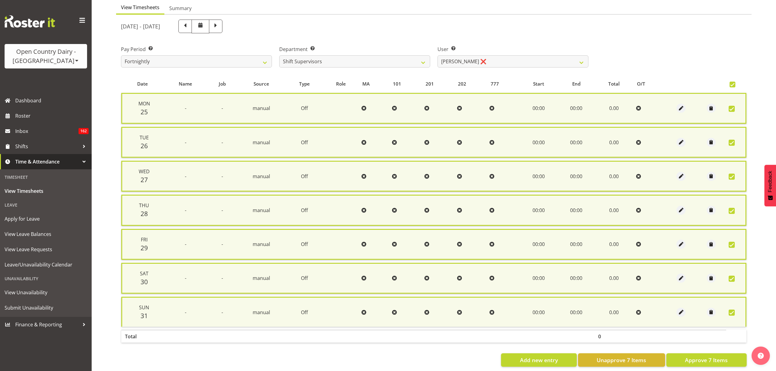
click at [693, 365] on section "August 25th - August 31st 2025 Pay Period Select which pay period you would lik…" at bounding box center [434, 193] width 636 height 357
click at [691, 363] on button "Approve 7 Items" at bounding box center [706, 359] width 80 height 13
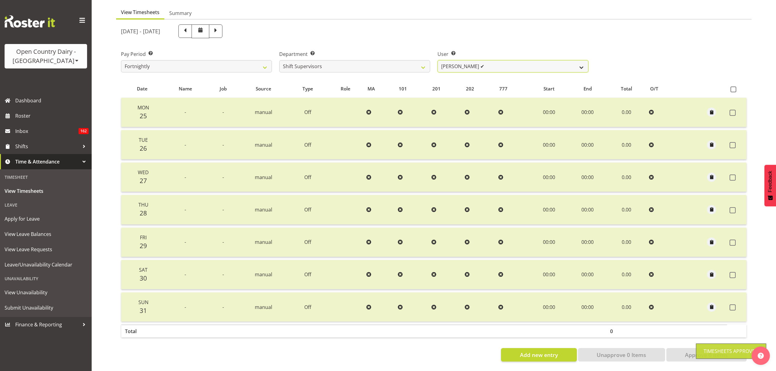
click at [488, 61] on select "Ethan Moore ✔ Laura Courtney ❌ Leonna Turner ❌ Michael Straith ❌ Vishal Vadador…" at bounding box center [513, 66] width 151 height 12
click at [438, 60] on select "Ethan Moore ✔ Laura Courtney ❌ Leonna Turner ❌ Michael Straith ❌ Vishal Vadador…" at bounding box center [513, 66] width 151 height 12
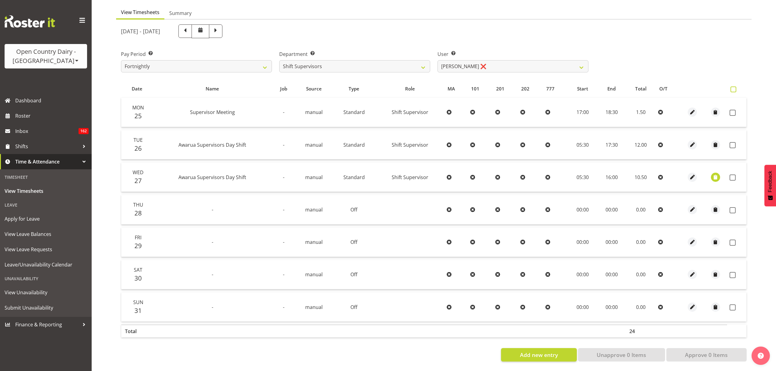
click at [731, 86] on span at bounding box center [734, 89] width 6 height 6
click at [731, 87] on input "checkbox" at bounding box center [733, 89] width 4 height 4
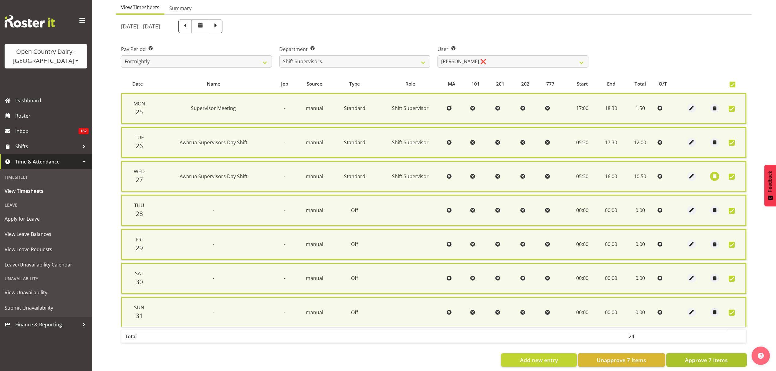
click at [696, 358] on span "Approve 7 Items" at bounding box center [706, 360] width 43 height 8
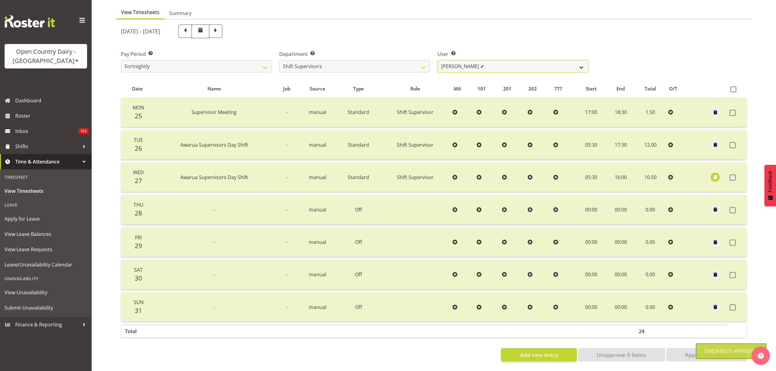
click at [481, 60] on select "Ethan Moore ✔ Laura Courtney ✔ Leonna Turner ❌ Michael Straith ❌ Vishal Vadador…" at bounding box center [513, 66] width 151 height 12
click at [438, 60] on select "Ethan Moore ✔ Laura Courtney ✔ Leonna Turner ❌ Michael Straith ❌ Vishal Vadador…" at bounding box center [513, 66] width 151 height 12
click at [514, 63] on select "Ethan Moore ✔ Laura Courtney ✔ Leonna Turner ❌ Michael Straith ❌ Vishal Vadador…" at bounding box center [513, 66] width 151 height 12
click at [438, 60] on select "Ethan Moore ✔ Laura Courtney ✔ Leonna Turner ❌ Michael Straith ❌ Vishal Vadador…" at bounding box center [513, 66] width 151 height 12
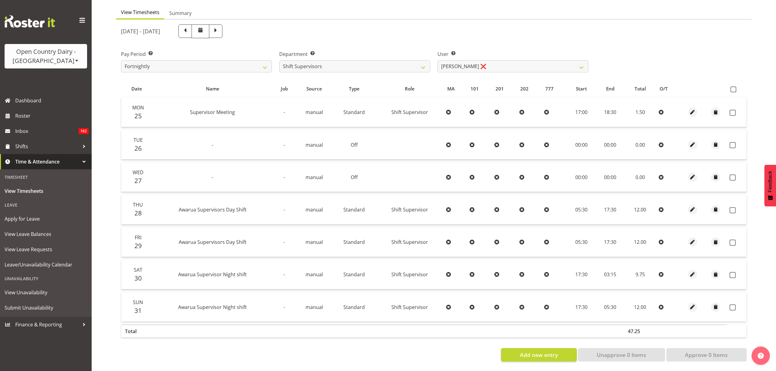
click at [735, 83] on th at bounding box center [736, 89] width 19 height 12
click at [735, 86] on span at bounding box center [734, 89] width 6 height 6
click at [735, 87] on input "checkbox" at bounding box center [733, 89] width 4 height 4
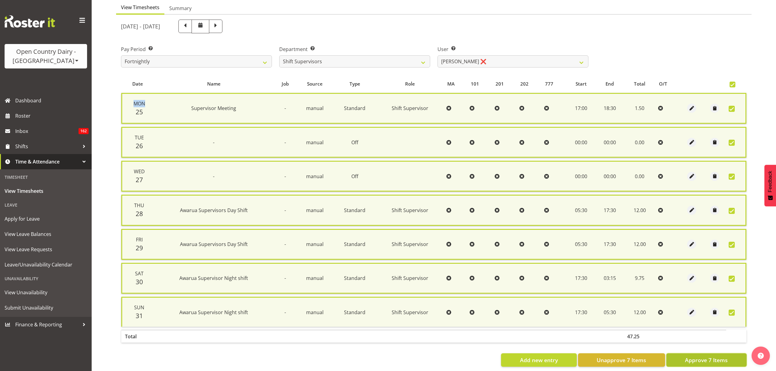
click at [714, 357] on span "Approve 7 Items" at bounding box center [706, 360] width 43 height 8
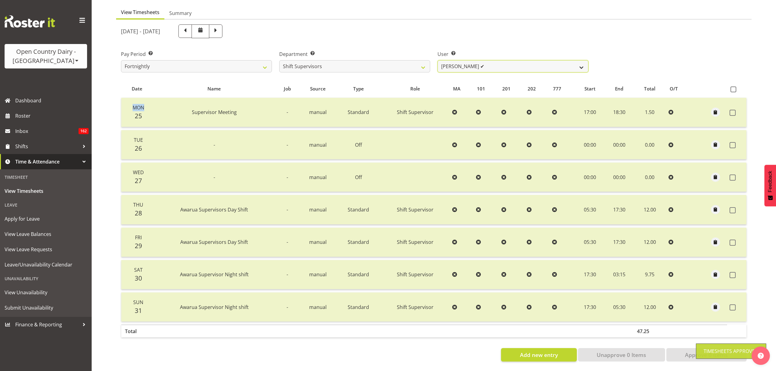
click at [487, 62] on select "Ethan Moore ✔ Laura Courtney ✔ Leonna Turner ✔ Michael Straith ❌ Vishal Vadador…" at bounding box center [513, 66] width 151 height 12
click at [438, 60] on select "Ethan Moore ✔ Laura Courtney ✔ Leonna Turner ✔ Michael Straith ❌ Vishal Vadador…" at bounding box center [513, 66] width 151 height 12
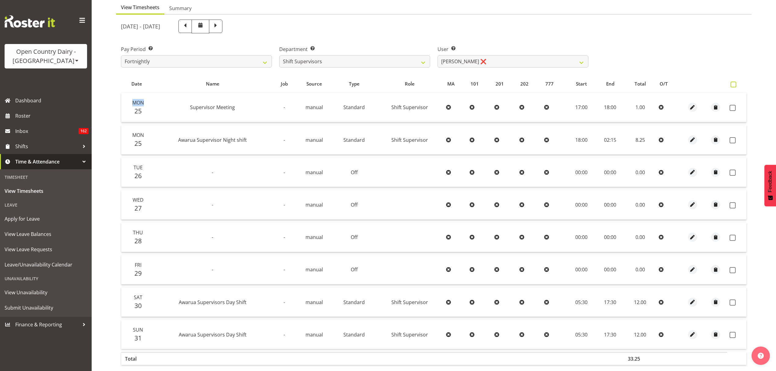
click at [736, 83] on span at bounding box center [734, 85] width 6 height 6
click at [735, 83] on input "checkbox" at bounding box center [733, 85] width 4 height 4
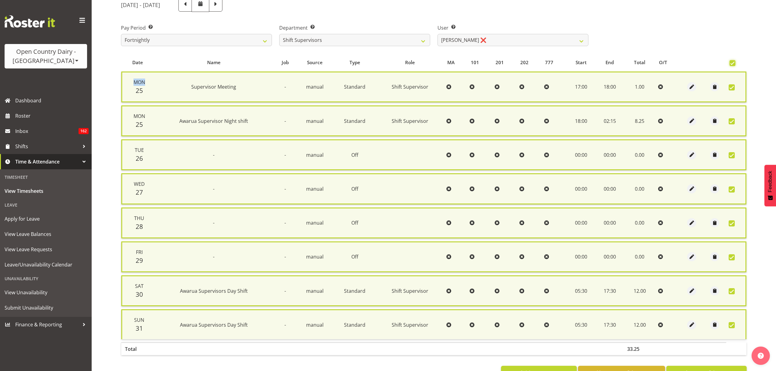
scroll to position [103, 0]
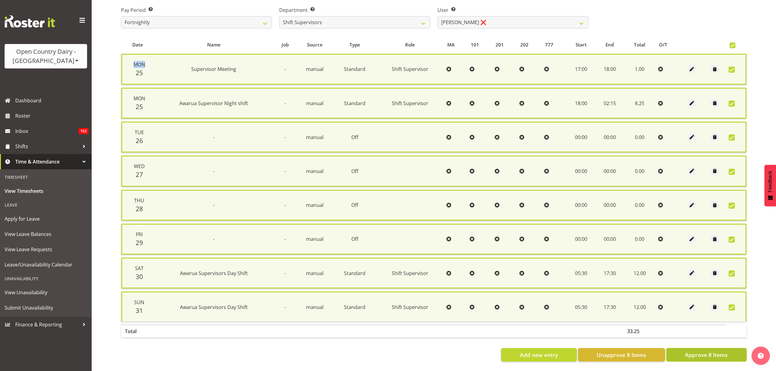
click at [683, 348] on button "Approve 8 Items" at bounding box center [706, 354] width 80 height 13
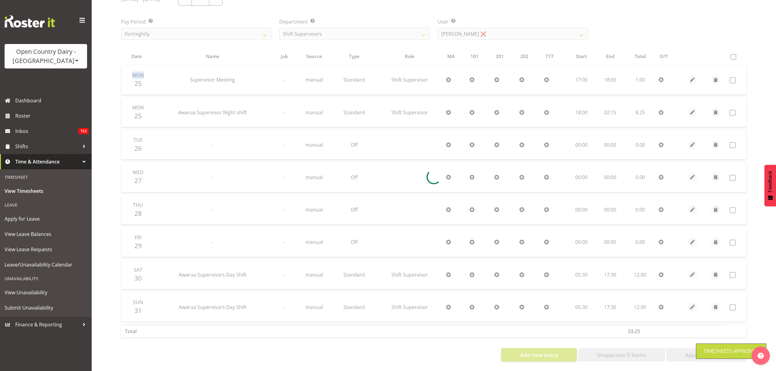
scroll to position [94, 0]
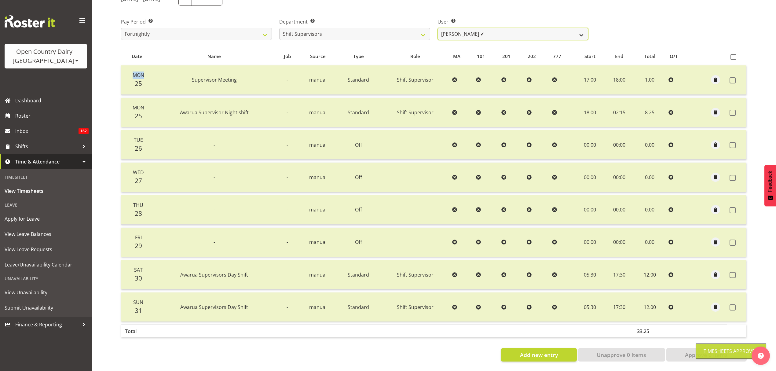
click at [483, 32] on select "Ethan Moore ✔ Laura Courtney ✔ Leonna Turner ✔ Michael Straith ✔ Vishal Vadador…" at bounding box center [513, 34] width 151 height 12
click at [488, 28] on select "Ethan Moore ✔ Laura Courtney ✔ Leonna Turner ✔ Michael Straith ✔ Vishal Vadador…" at bounding box center [513, 34] width 151 height 12
click at [438, 28] on select "Ethan Moore ✔ Laura Courtney ✔ Leonna Turner ✔ Michael Straith ✔ Vishal Vadador…" at bounding box center [513, 34] width 151 height 12
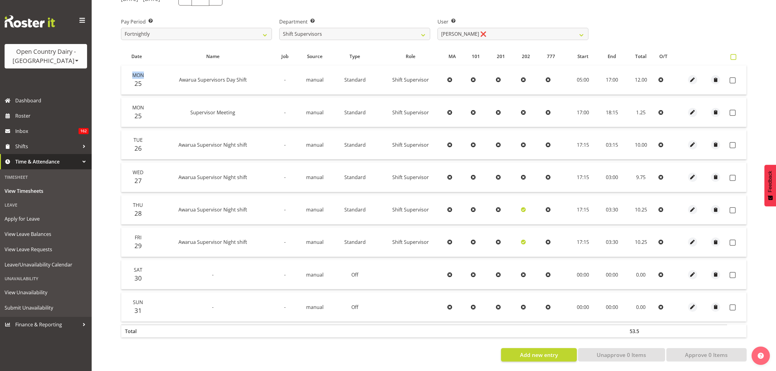
click at [734, 54] on span at bounding box center [734, 57] width 6 height 6
click at [734, 55] on input "checkbox" at bounding box center [733, 57] width 4 height 4
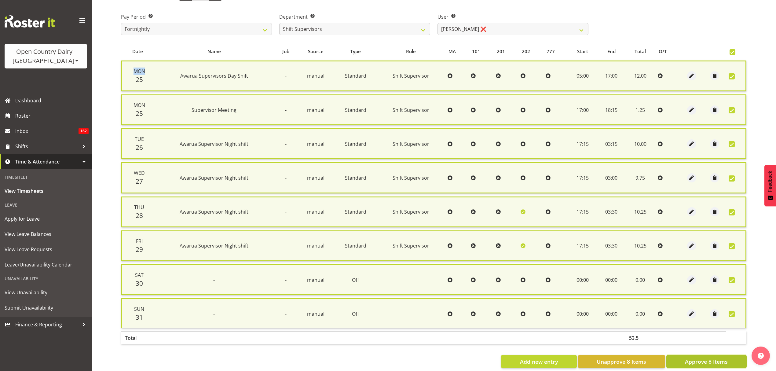
click at [695, 358] on span "Approve 8 Items" at bounding box center [706, 362] width 43 height 8
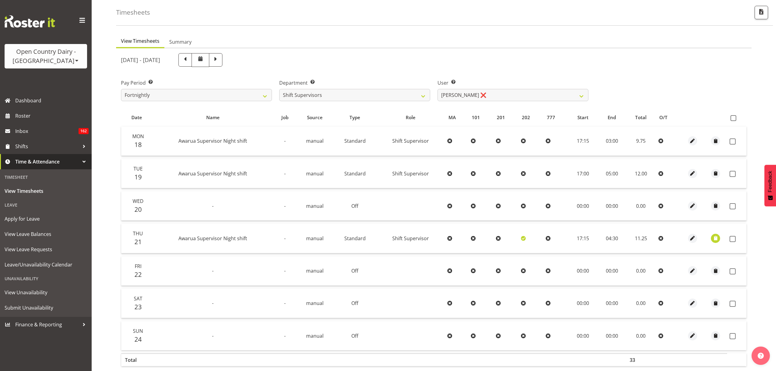
scroll to position [61, 0]
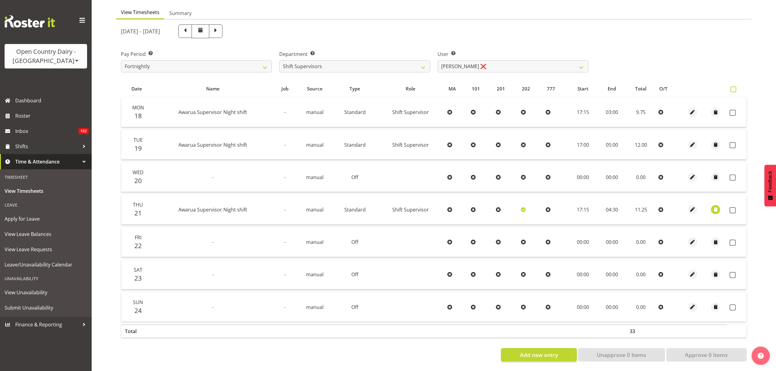
click at [734, 86] on span at bounding box center [734, 89] width 6 height 6
click at [734, 87] on input "checkbox" at bounding box center [733, 89] width 4 height 4
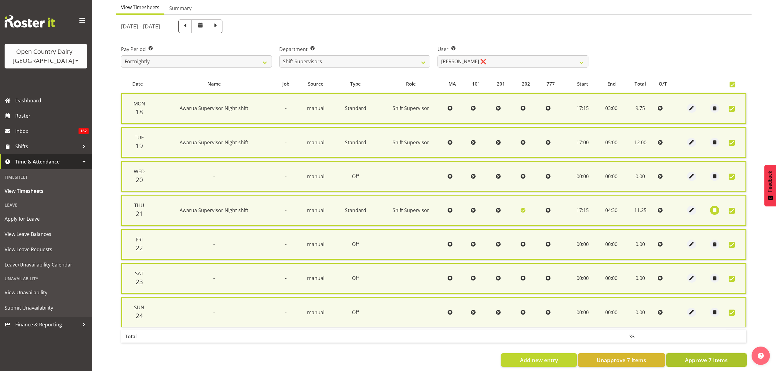
click at [717, 353] on button "Approve 7 Items" at bounding box center [706, 359] width 80 height 13
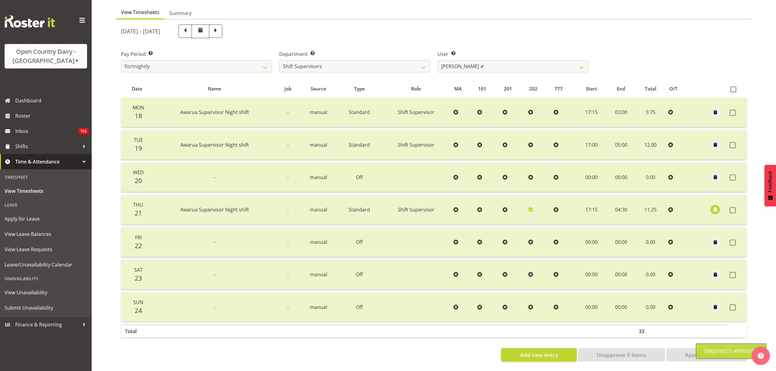
click at [713, 206] on span "button" at bounding box center [715, 209] width 7 height 7
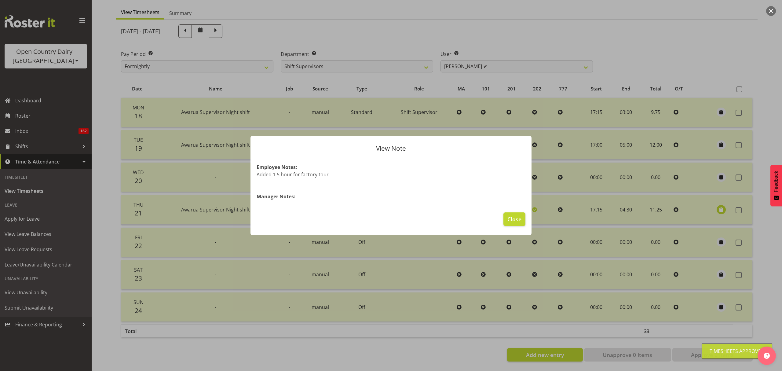
click at [701, 202] on div at bounding box center [391, 185] width 782 height 371
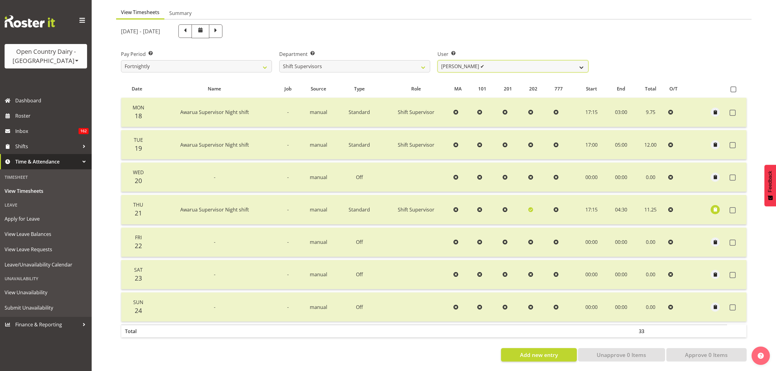
click at [522, 60] on select "Ethan Moore ❌ Laura Courtney ❌ Leonna Turner ❌ Michael Straith ❌ Vishal Vadador…" at bounding box center [513, 66] width 151 height 12
click at [438, 60] on select "Ethan Moore ❌ Laura Courtney ❌ Leonna Turner ❌ Michael Straith ❌ Vishal Vadador…" at bounding box center [513, 66] width 151 height 12
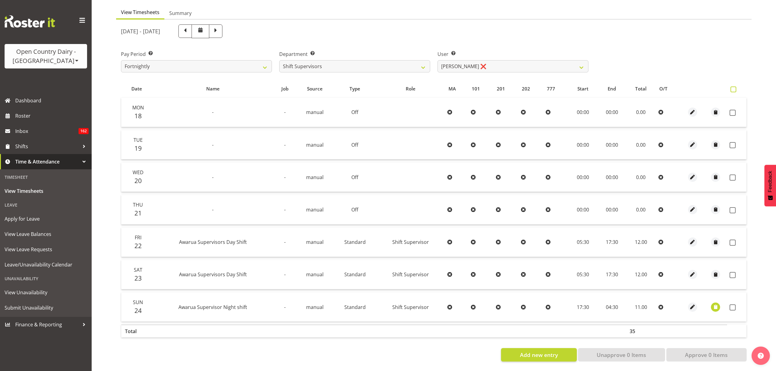
click at [735, 86] on span at bounding box center [734, 89] width 6 height 6
click at [735, 87] on input "checkbox" at bounding box center [733, 89] width 4 height 4
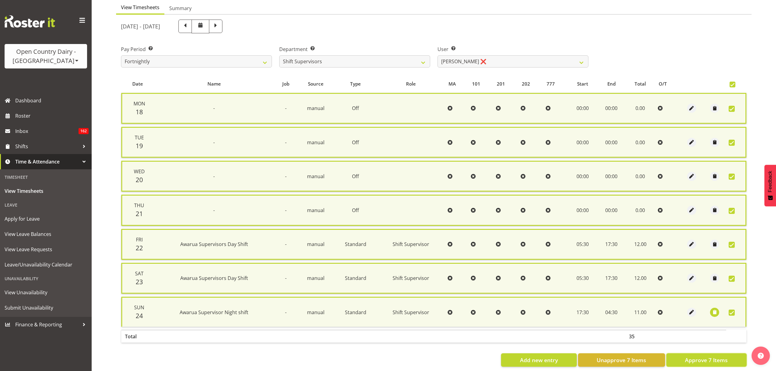
click at [707, 357] on span "Approve 7 Items" at bounding box center [706, 360] width 43 height 8
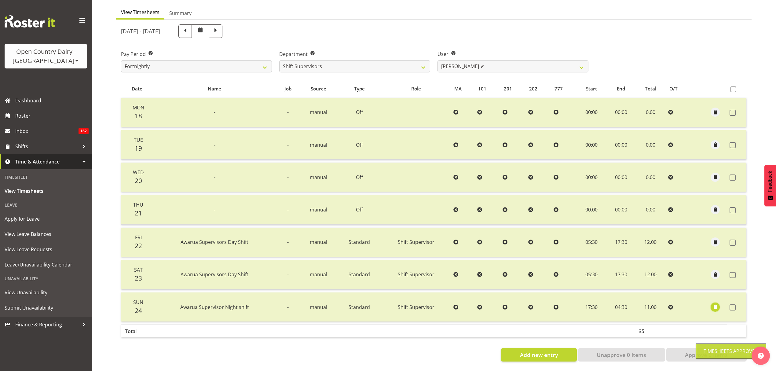
click at [716, 303] on span "button" at bounding box center [715, 306] width 7 height 7
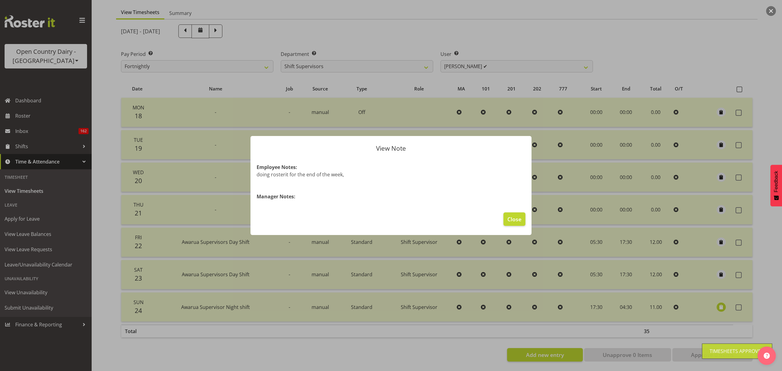
click at [709, 299] on div at bounding box center [391, 185] width 782 height 371
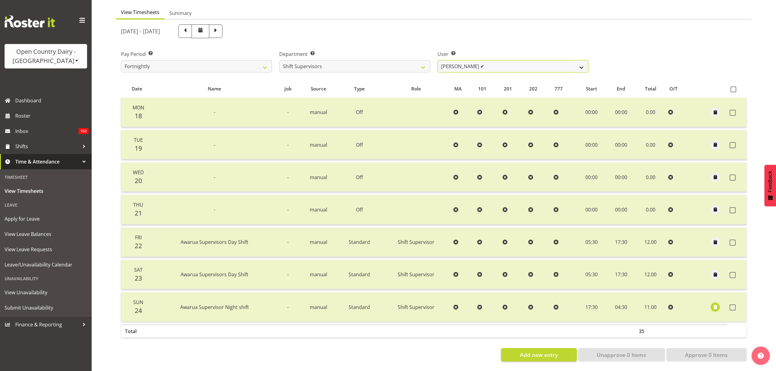
click at [478, 62] on select "Ethan Moore ❌ Laura Courtney ❌ Leonna Turner ❌ Michael Straith ✔ Vishal Vadador…" at bounding box center [513, 66] width 151 height 12
click at [438, 60] on select "Ethan Moore ❌ Laura Courtney ❌ Leonna Turner ❌ Michael Straith ✔ Vishal Vadador…" at bounding box center [513, 66] width 151 height 12
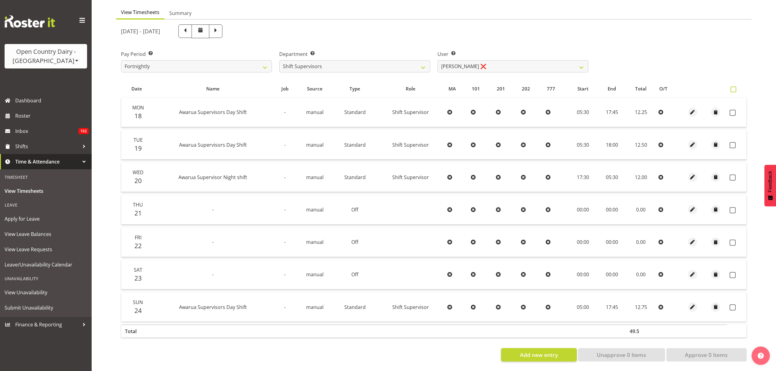
click at [733, 87] on span at bounding box center [734, 89] width 6 height 6
click at [733, 87] on input "checkbox" at bounding box center [733, 89] width 4 height 4
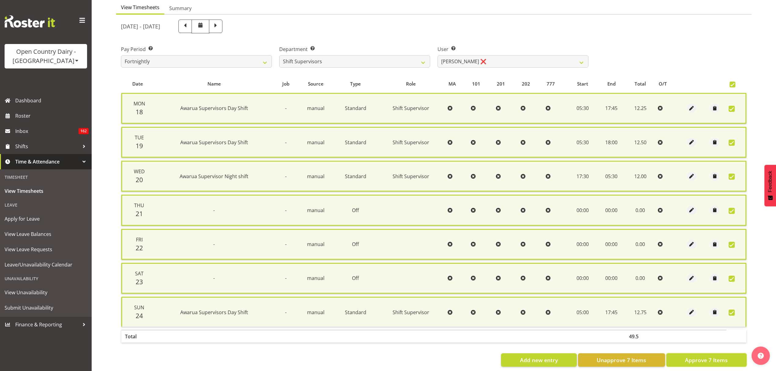
click at [701, 353] on button "Approve 7 Items" at bounding box center [706, 359] width 80 height 13
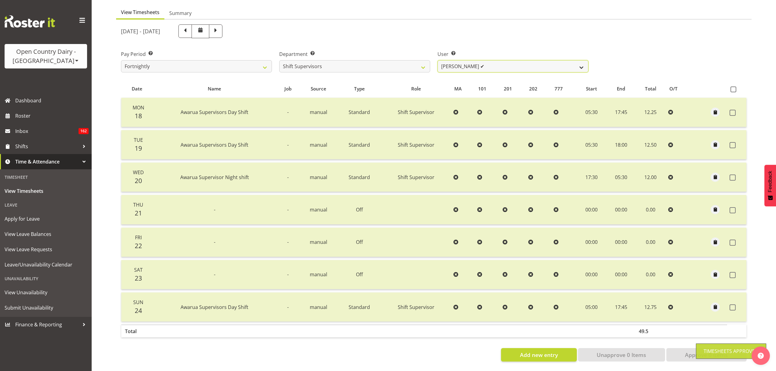
click at [479, 62] on select "Ethan Moore ❌ Laura Courtney ✔ Leonna Turner ❌ Michael Straith ✔ Vishal Vadador…" at bounding box center [513, 66] width 151 height 12
click at [438, 60] on select "Ethan Moore ❌ Laura Courtney ✔ Leonna Turner ❌ Michael Straith ✔ Vishal Vadador…" at bounding box center [513, 66] width 151 height 12
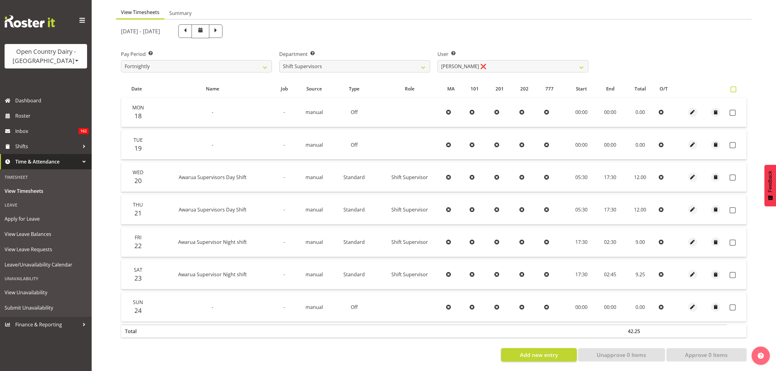
click at [733, 86] on span at bounding box center [734, 89] width 6 height 6
click at [733, 87] on input "checkbox" at bounding box center [733, 89] width 4 height 4
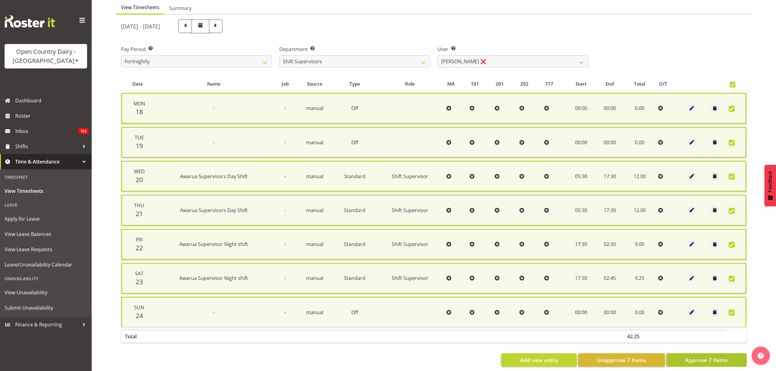
click at [698, 361] on span "Approve 7 Items" at bounding box center [706, 360] width 43 height 8
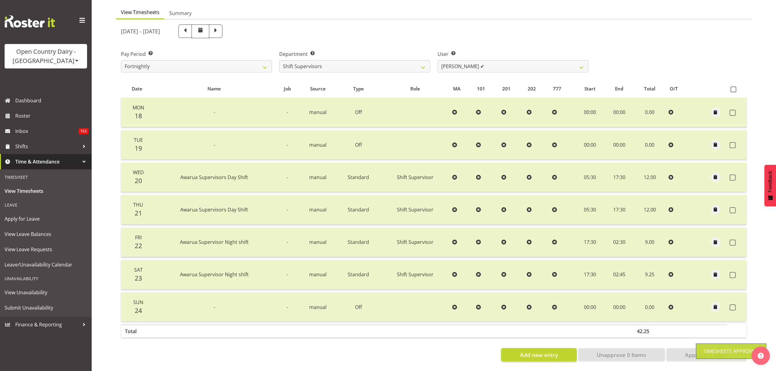
click at [502, 58] on div at bounding box center [434, 193] width 636 height 347
click at [500, 60] on select "Ethan Moore ❌ Laura Courtney ✔ Leonna Turner ✔ Michael Straith ✔ Vishal Vadador…" at bounding box center [513, 66] width 151 height 12
click at [438, 60] on select "Ethan Moore ❌ Laura Courtney ✔ Leonna Turner ✔ Michael Straith ✔ Vishal Vadador…" at bounding box center [513, 66] width 151 height 12
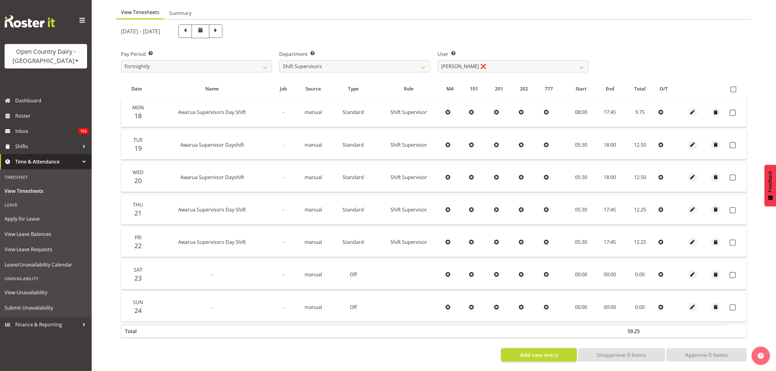
click at [730, 86] on th at bounding box center [736, 89] width 19 height 12
click at [731, 86] on span at bounding box center [734, 89] width 6 height 6
click at [731, 87] on input "checkbox" at bounding box center [733, 89] width 4 height 4
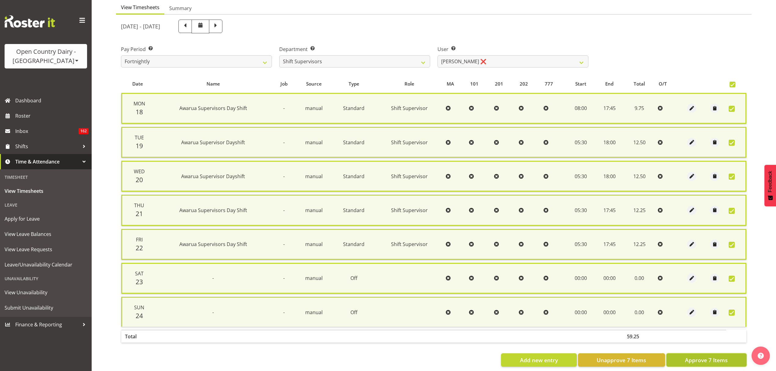
click at [703, 357] on span "Approve 7 Items" at bounding box center [706, 360] width 43 height 8
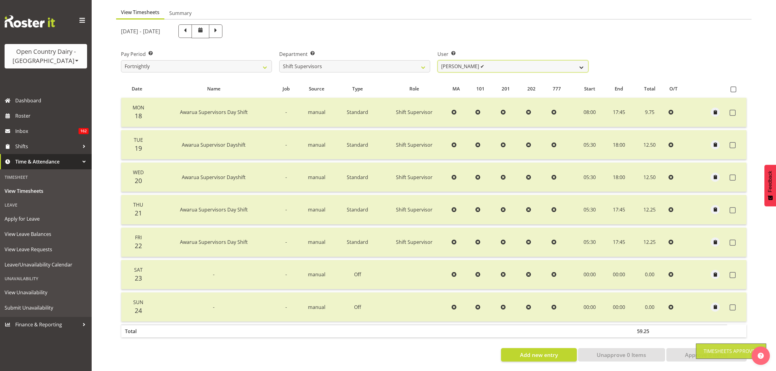
click at [470, 61] on select "Ethan Moore ✔ Laura Courtney ✔ Leonna Turner ✔ Michael Straith ✔ Vishal Vadador…" at bounding box center [513, 66] width 151 height 12
click at [432, 65] on div "Department Select which department you would like to view. 734 735 736 737 738 …" at bounding box center [355, 59] width 158 height 34
click at [416, 65] on select "734 735 736 737 738 739 851 852 853 854 855 856 858 861 862 865 868 869 870 873" at bounding box center [354, 66] width 151 height 12
click at [279, 60] on select "734 735 736 737 738 739 851 852 853 854 855 856 858 861 862 865 868 869 870 873" at bounding box center [354, 66] width 151 height 12
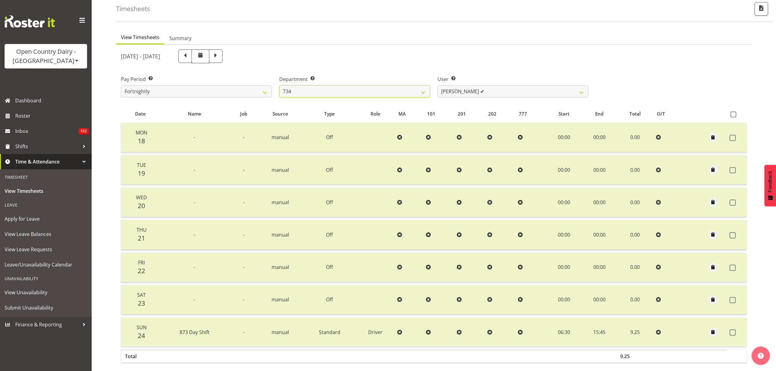
scroll to position [0, 0]
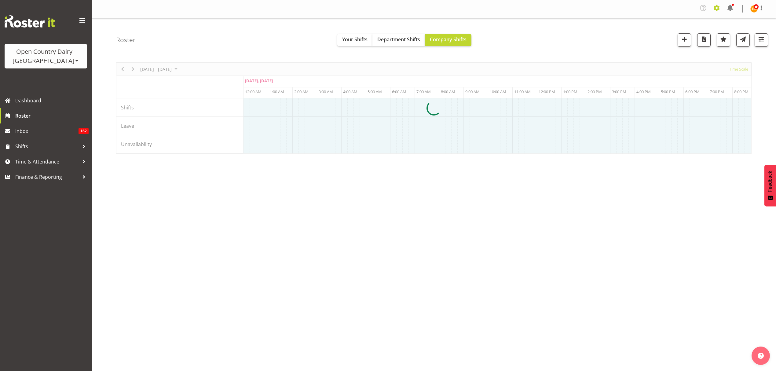
click at [715, 12] on span at bounding box center [717, 8] width 10 height 10
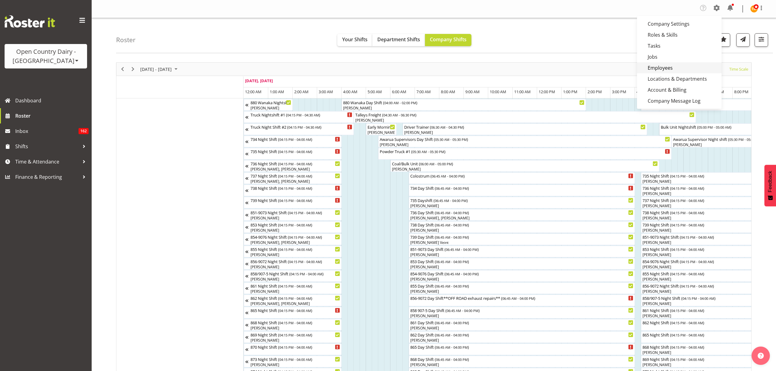
click at [669, 68] on link "Employees" at bounding box center [679, 67] width 85 height 11
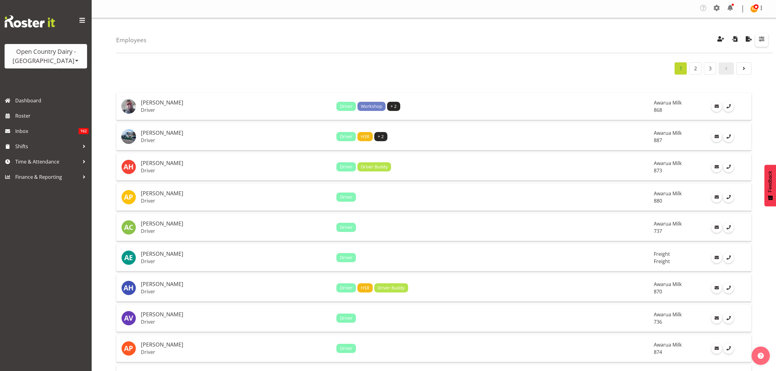
click at [762, 42] on span "button" at bounding box center [762, 39] width 8 height 8
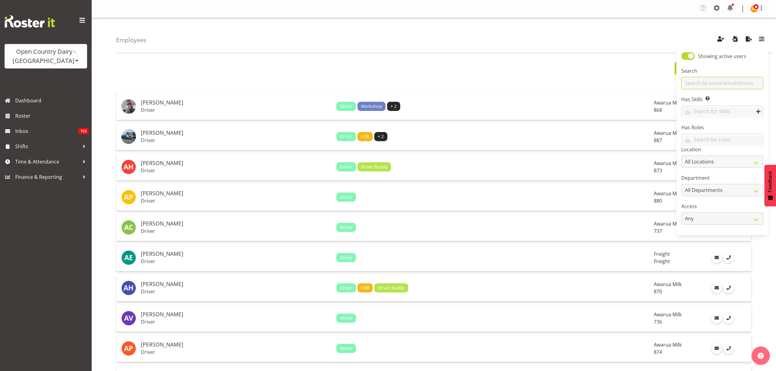
click at [736, 80] on input "text" at bounding box center [722, 83] width 82 height 12
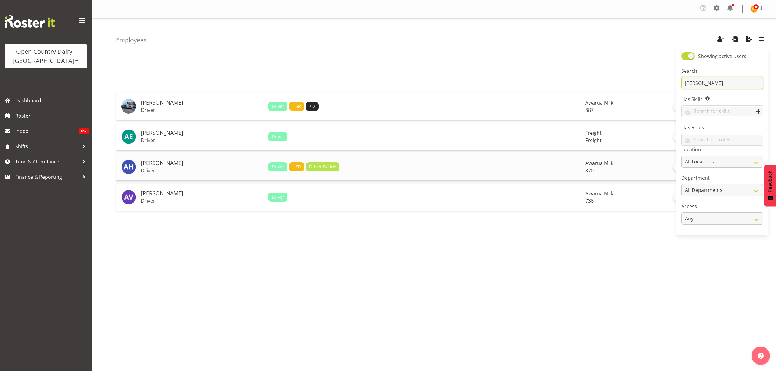
type input "[PERSON_NAME]"
click at [194, 159] on td "[PERSON_NAME] Driver" at bounding box center [201, 166] width 127 height 27
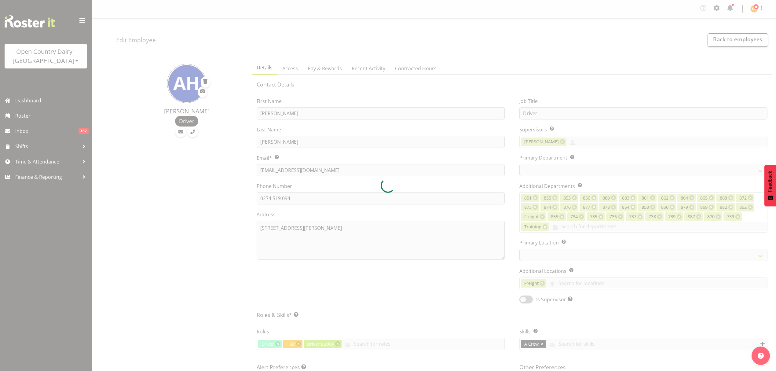
select select "TimelineWeek"
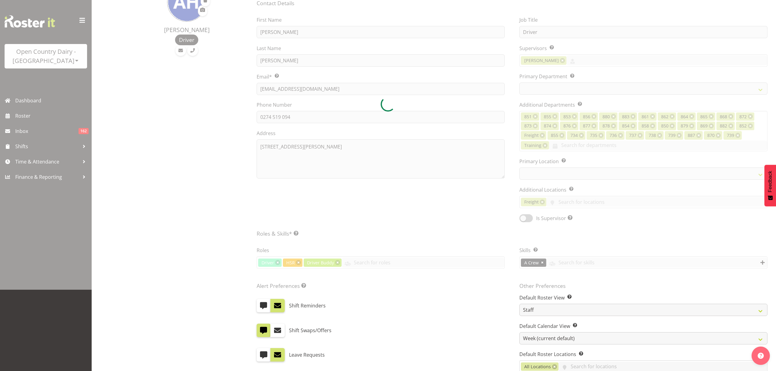
select select
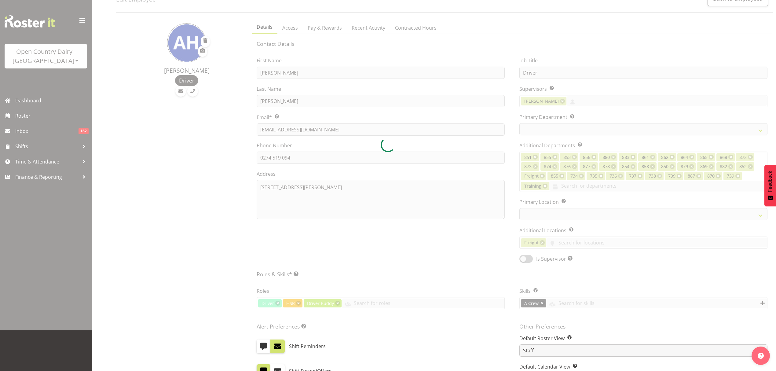
select select "683"
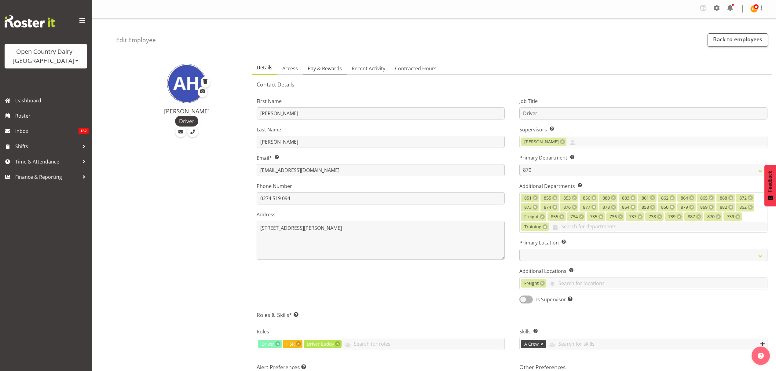
click at [312, 71] on span "Pay & Rewards" at bounding box center [325, 68] width 34 height 7
